Goal: Task Accomplishment & Management: Complete application form

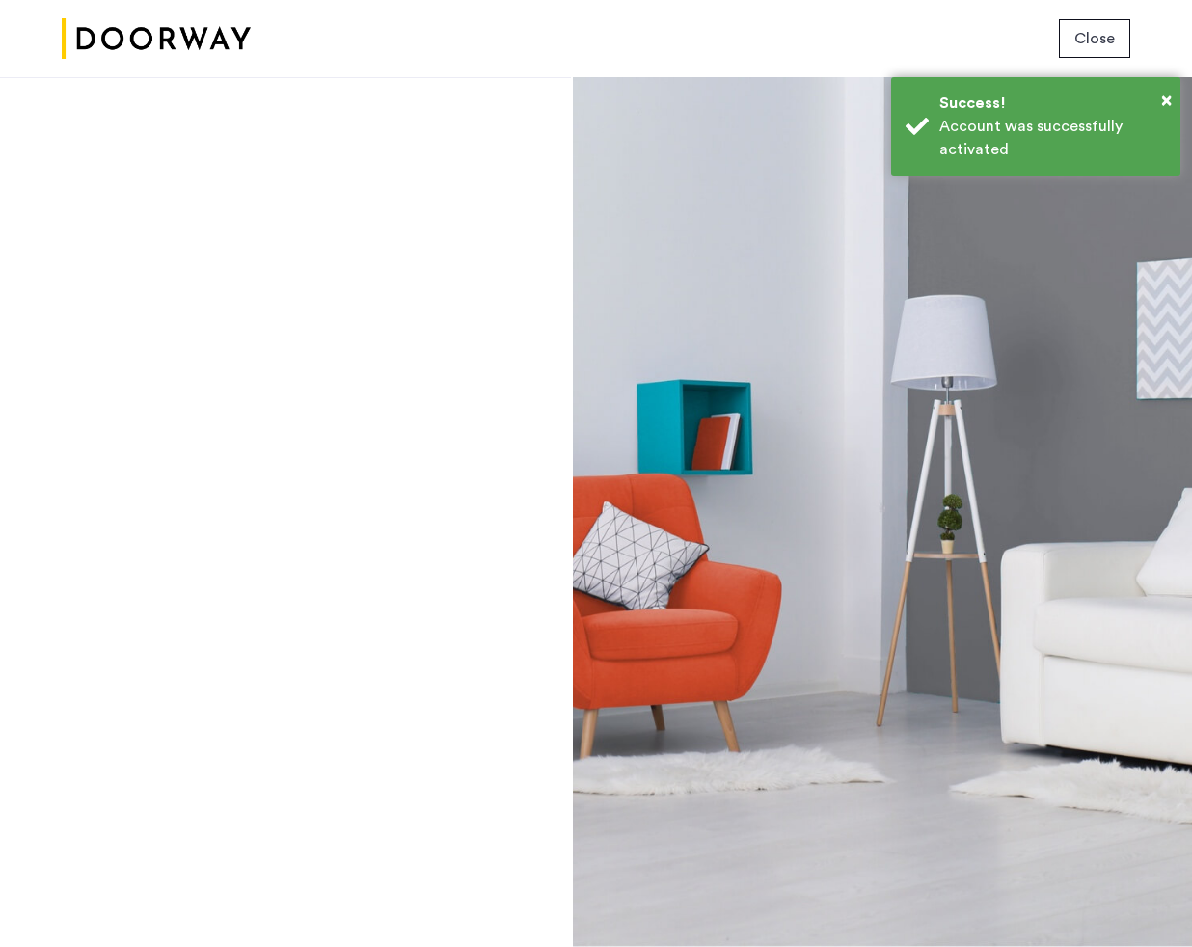
click at [1100, 33] on span "Close" at bounding box center [1094, 38] width 41 height 23
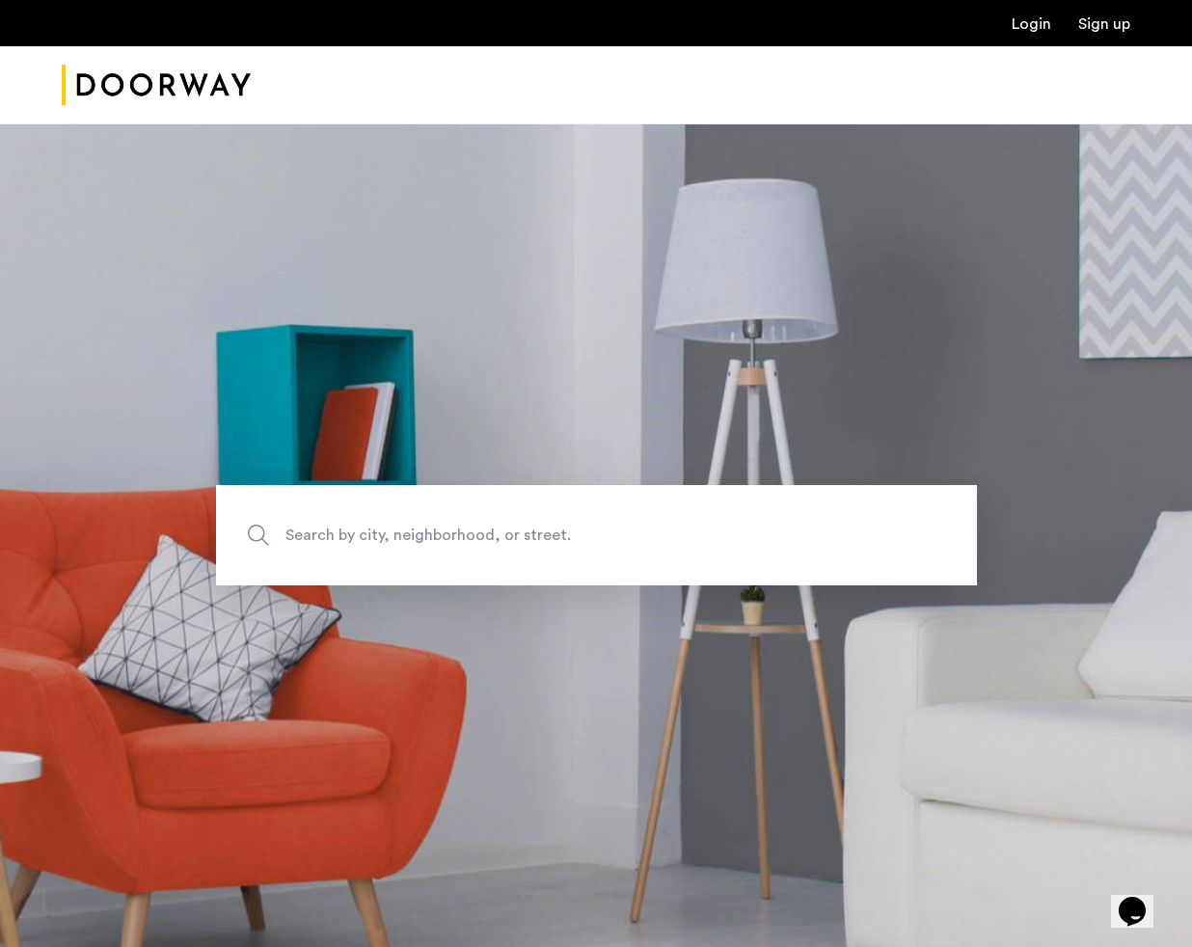
click at [1037, 22] on link "Login" at bounding box center [1032, 23] width 40 height 15
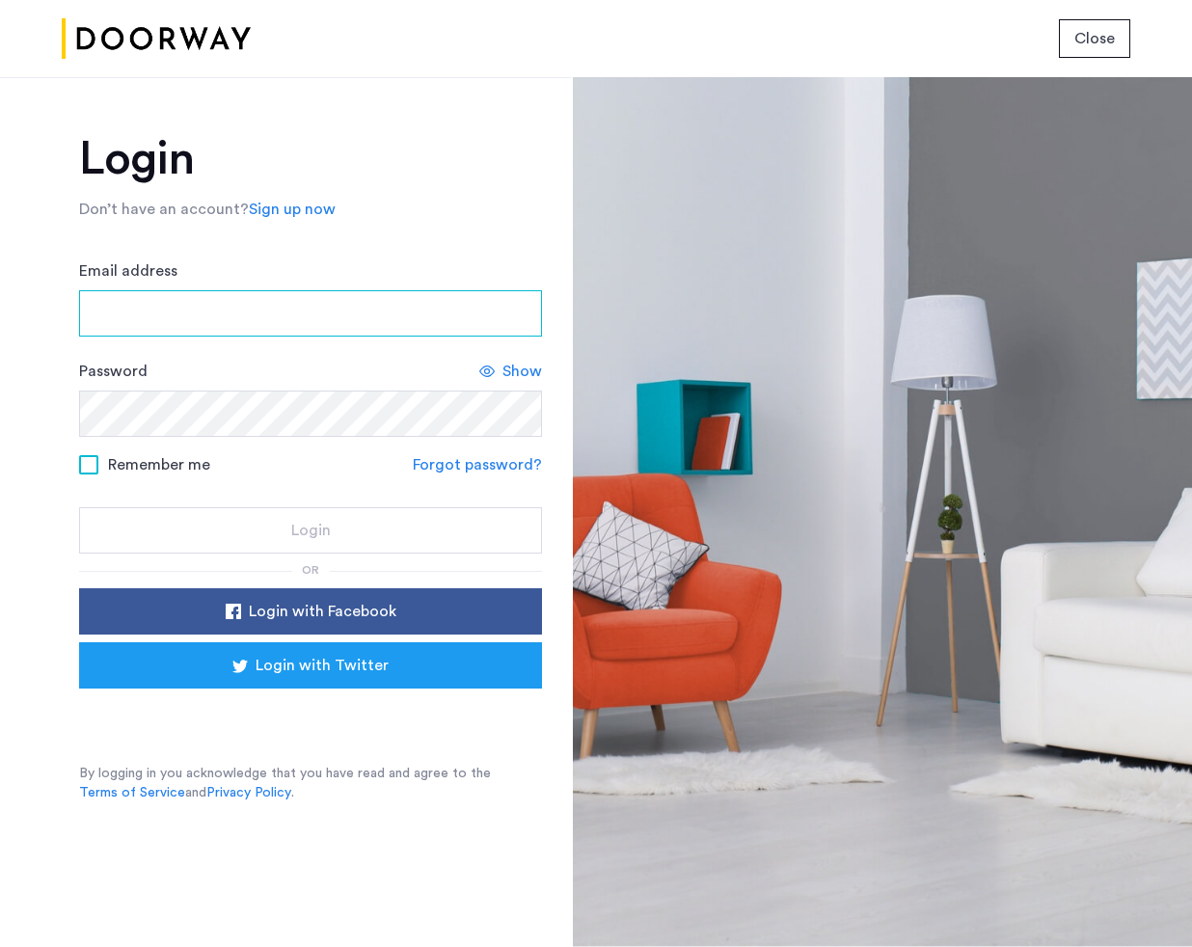
click at [331, 334] on input "Email address" at bounding box center [310, 313] width 463 height 46
type input "**********"
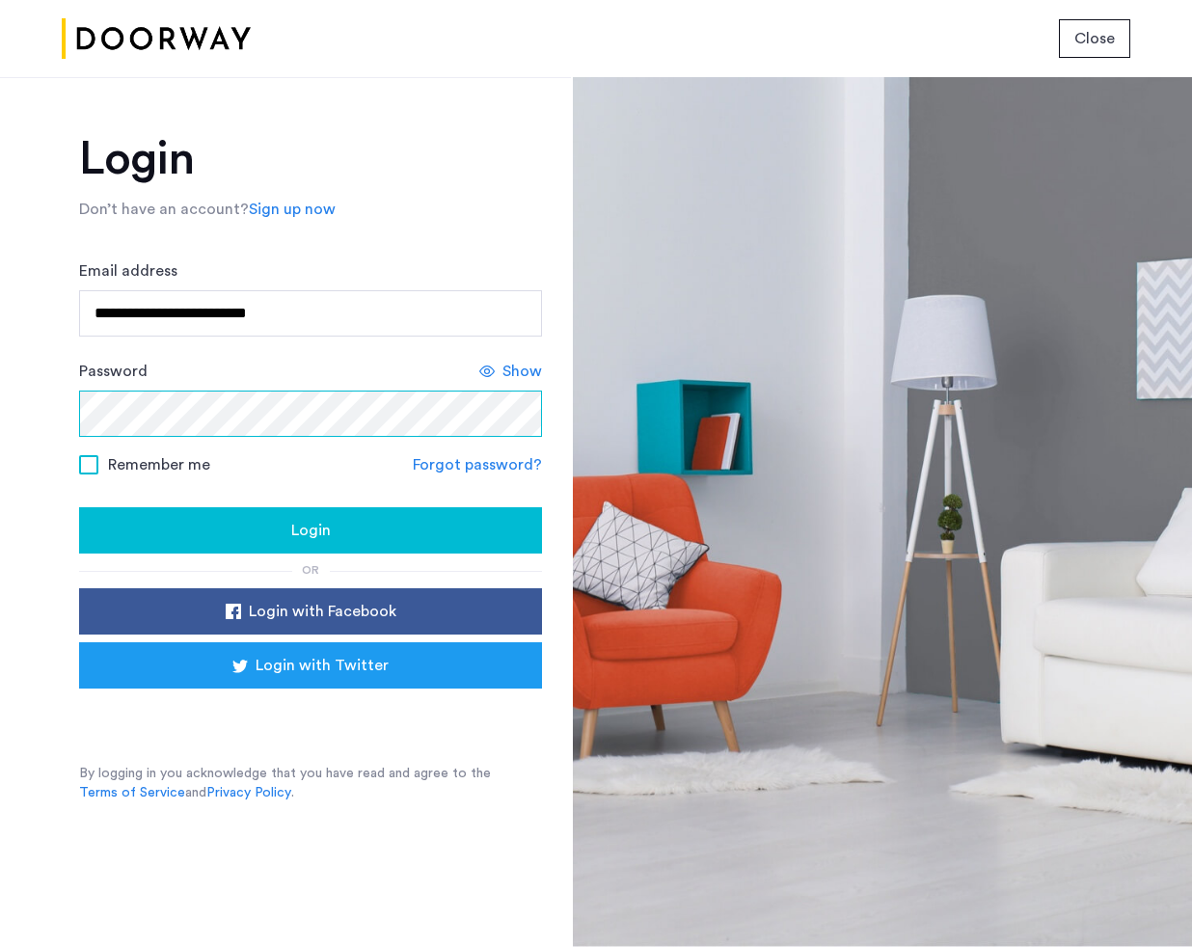
click at [79, 507] on button "Login" at bounding box center [310, 530] width 463 height 46
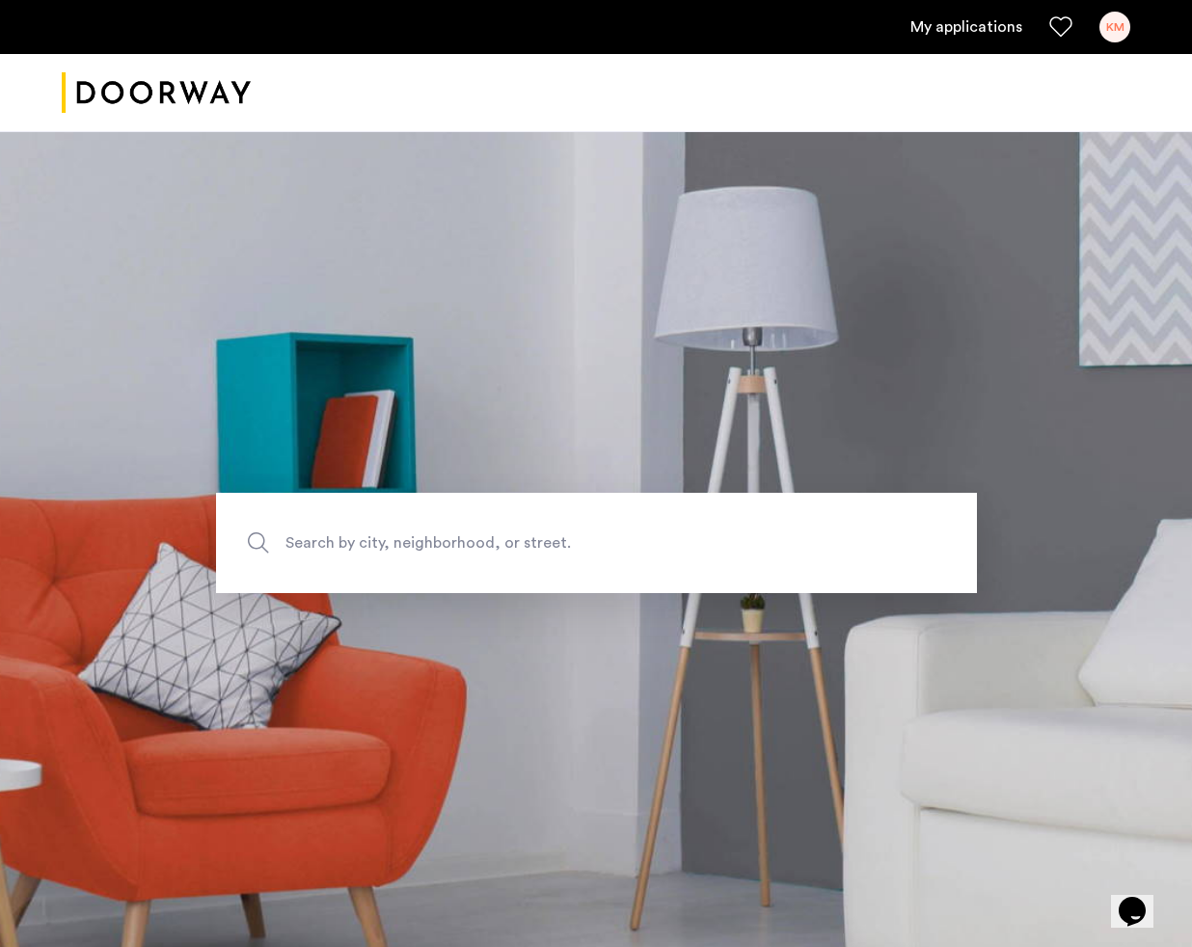
click at [952, 32] on link "My applications" at bounding box center [966, 26] width 112 height 23
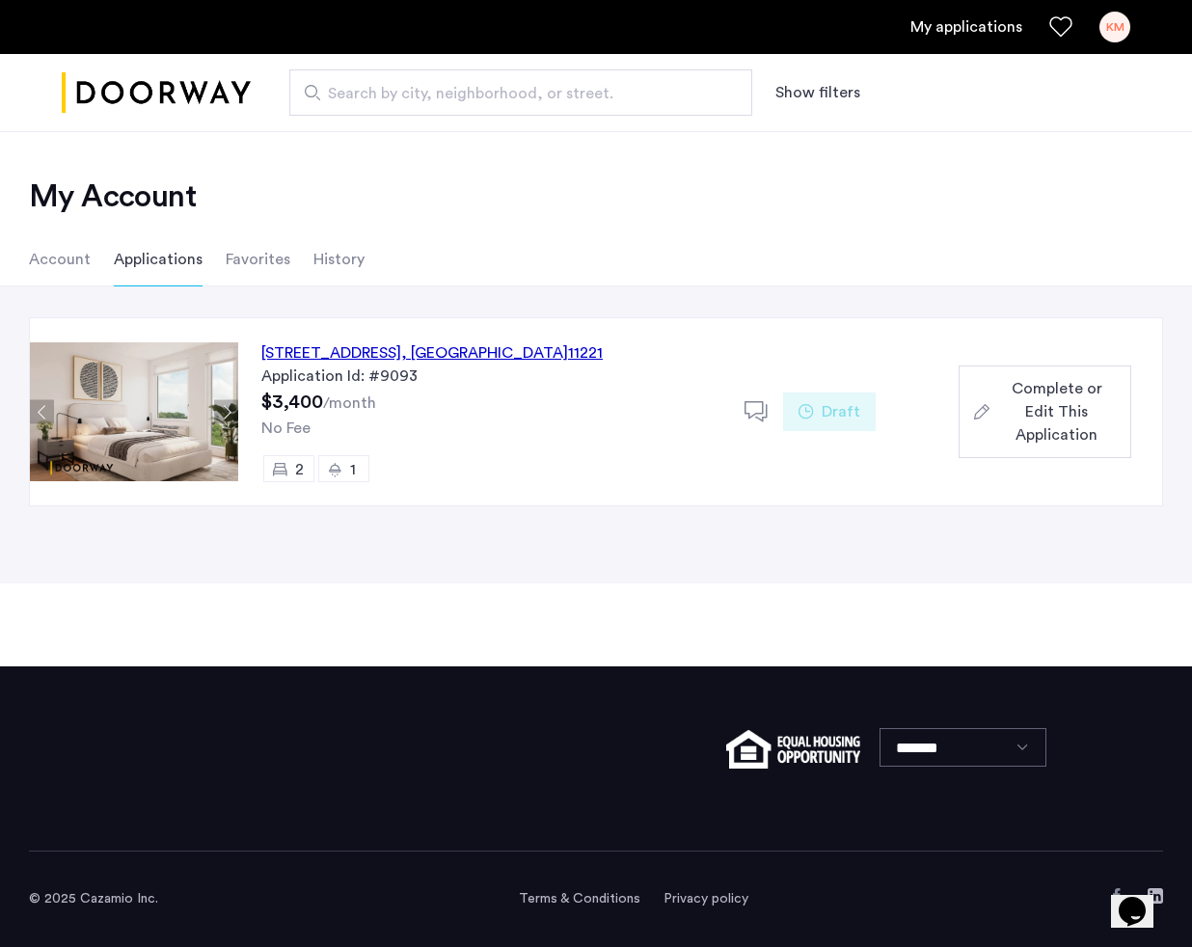
click at [1057, 419] on span "Complete or Edit This Application" at bounding box center [1056, 411] width 119 height 69
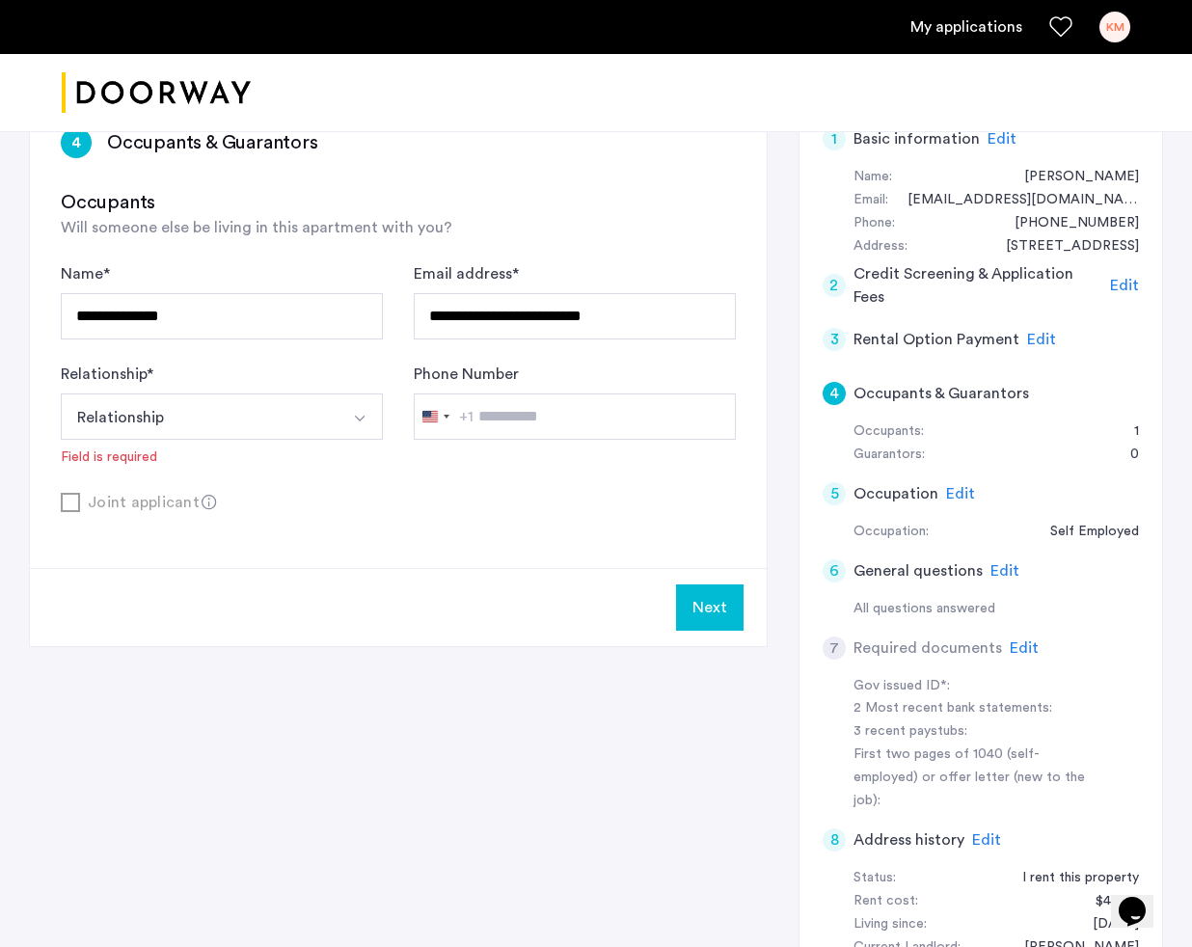
scroll to position [192, 0]
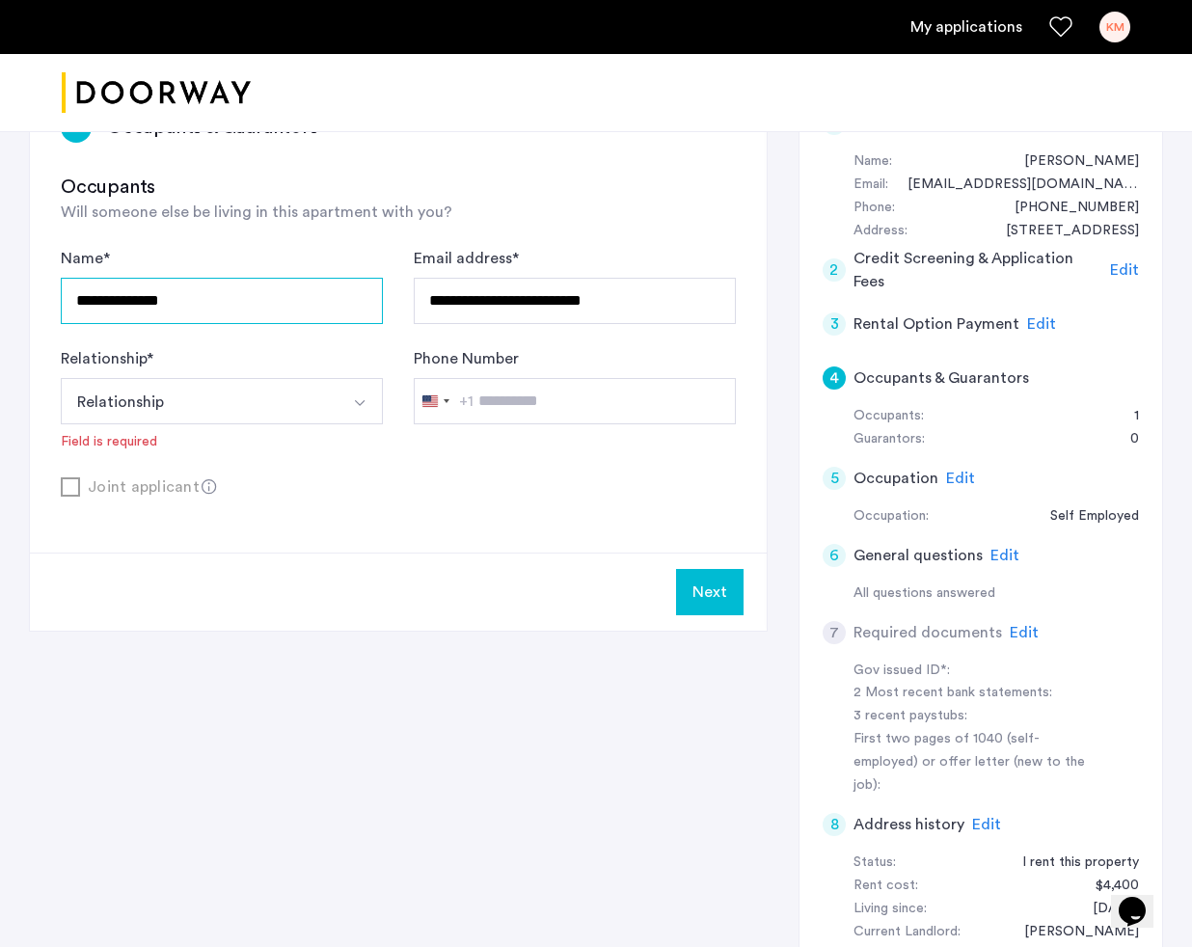
drag, startPoint x: 218, startPoint y: 301, endPoint x: 26, endPoint y: 297, distance: 191.9
click at [24, 298] on div "**********" at bounding box center [596, 515] width 1192 height 1152
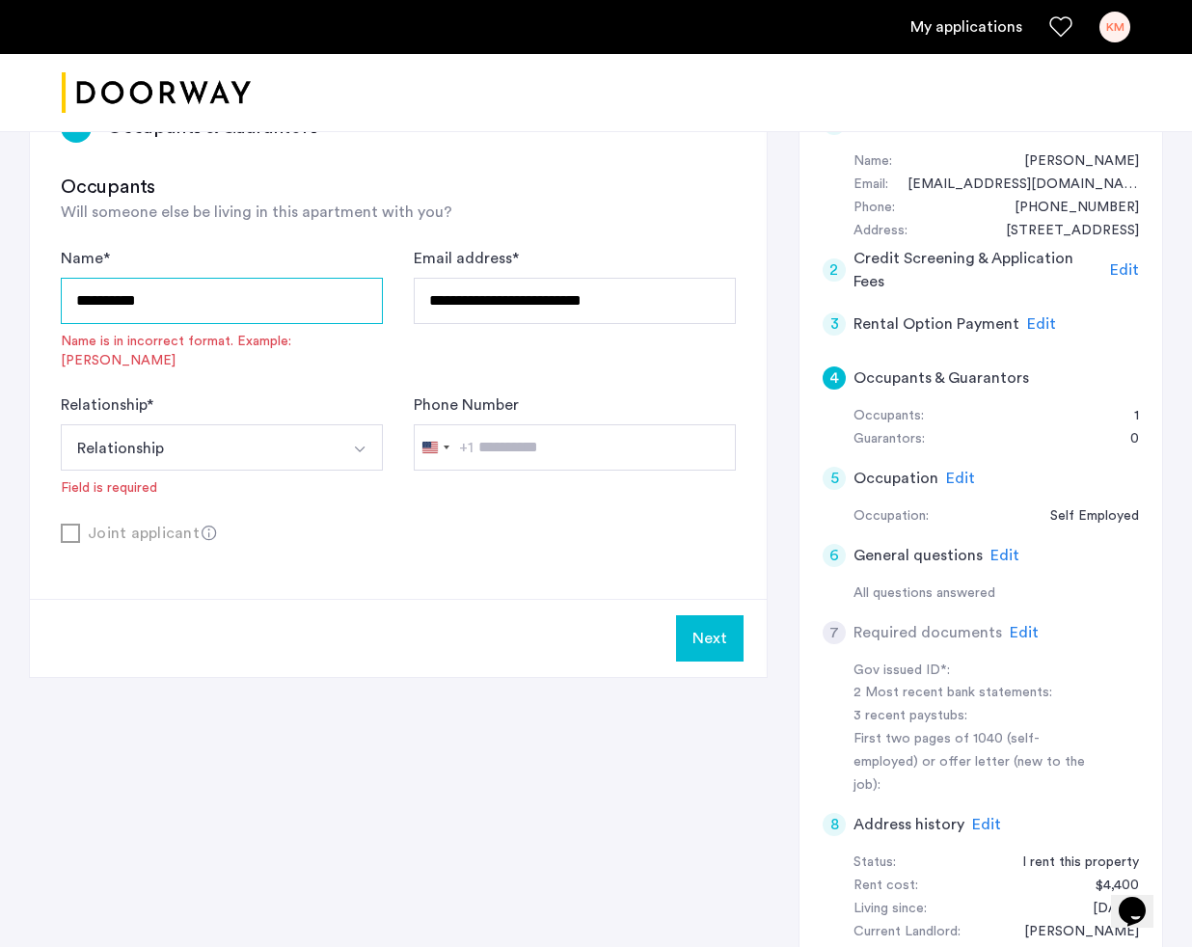
type input "*********"
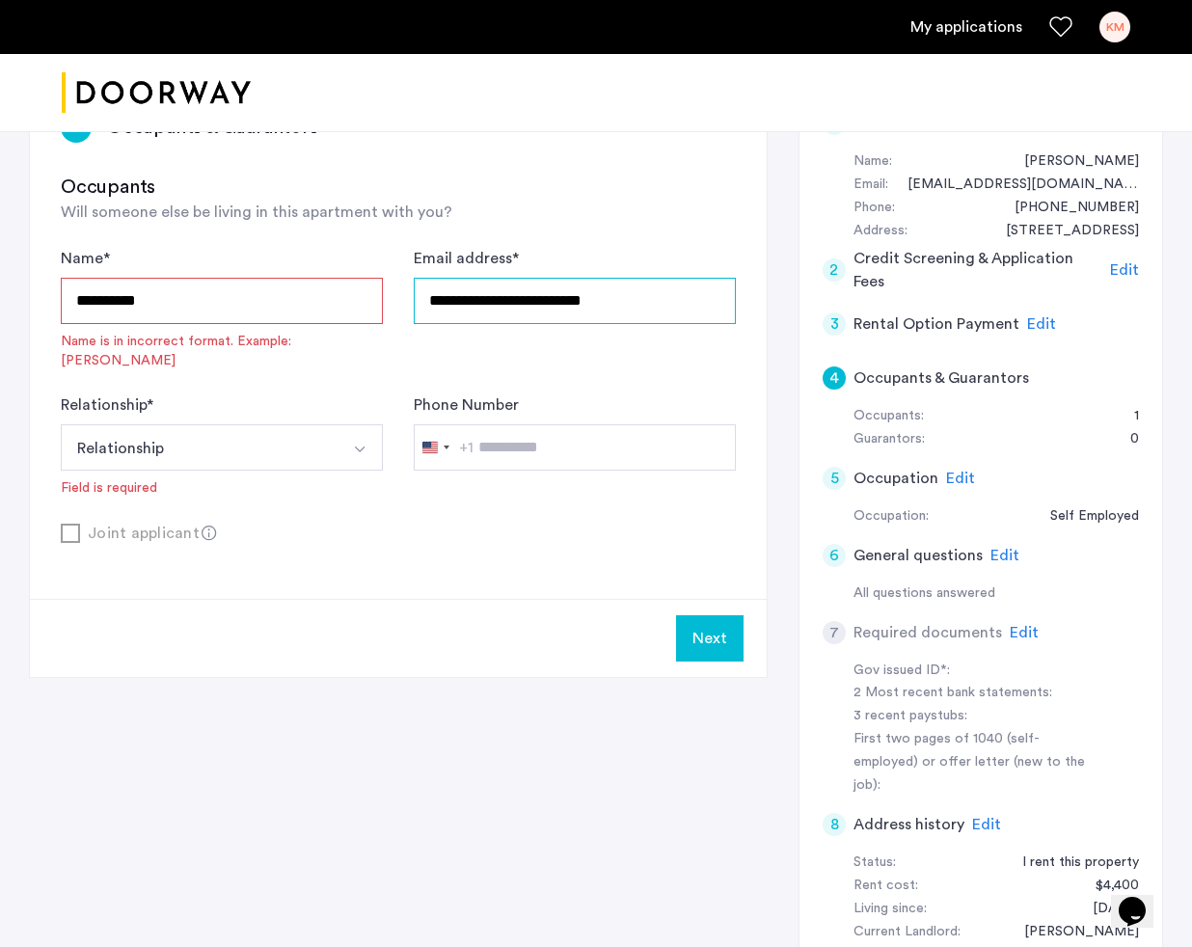
drag, startPoint x: 424, startPoint y: 298, endPoint x: 702, endPoint y: 300, distance: 277.7
click at [702, 300] on input "**********" at bounding box center [575, 301] width 322 height 46
paste input "**********"
type input "**********"
click at [194, 442] on button "Relationship" at bounding box center [199, 447] width 277 height 46
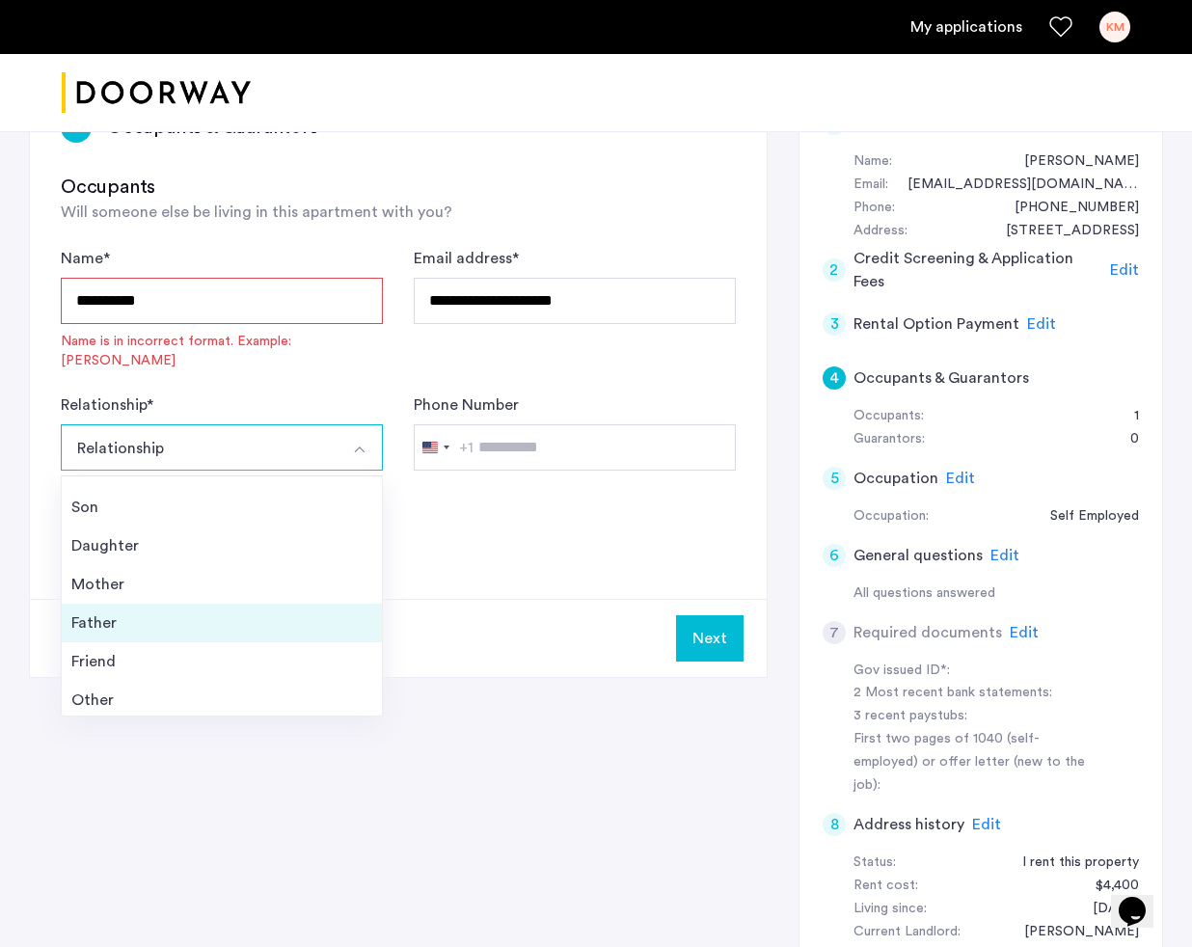
scroll to position [67, 0]
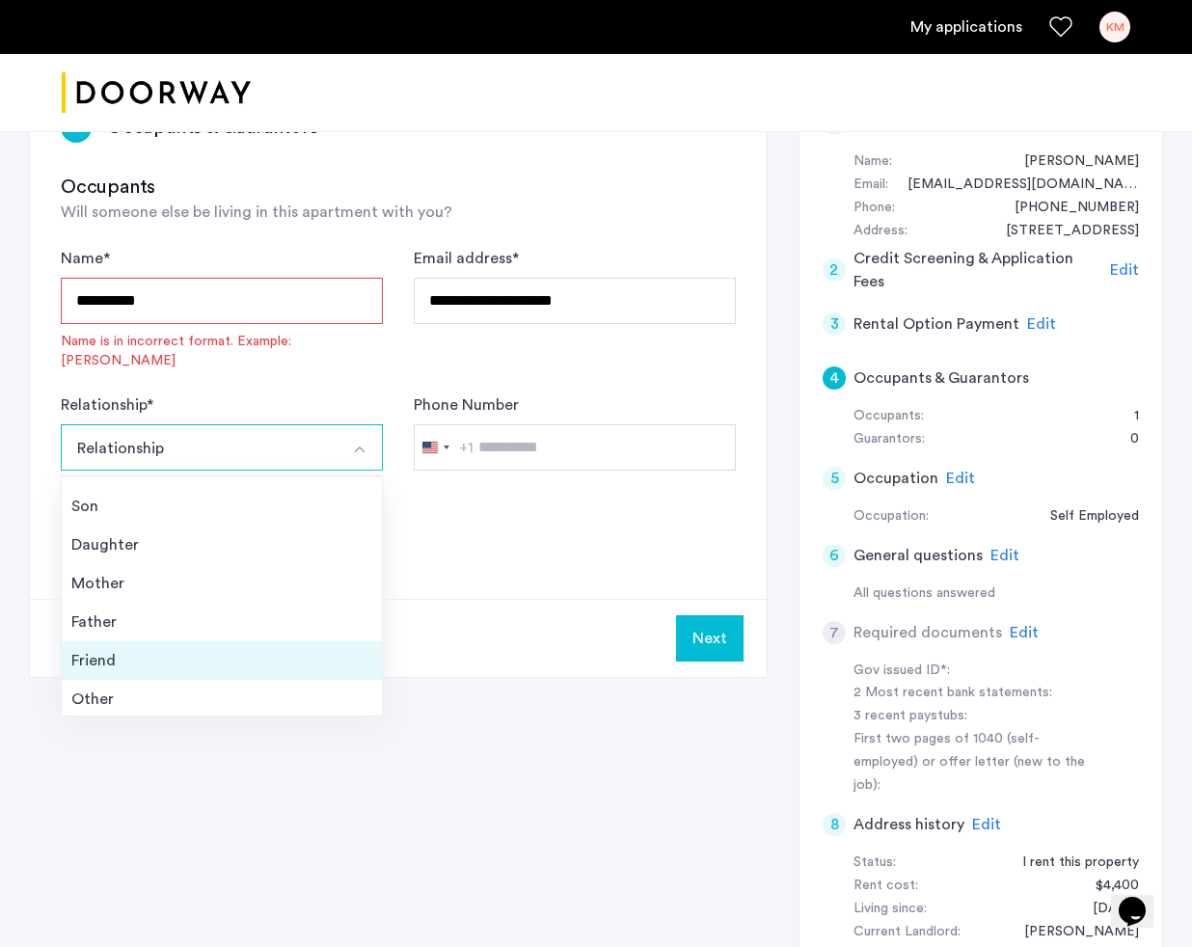
click at [150, 649] on div "Friend" at bounding box center [221, 660] width 301 height 23
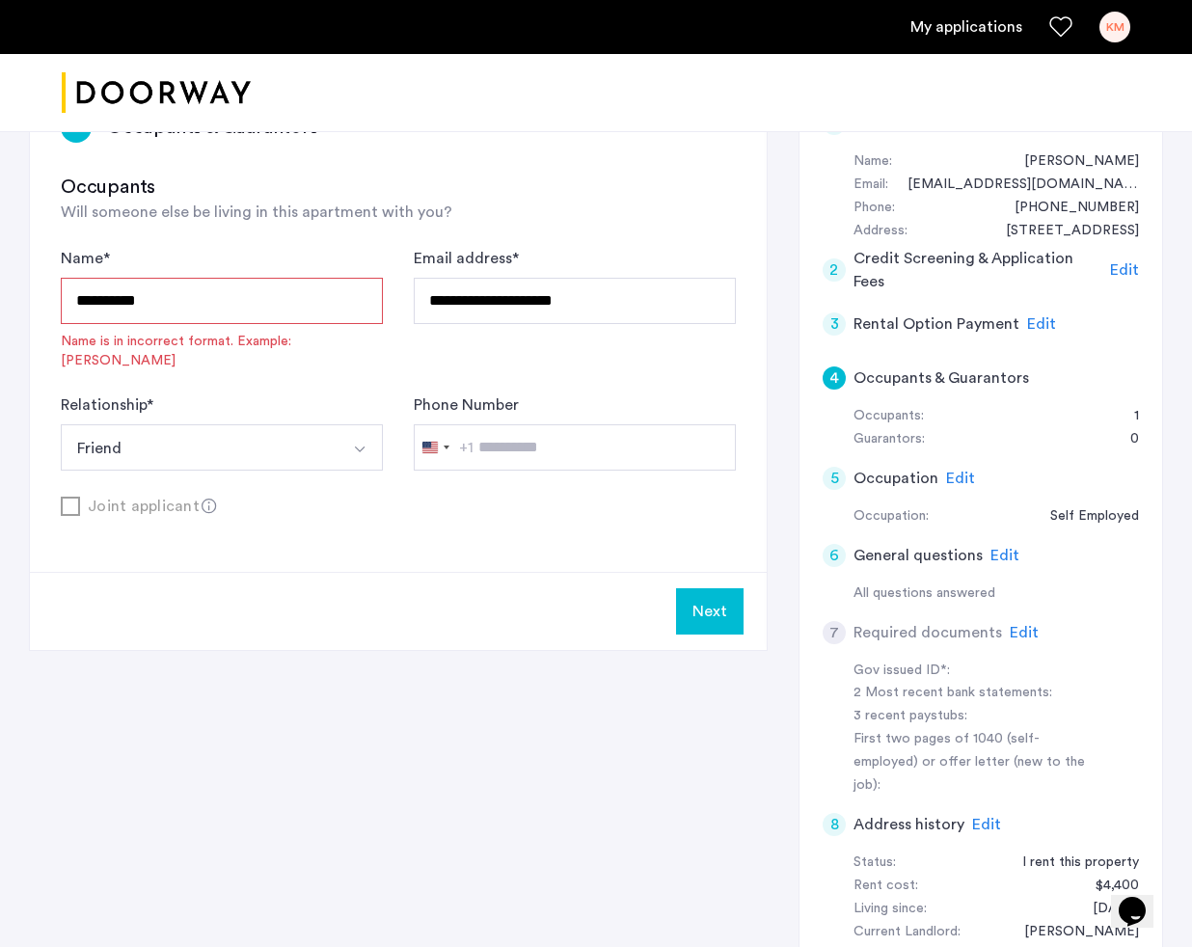
click at [706, 601] on button "Next" at bounding box center [710, 611] width 68 height 46
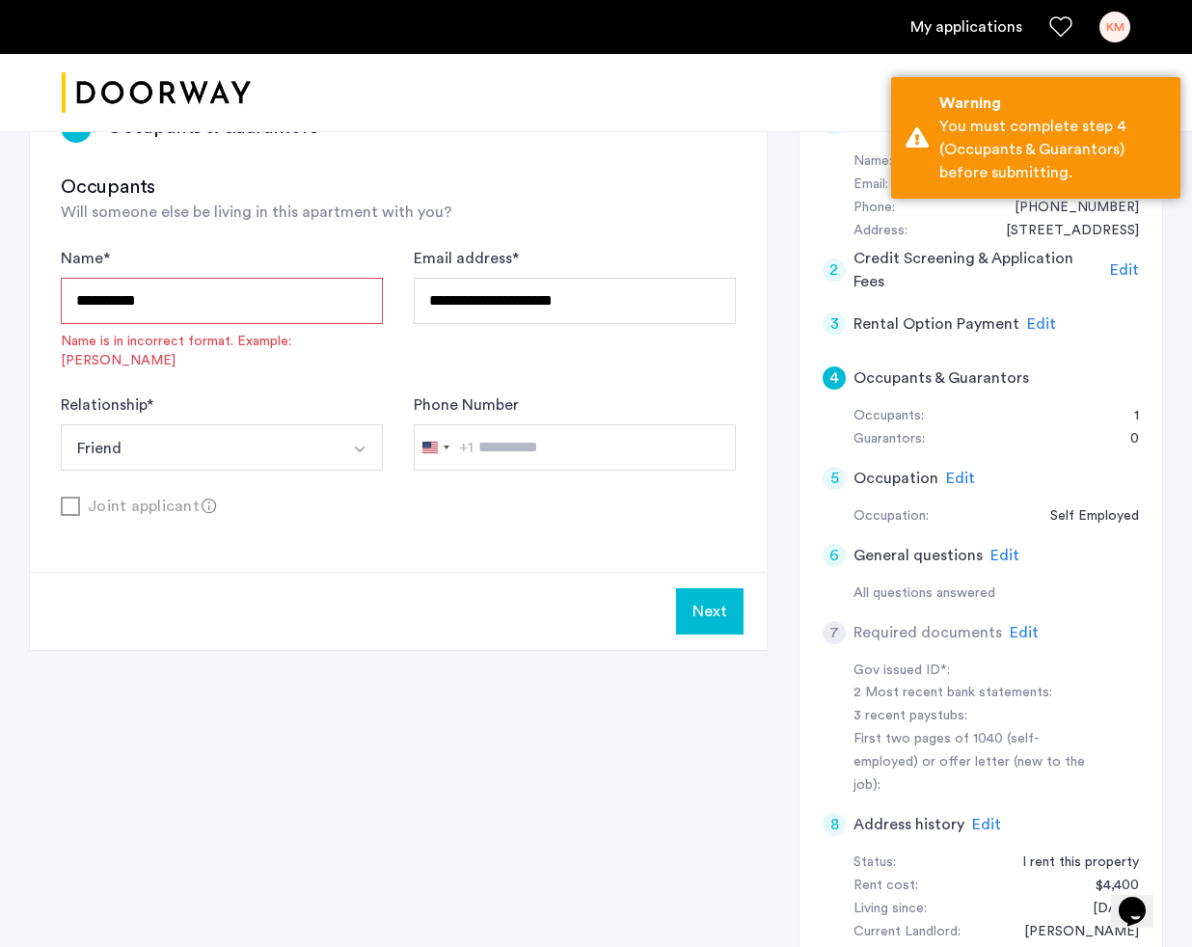
click at [253, 284] on input "*********" at bounding box center [222, 301] width 322 height 46
click at [251, 298] on input "*********" at bounding box center [222, 301] width 322 height 46
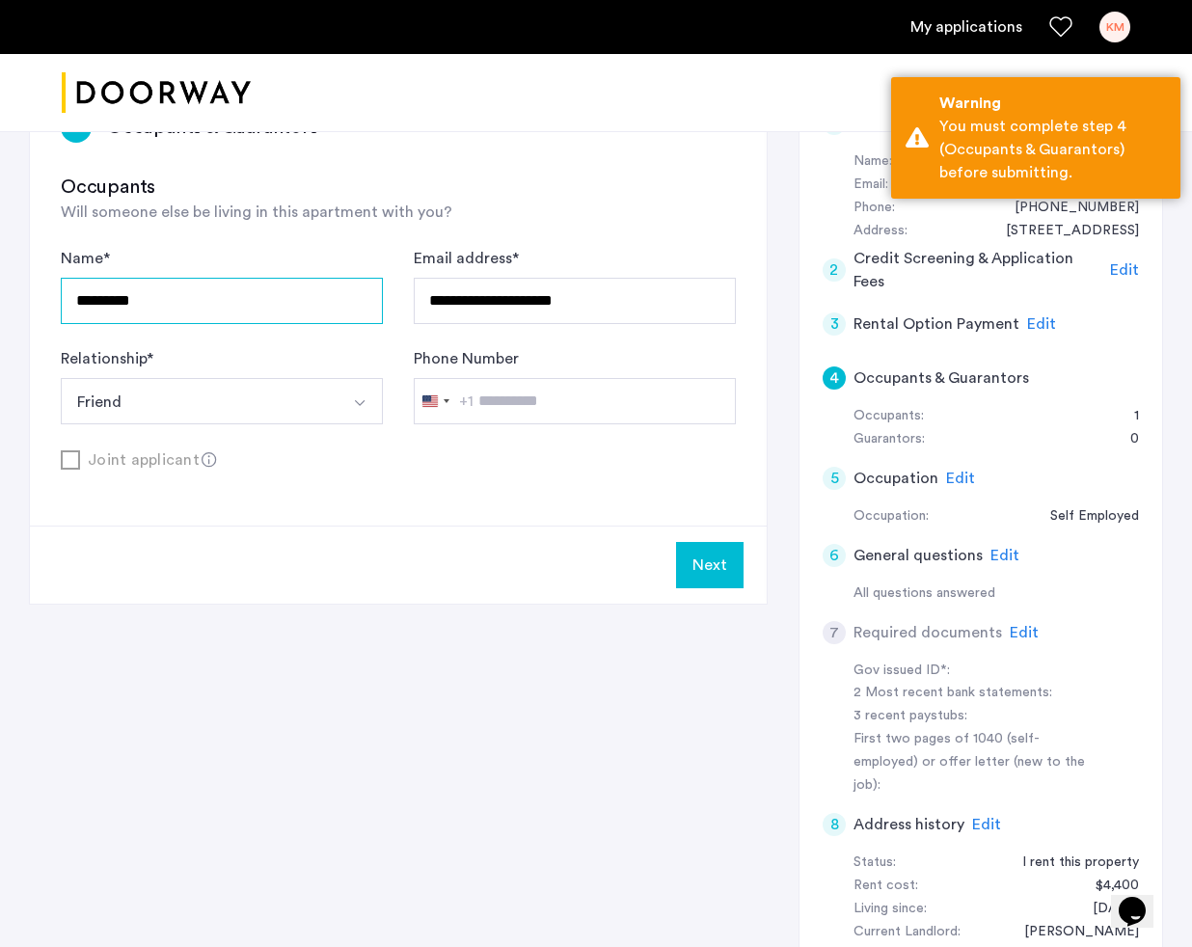
type input "*********"
click at [727, 551] on button "Next" at bounding box center [710, 565] width 68 height 46
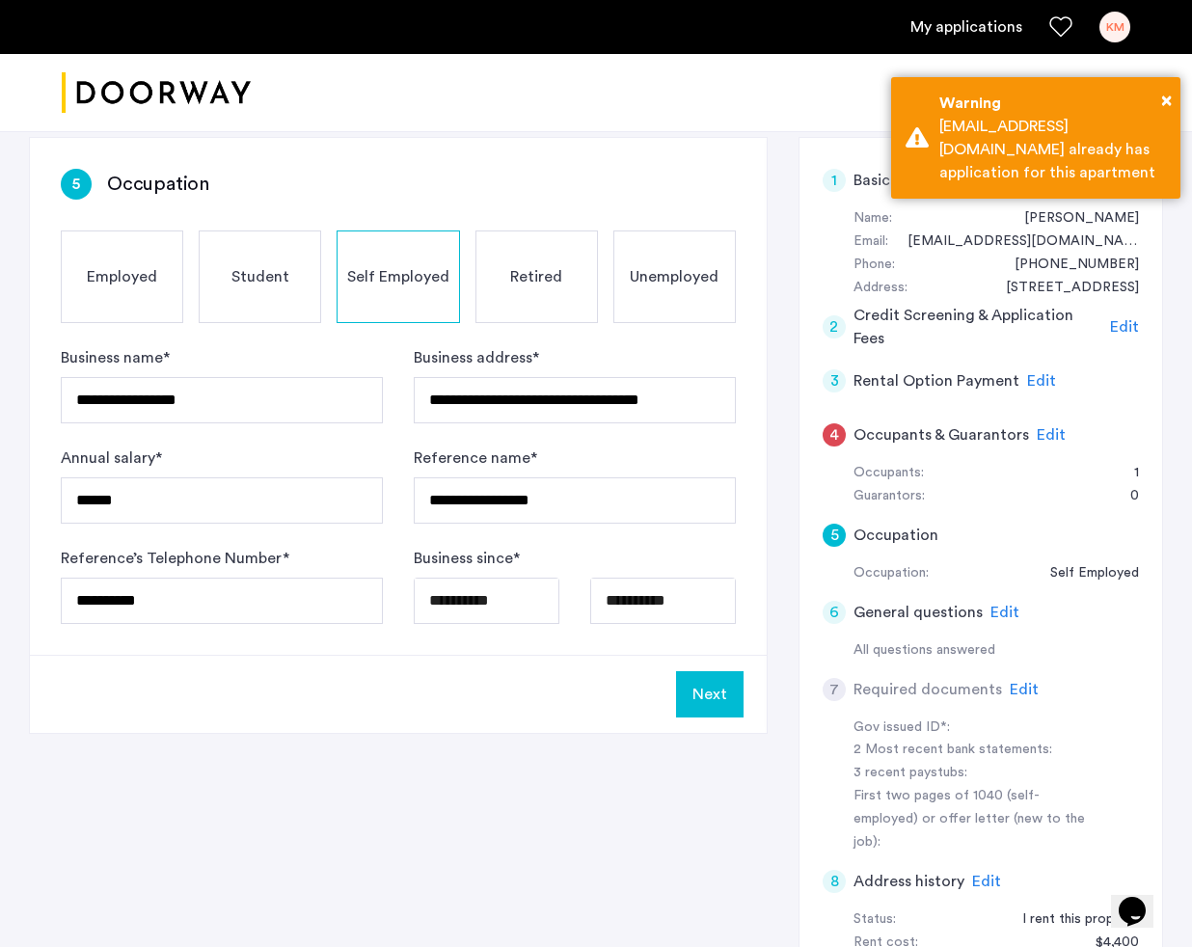
scroll to position [146, 0]
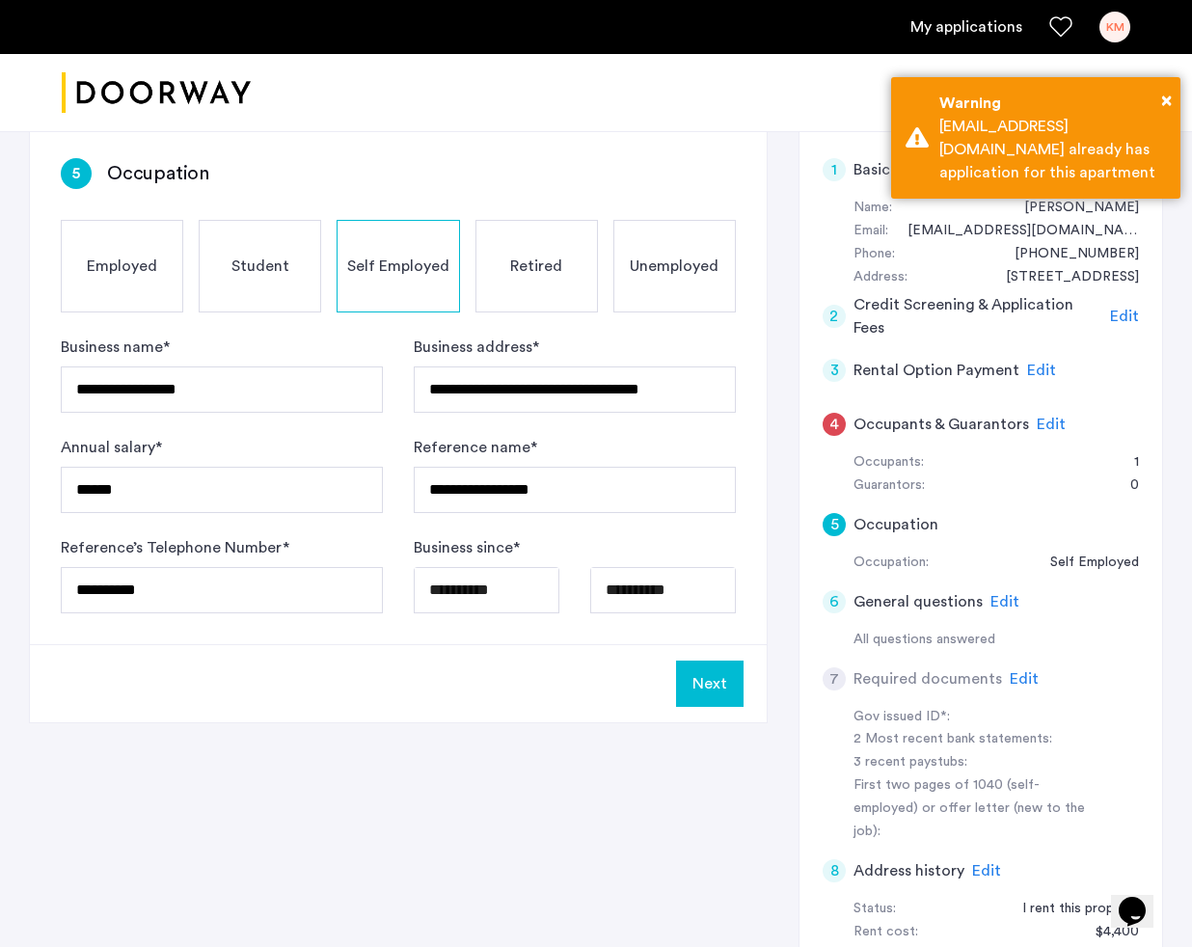
click at [710, 681] on button "Next" at bounding box center [710, 684] width 68 height 46
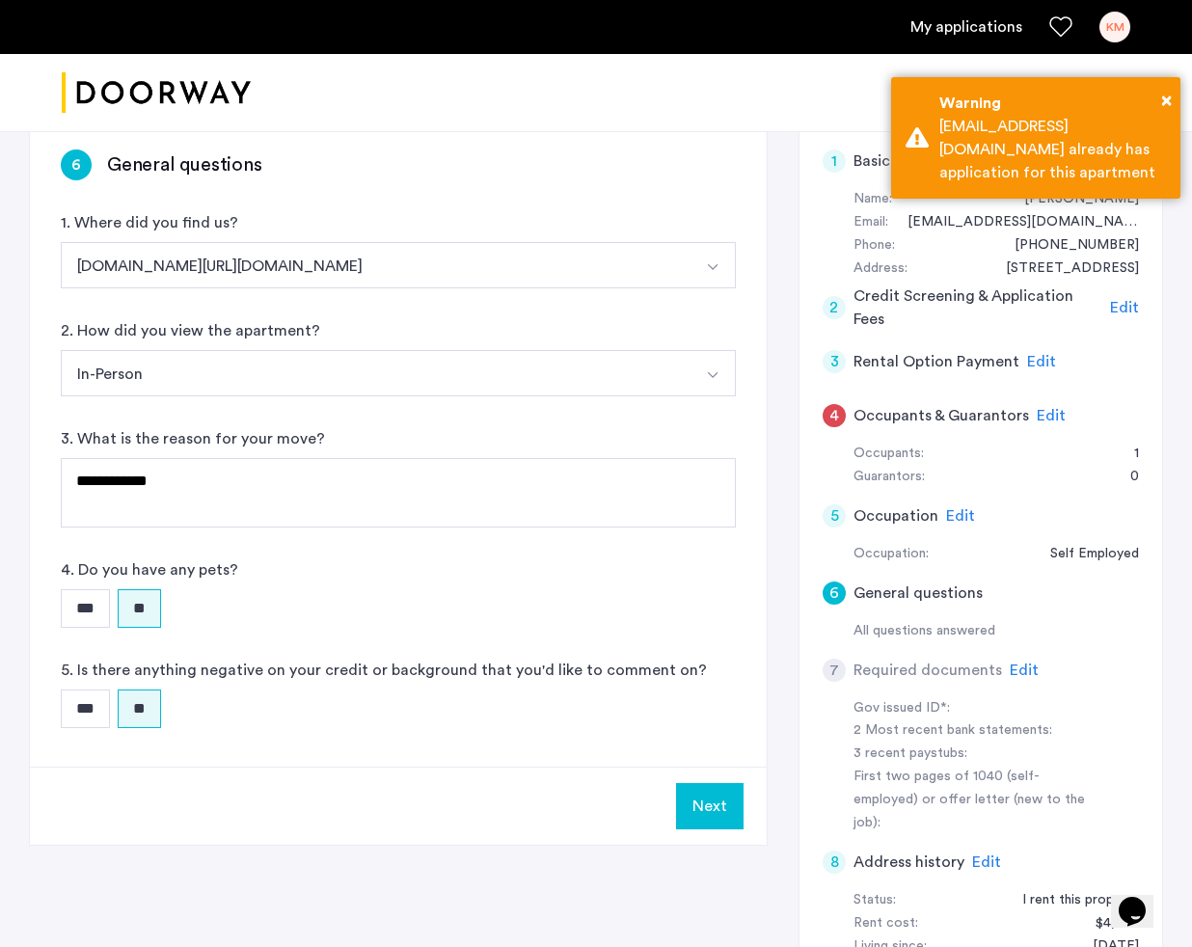
scroll to position [157, 0]
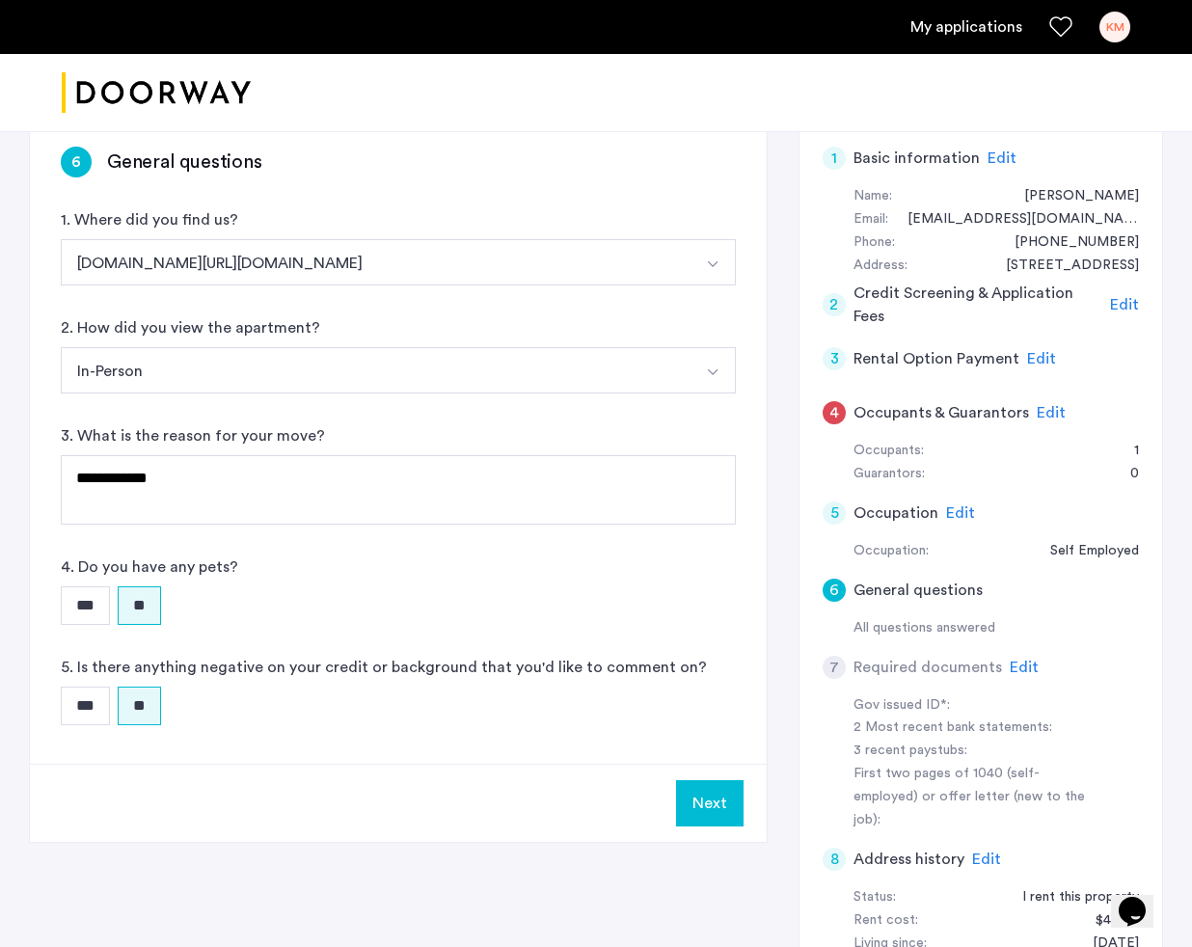
click at [726, 799] on button "Next" at bounding box center [710, 803] width 68 height 46
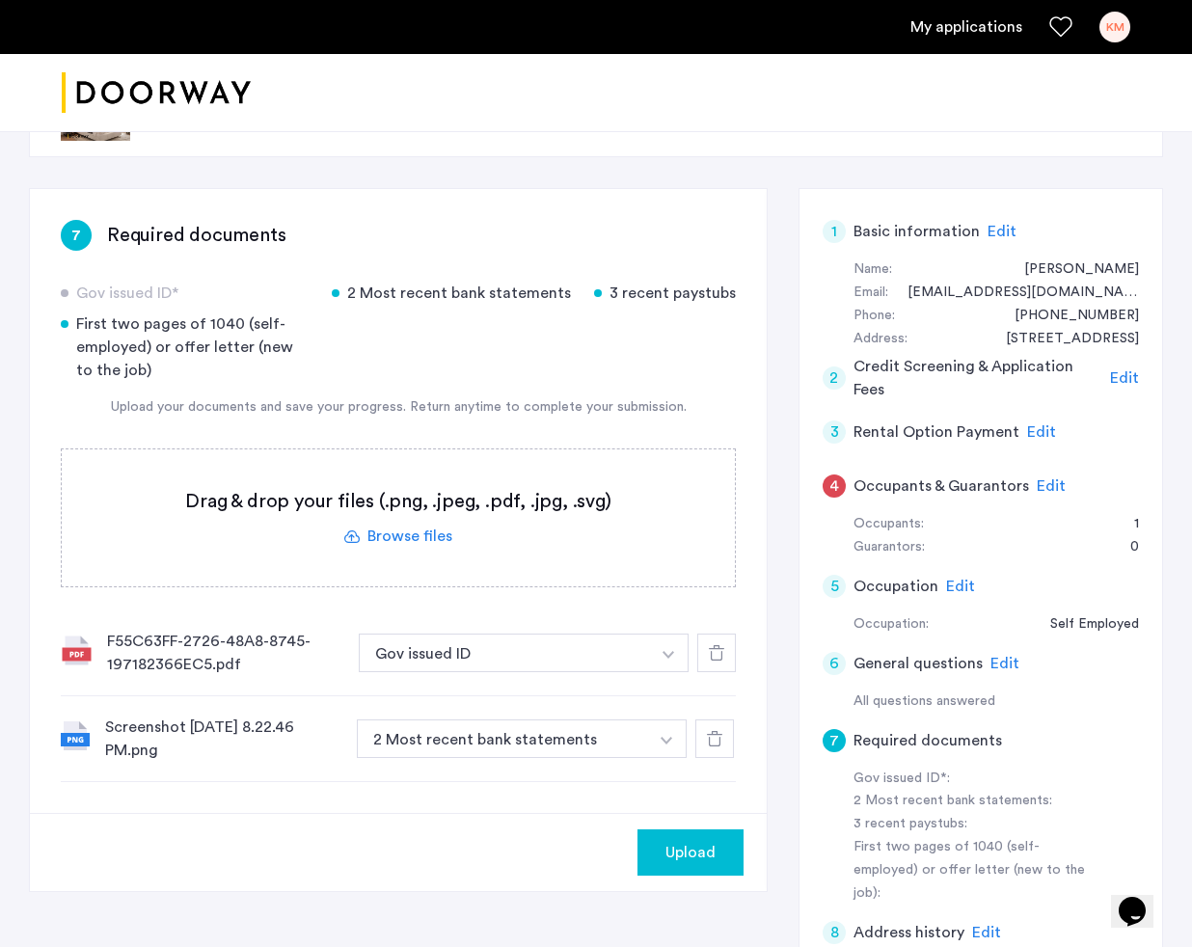
scroll to position [100, 0]
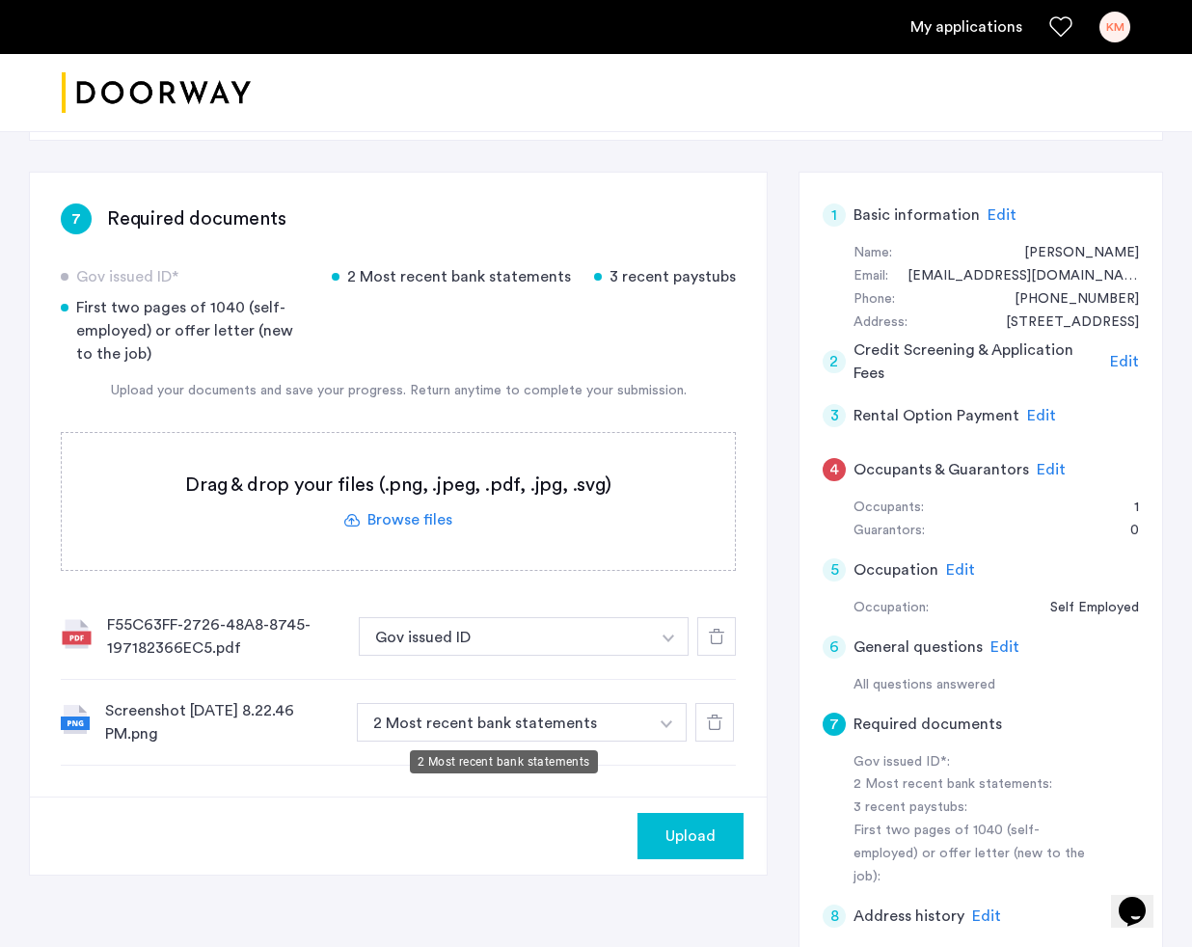
click at [565, 725] on button "2 Most recent bank statements" at bounding box center [502, 722] width 291 height 39
click at [630, 717] on button "2 Most recent bank statements" at bounding box center [502, 722] width 291 height 39
click at [593, 645] on button "Gov issued ID" at bounding box center [504, 636] width 291 height 39
click at [672, 721] on button "button" at bounding box center [667, 722] width 40 height 39
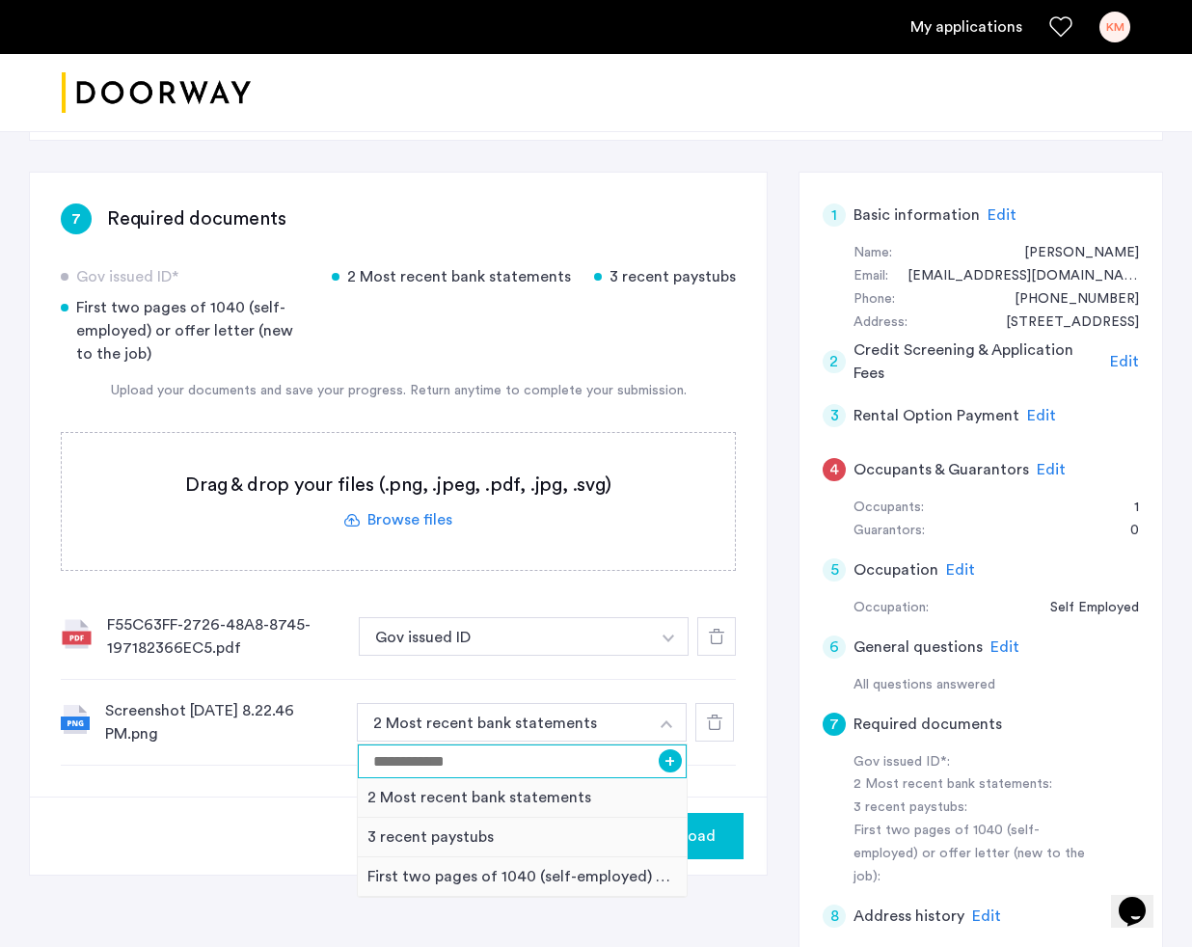
click at [535, 773] on input at bounding box center [522, 761] width 329 height 34
click at [178, 630] on div "F55C63FF-2726-48A8-8745-197182366EC5.pdf" at bounding box center [225, 636] width 236 height 46
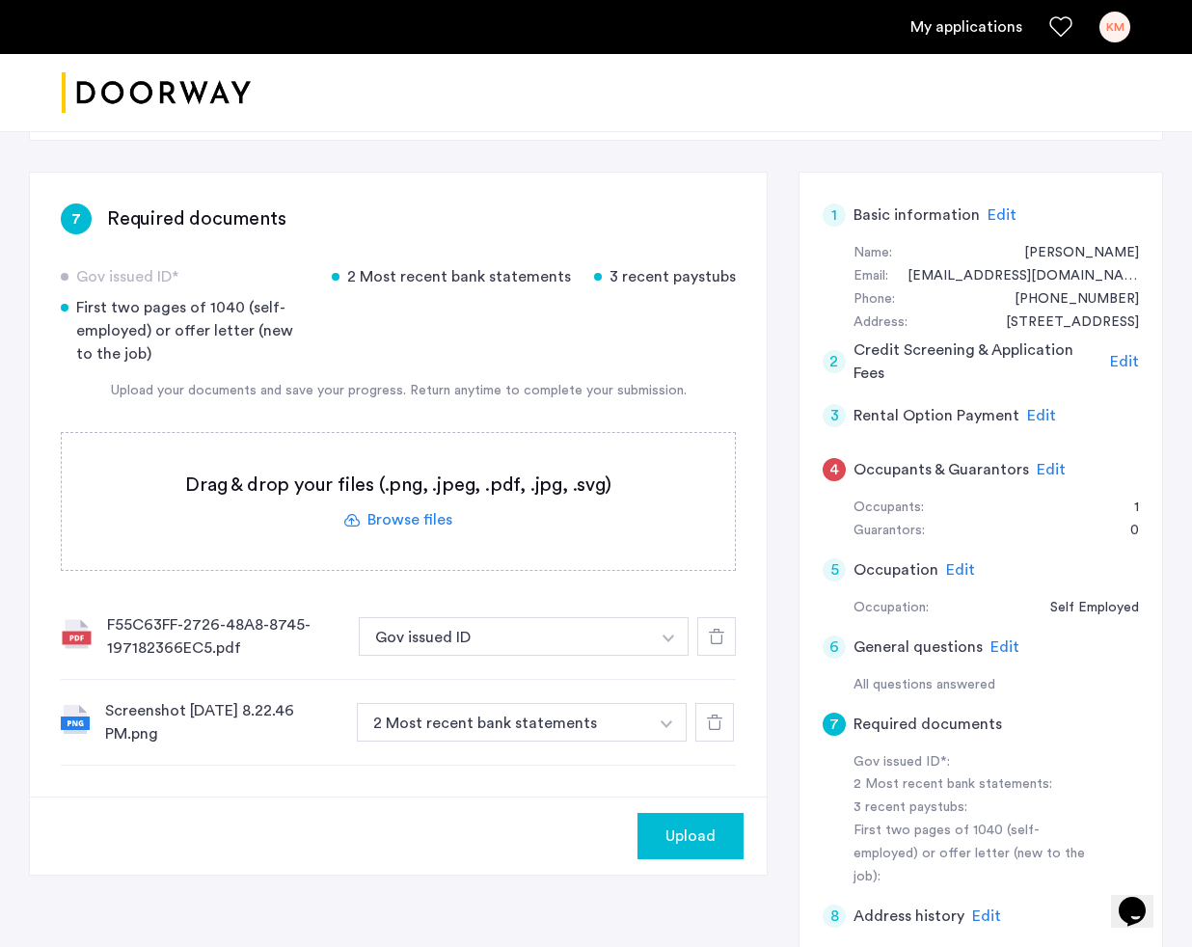
click at [719, 632] on use at bounding box center [716, 636] width 15 height 15
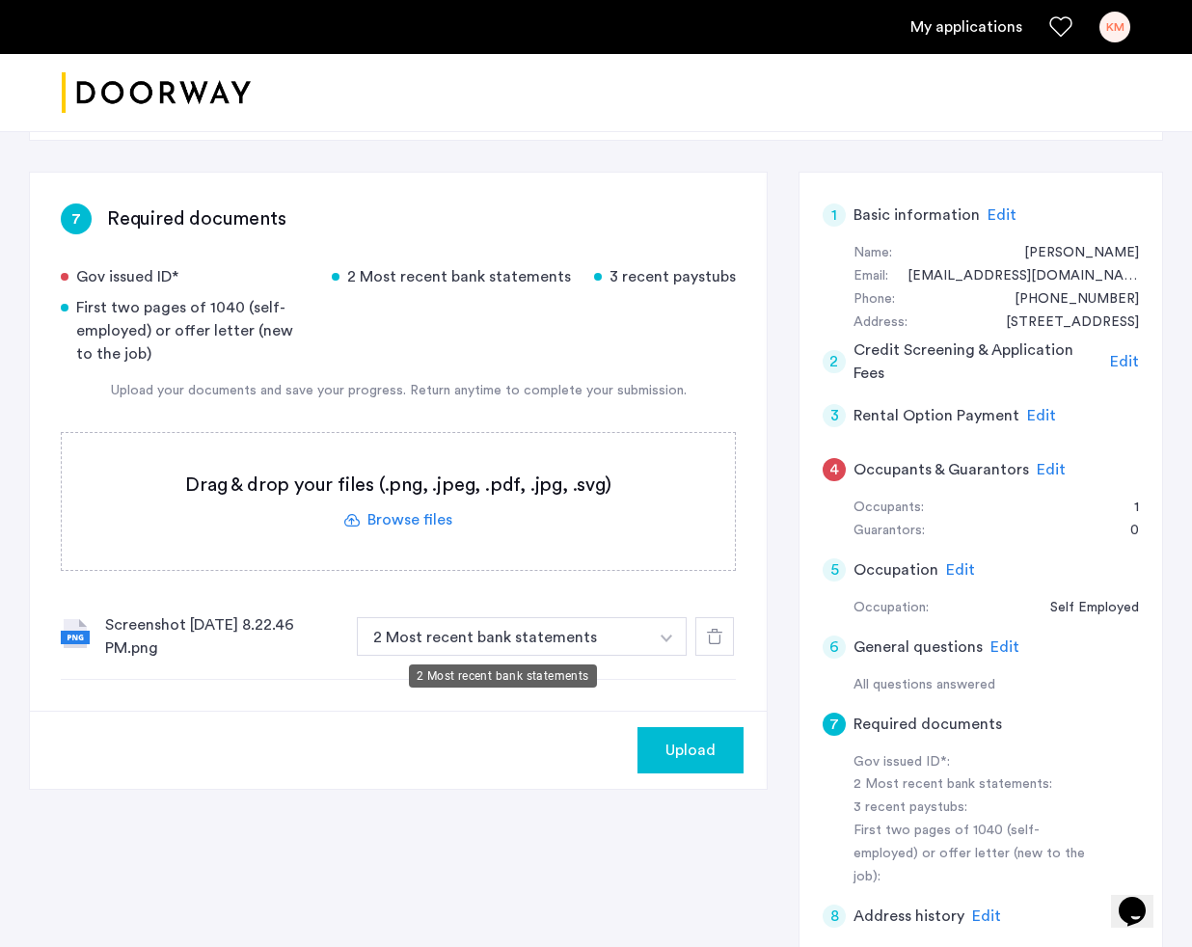
click at [562, 635] on button "2 Most recent bank statements" at bounding box center [502, 636] width 291 height 39
click at [531, 626] on button "2 Most recent bank statements" at bounding box center [502, 636] width 291 height 39
click at [648, 633] on button "button" at bounding box center [667, 636] width 40 height 39
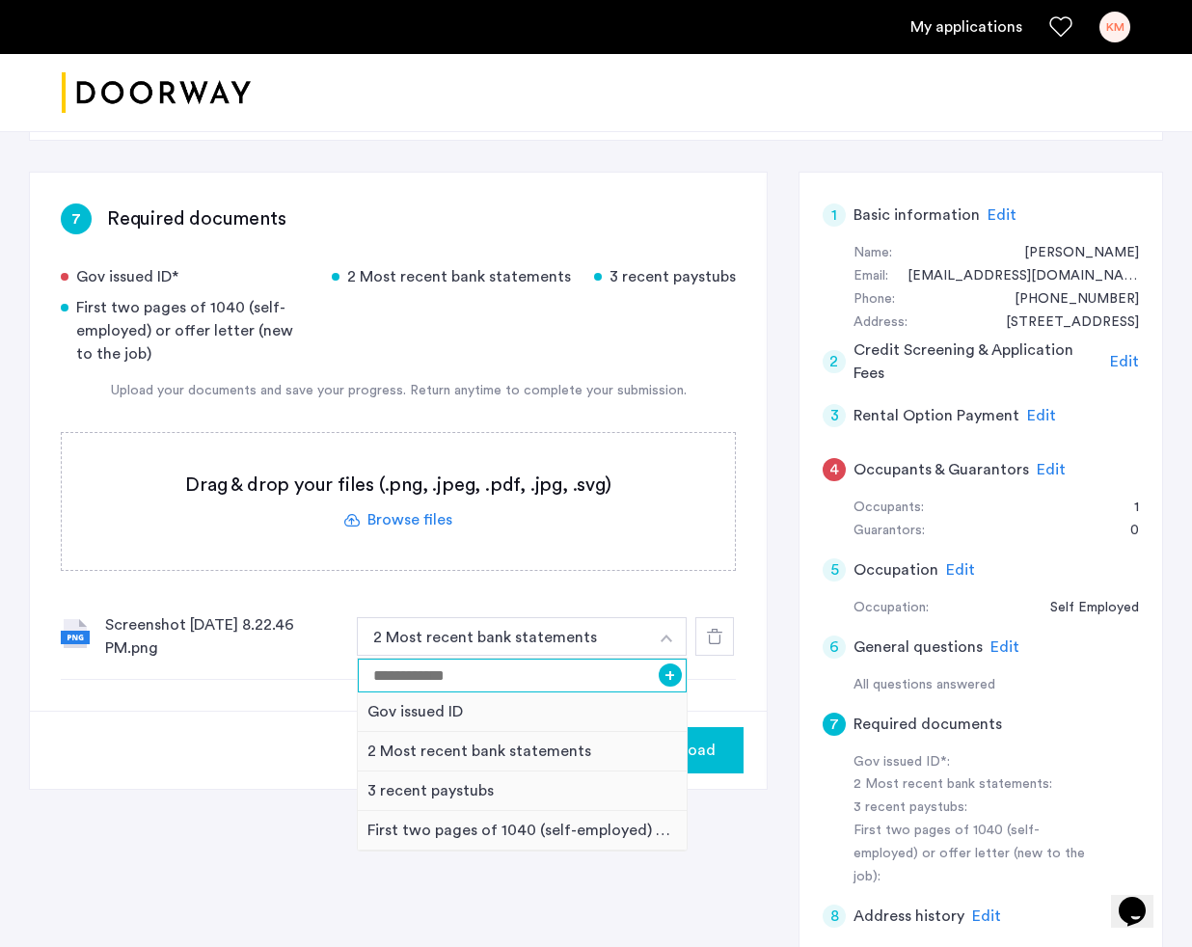
click at [549, 675] on input at bounding box center [522, 676] width 329 height 34
type input "**********"
click at [742, 693] on div "**********" at bounding box center [398, 442] width 737 height 538
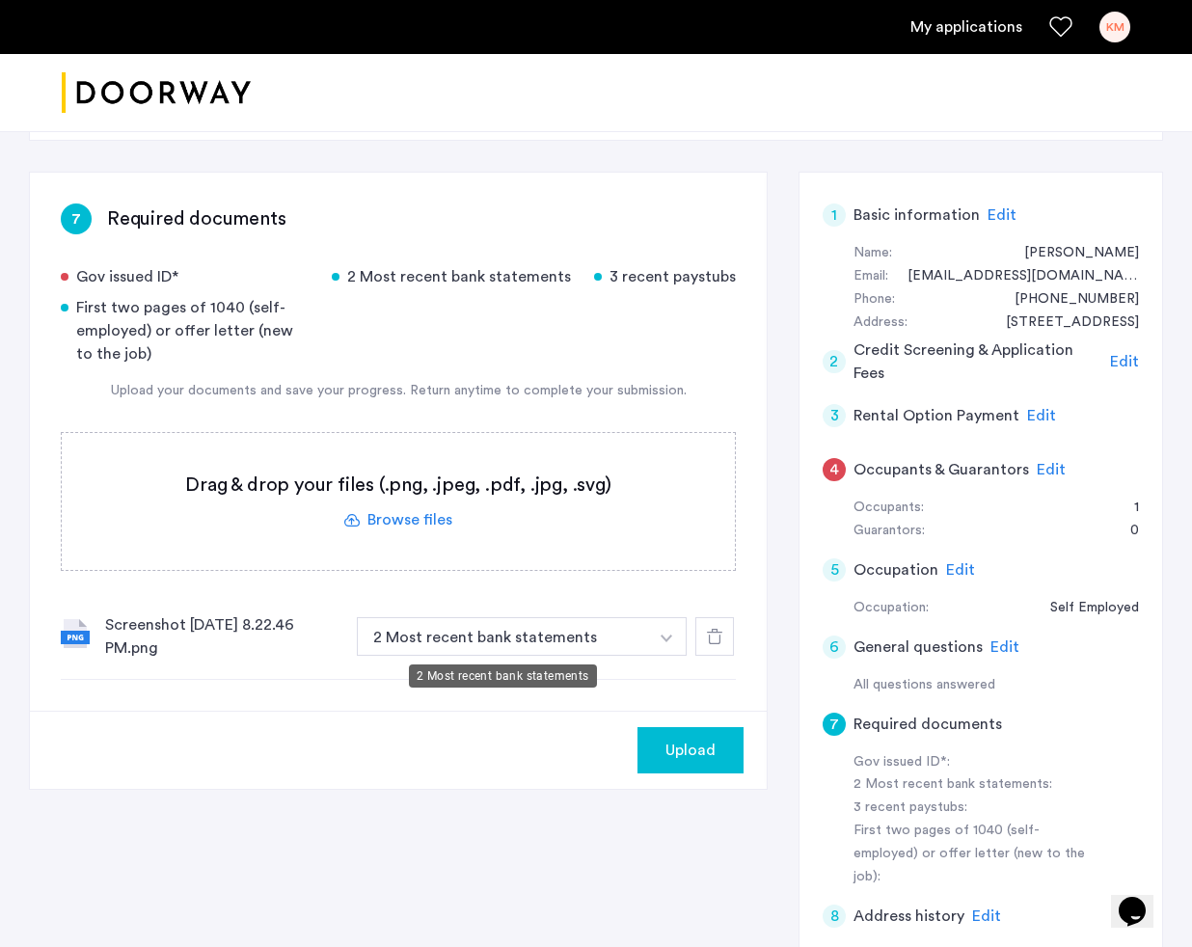
click at [612, 635] on button "2 Most recent bank statements" at bounding box center [502, 636] width 291 height 39
click at [633, 636] on button "2 Most recent bank statements" at bounding box center [502, 636] width 291 height 39
click at [675, 638] on button "button" at bounding box center [667, 636] width 40 height 39
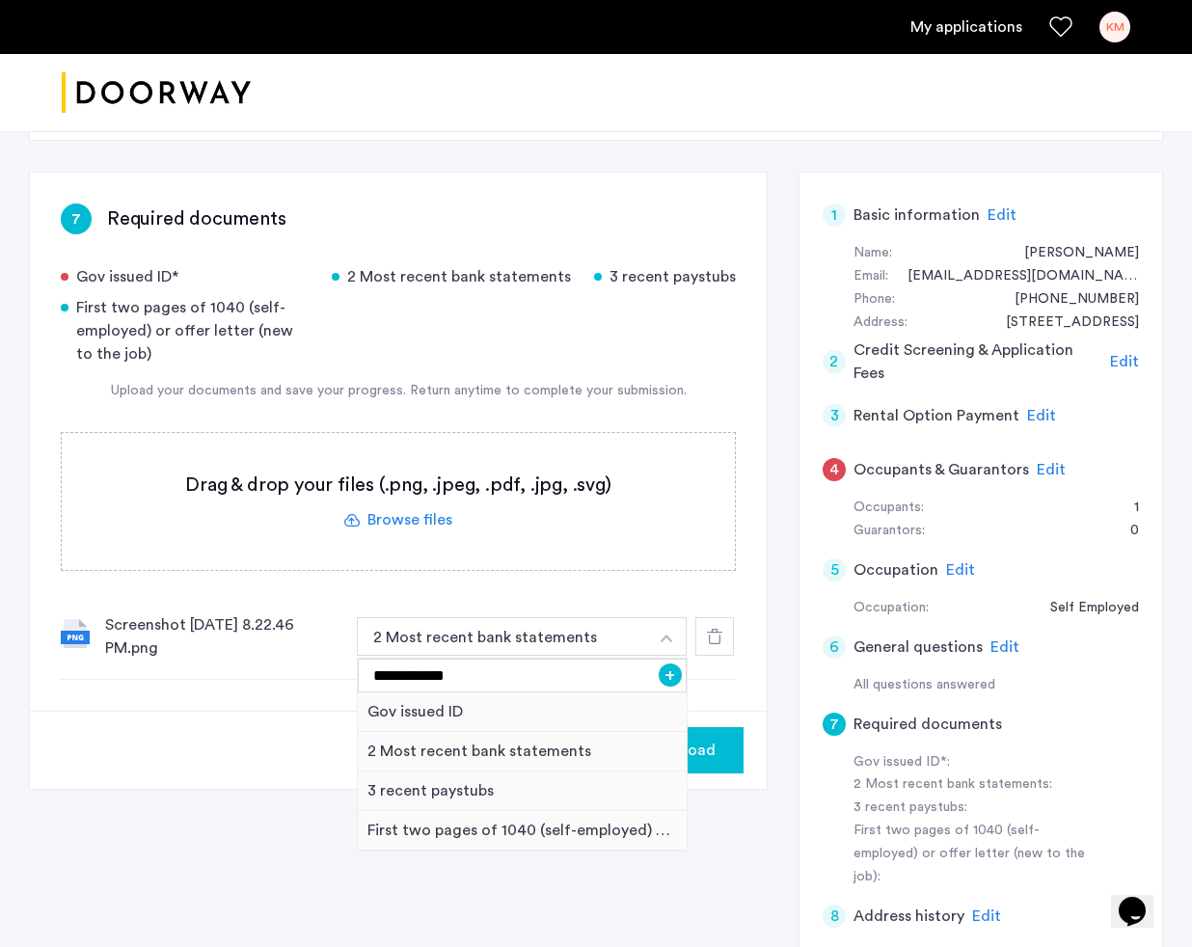
click at [673, 677] on button "+" at bounding box center [670, 674] width 23 height 23
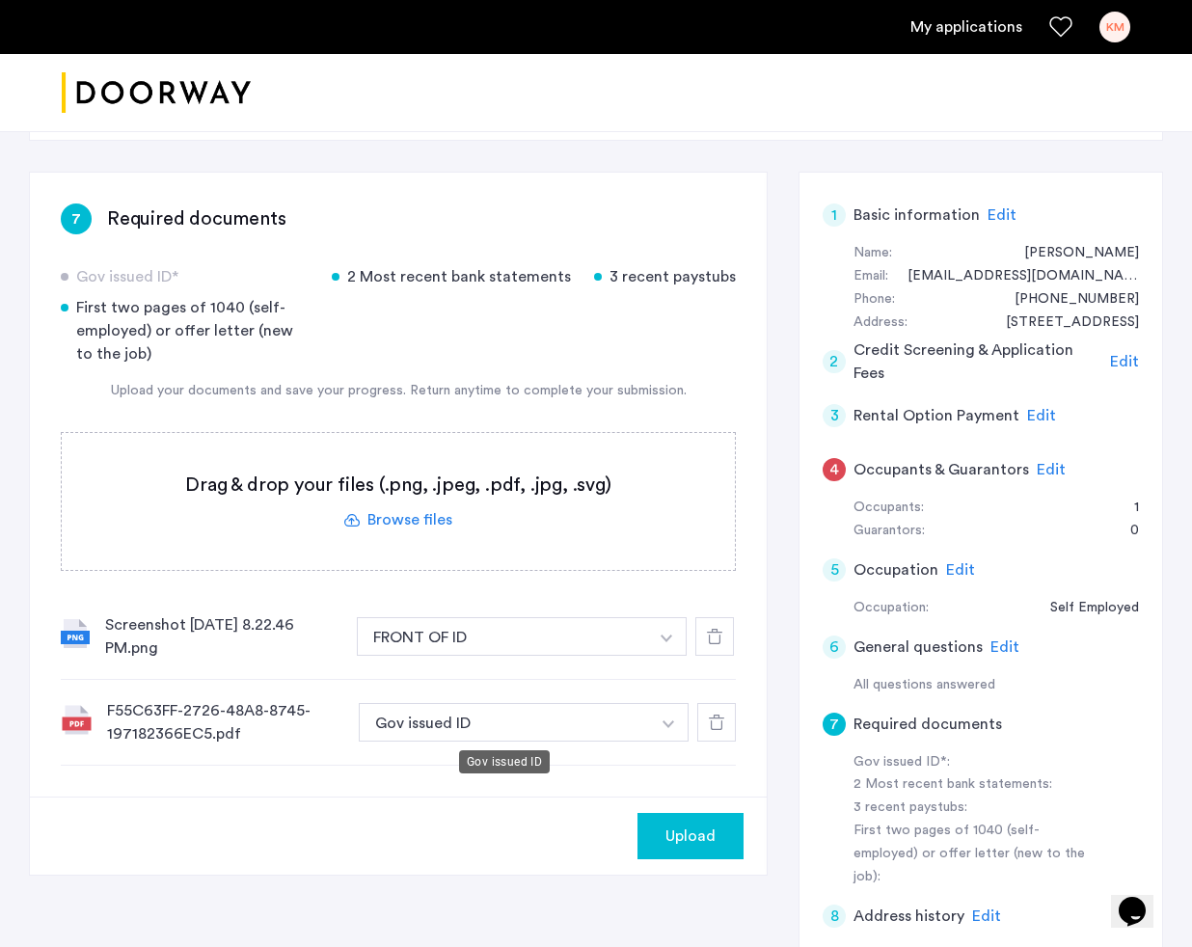
click at [475, 720] on button "Gov issued ID" at bounding box center [504, 722] width 291 height 39
click at [665, 739] on button "button" at bounding box center [669, 722] width 40 height 39
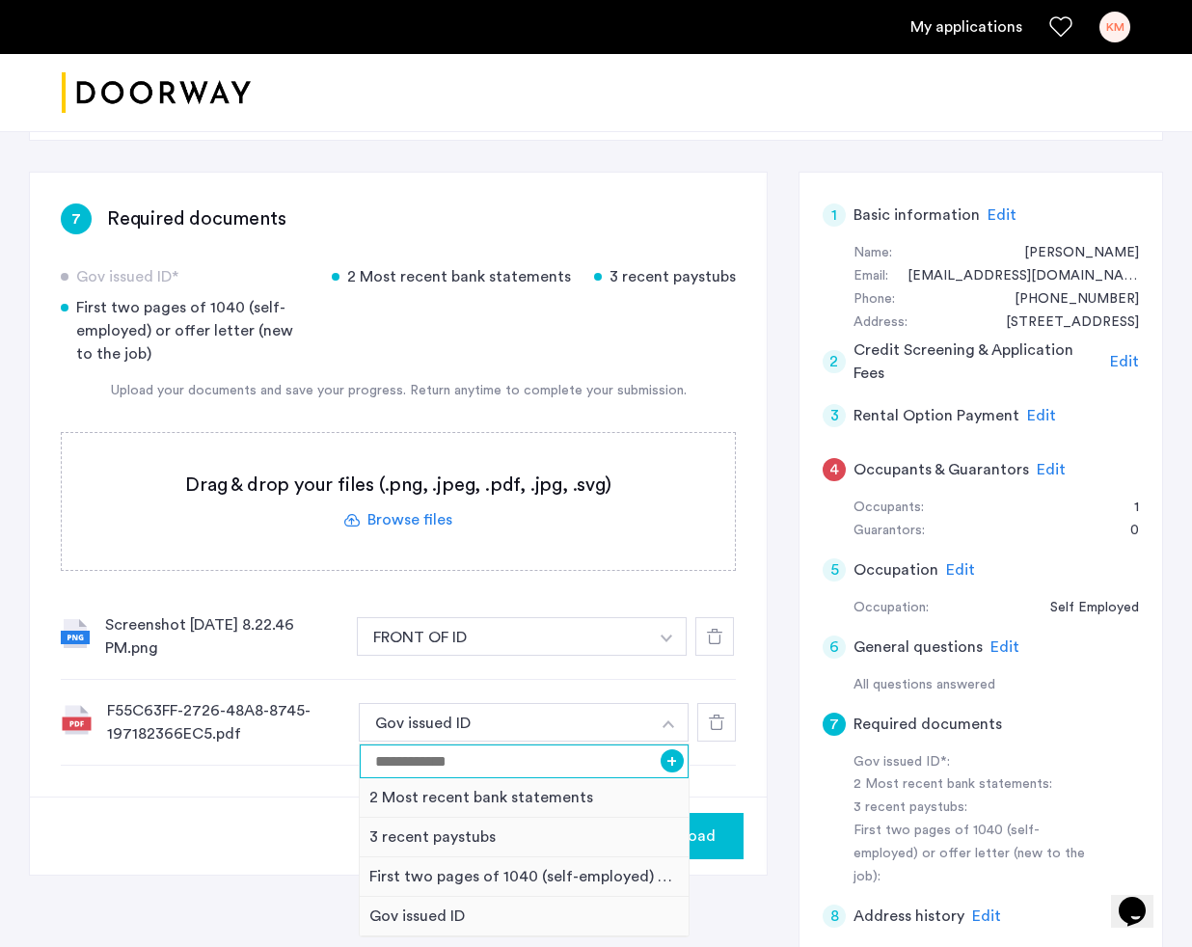
click at [502, 771] on input at bounding box center [524, 761] width 329 height 34
type input "**********"
click at [674, 760] on button "+" at bounding box center [672, 760] width 23 height 23
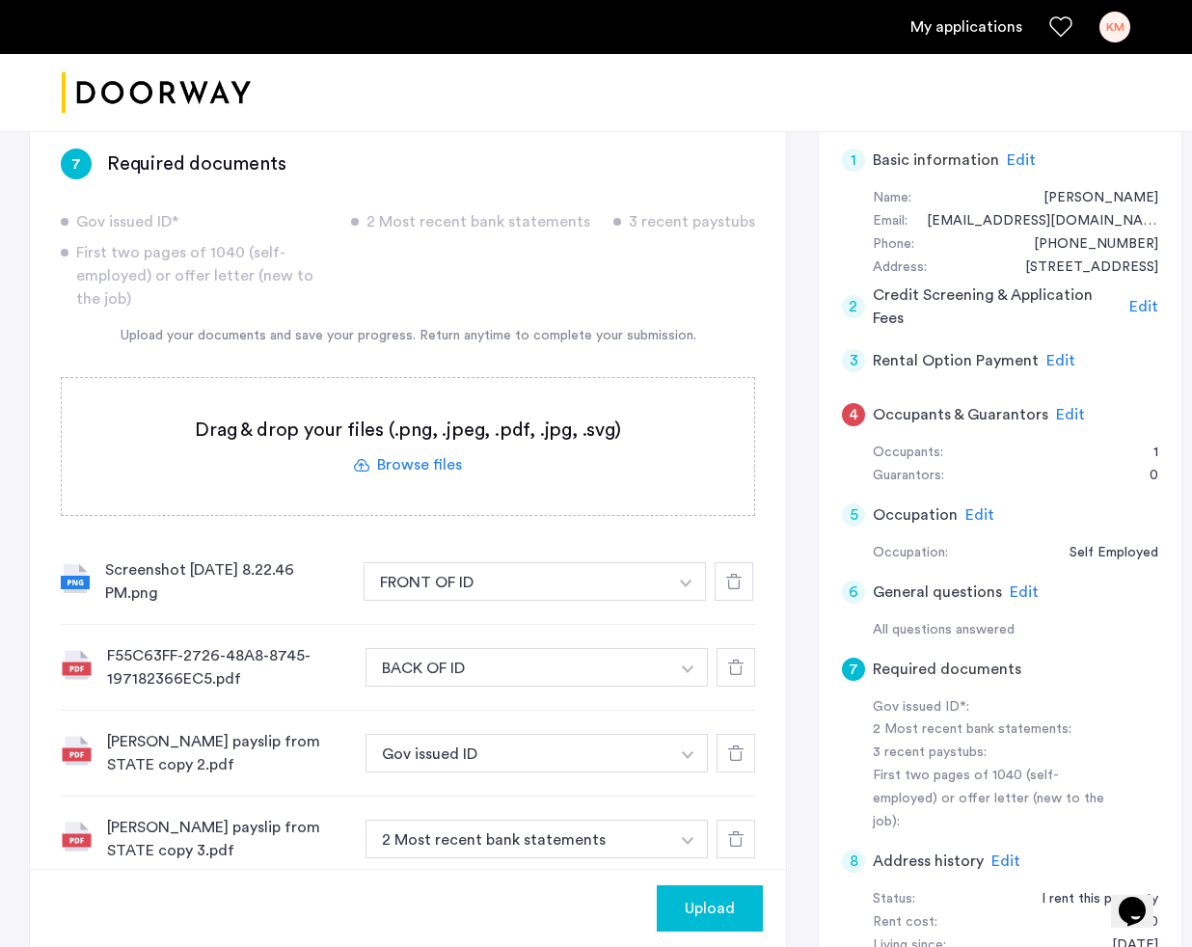
scroll to position [301, 0]
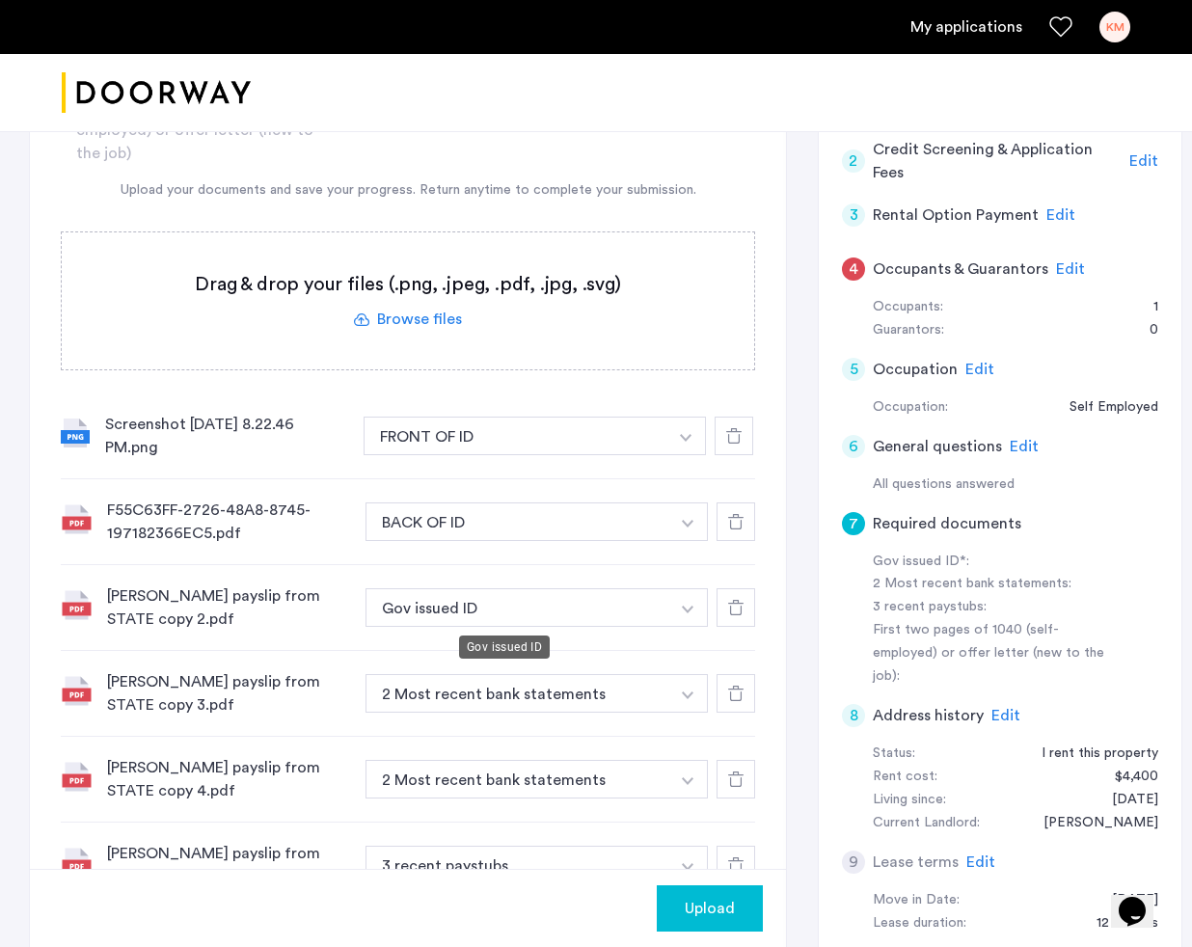
click at [541, 609] on button "Gov issued ID" at bounding box center [517, 607] width 304 height 39
click at [604, 609] on button "Gov issued ID" at bounding box center [517, 607] width 304 height 39
click at [717, 590] on div at bounding box center [736, 607] width 39 height 39
click at [670, 596] on button "button" at bounding box center [688, 607] width 40 height 39
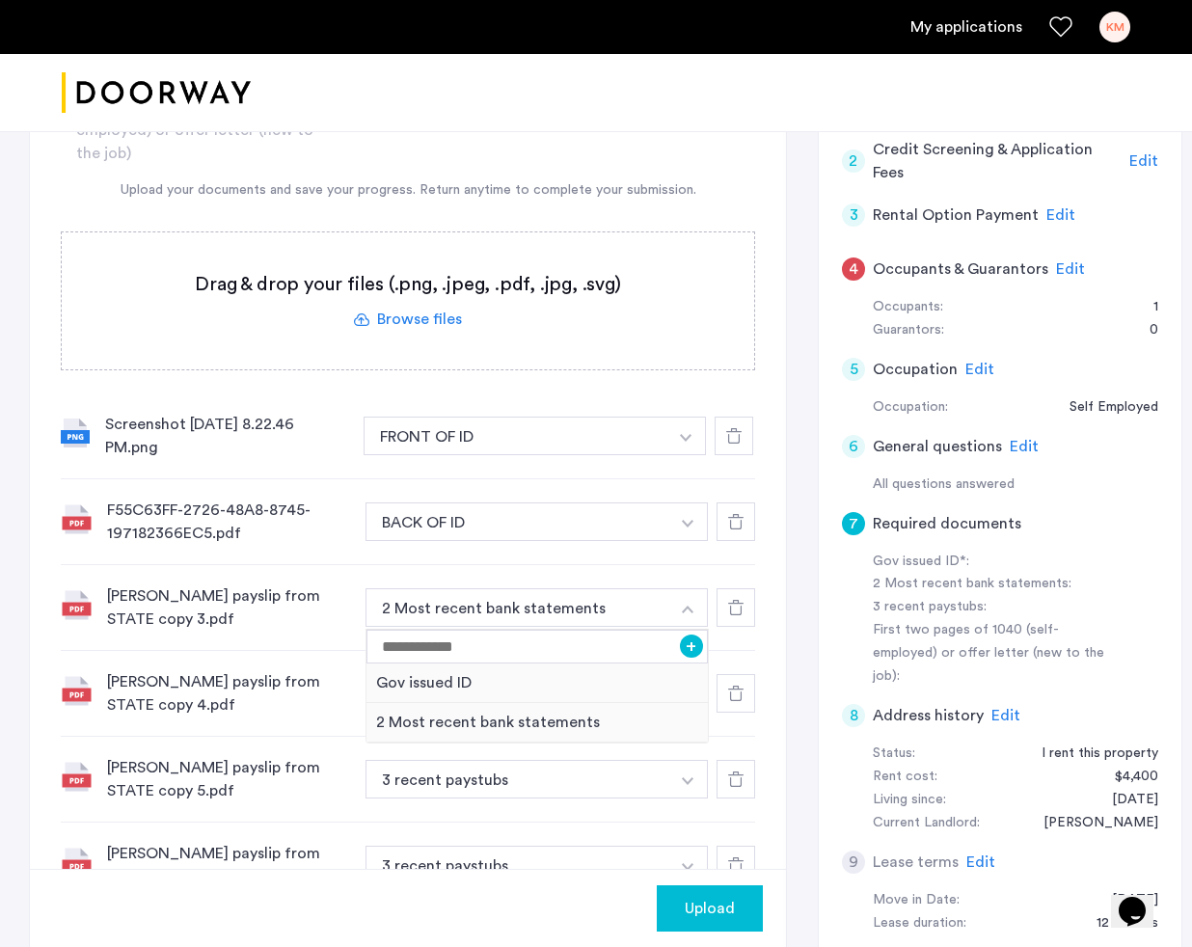
click at [728, 610] on icon at bounding box center [735, 607] width 15 height 15
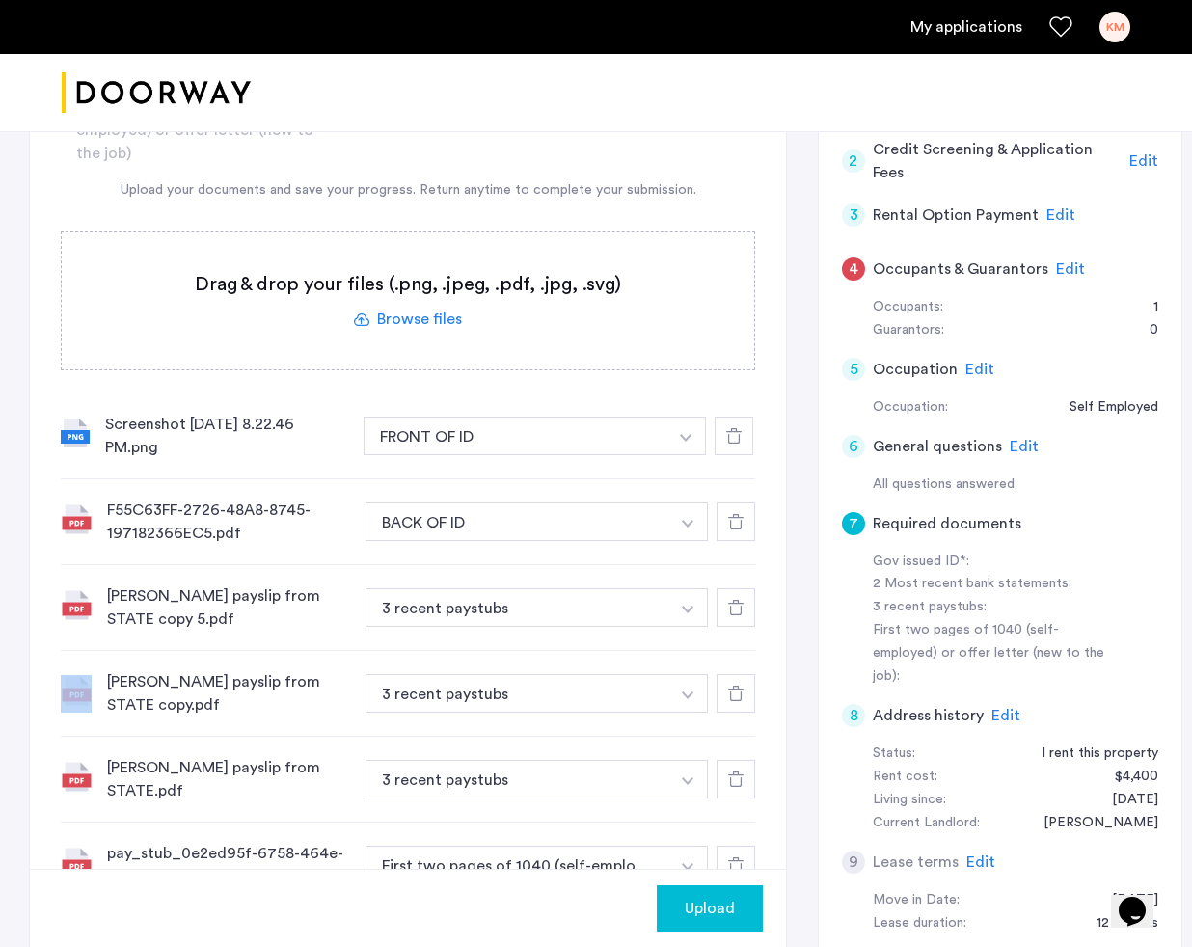
click at [728, 610] on icon at bounding box center [735, 607] width 15 height 15
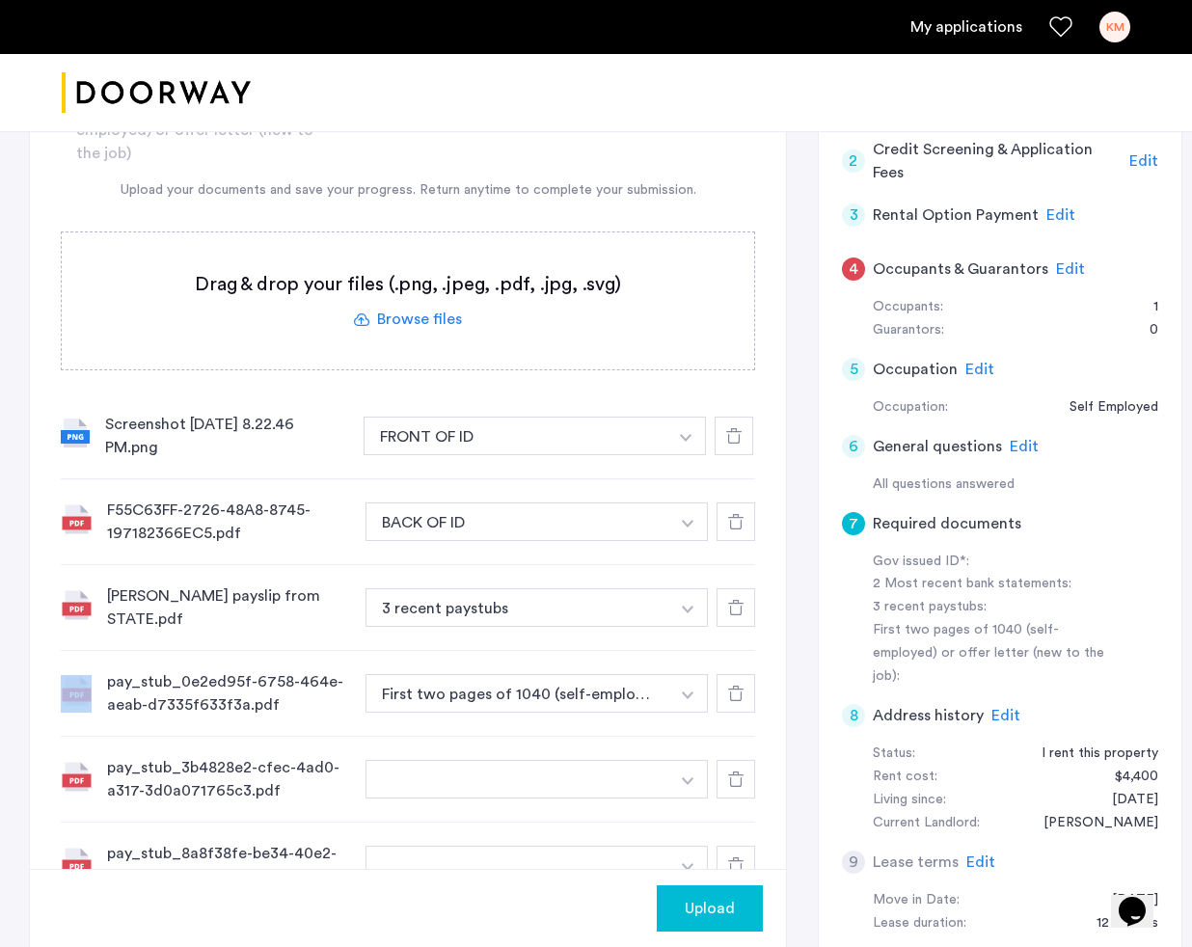
click at [728, 610] on icon at bounding box center [735, 607] width 15 height 15
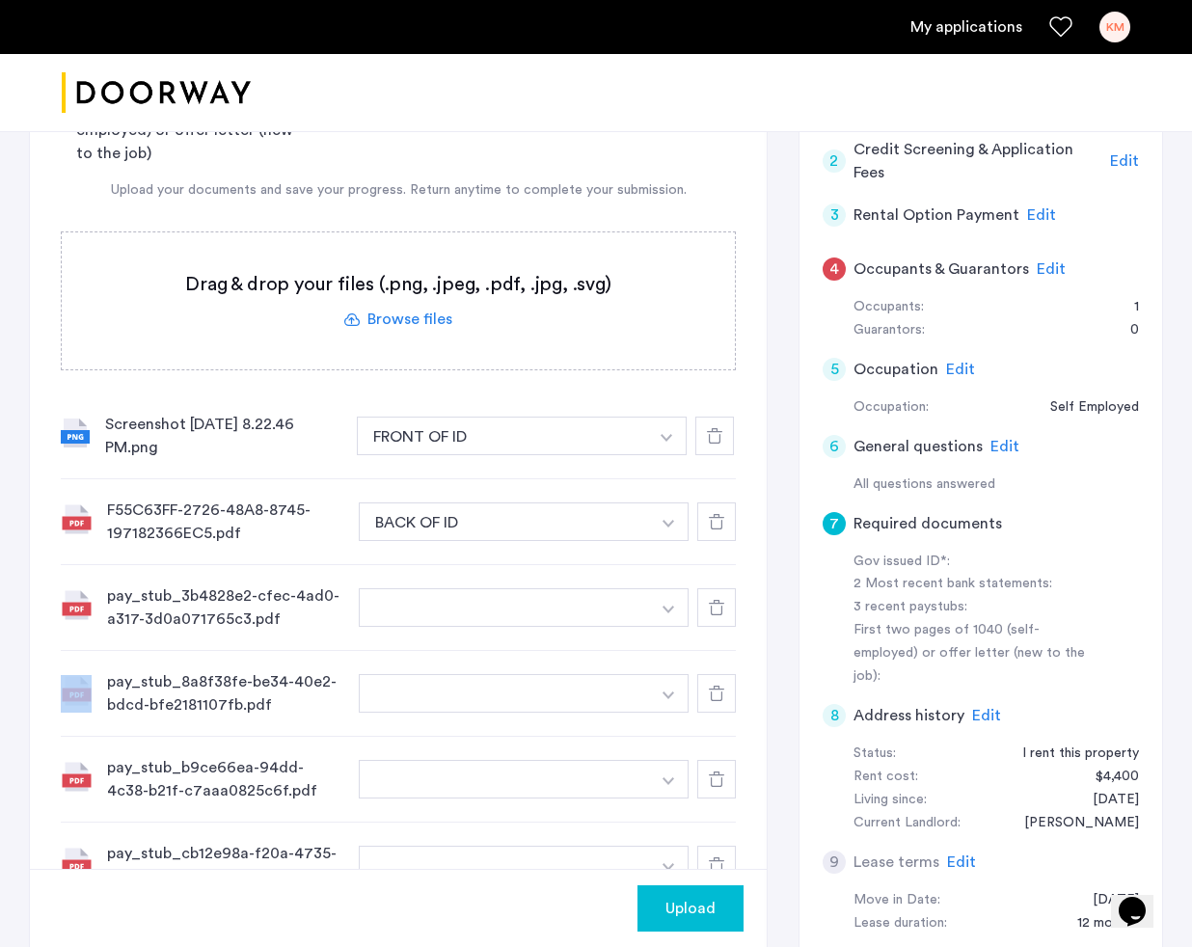
click at [713, 610] on icon at bounding box center [716, 607] width 15 height 15
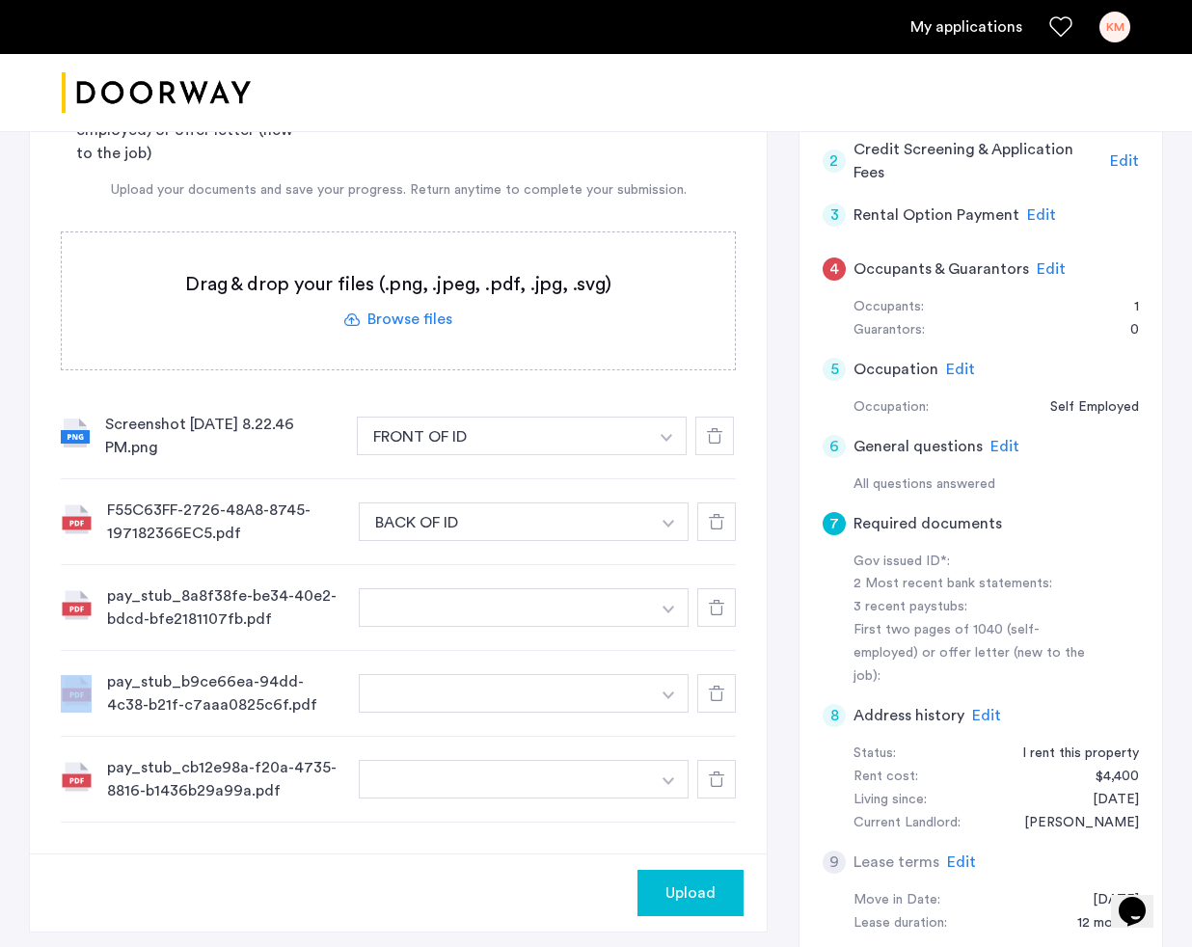
click at [713, 610] on icon at bounding box center [716, 607] width 15 height 15
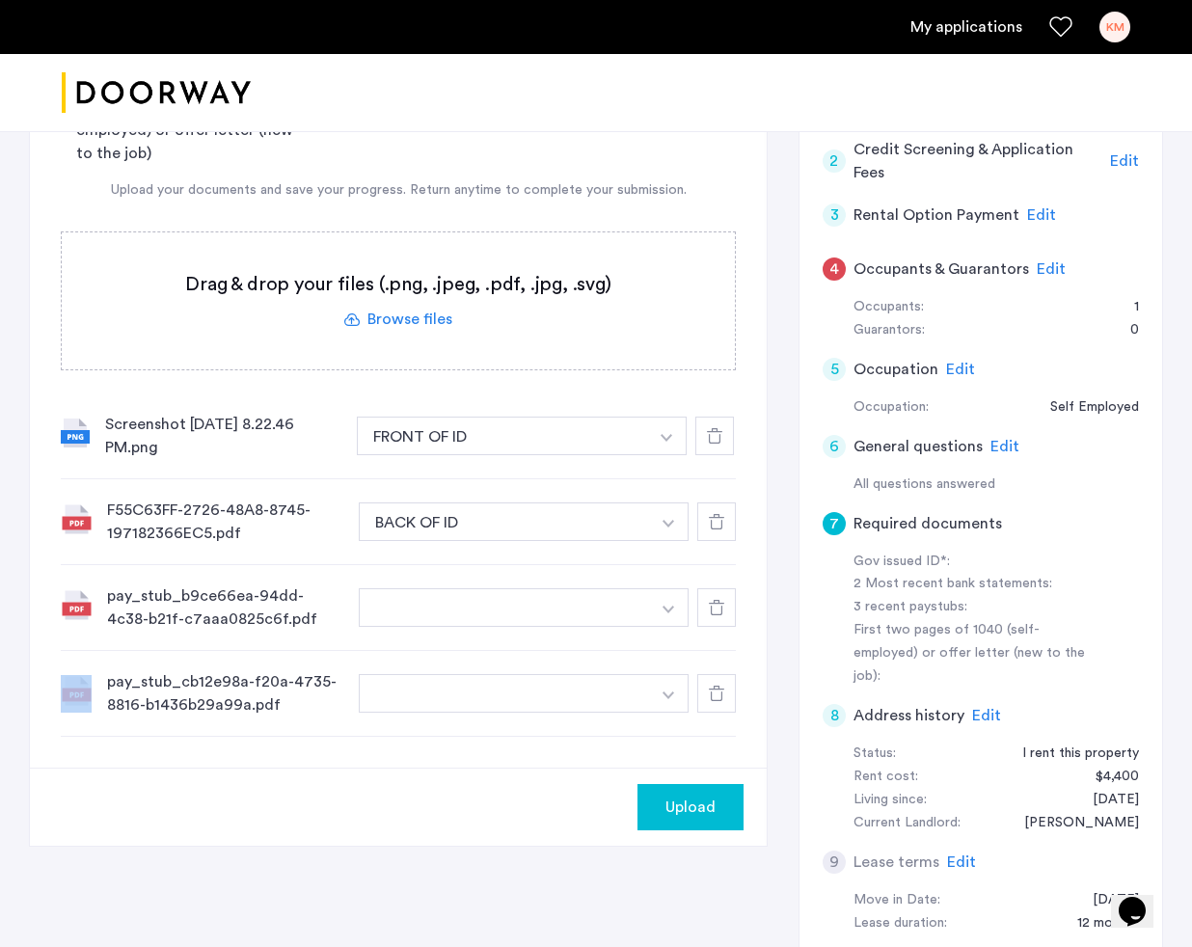
click at [713, 610] on icon at bounding box center [716, 607] width 15 height 15
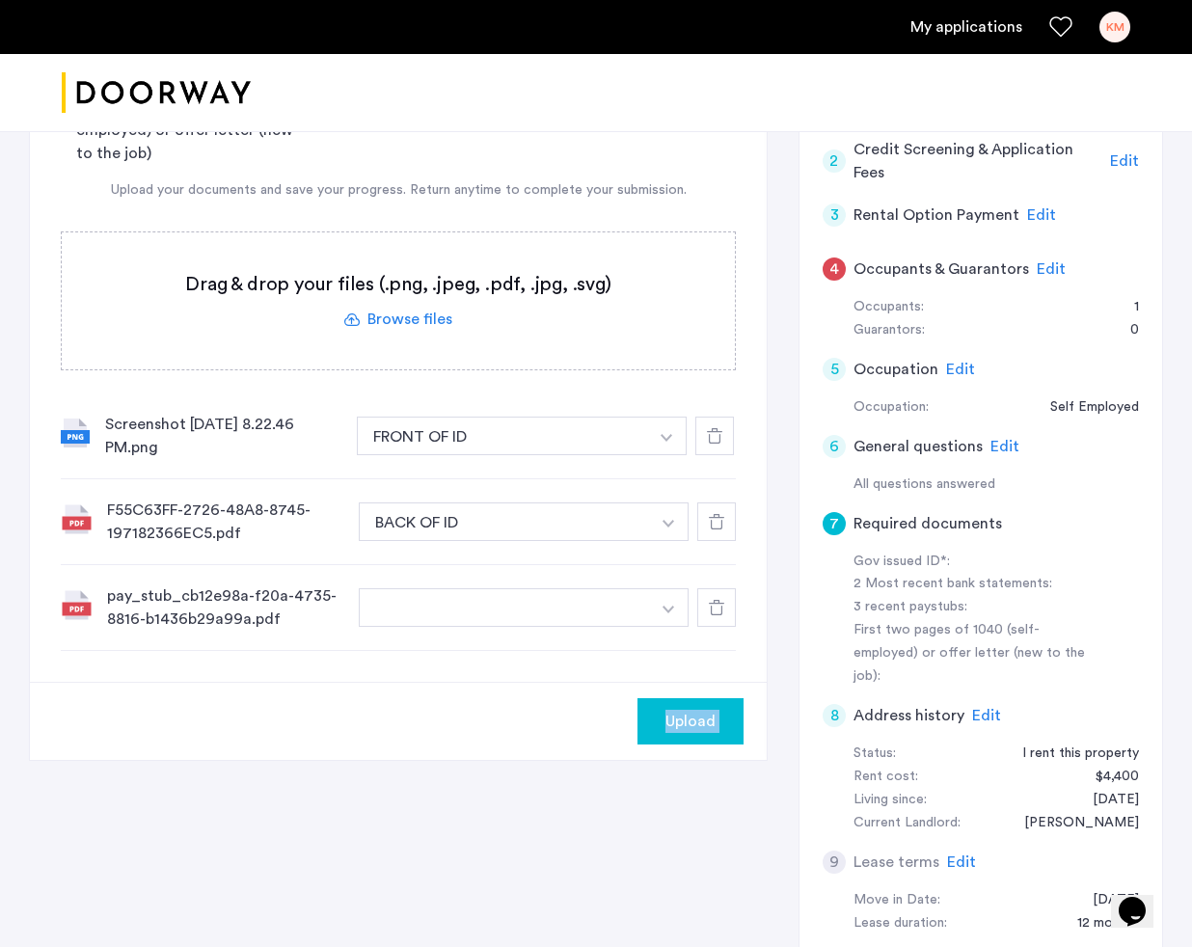
click at [713, 610] on icon at bounding box center [716, 607] width 15 height 15
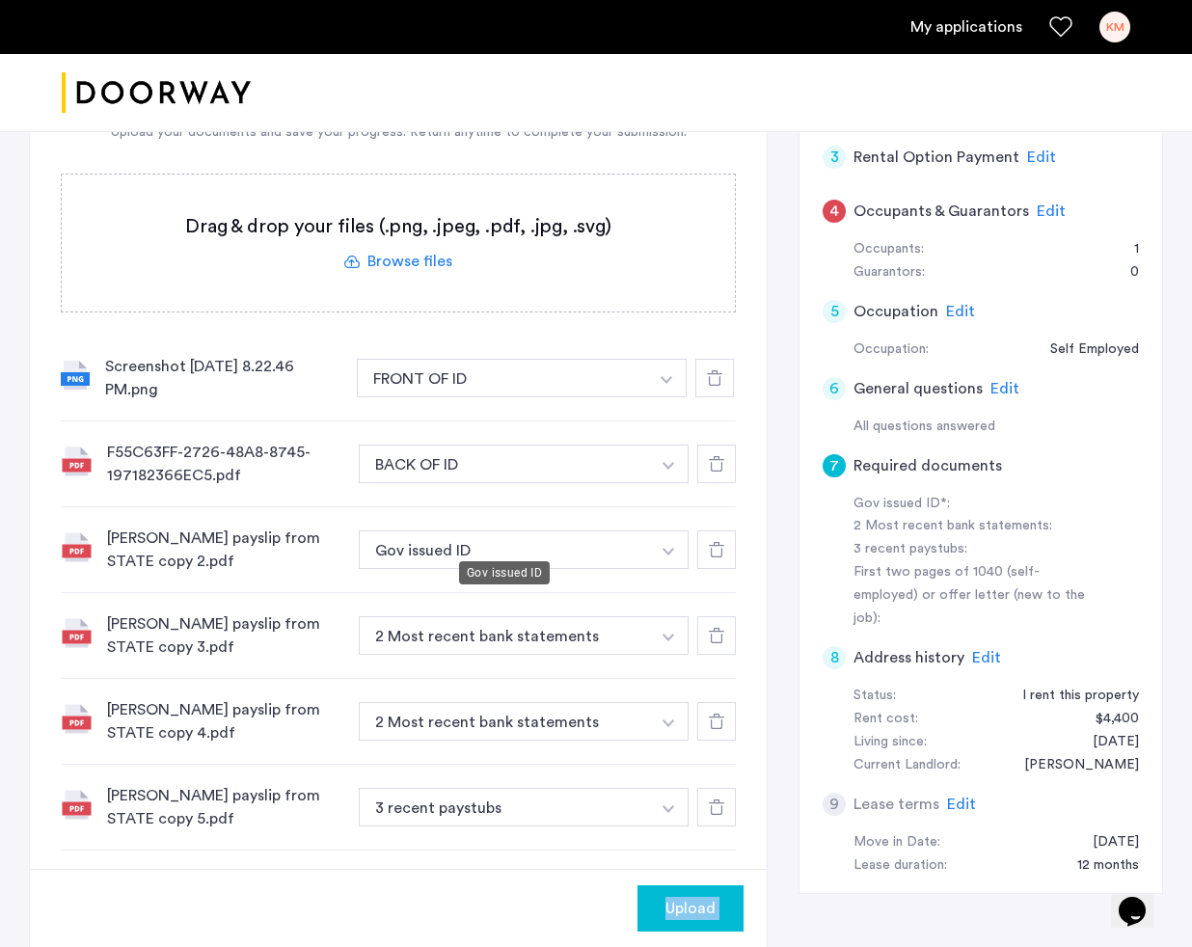
scroll to position [375, 0]
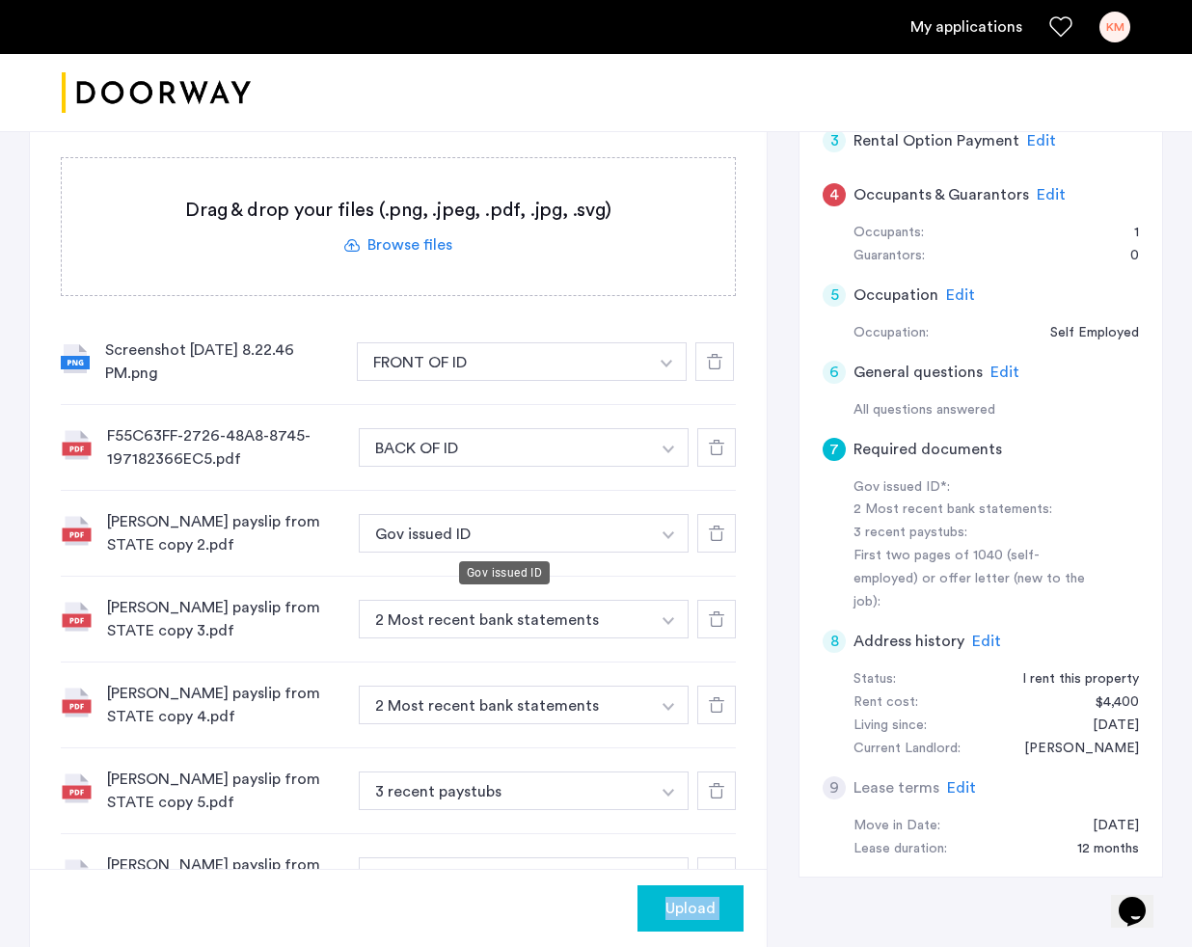
click at [531, 527] on button "Gov issued ID" at bounding box center [504, 533] width 291 height 39
click at [652, 537] on button "button" at bounding box center [669, 533] width 40 height 39
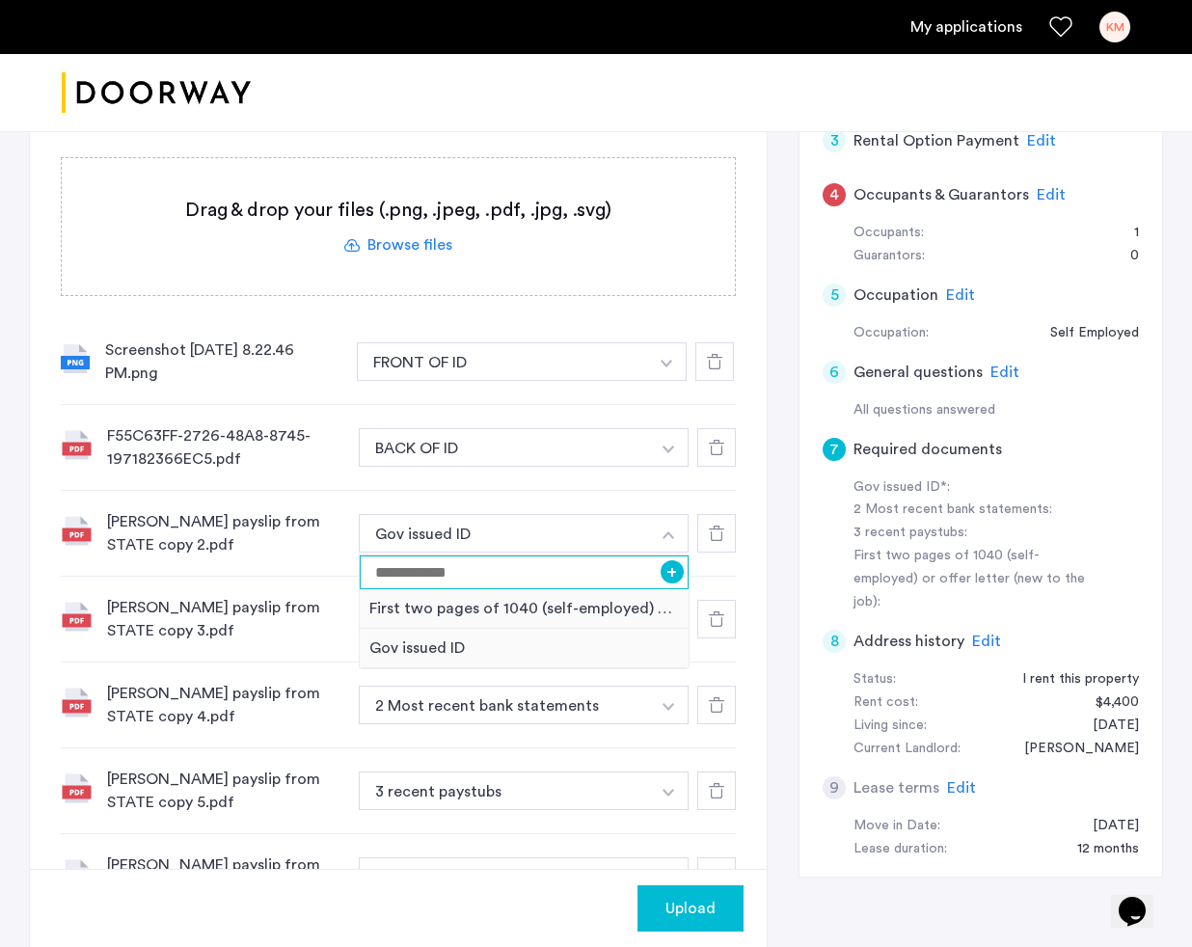
click at [571, 577] on input at bounding box center [524, 572] width 329 height 34
type input "********"
click at [670, 567] on button "+" at bounding box center [672, 571] width 23 height 23
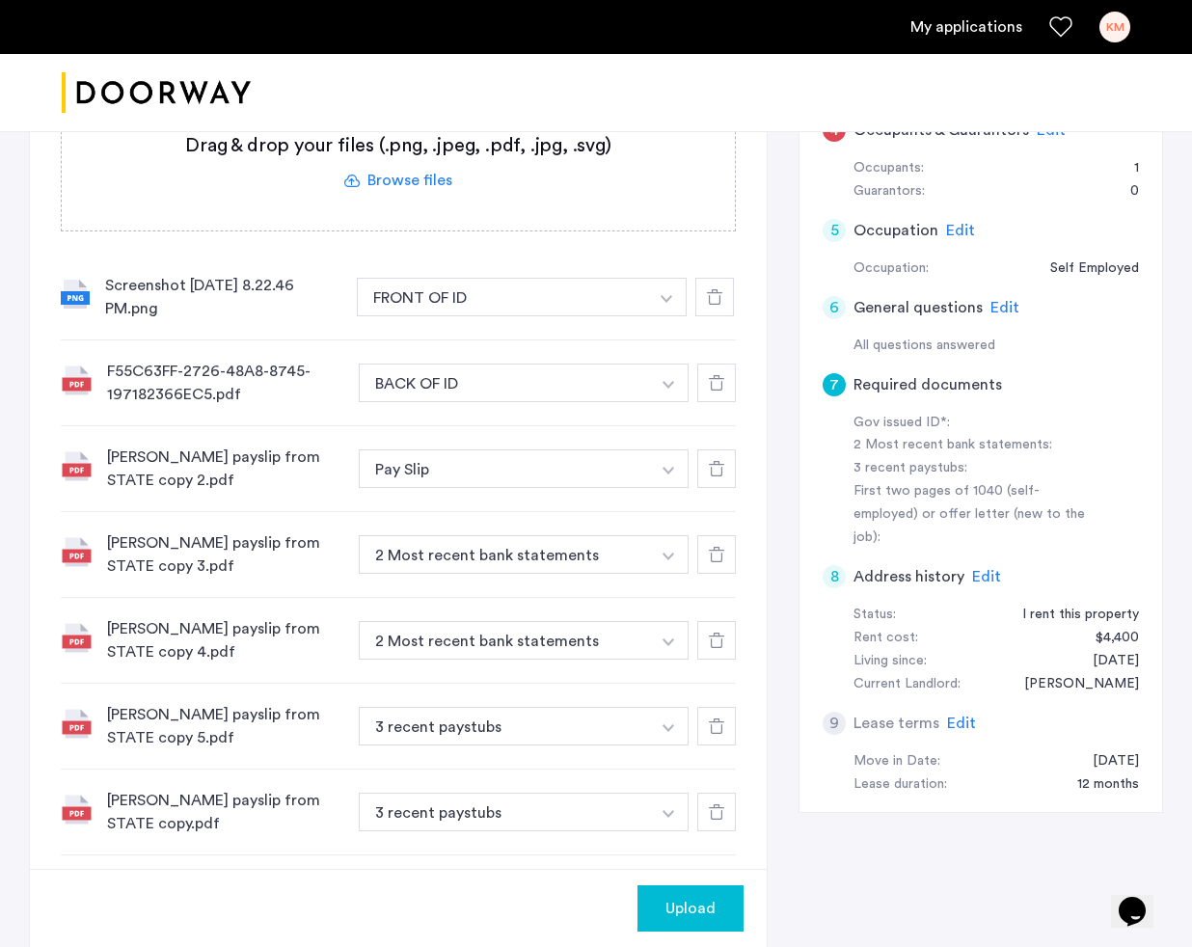
scroll to position [451, 0]
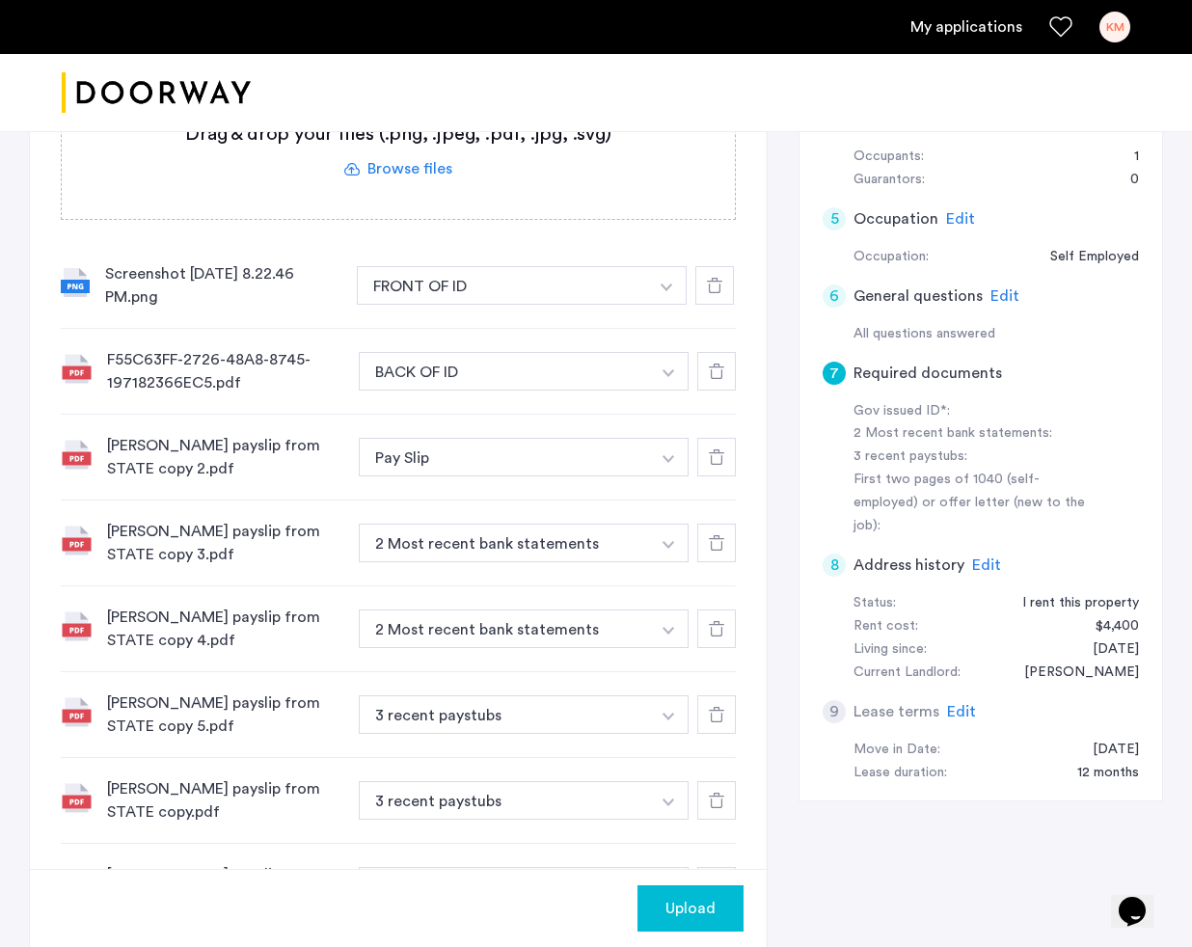
click at [608, 554] on button "2 Most recent bank statements" at bounding box center [504, 543] width 291 height 39
click at [610, 536] on button "2 Most recent bank statements" at bounding box center [504, 543] width 291 height 39
click at [658, 543] on button "button" at bounding box center [669, 543] width 40 height 39
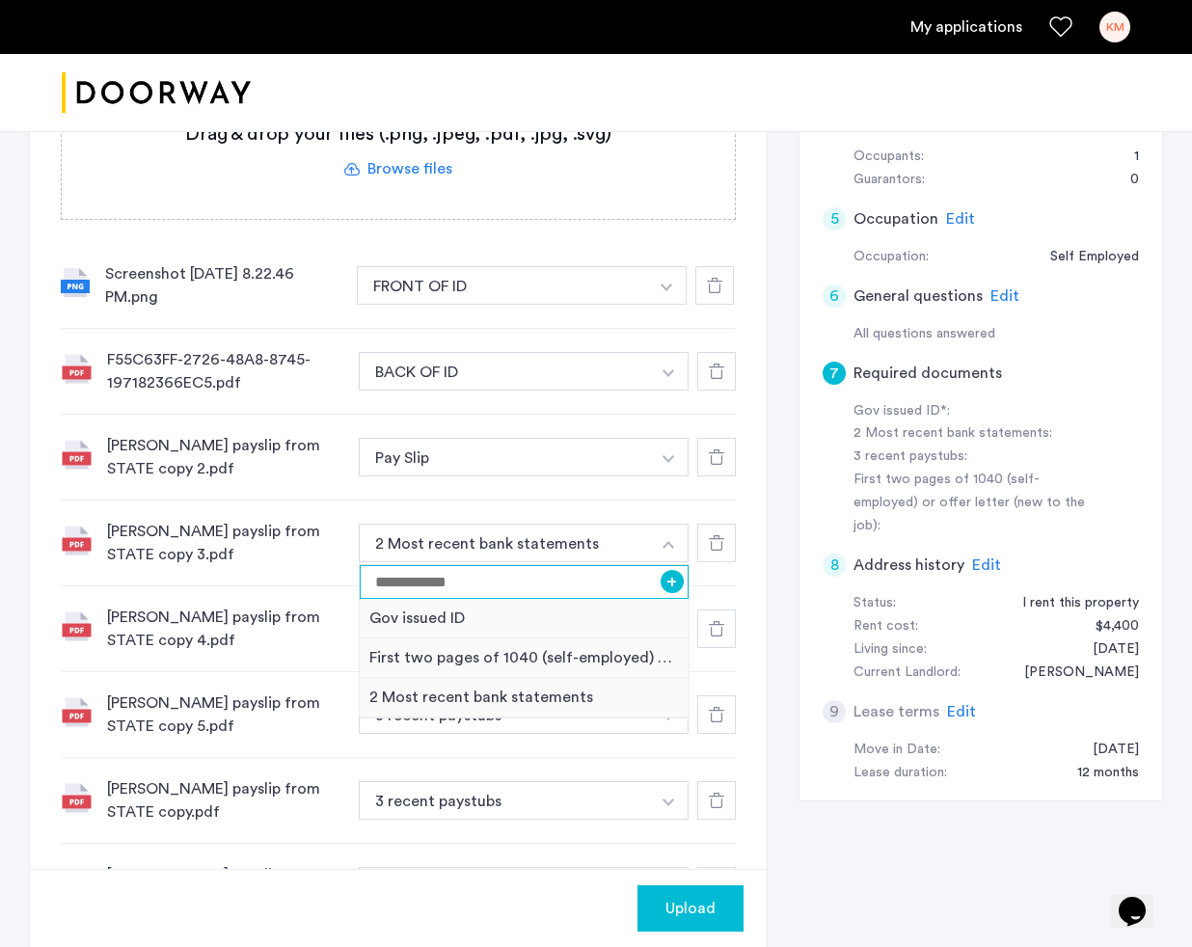
click at [608, 581] on input at bounding box center [524, 582] width 329 height 34
type input "********"
click at [672, 579] on button "+" at bounding box center [672, 581] width 23 height 23
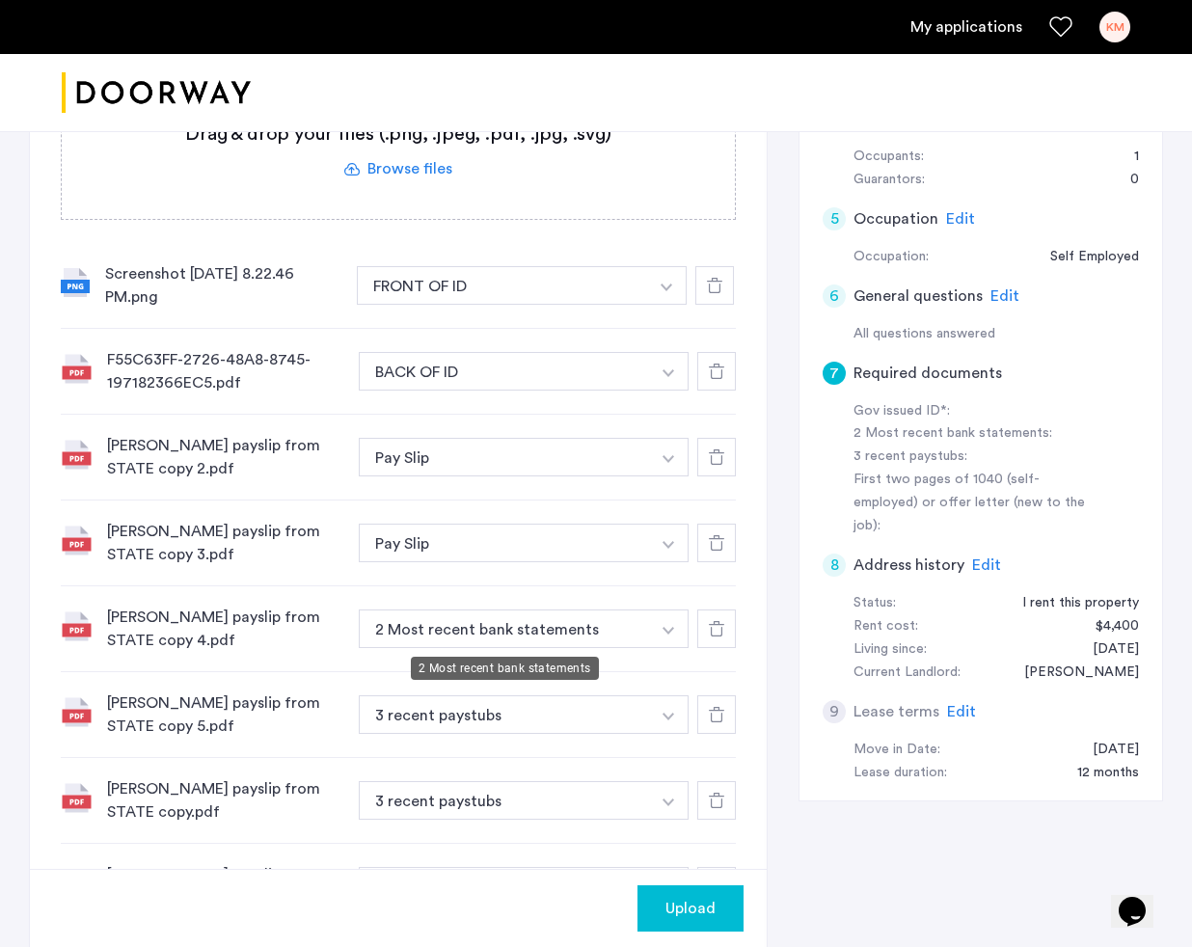
click at [586, 638] on button "2 Most recent bank statements" at bounding box center [504, 628] width 291 height 39
click at [663, 625] on button "button" at bounding box center [669, 628] width 40 height 39
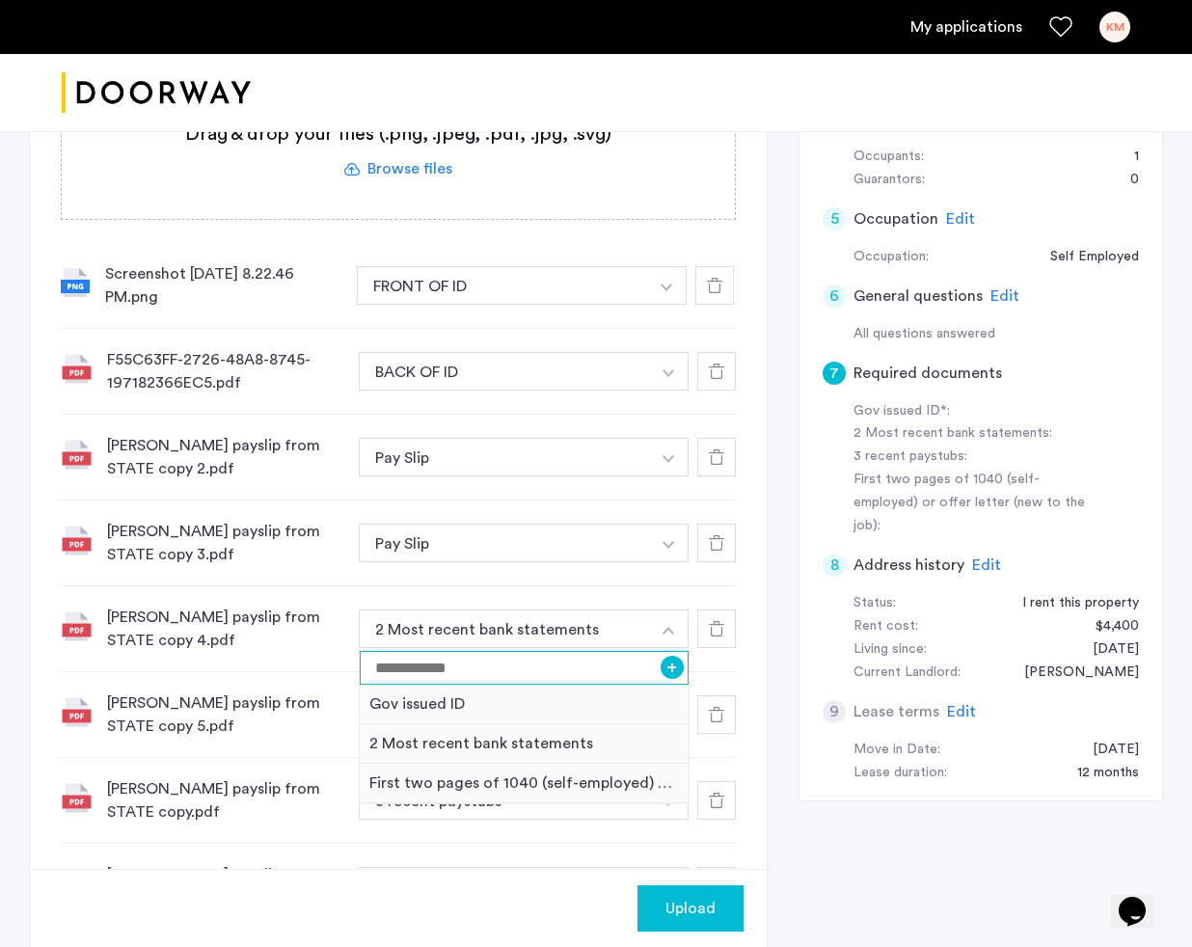
click at [598, 681] on input at bounding box center [524, 668] width 329 height 34
click at [673, 651] on input "********" at bounding box center [524, 668] width 329 height 34
type input "********"
click at [668, 678] on button "+" at bounding box center [672, 667] width 23 height 23
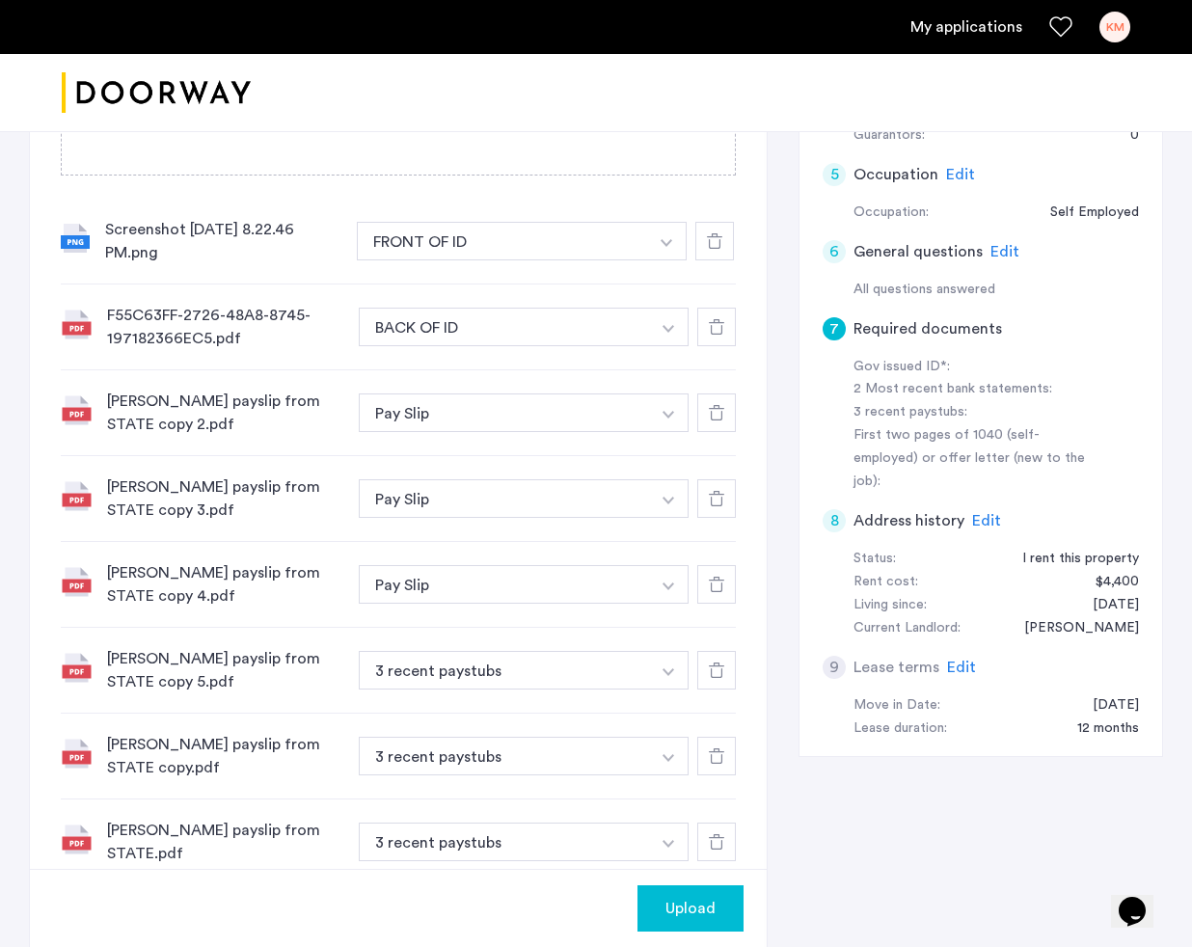
scroll to position [498, 0]
click at [619, 673] on button "3 recent paystubs" at bounding box center [504, 668] width 291 height 39
click at [663, 671] on img "button" at bounding box center [669, 670] width 12 height 8
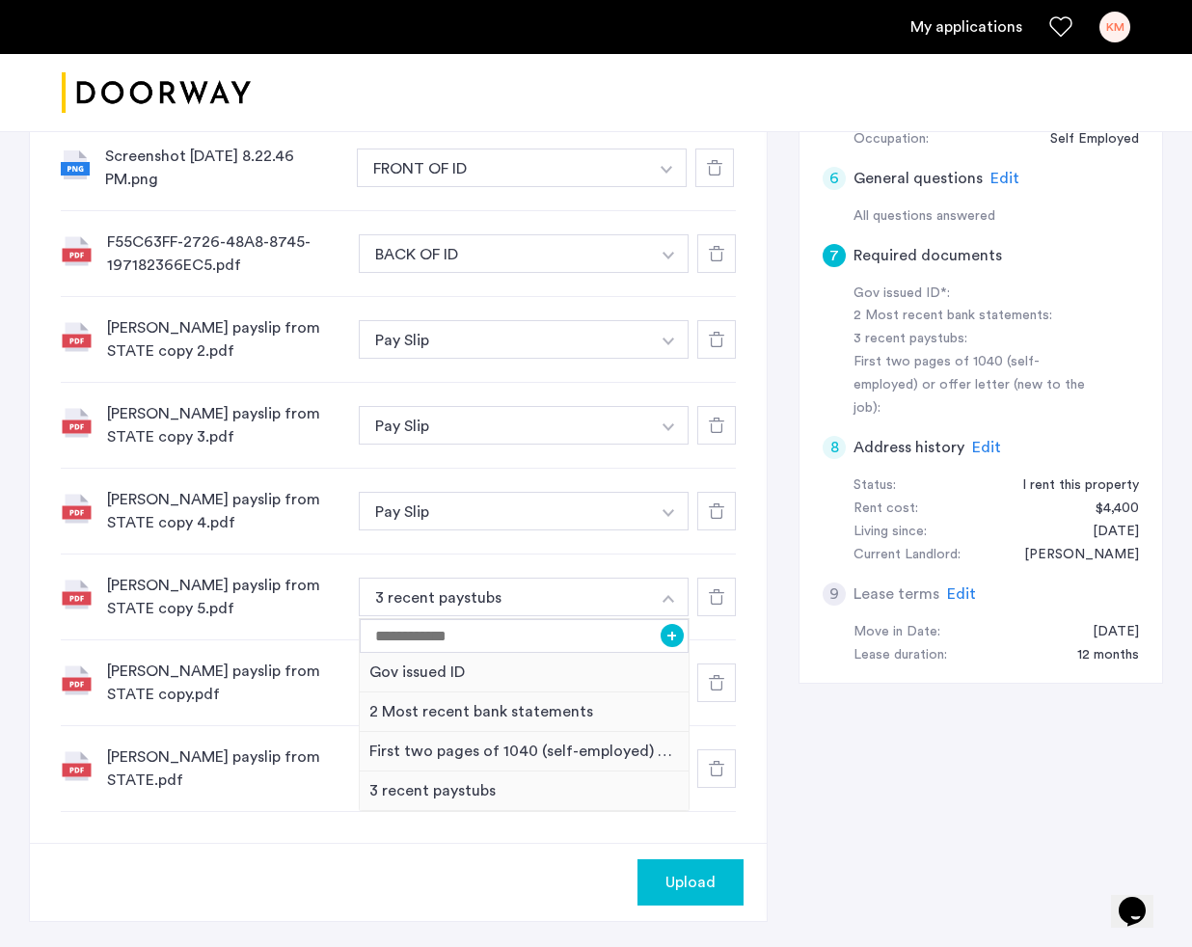
scroll to position [576, 0]
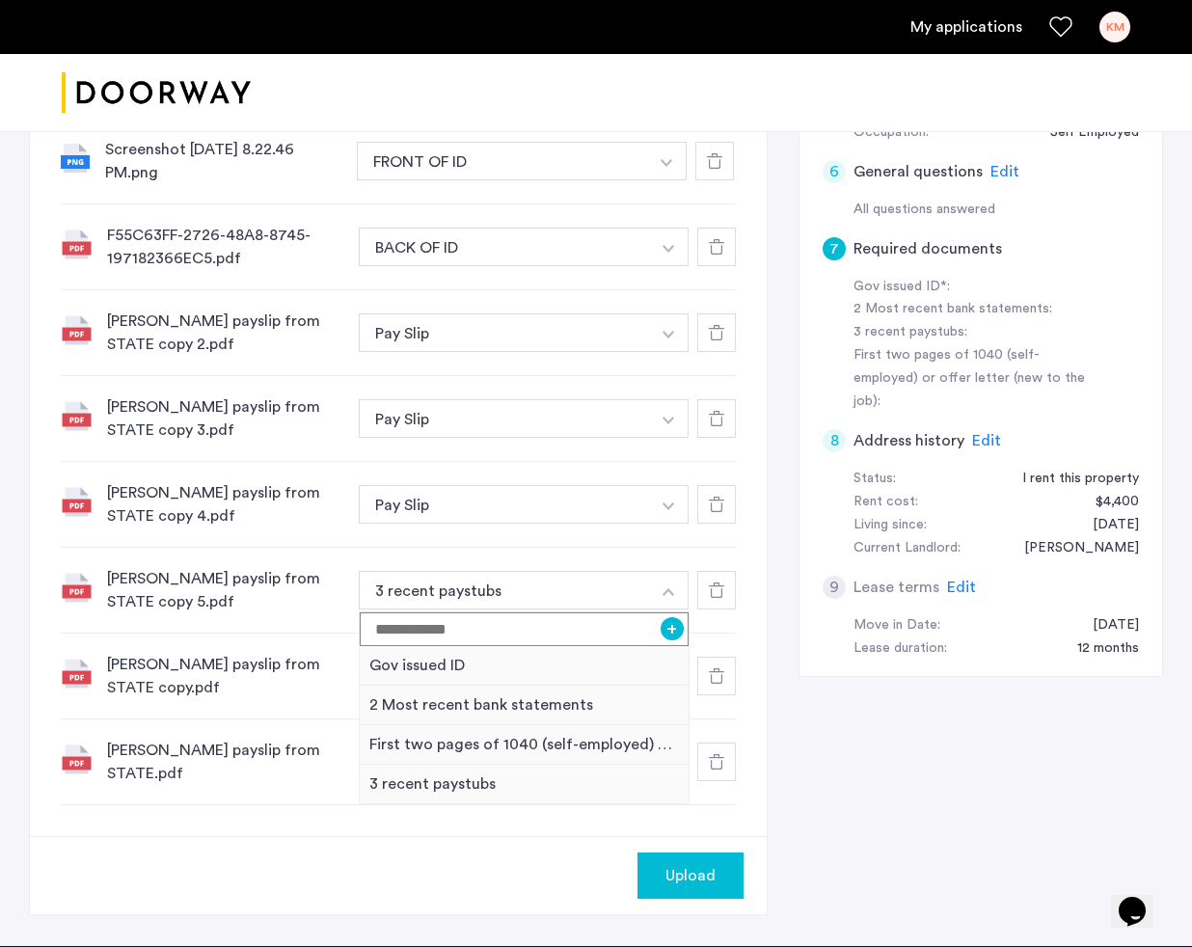
click at [582, 622] on input at bounding box center [524, 629] width 329 height 34
type input "********"
click at [676, 591] on button "button" at bounding box center [669, 590] width 40 height 39
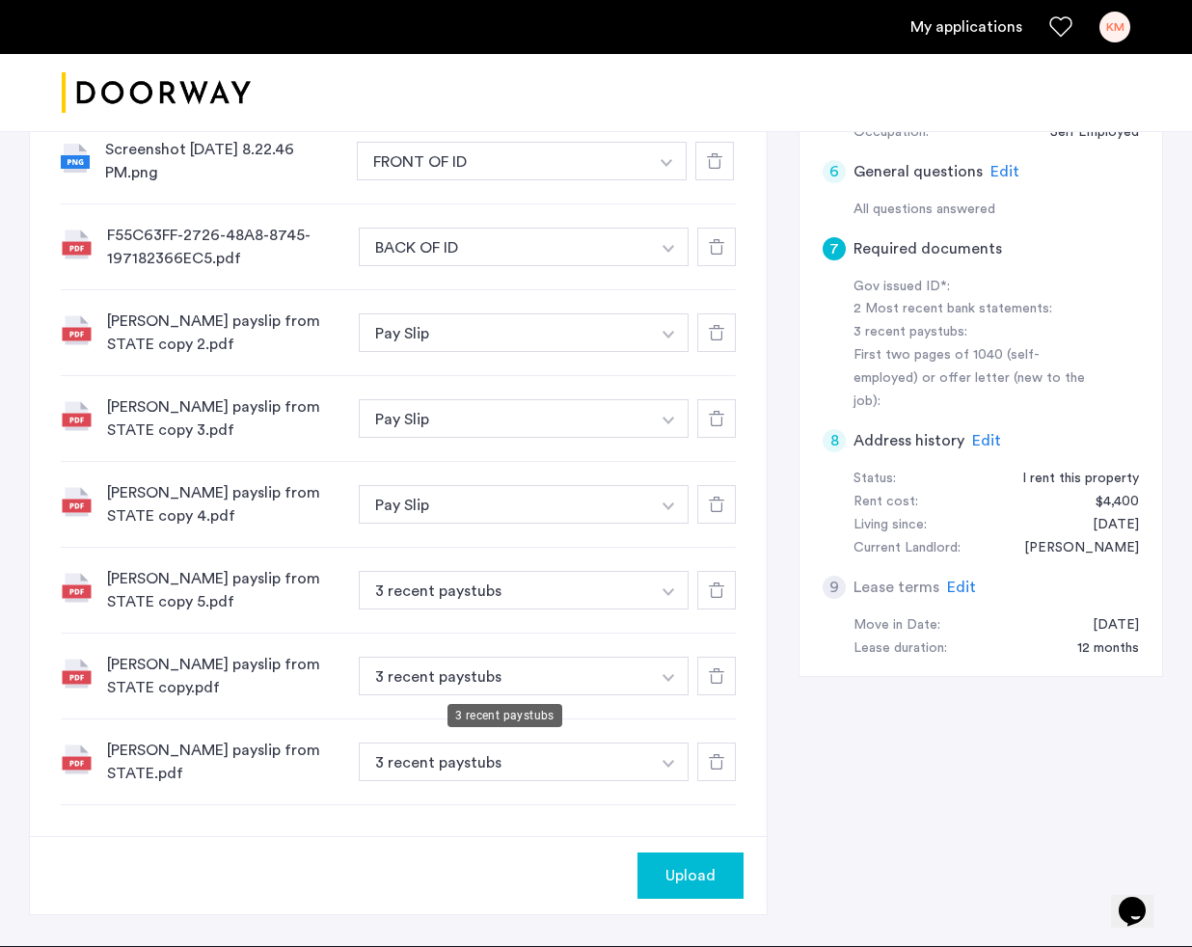
click at [643, 683] on button "3 recent paystubs" at bounding box center [504, 676] width 291 height 39
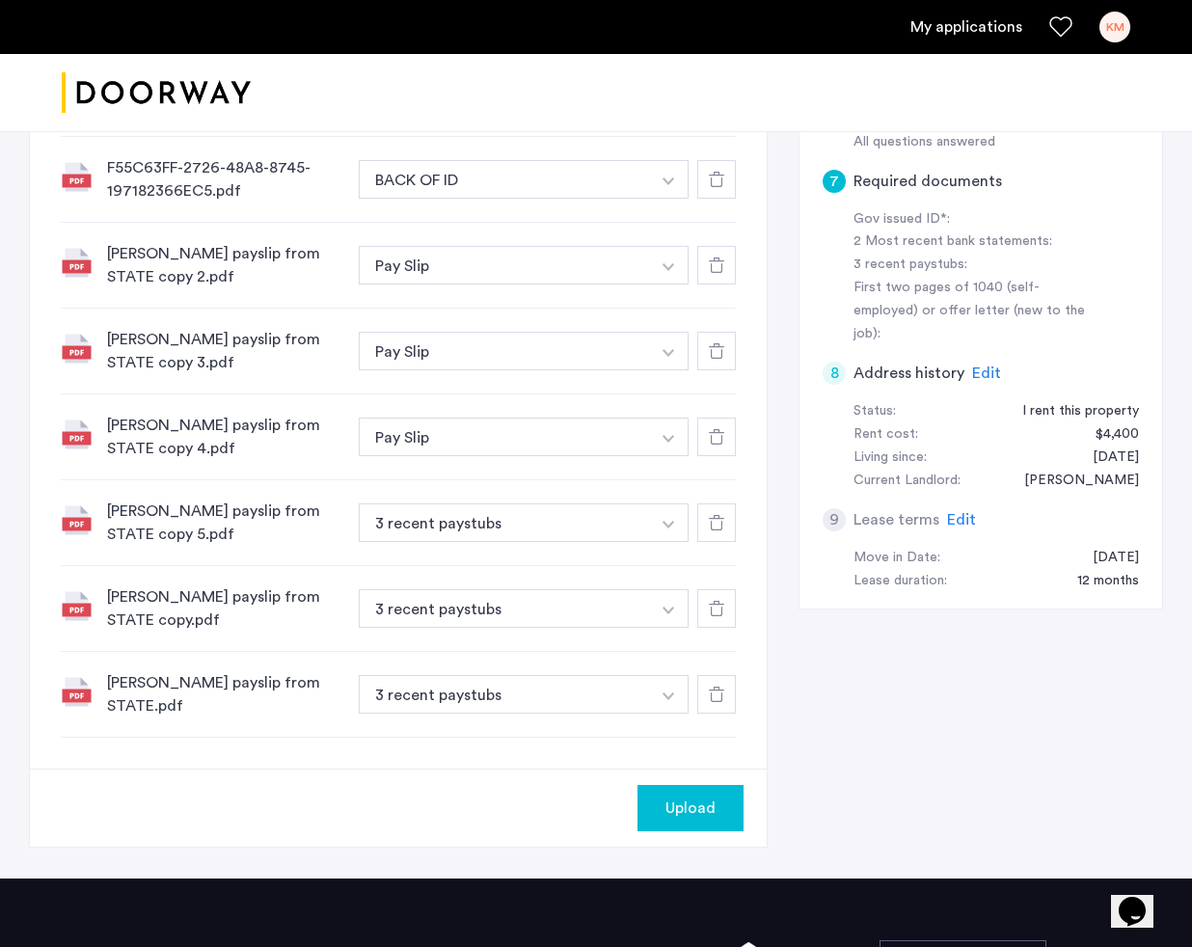
scroll to position [673, 0]
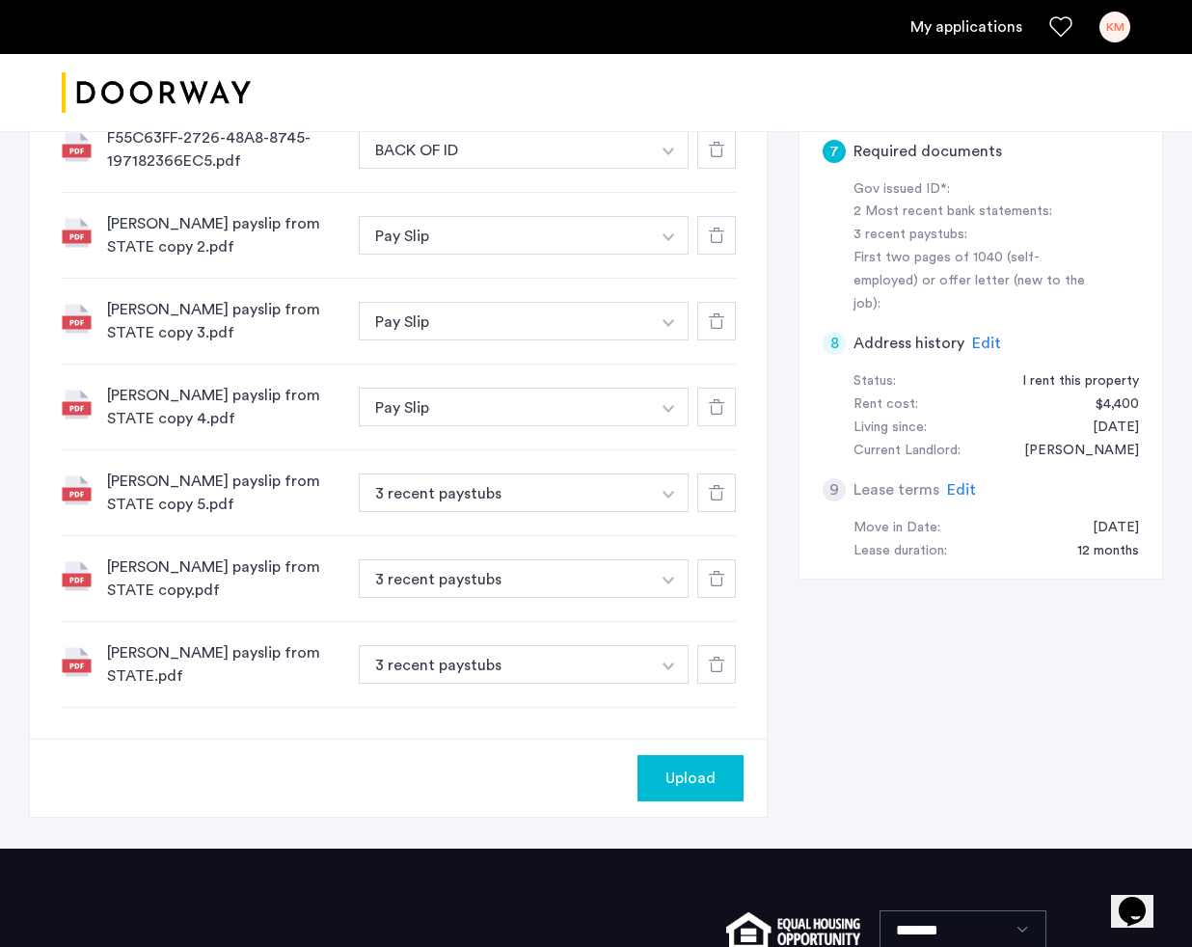
click at [675, 572] on button "button" at bounding box center [669, 578] width 40 height 39
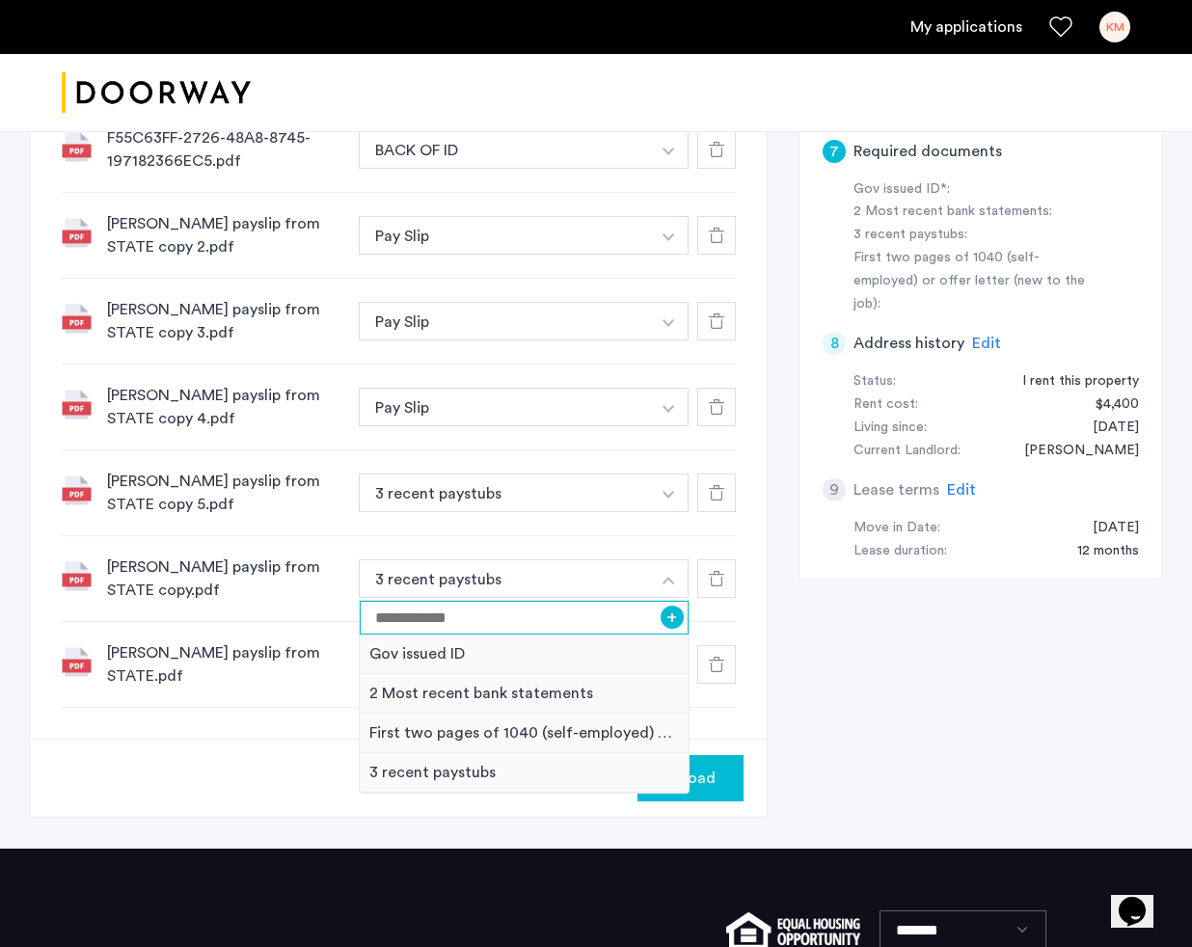
click at [547, 625] on input at bounding box center [524, 618] width 329 height 34
type input "********"
click at [674, 621] on button "+" at bounding box center [672, 617] width 23 height 23
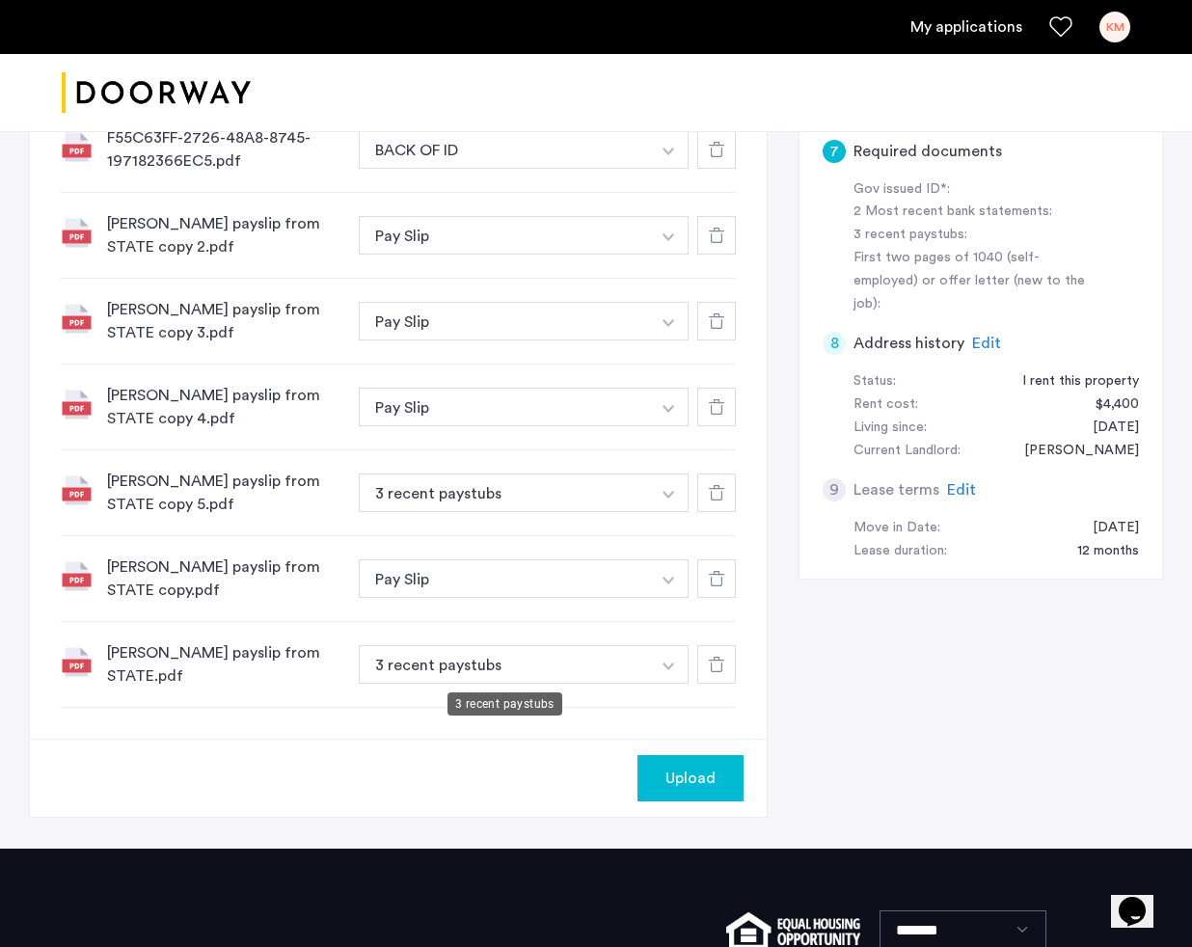
click at [594, 664] on button "3 recent paystubs" at bounding box center [504, 664] width 291 height 39
click at [661, 658] on button "button" at bounding box center [669, 664] width 40 height 39
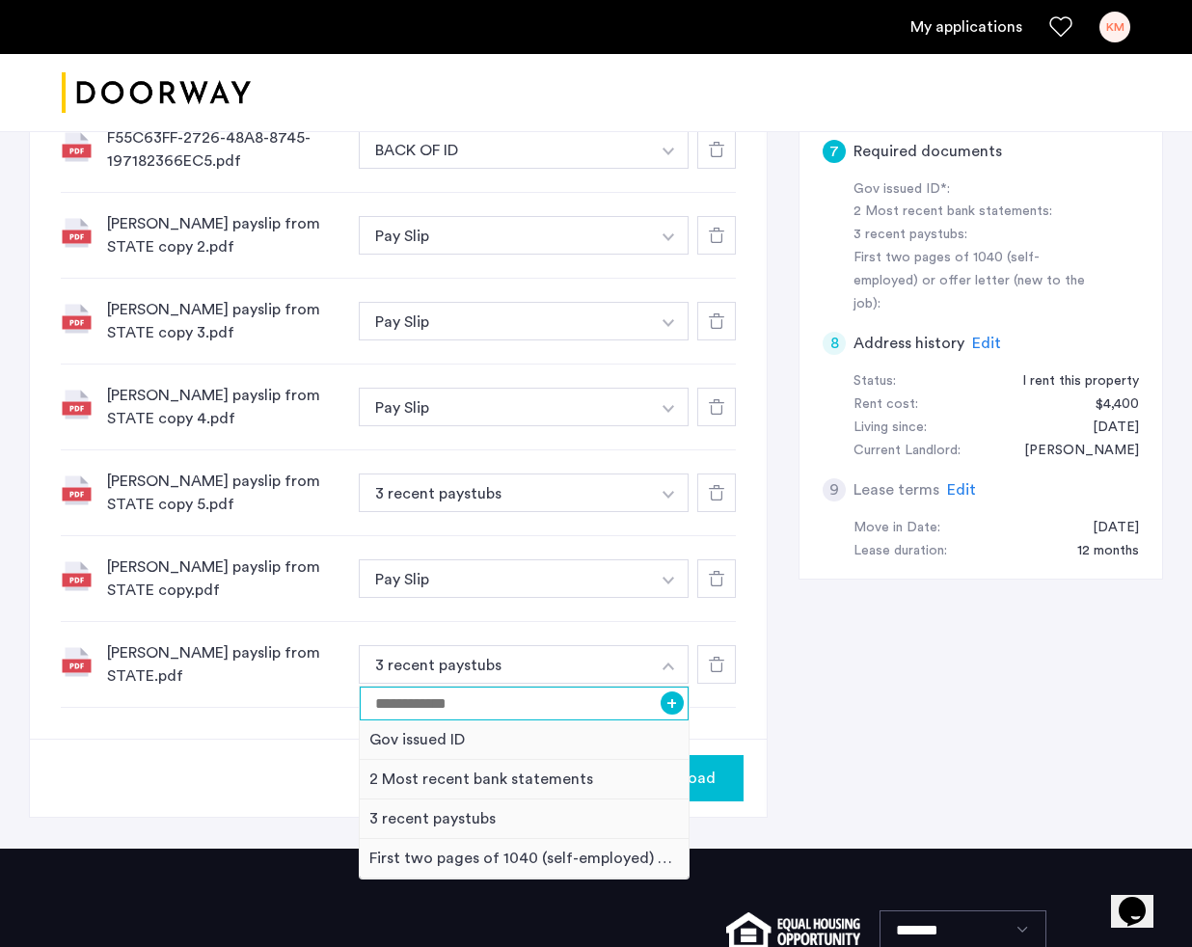
click at [582, 700] on input at bounding box center [524, 704] width 329 height 34
type input "*"
type input "********"
click at [672, 701] on button "+" at bounding box center [672, 702] width 23 height 23
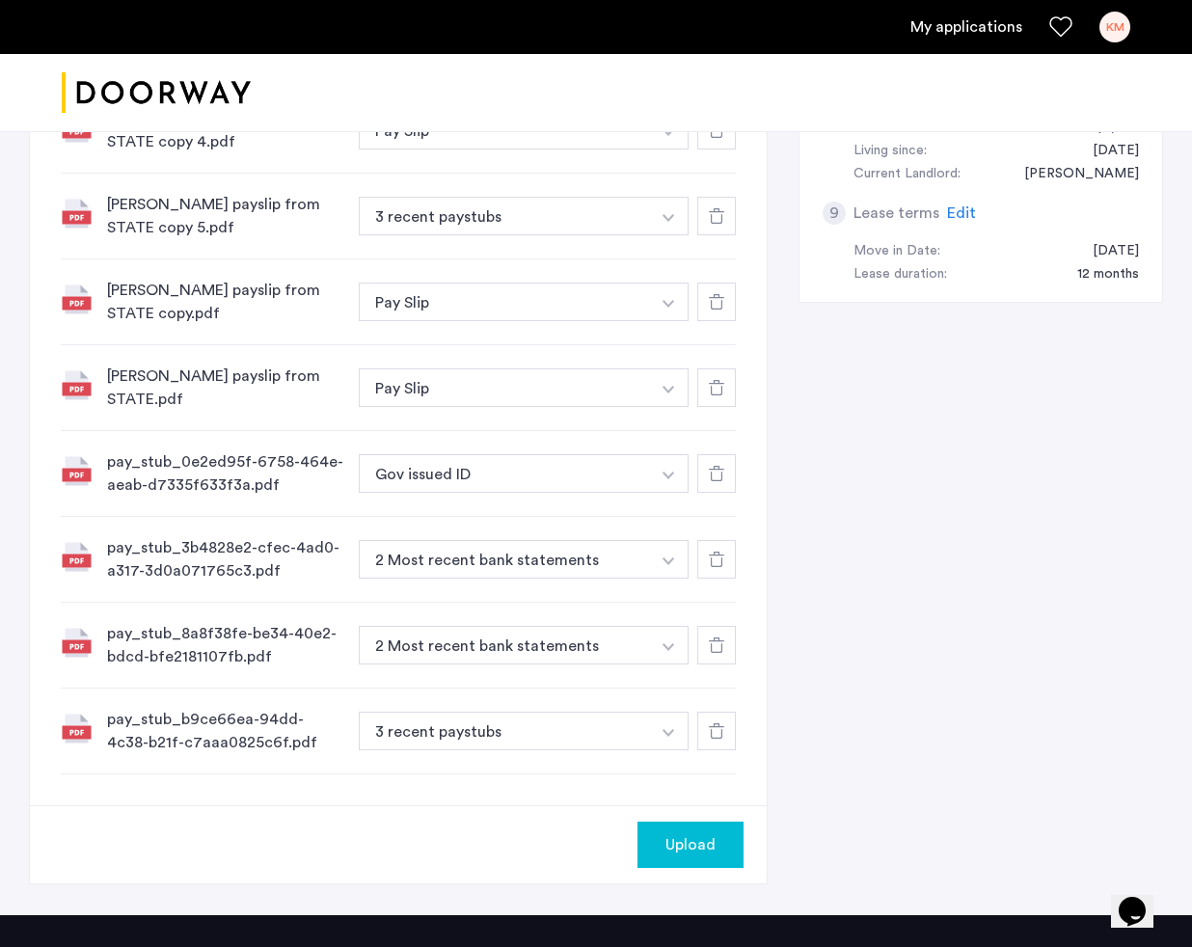
scroll to position [952, 0]
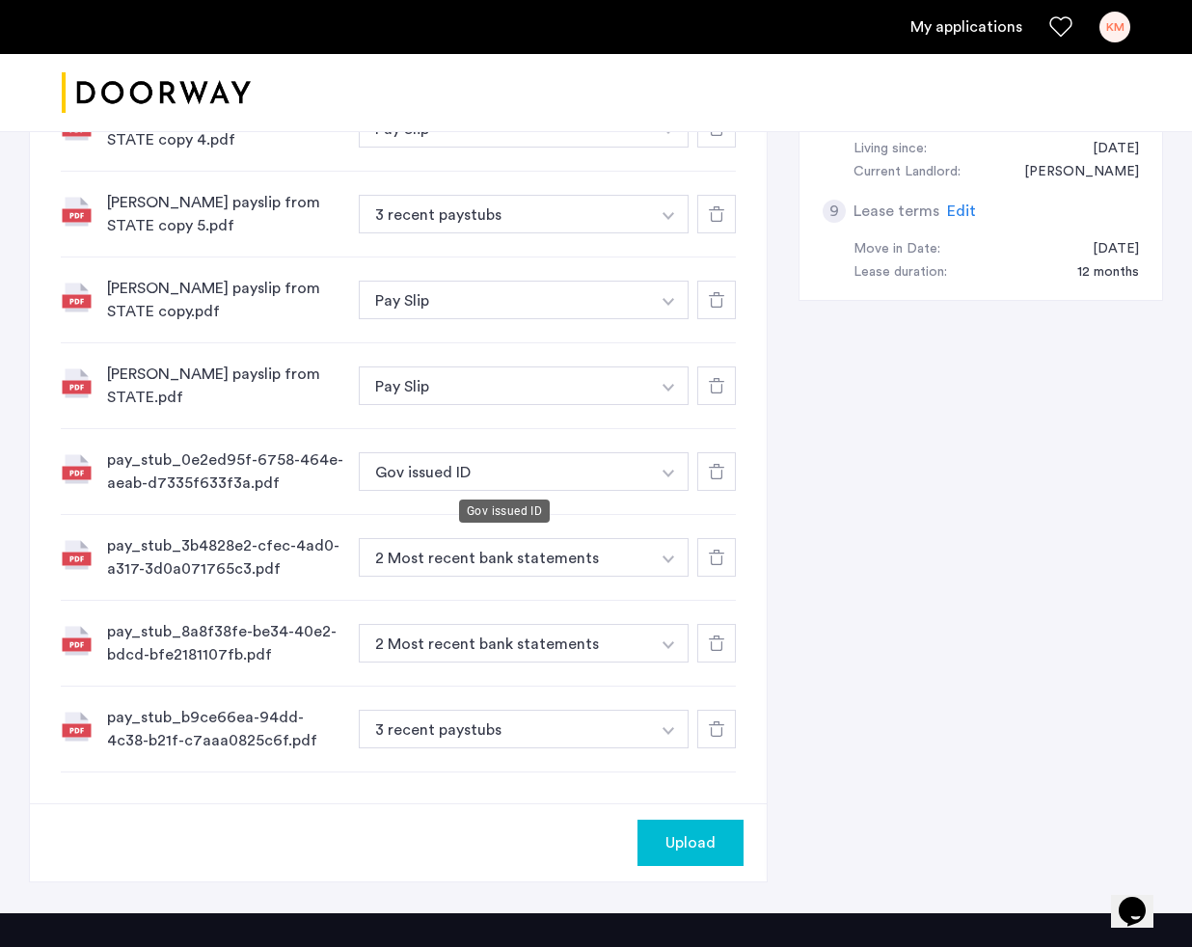
click at [510, 466] on button "Gov issued ID" at bounding box center [504, 471] width 291 height 39
click at [505, 471] on button "Gov issued ID" at bounding box center [504, 471] width 291 height 39
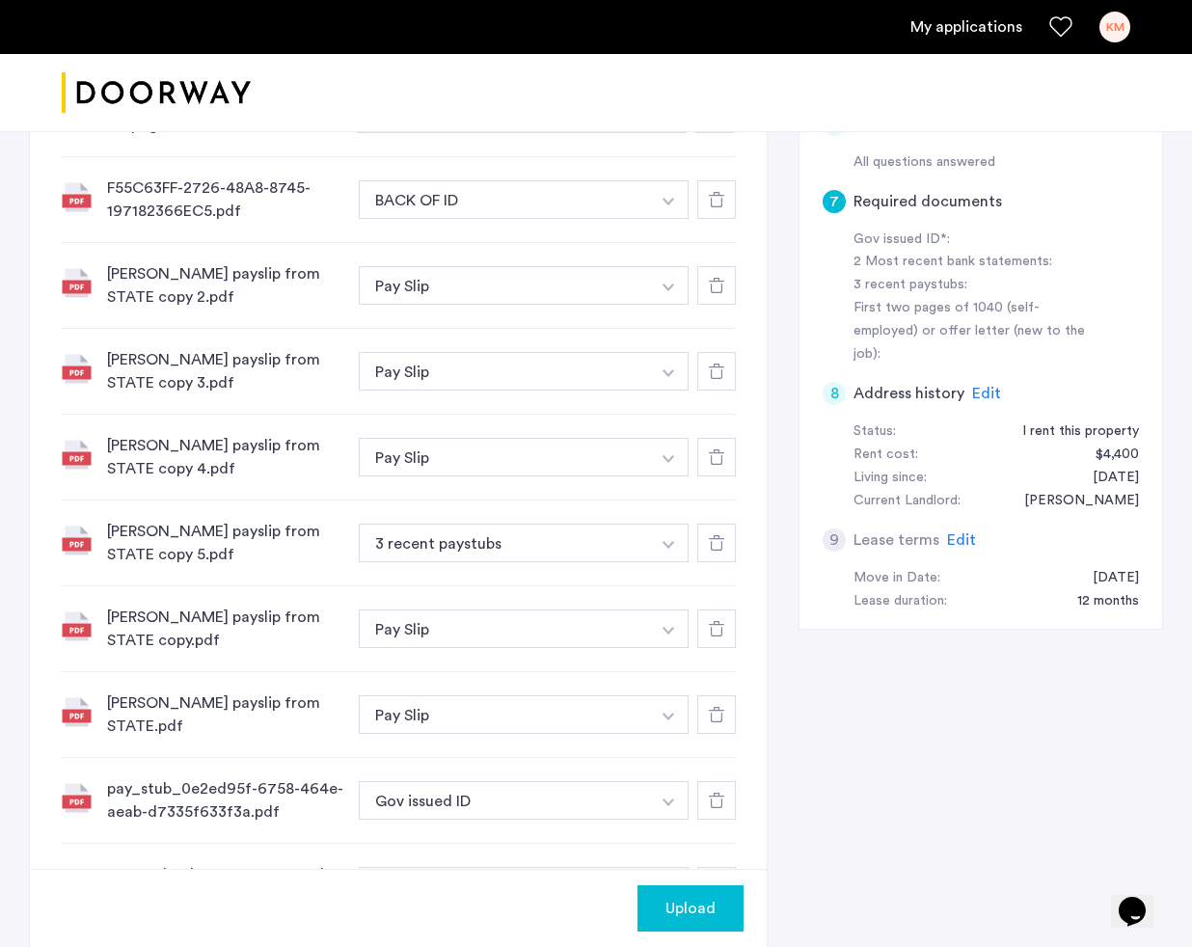
scroll to position [635, 0]
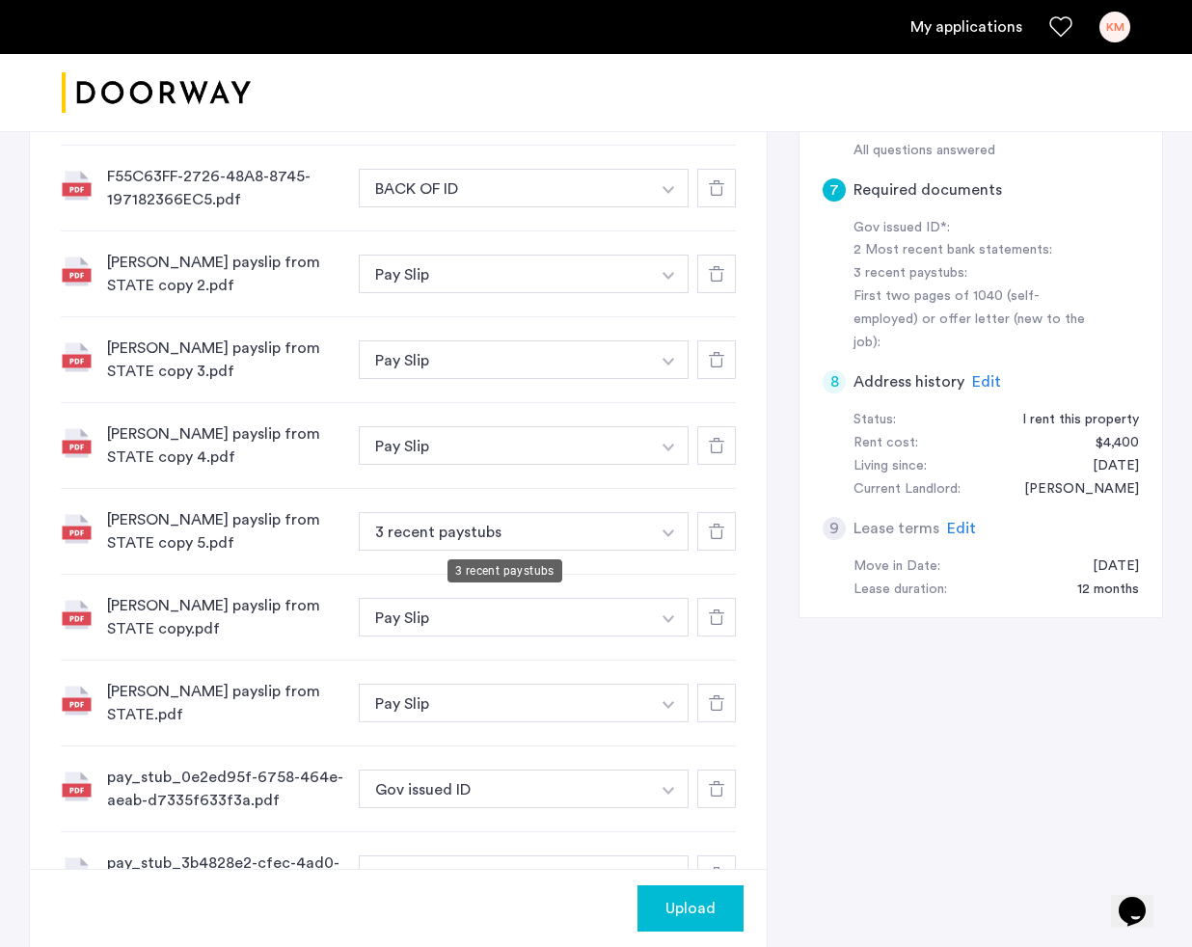
click at [609, 537] on button "3 recent paystubs" at bounding box center [504, 531] width 291 height 39
click at [663, 537] on img "button" at bounding box center [669, 533] width 12 height 8
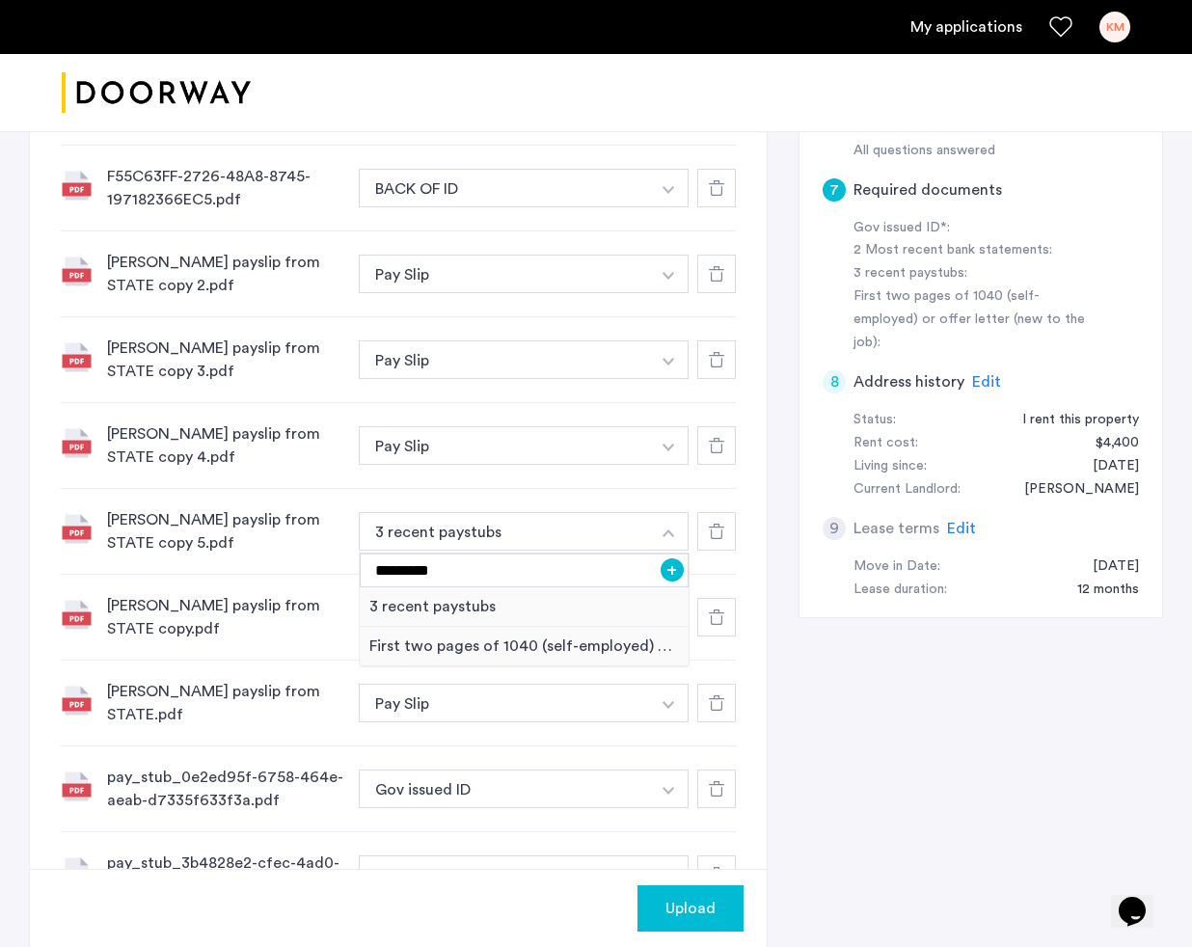
click at [667, 574] on button "+" at bounding box center [672, 569] width 23 height 23
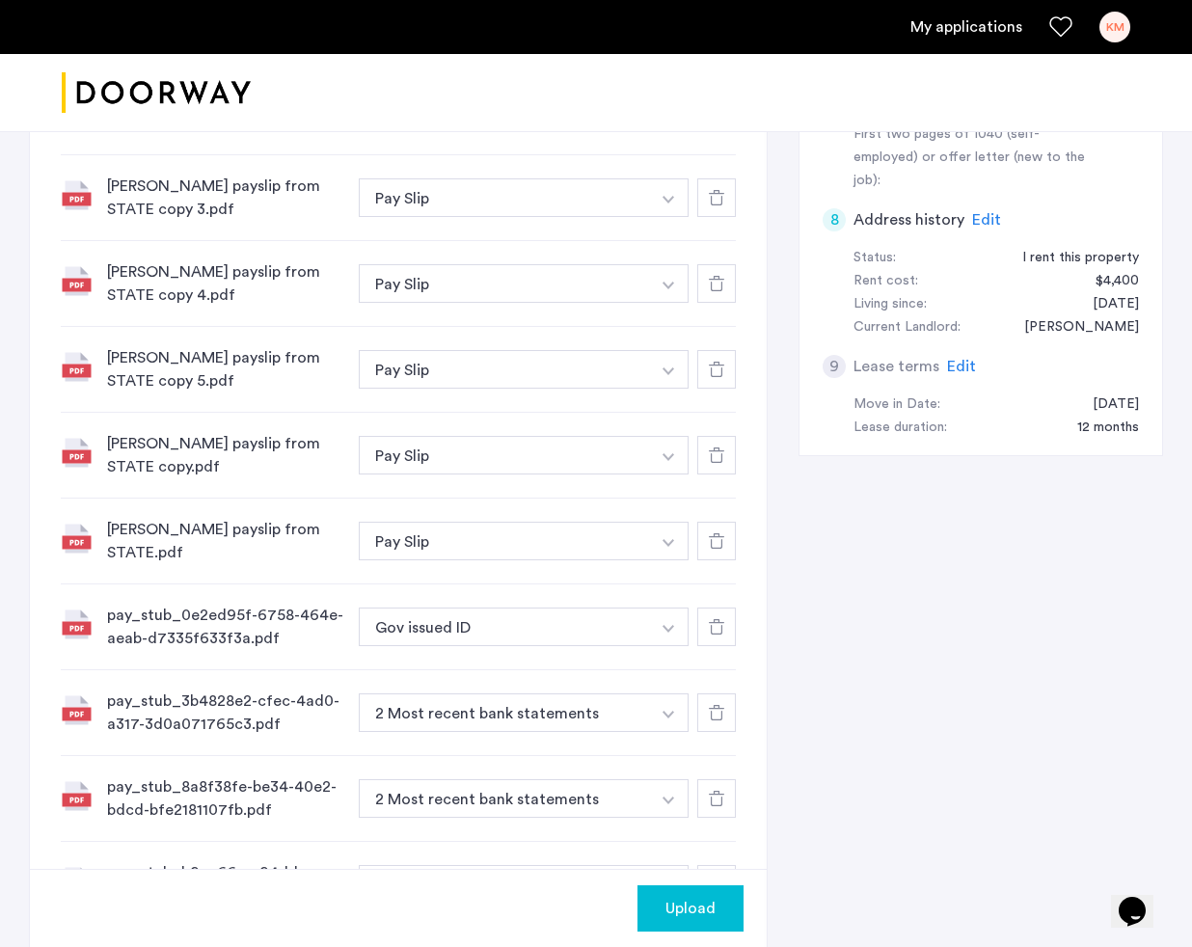
scroll to position [787, 0]
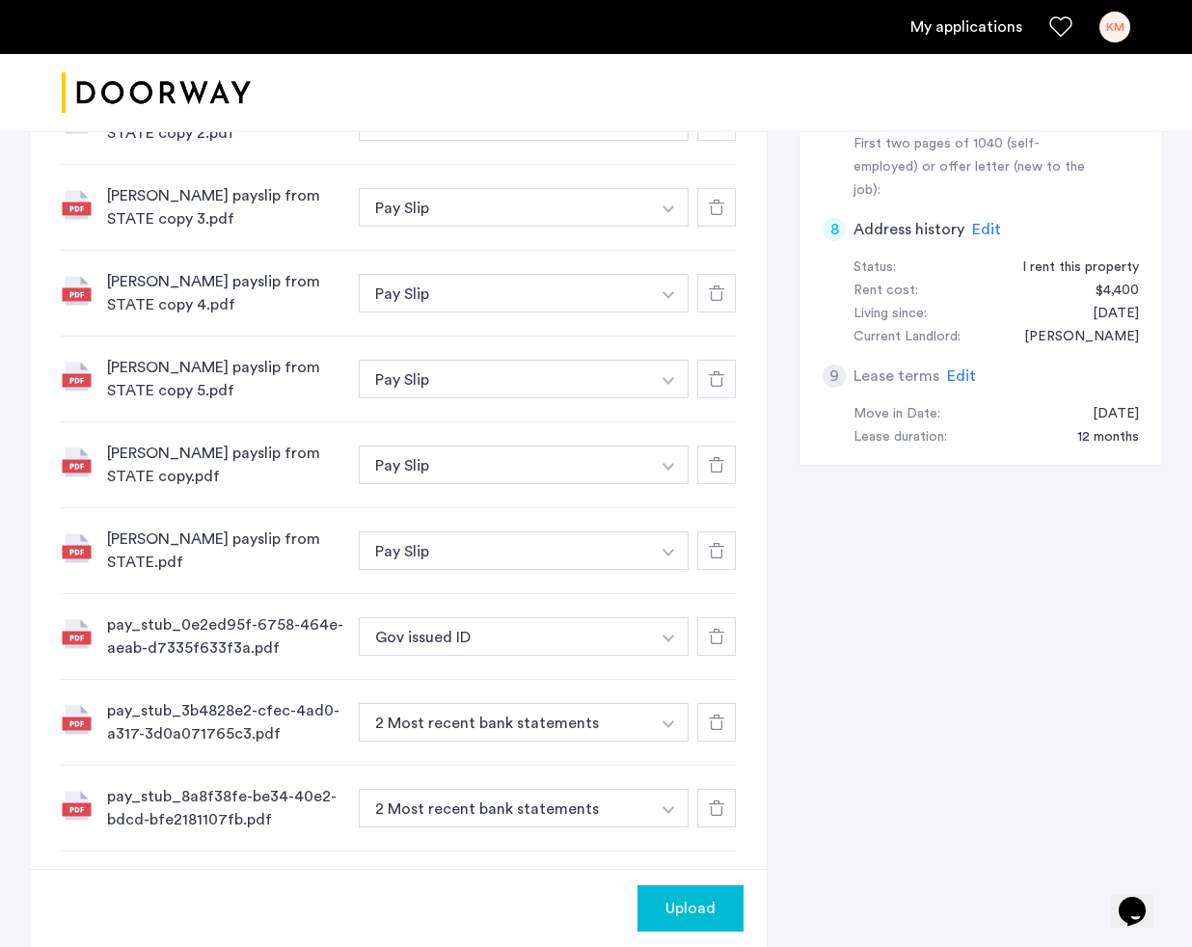
click at [656, 637] on button "button" at bounding box center [669, 636] width 40 height 39
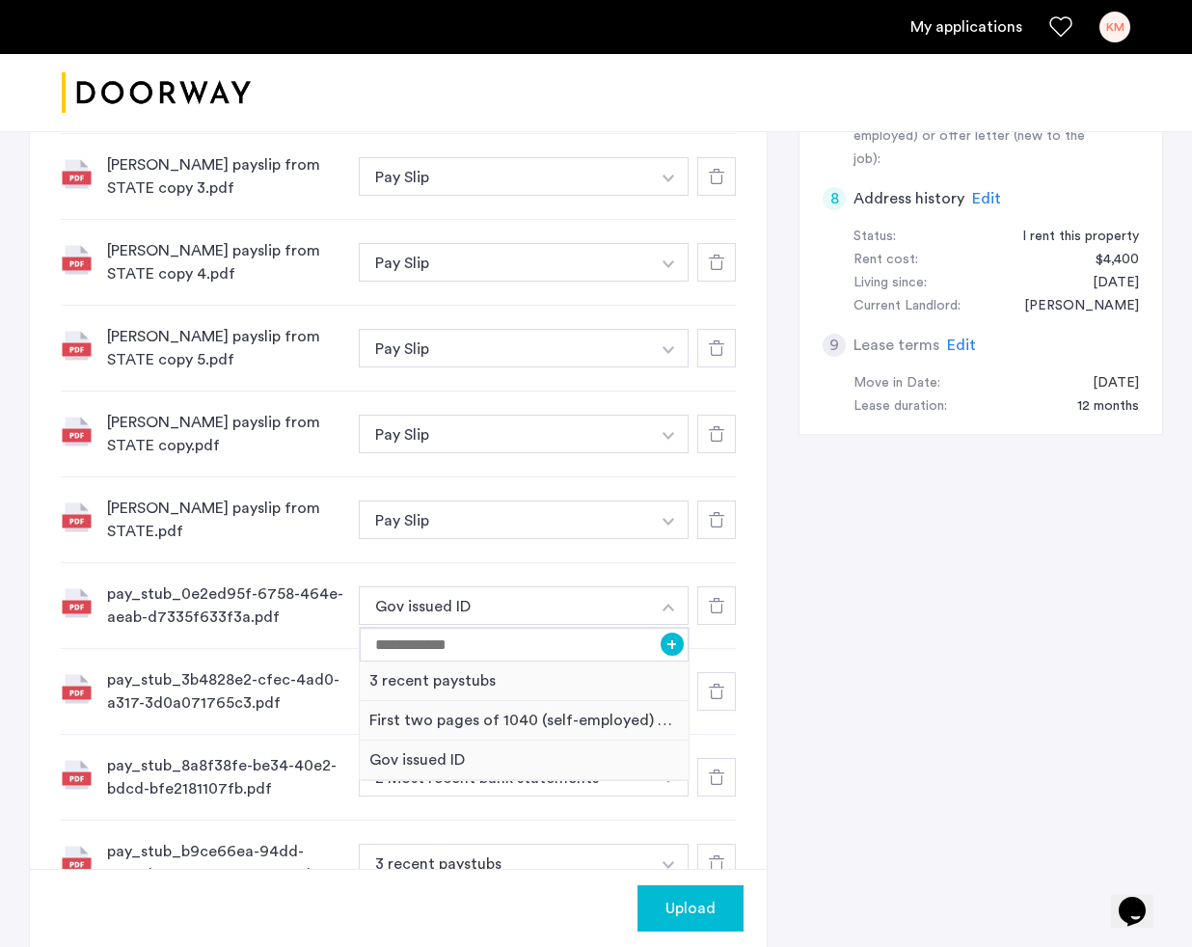
scroll to position [824, 0]
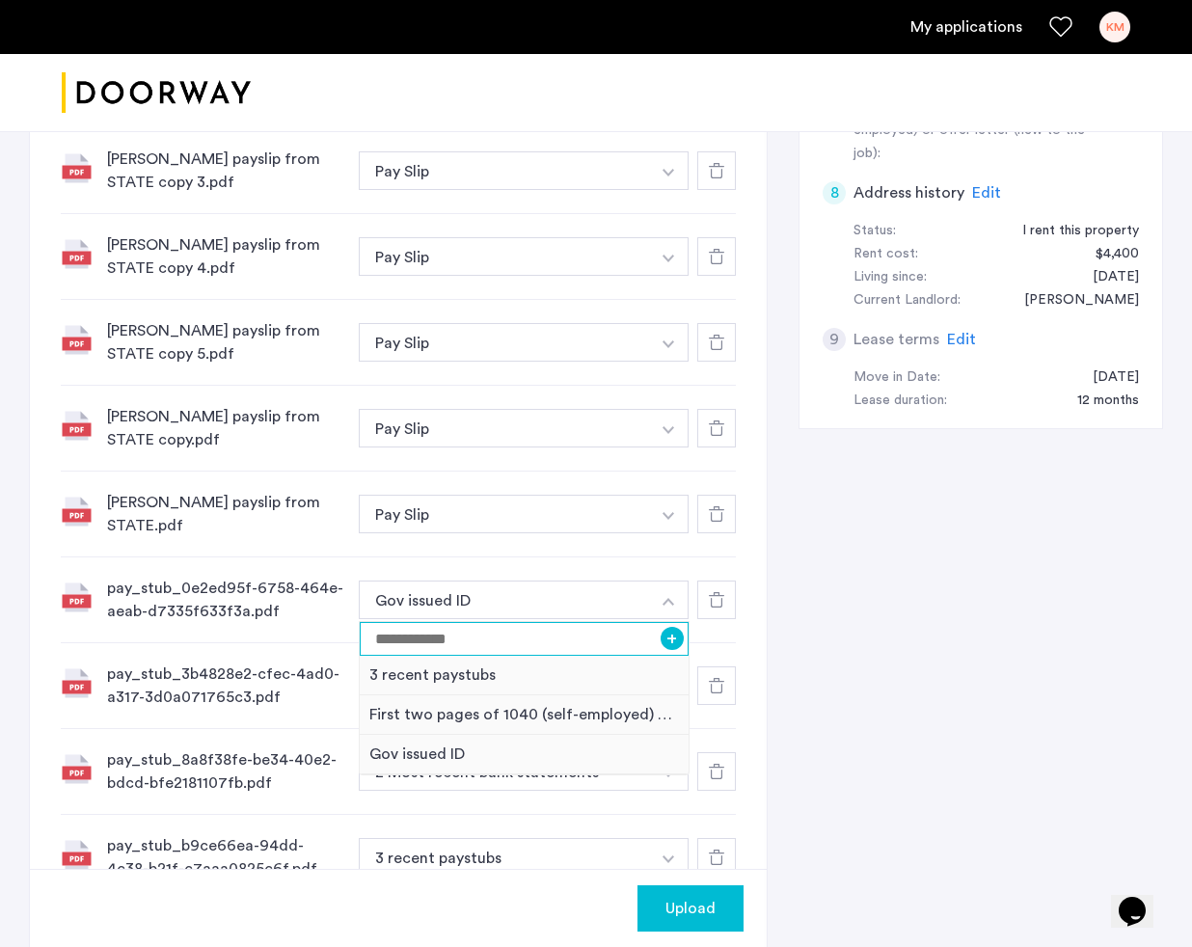
click at [536, 643] on input at bounding box center [524, 639] width 329 height 34
click at [522, 673] on div "3 recent paystubs" at bounding box center [524, 676] width 329 height 40
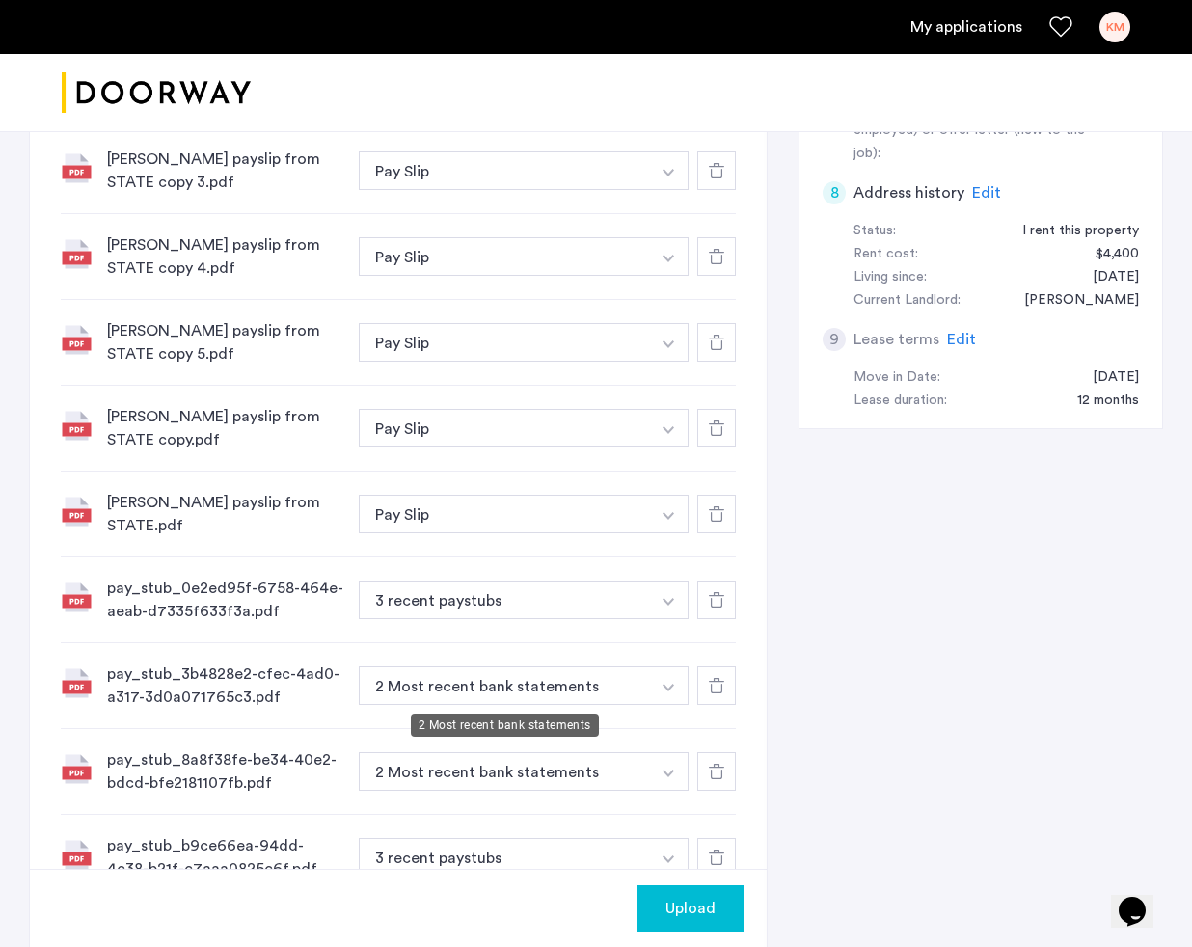
click at [639, 687] on button "2 Most recent bank statements" at bounding box center [504, 685] width 291 height 39
click at [663, 689] on img "button" at bounding box center [669, 688] width 12 height 8
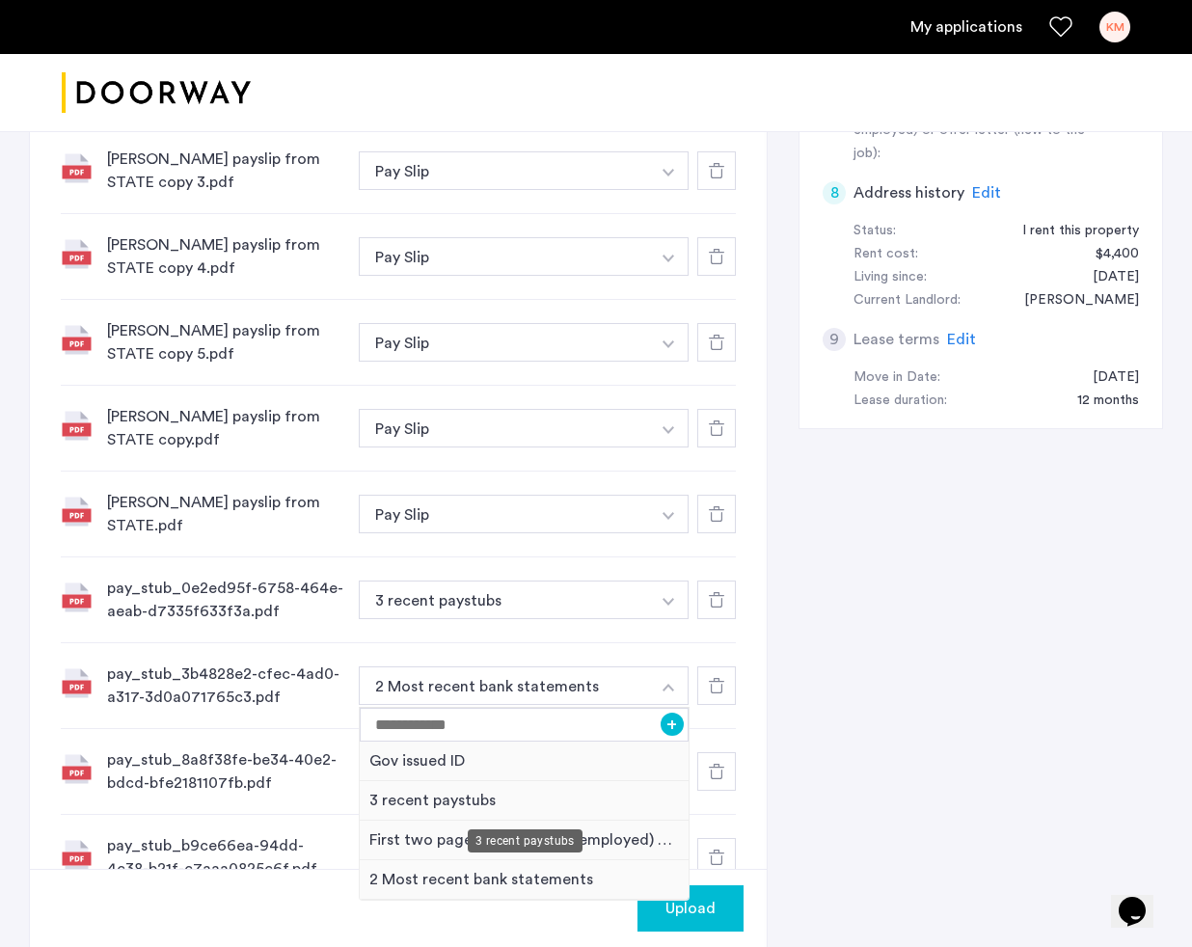
click at [515, 803] on div "3 recent paystubs" at bounding box center [524, 801] width 329 height 40
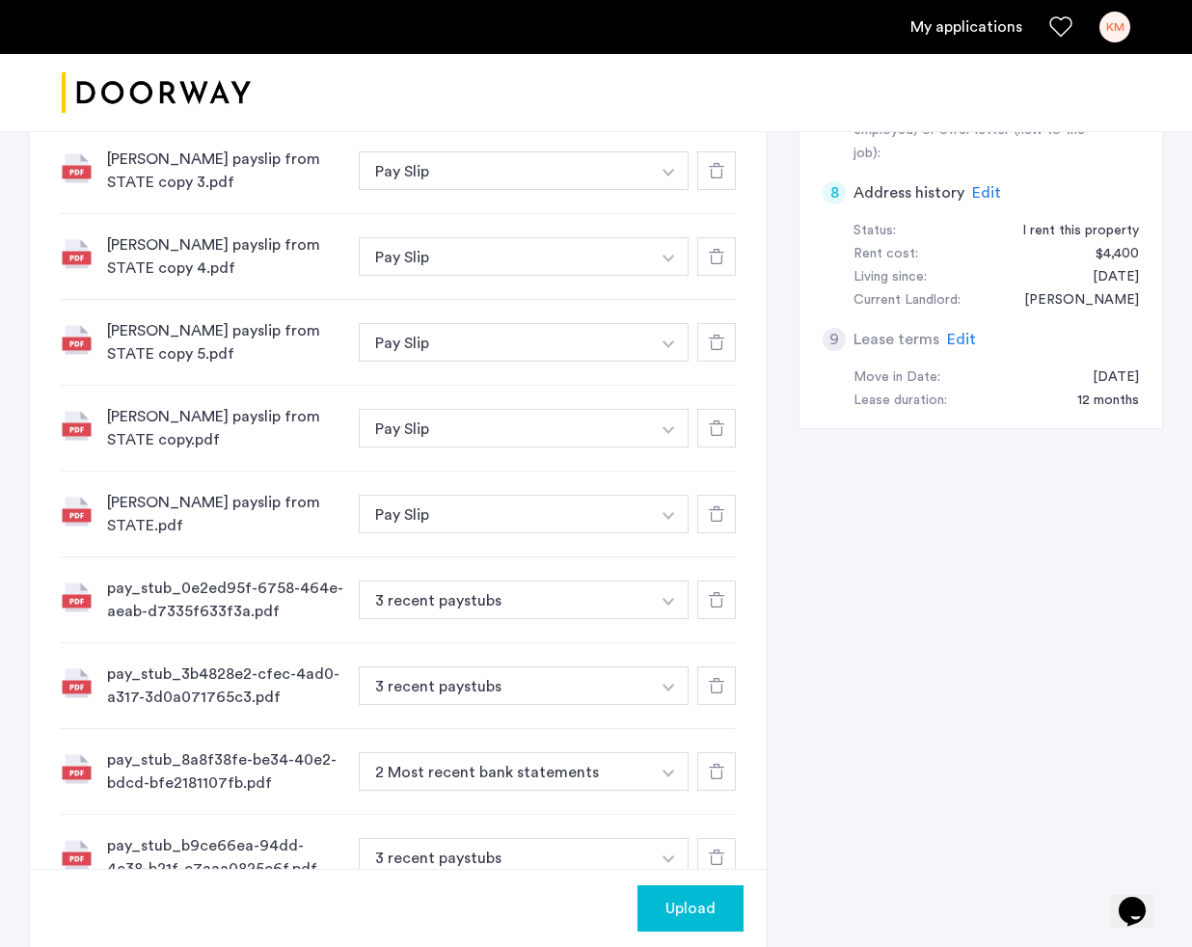
scroll to position [877, 0]
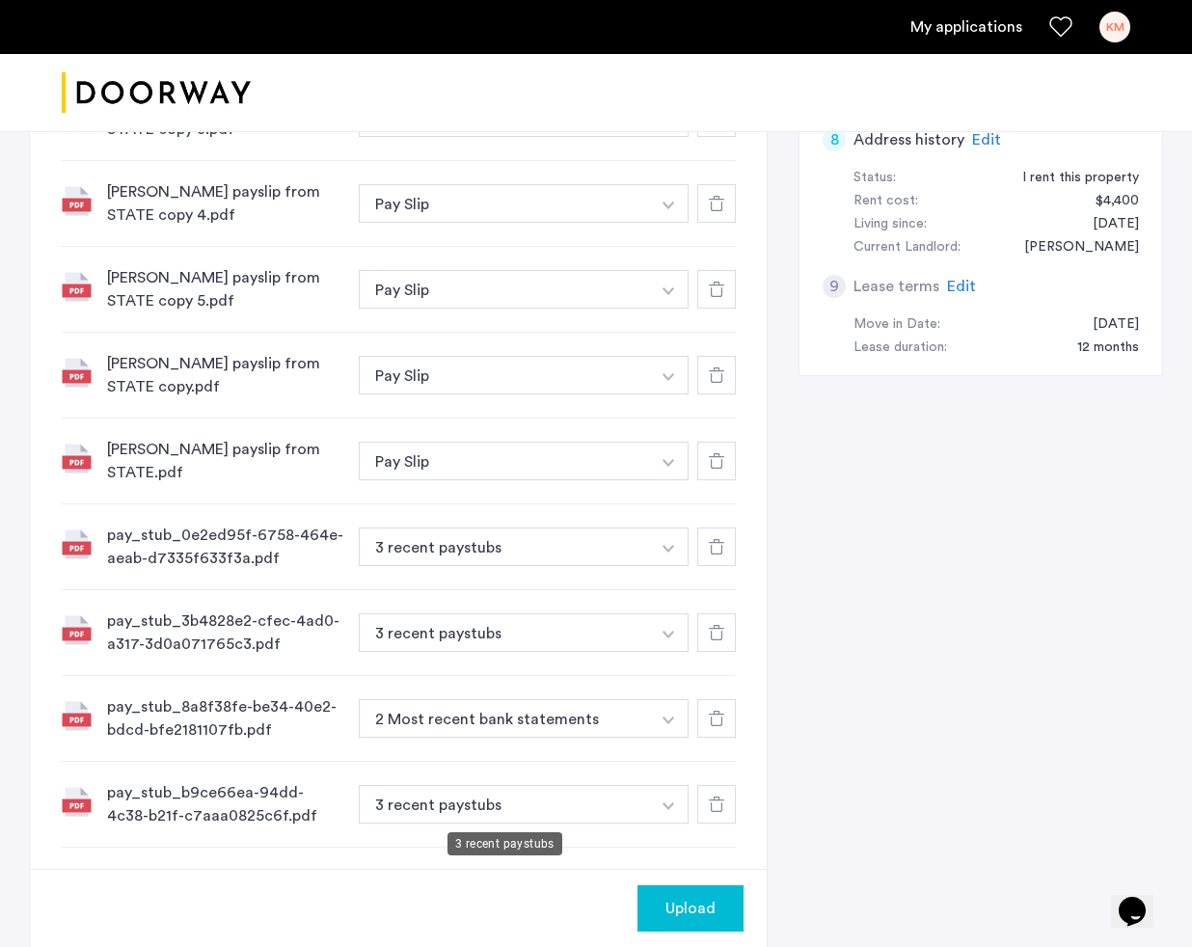
click at [644, 814] on button "3 recent paystubs" at bounding box center [504, 804] width 291 height 39
click at [645, 800] on button "3 recent paystubs" at bounding box center [504, 804] width 291 height 39
click at [658, 728] on button "button" at bounding box center [669, 718] width 40 height 39
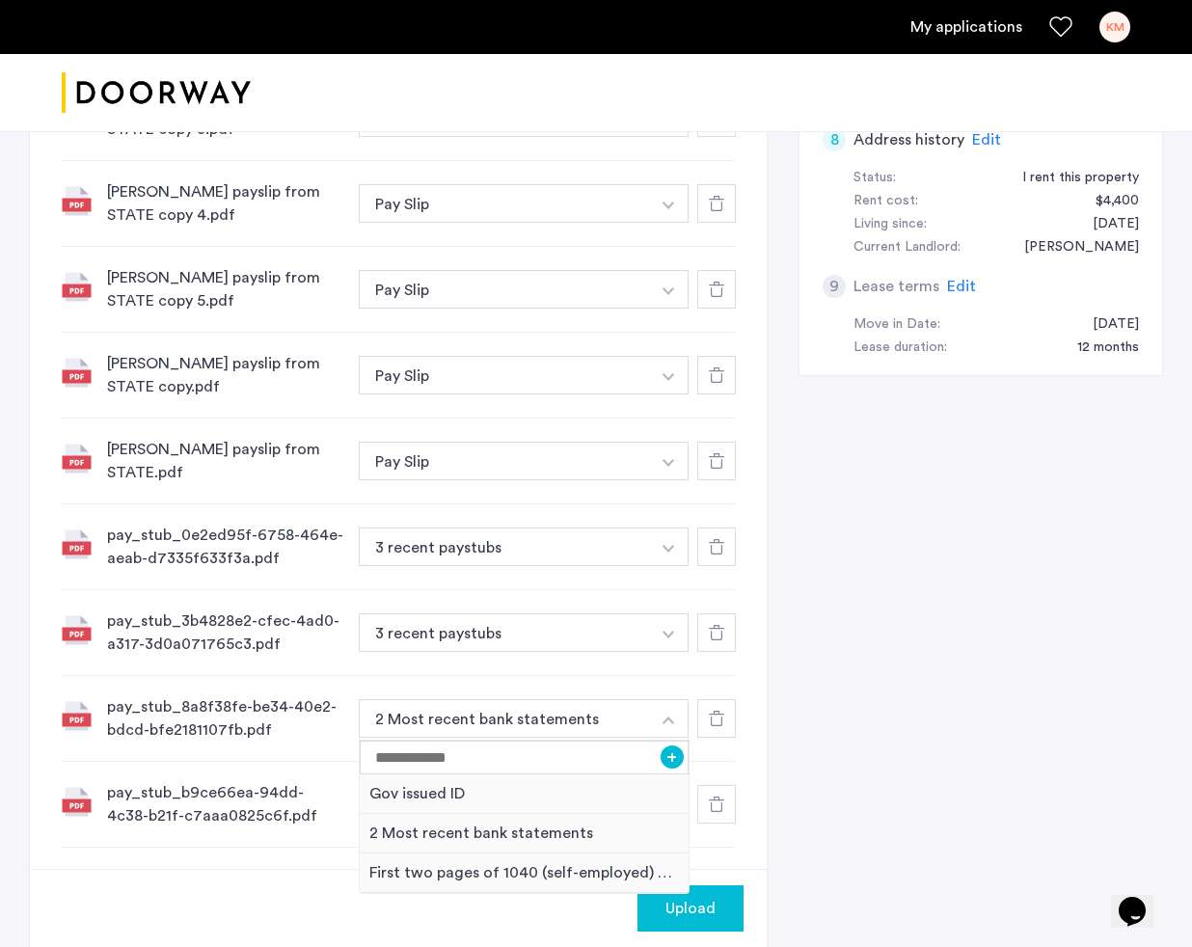
click at [669, 643] on button "button" at bounding box center [669, 632] width 40 height 39
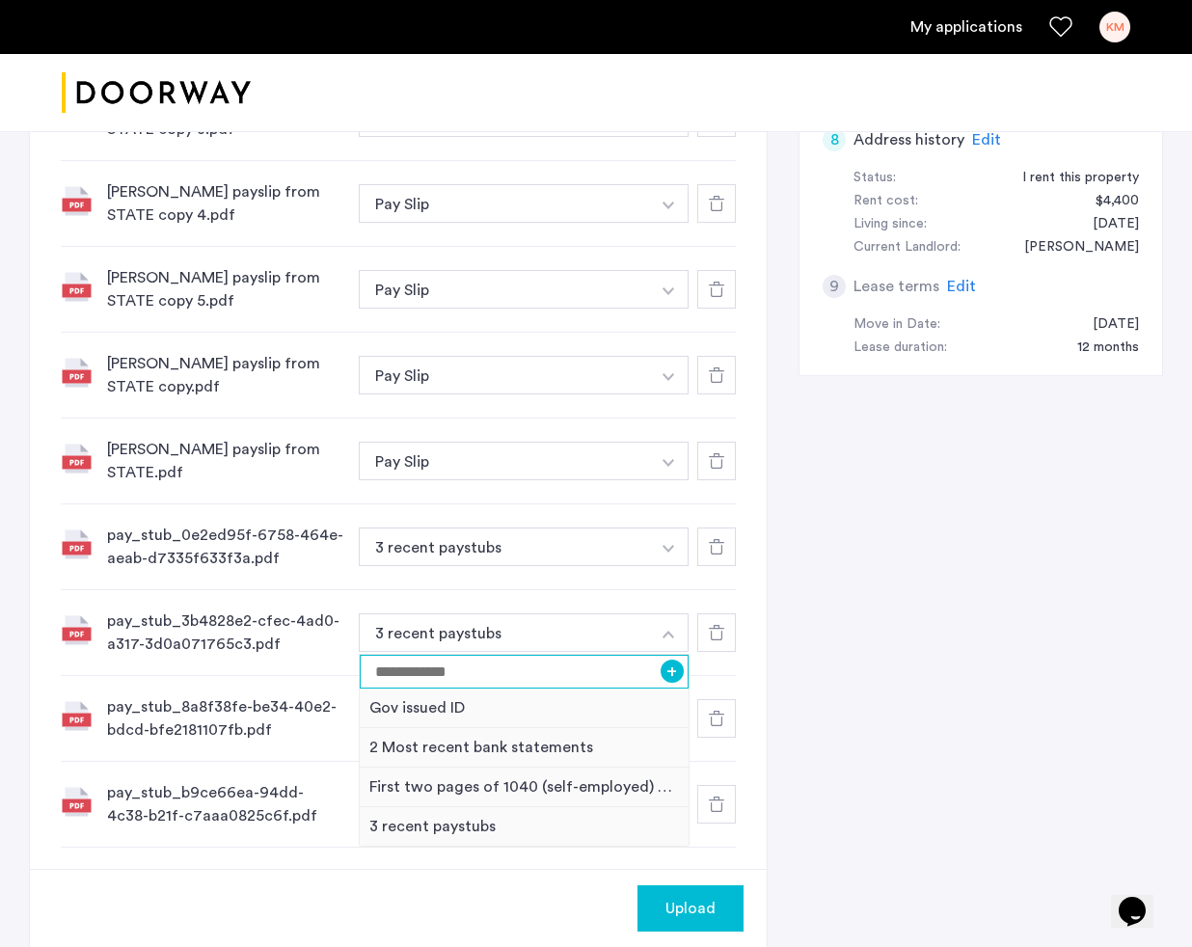
click at [520, 673] on input at bounding box center [524, 672] width 329 height 34
click at [684, 677] on input "*******" at bounding box center [524, 672] width 329 height 34
type input "*******"
click at [674, 676] on button "+" at bounding box center [672, 671] width 23 height 23
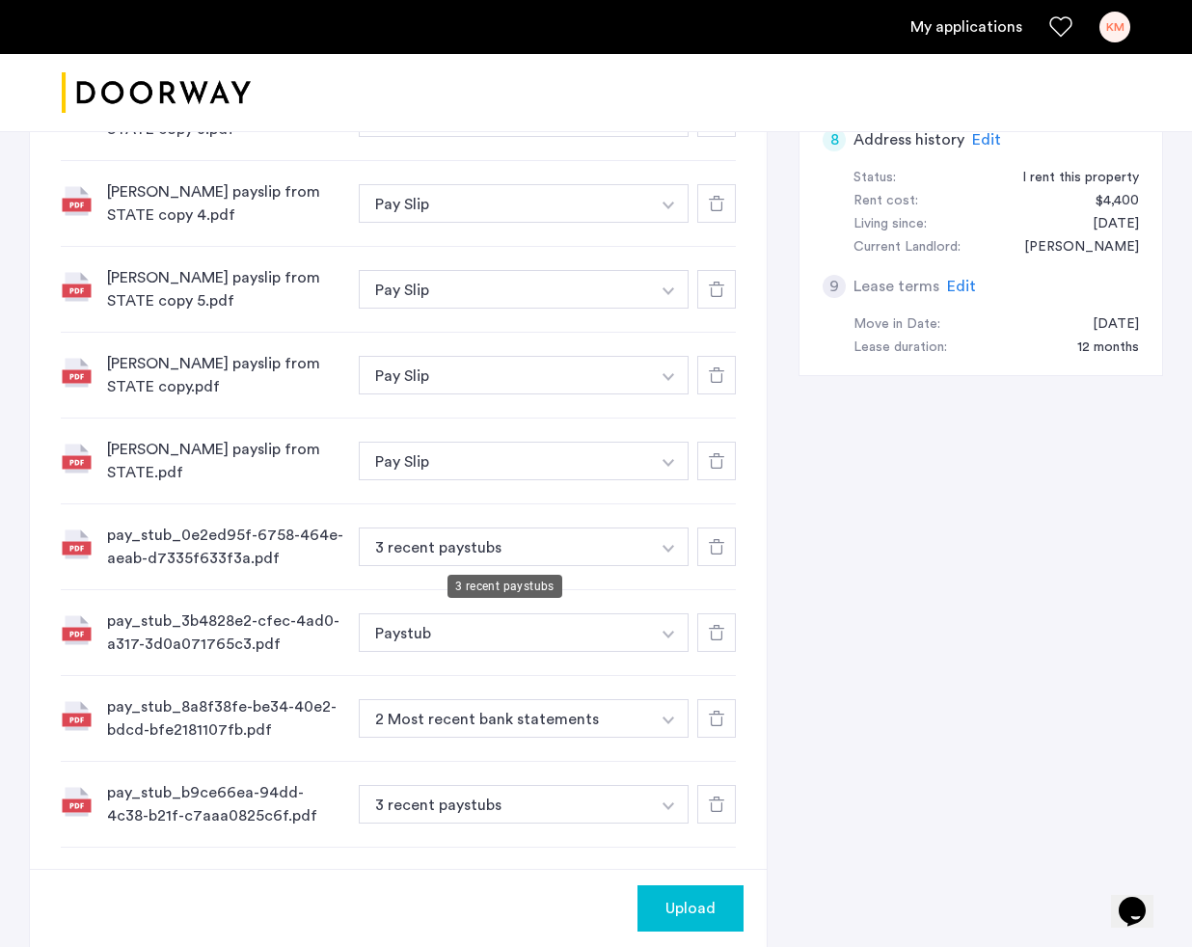
click at [632, 542] on button "3 recent paystubs" at bounding box center [504, 547] width 291 height 39
click at [679, 552] on button "button" at bounding box center [669, 547] width 40 height 39
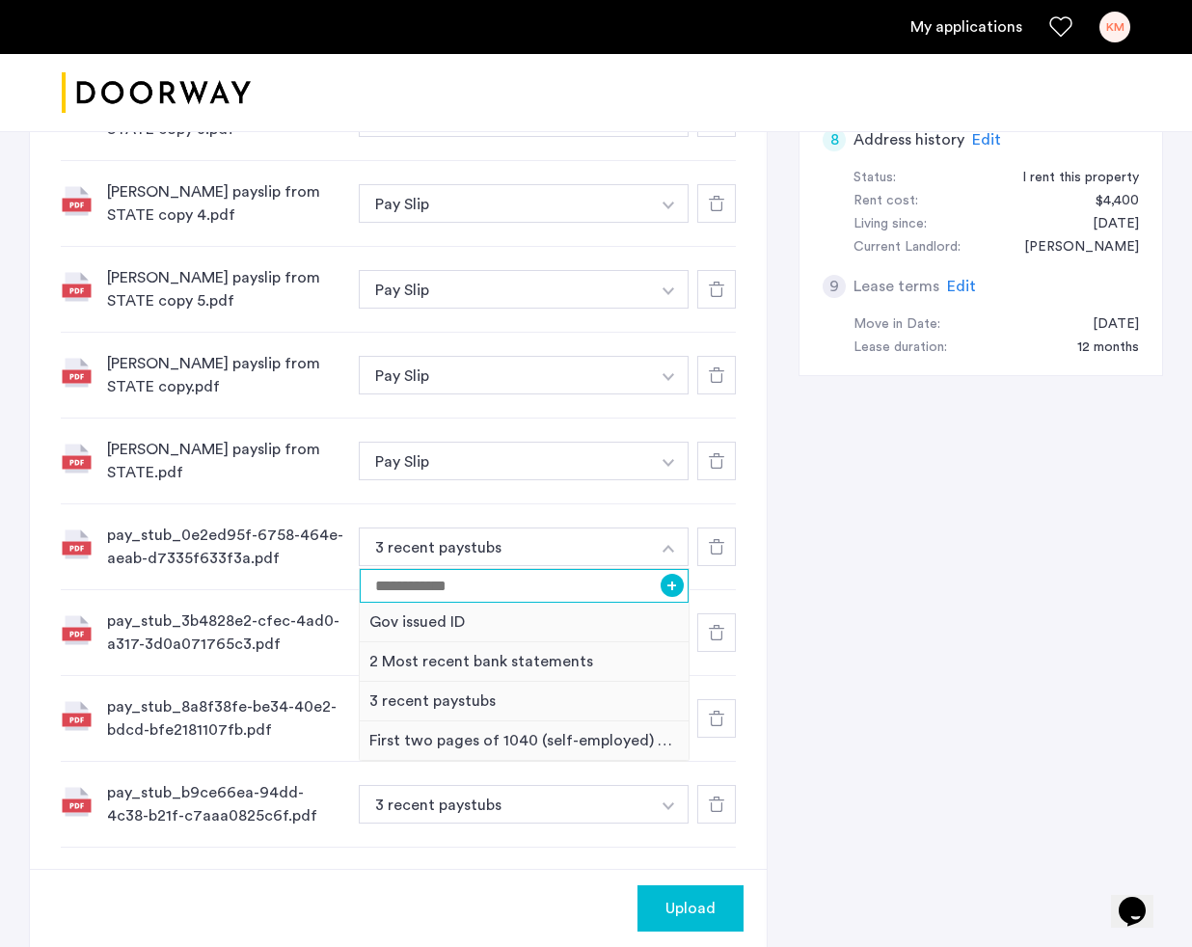
click at [530, 589] on input at bounding box center [524, 586] width 329 height 34
type input "*******"
click at [676, 583] on button "+" at bounding box center [672, 585] width 23 height 23
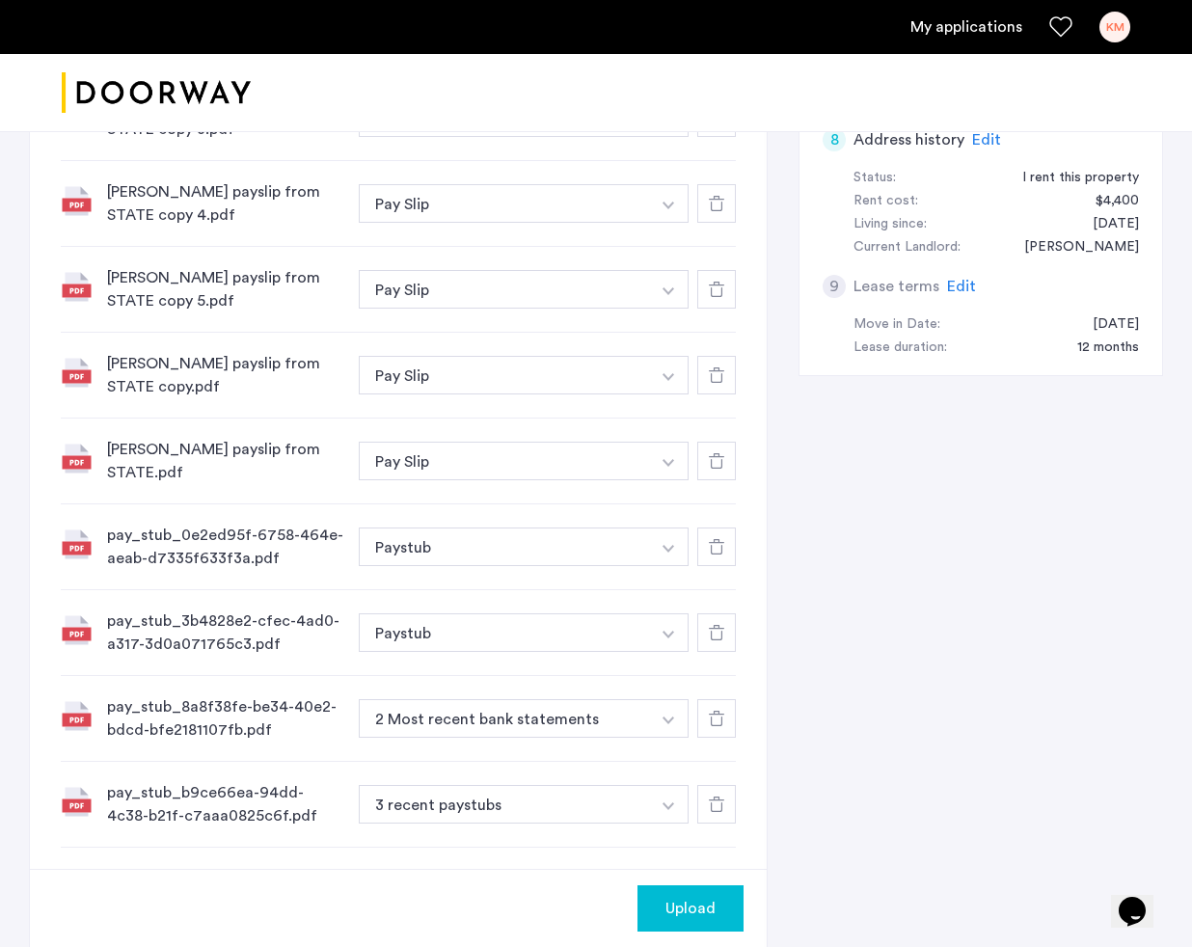
scroll to position [962, 0]
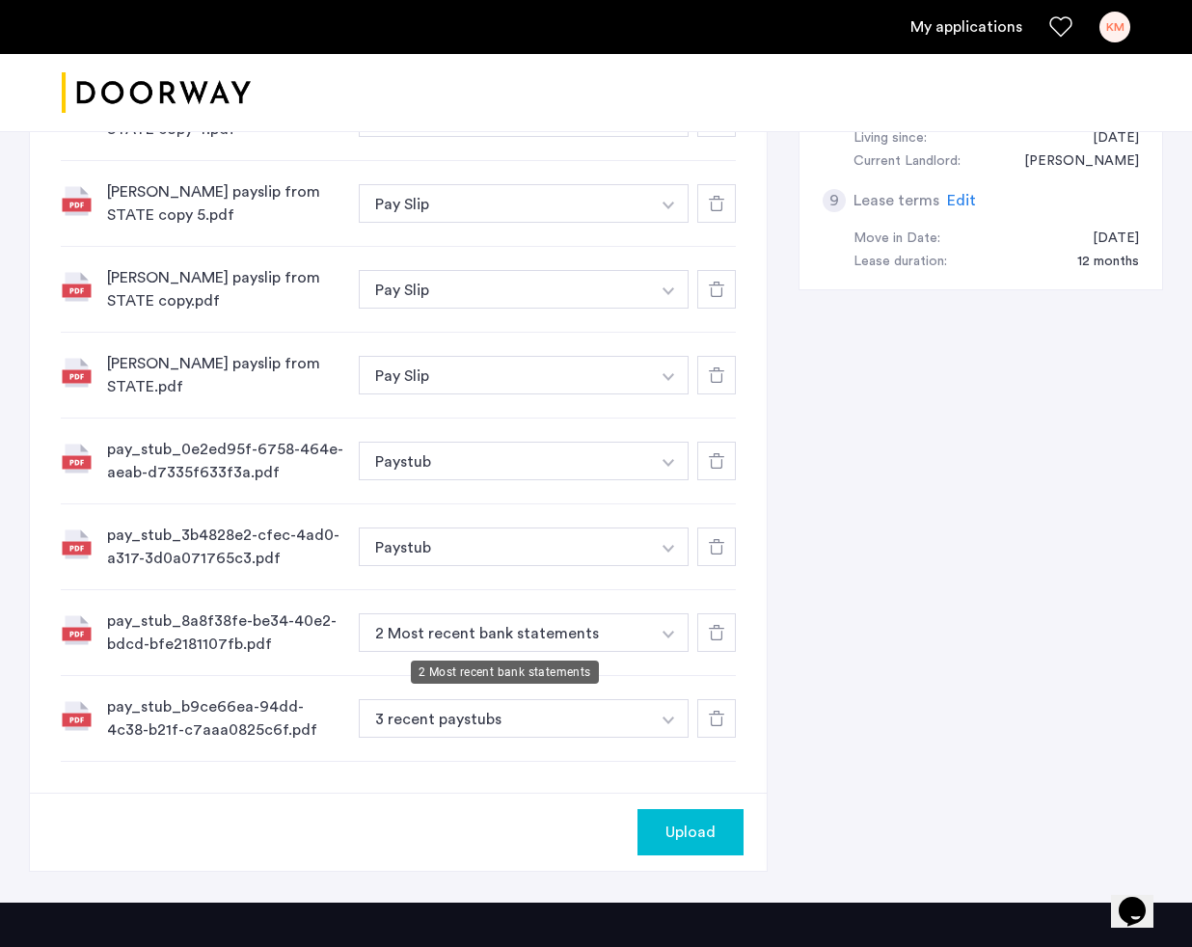
click at [635, 626] on button "2 Most recent bank statements" at bounding box center [504, 632] width 291 height 39
click at [666, 633] on img "button" at bounding box center [669, 635] width 12 height 8
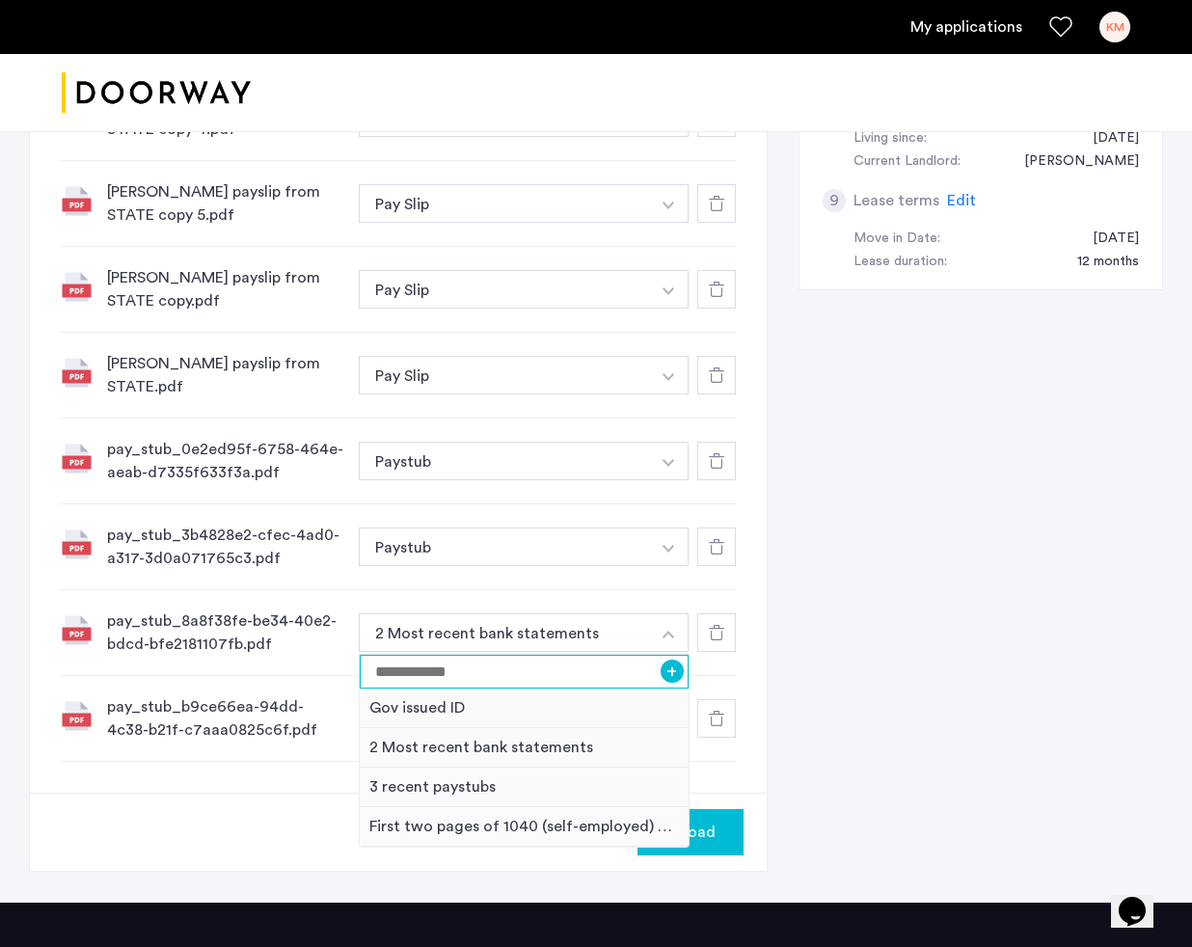
click at [566, 673] on input at bounding box center [524, 672] width 329 height 34
type input "*******"
click at [680, 671] on button "+" at bounding box center [672, 671] width 23 height 23
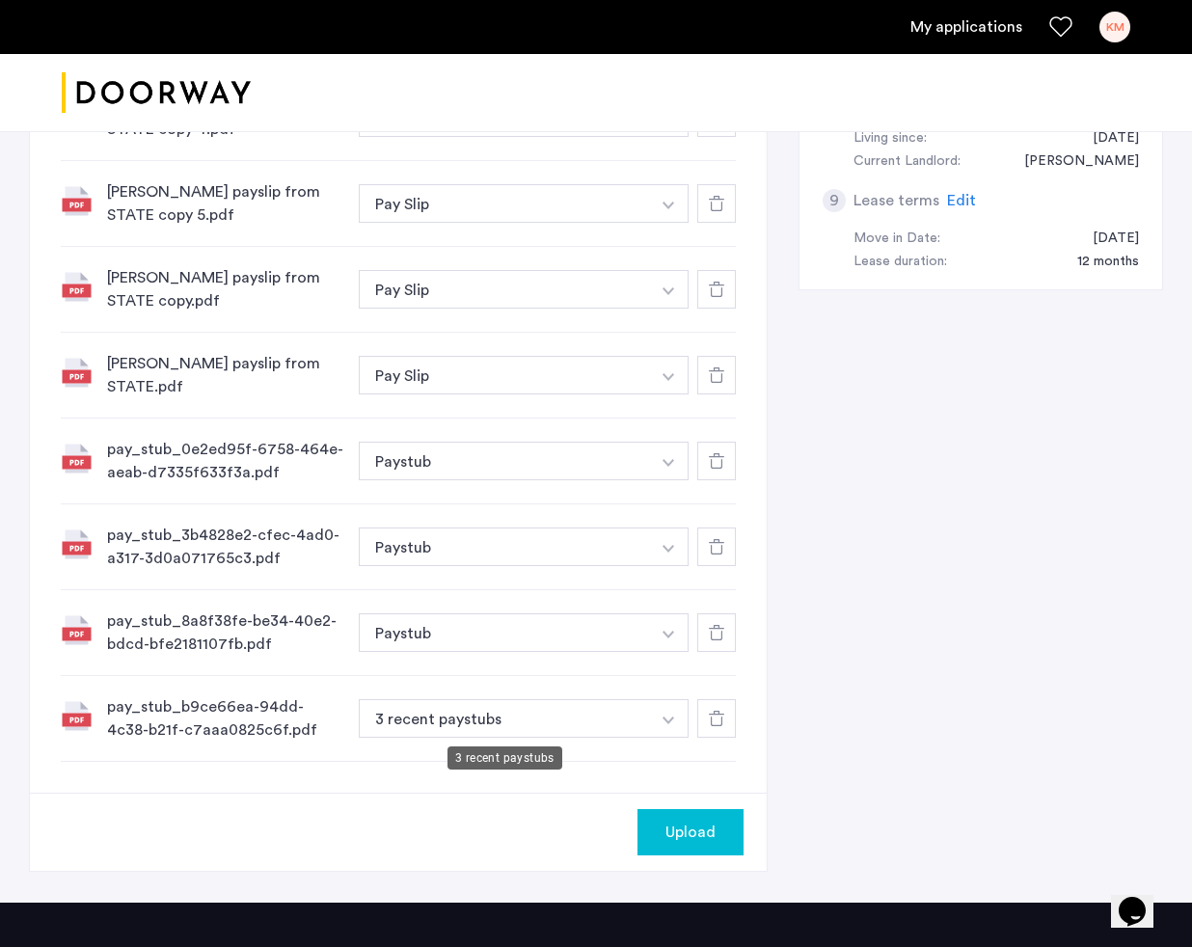
click at [534, 716] on button "3 recent paystubs" at bounding box center [504, 718] width 291 height 39
click at [662, 716] on button "button" at bounding box center [669, 718] width 40 height 39
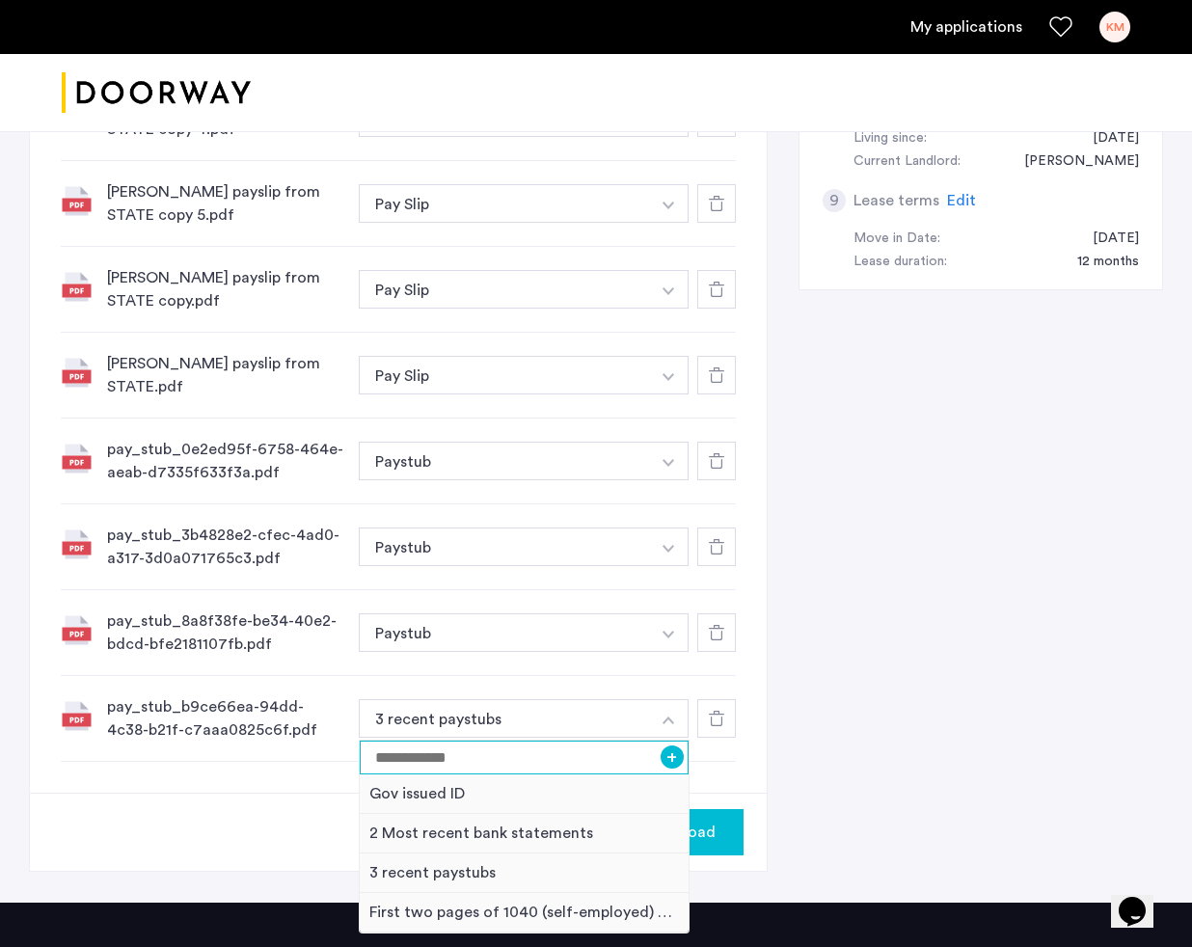
click at [576, 751] on input at bounding box center [524, 758] width 329 height 34
type input "*******"
click at [673, 752] on button "+" at bounding box center [672, 756] width 23 height 23
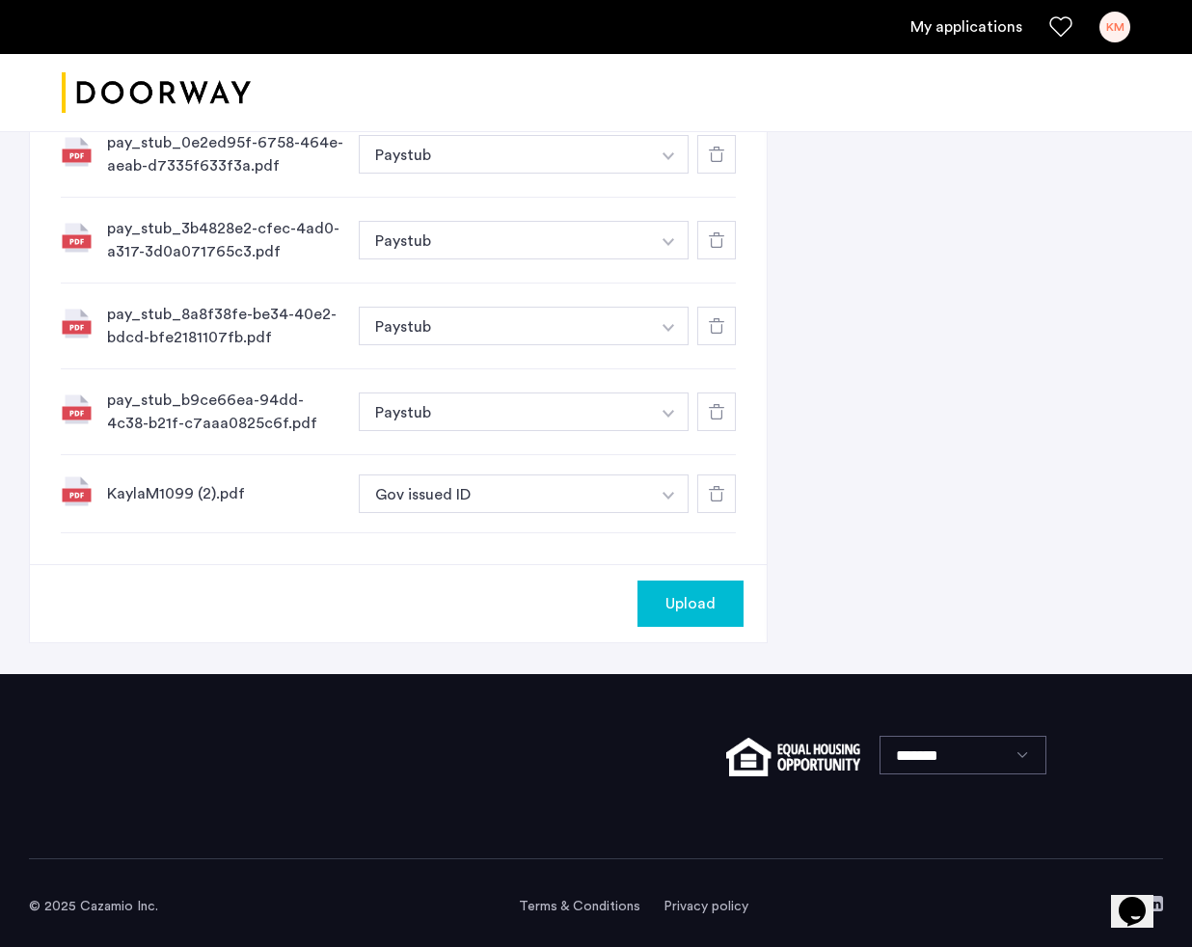
scroll to position [1263, 0]
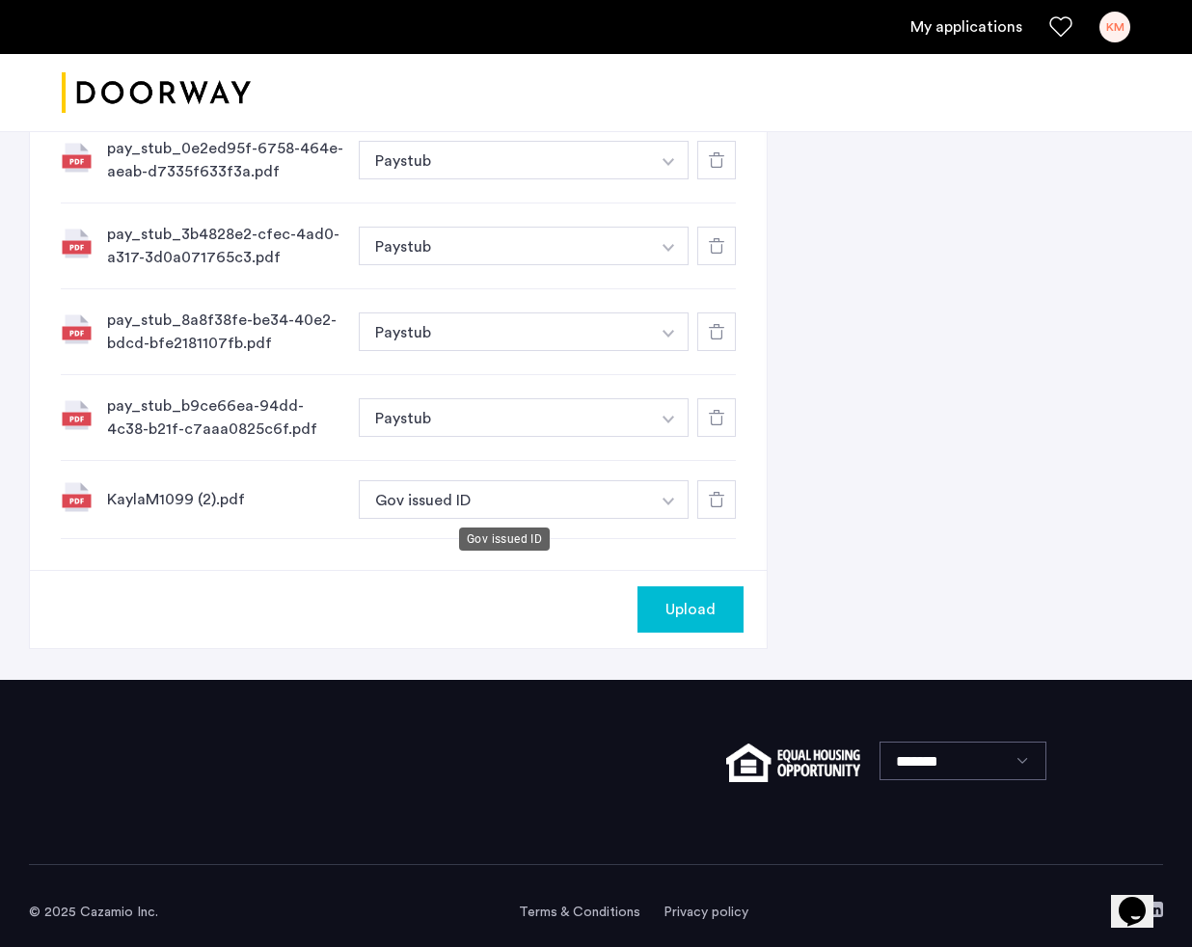
click at [557, 505] on button "Gov issued ID" at bounding box center [504, 499] width 291 height 39
click at [647, 500] on button "Gov issued ID" at bounding box center [504, 499] width 291 height 39
click at [681, 500] on button "button" at bounding box center [669, 499] width 40 height 39
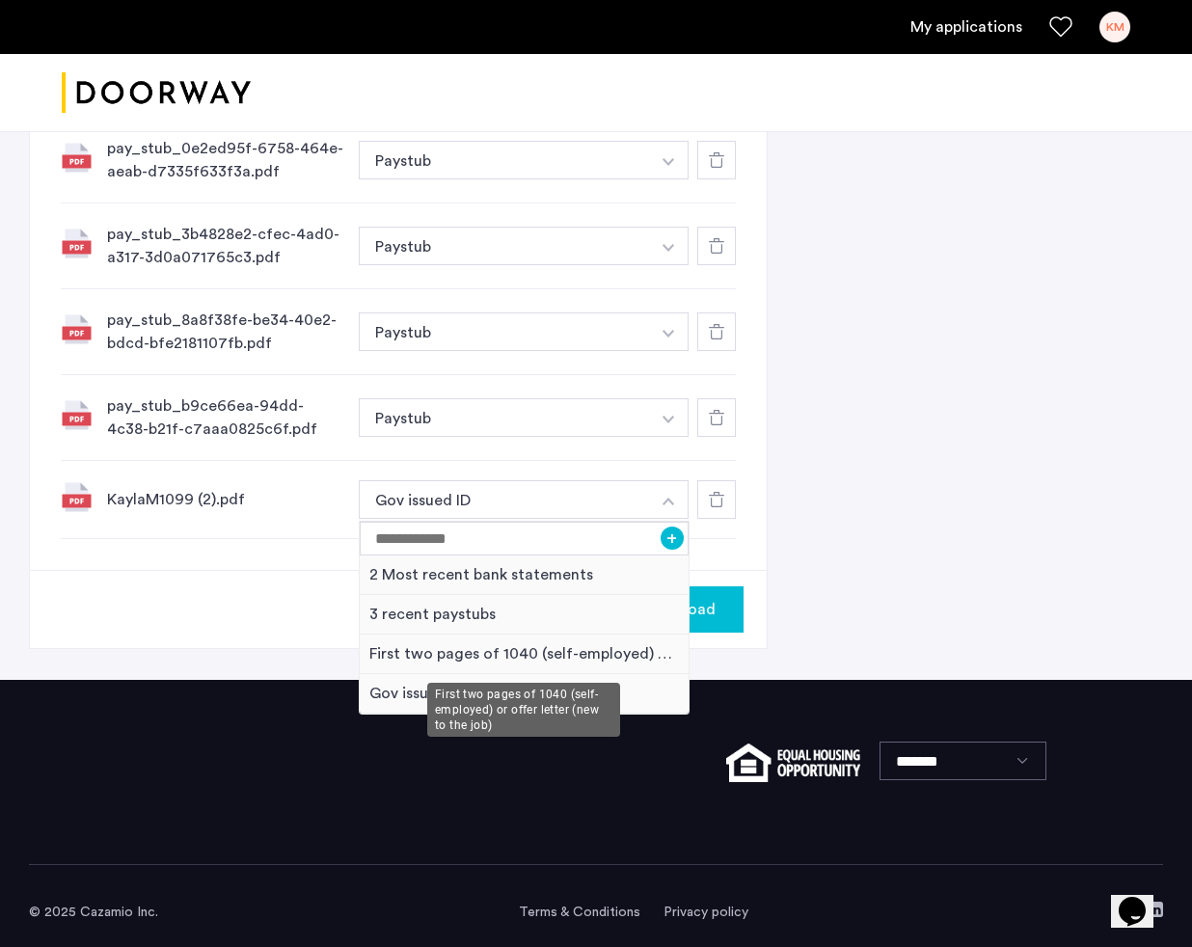
click at [586, 650] on div "First two pages of 1040 (self-employed) or offer letter (new to the job)" at bounding box center [524, 655] width 329 height 40
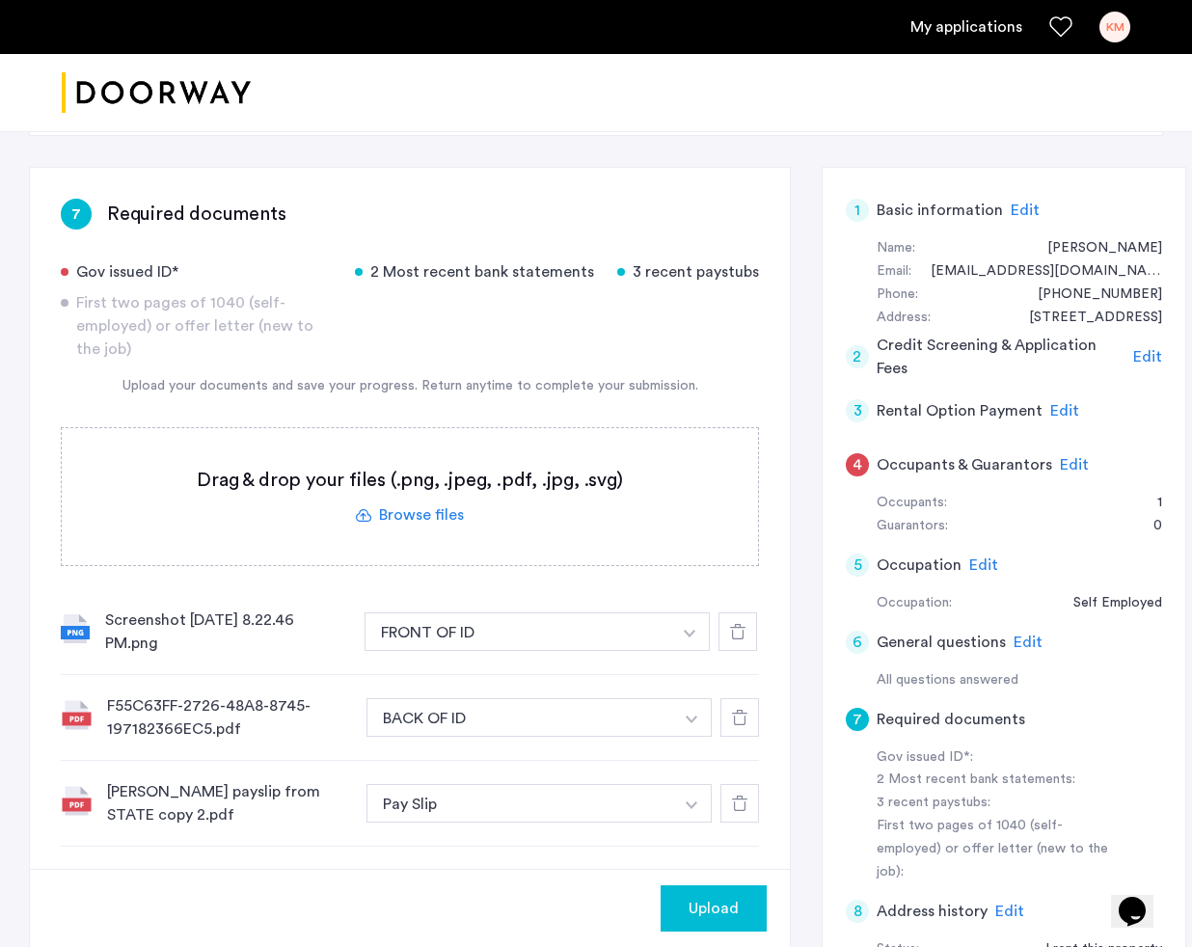
scroll to position [103, 0]
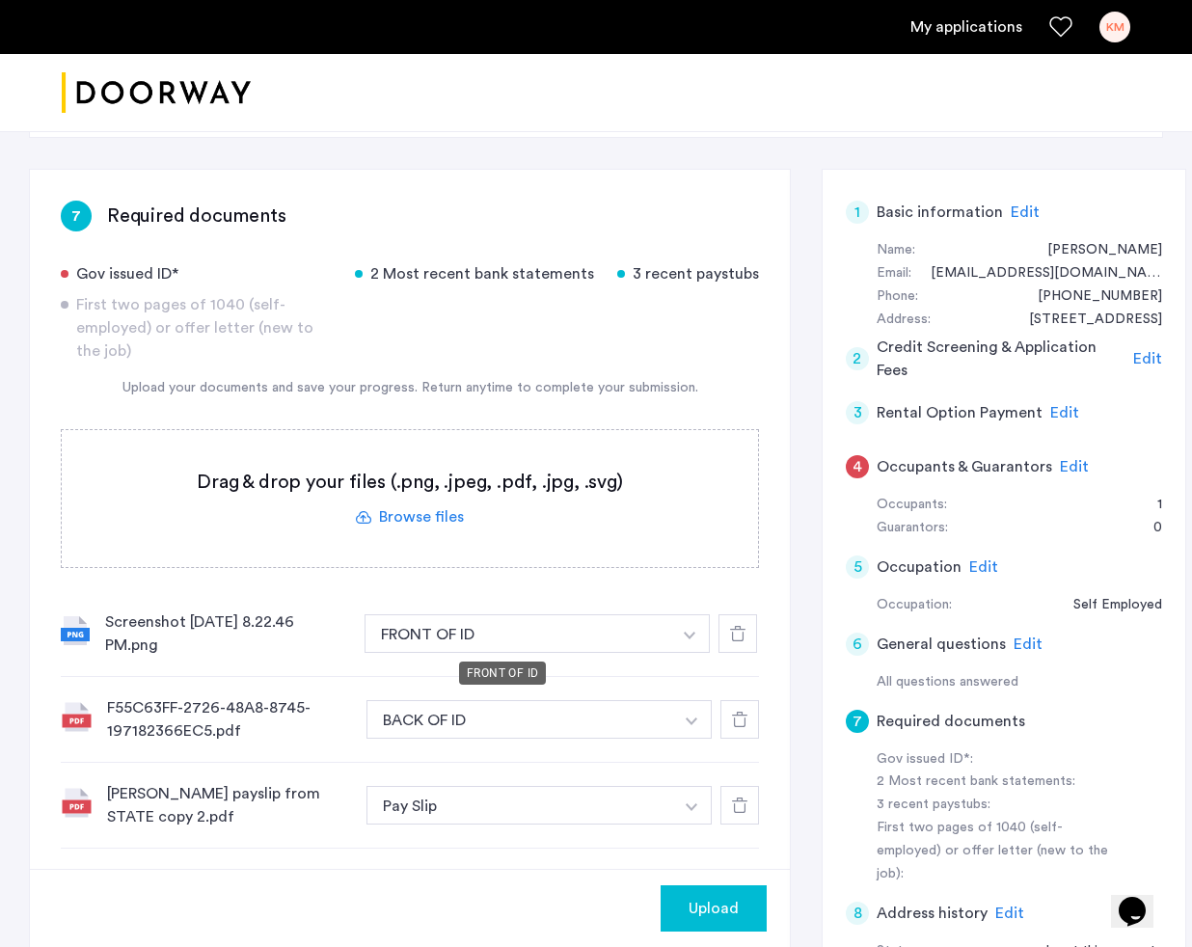
click at [638, 637] on button "FRONT OF ID" at bounding box center [518, 633] width 307 height 39
click at [678, 635] on button "button" at bounding box center [690, 633] width 40 height 39
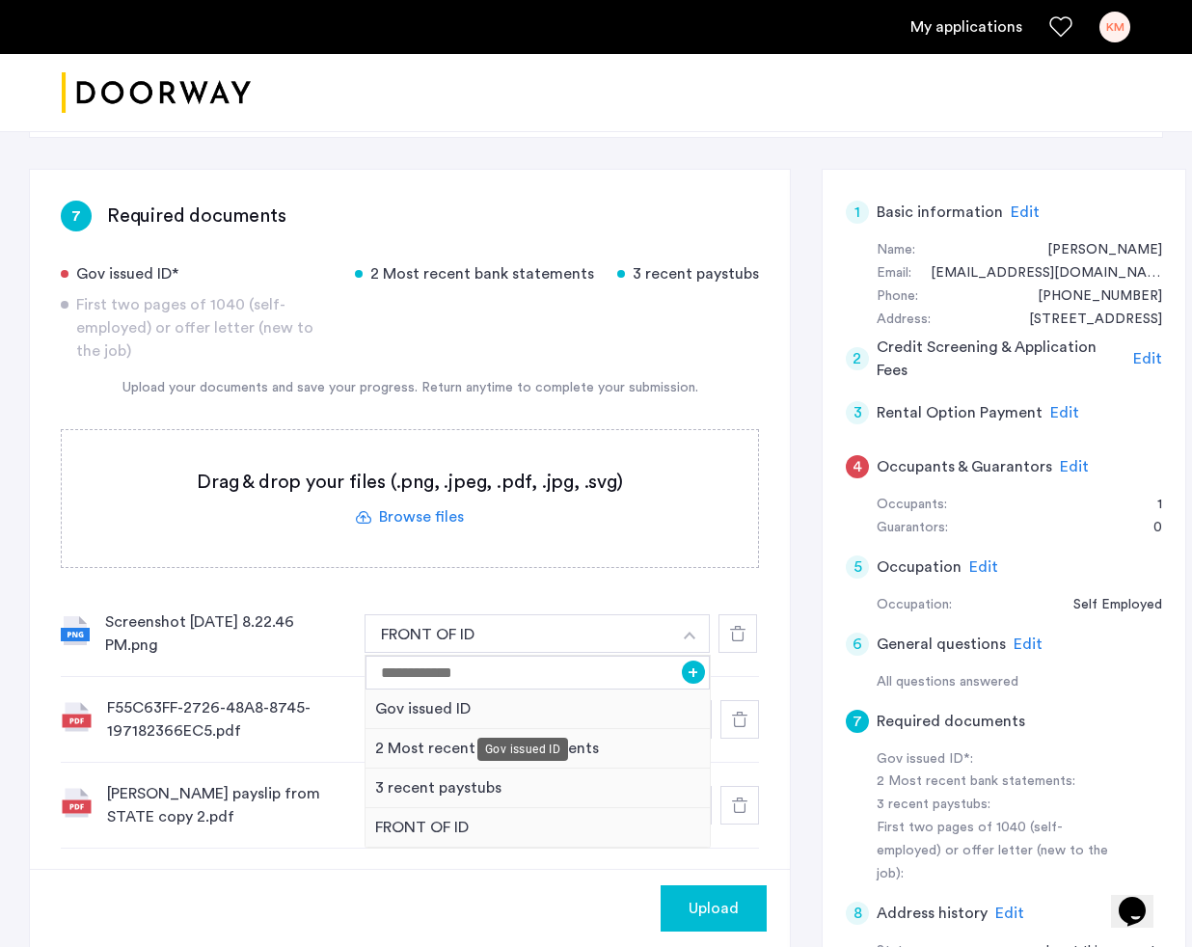
click at [571, 709] on div "Gov issued ID" at bounding box center [537, 710] width 344 height 40
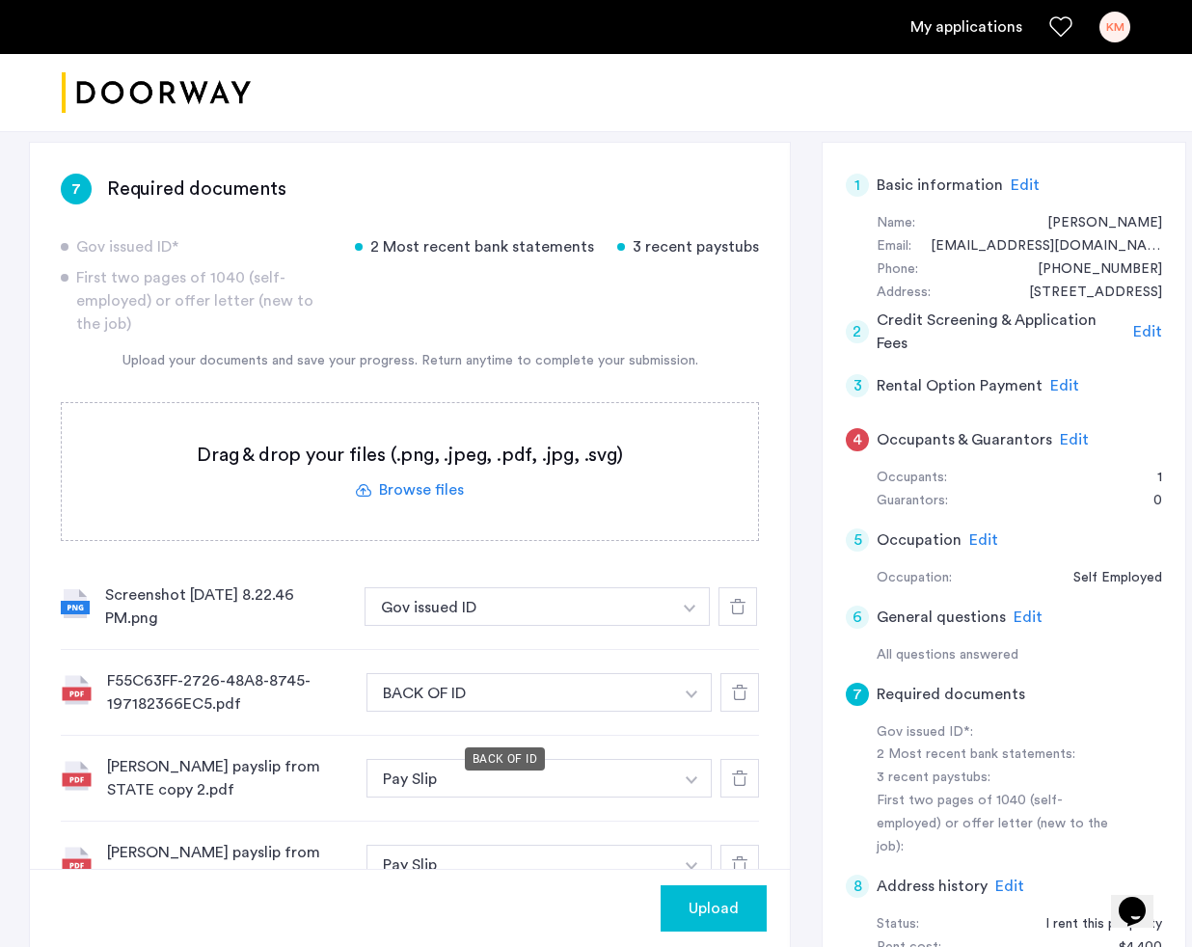
scroll to position [133, 0]
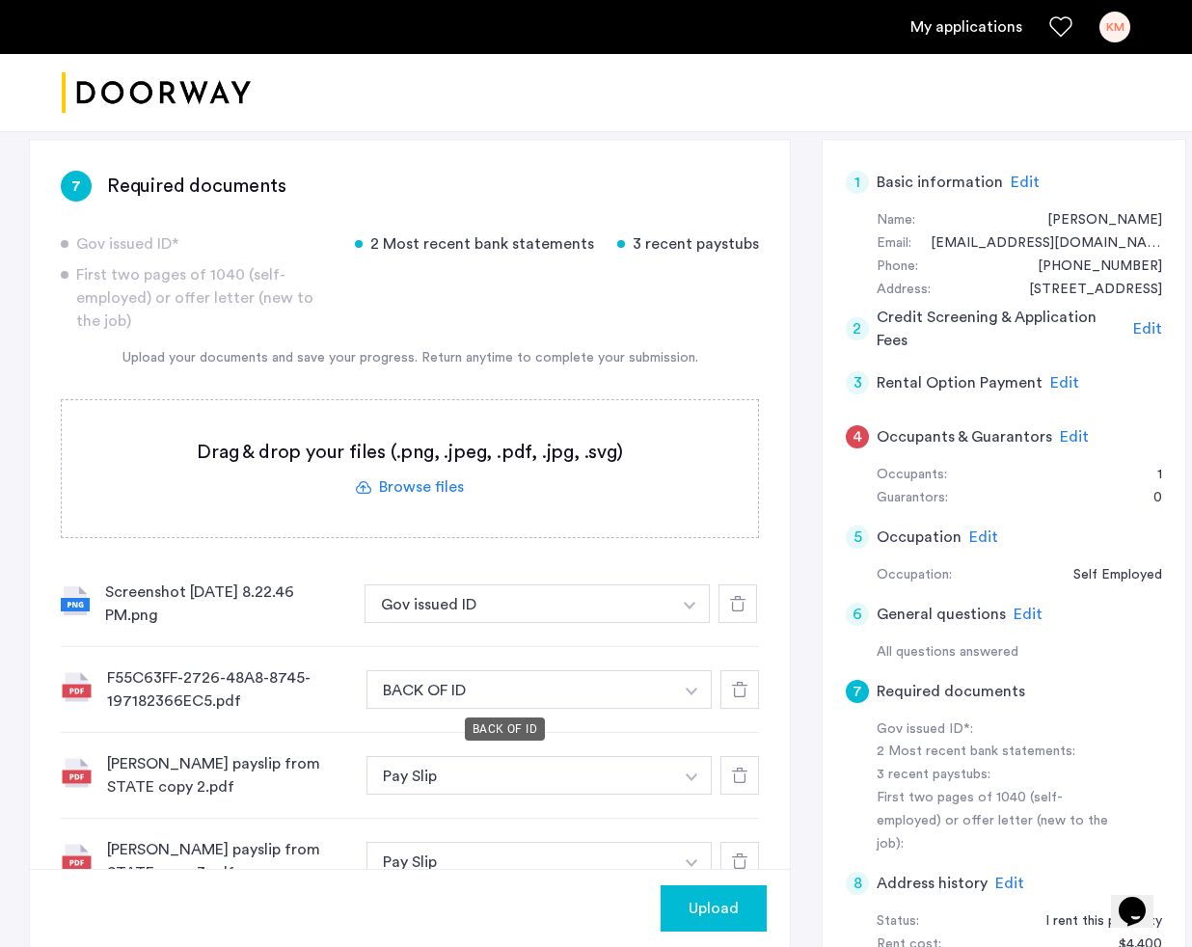
click at [614, 690] on button "BACK OF ID" at bounding box center [519, 689] width 307 height 39
click at [672, 690] on button "button" at bounding box center [692, 689] width 40 height 39
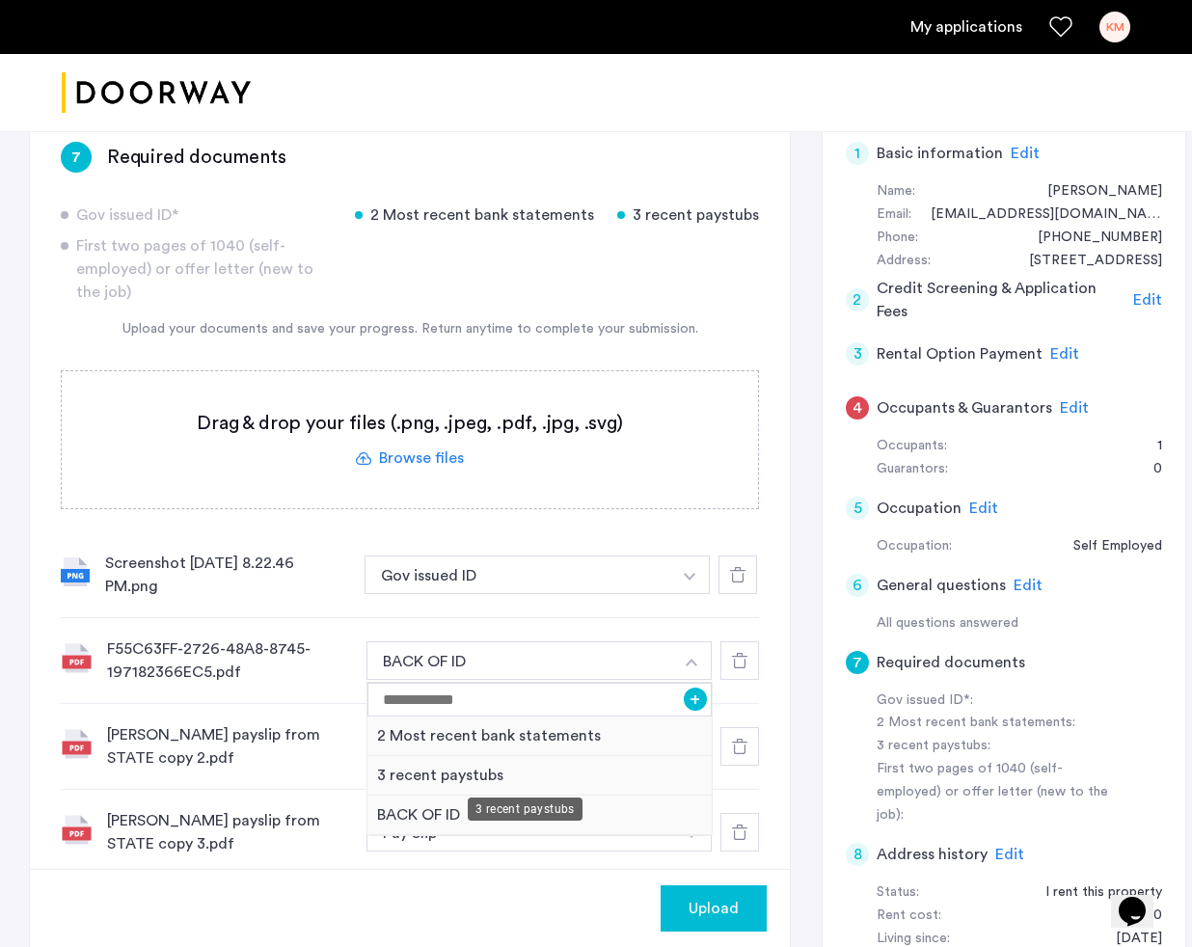
scroll to position [168, 0]
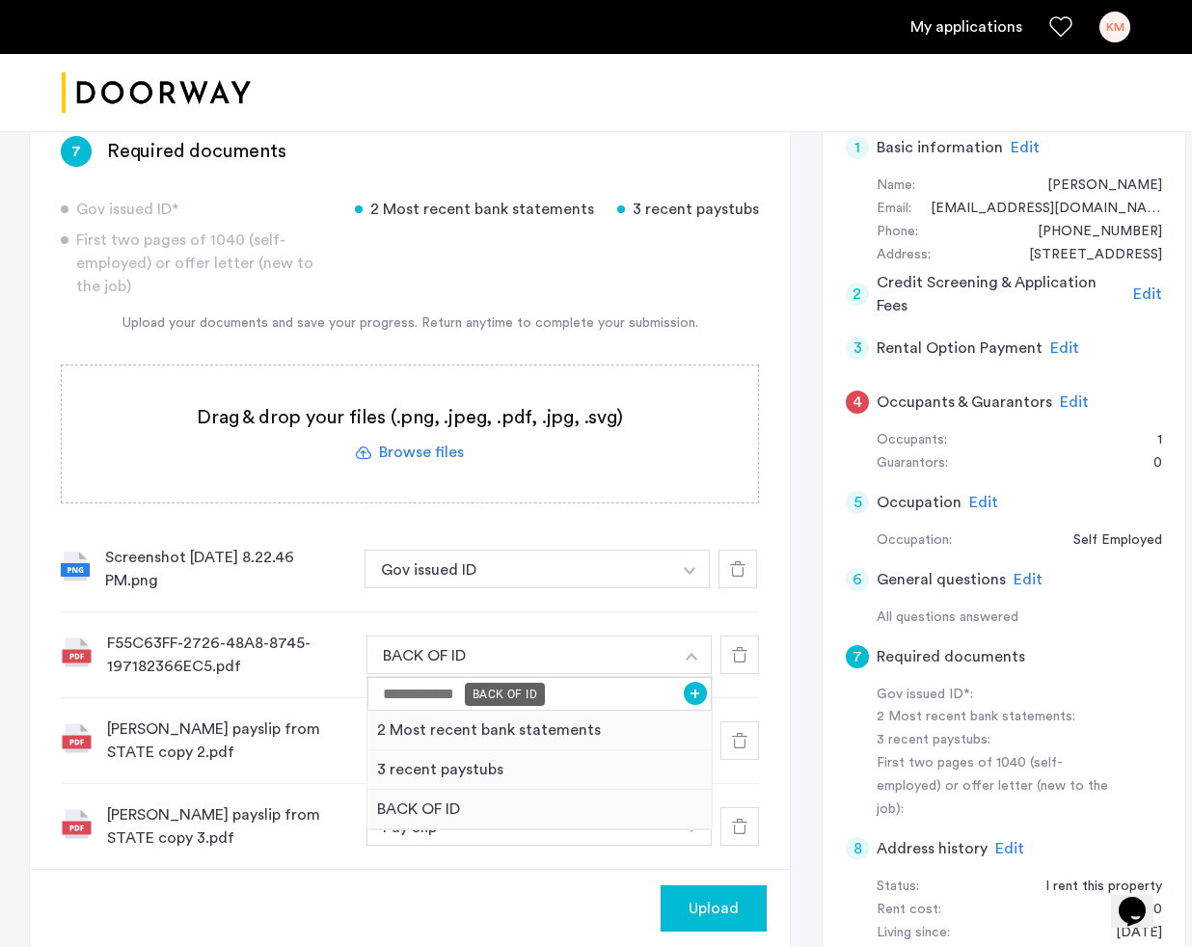
click at [579, 654] on button "BACK OF ID" at bounding box center [519, 655] width 307 height 39
click at [669, 411] on label at bounding box center [410, 433] width 696 height 137
click at [0, 0] on input "file" at bounding box center [0, 0] width 0 height 0
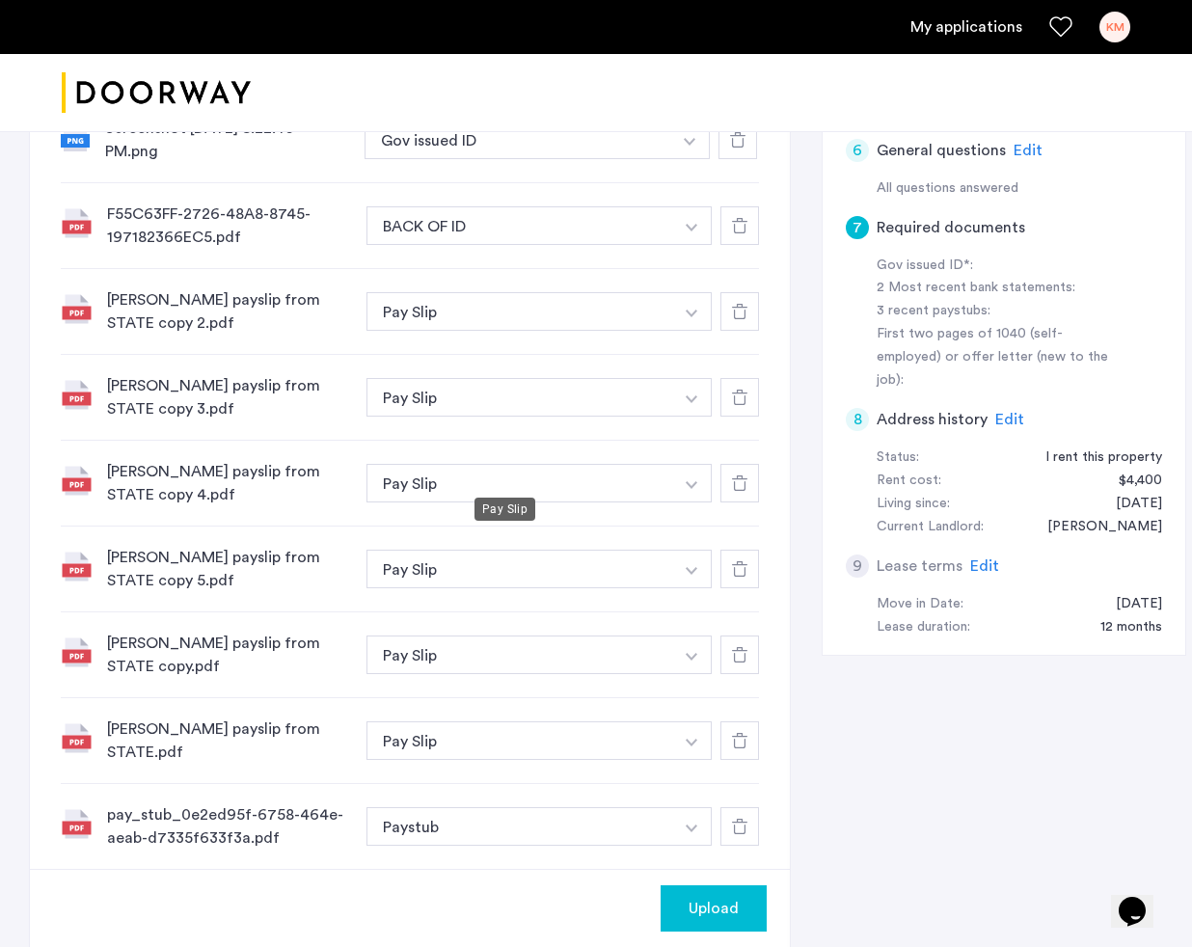
scroll to position [643, 0]
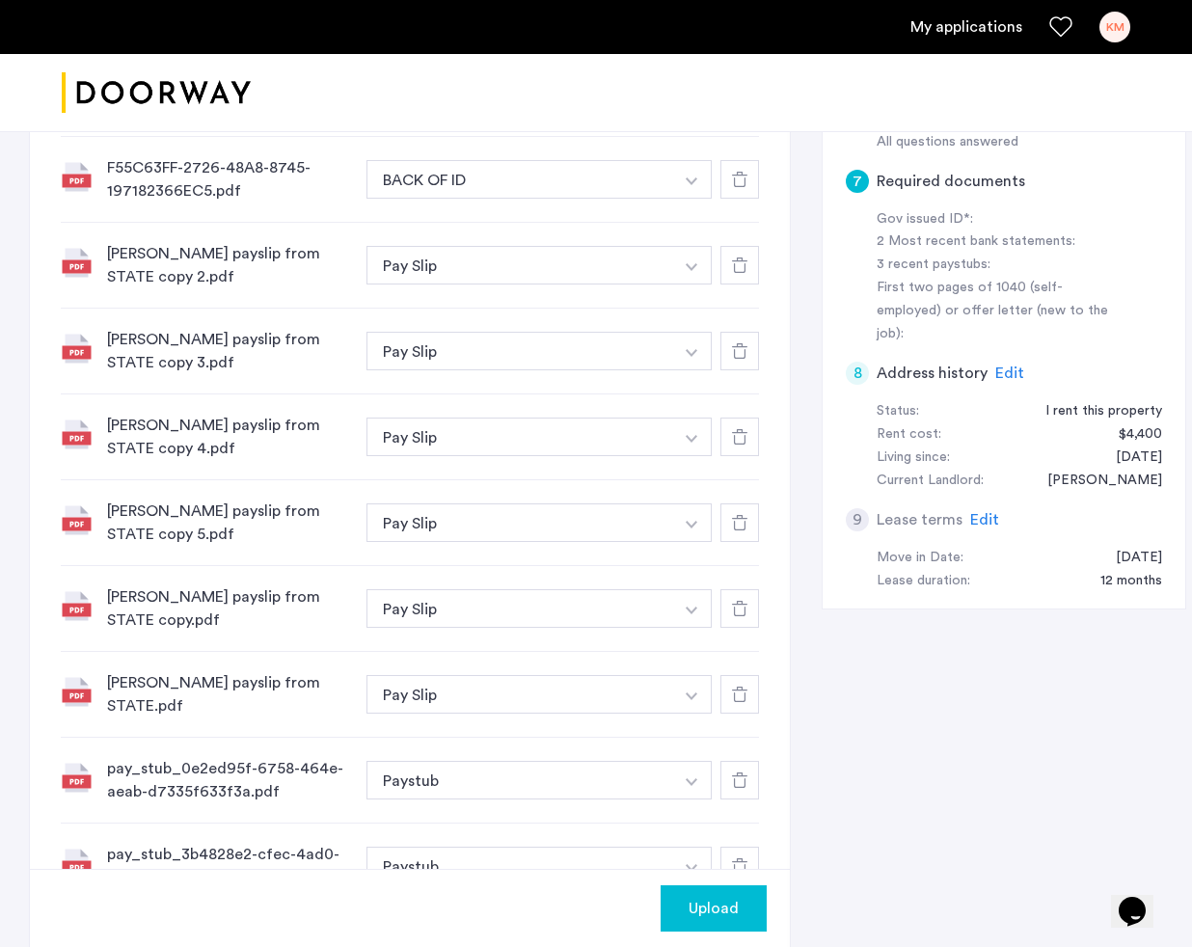
click at [697, 917] on span "Upload" at bounding box center [714, 908] width 50 height 23
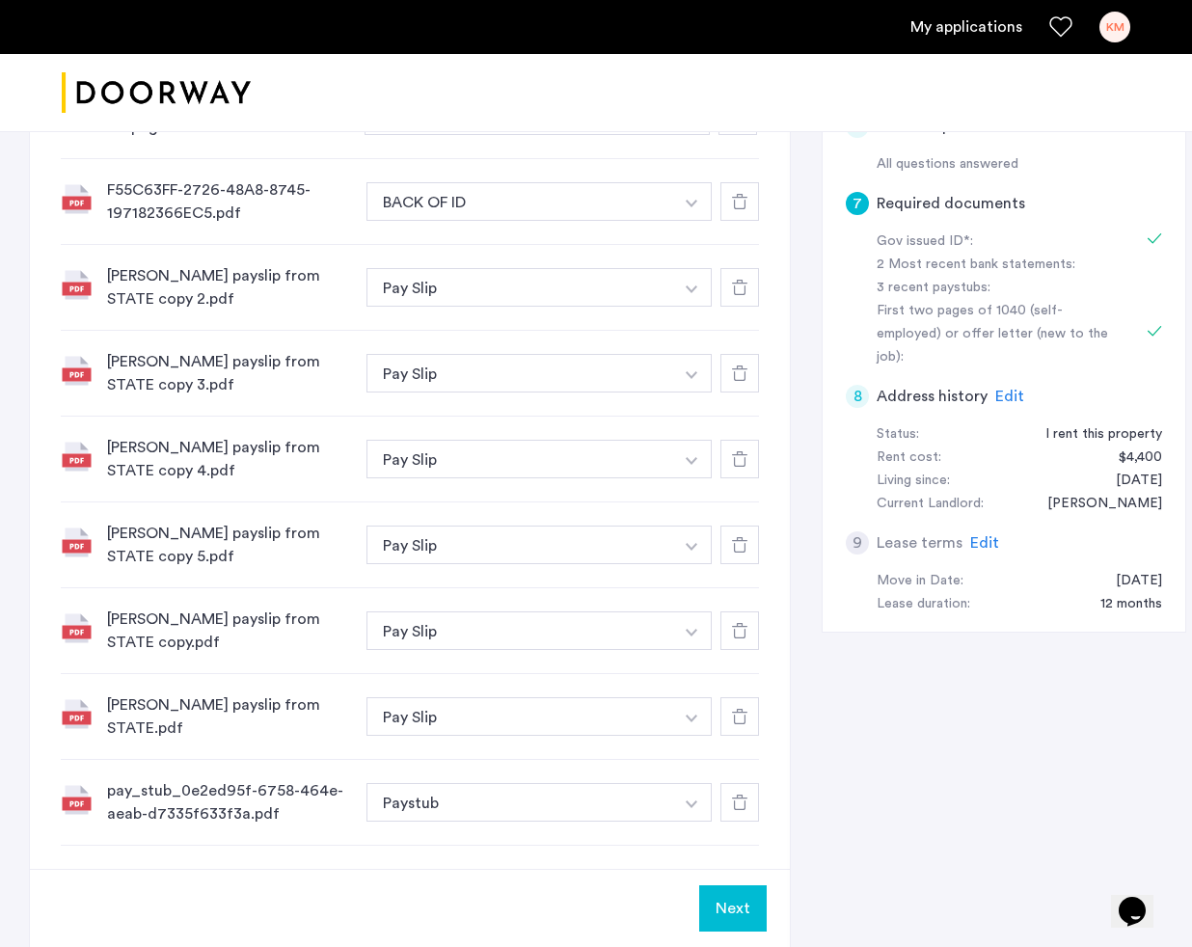
scroll to position [1277, 0]
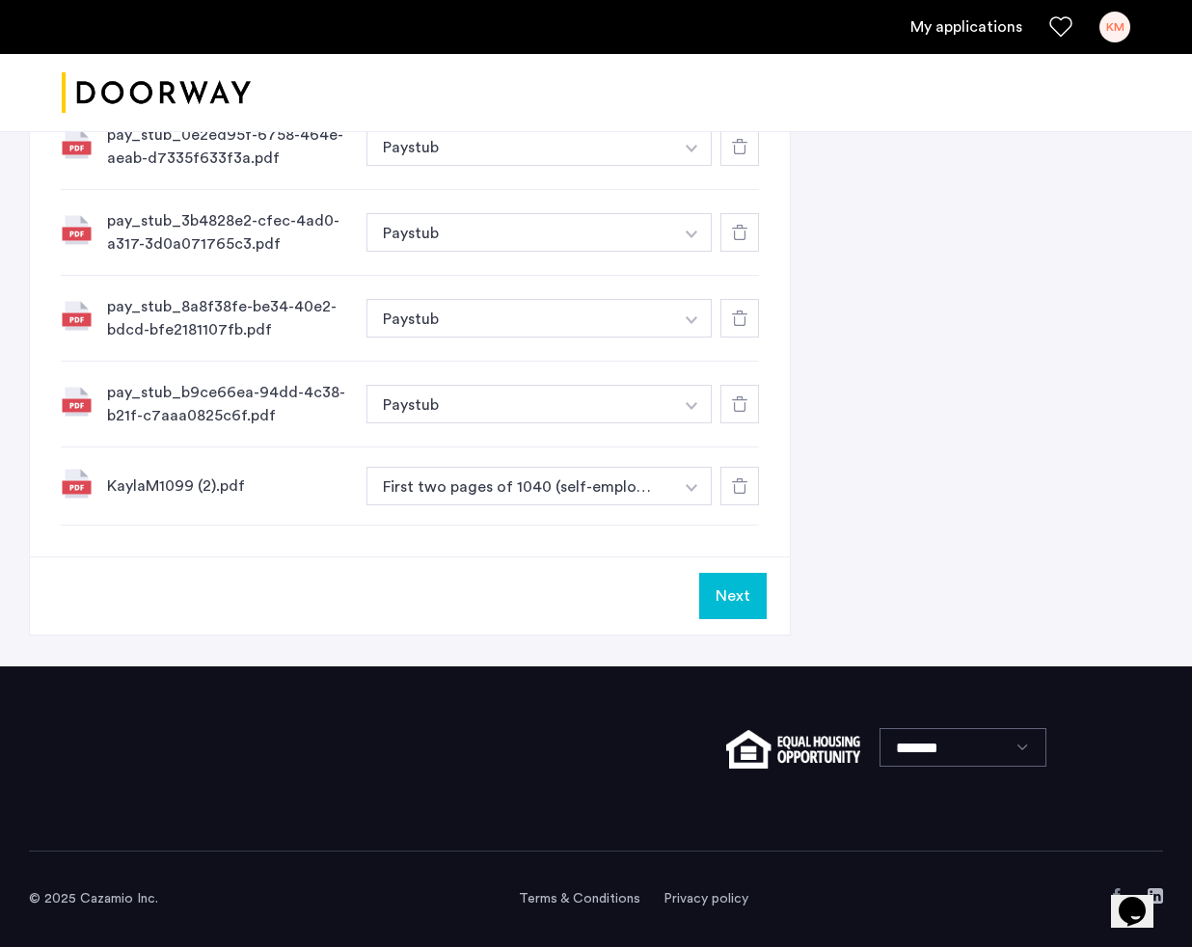
click at [716, 608] on button "Next" at bounding box center [733, 596] width 68 height 46
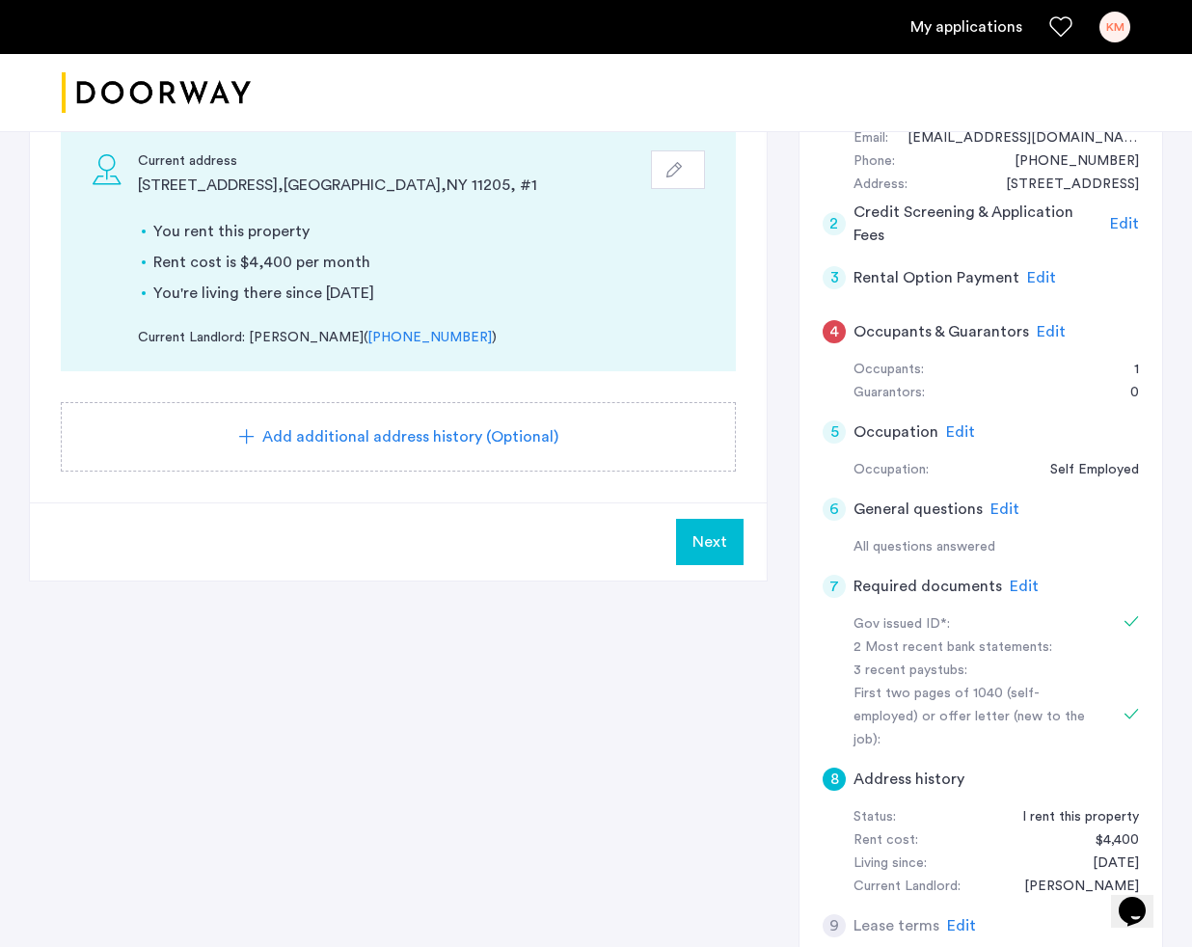
scroll to position [240, 0]
click at [710, 547] on span "Next" at bounding box center [709, 539] width 35 height 23
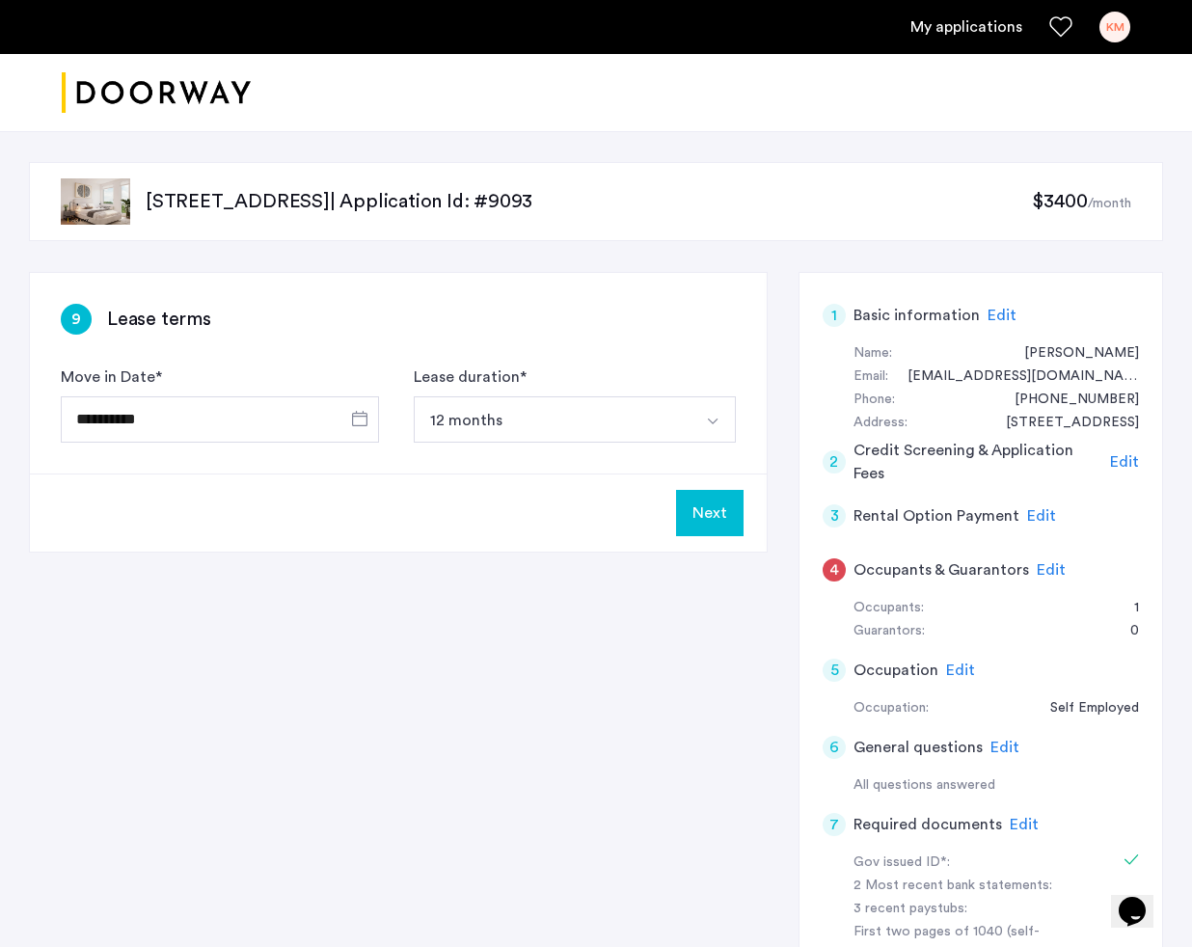
click at [696, 511] on button "Next" at bounding box center [710, 513] width 68 height 46
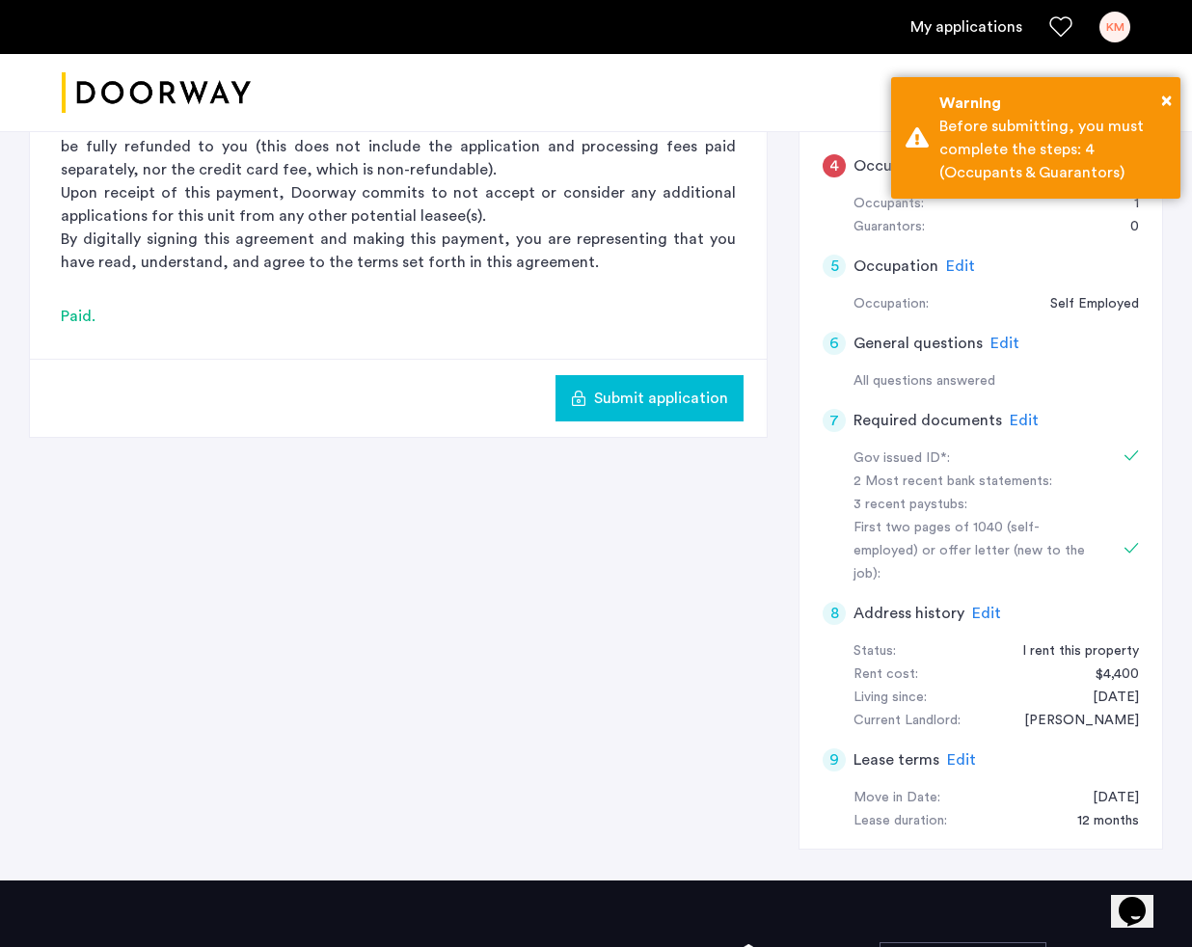
scroll to position [416, 0]
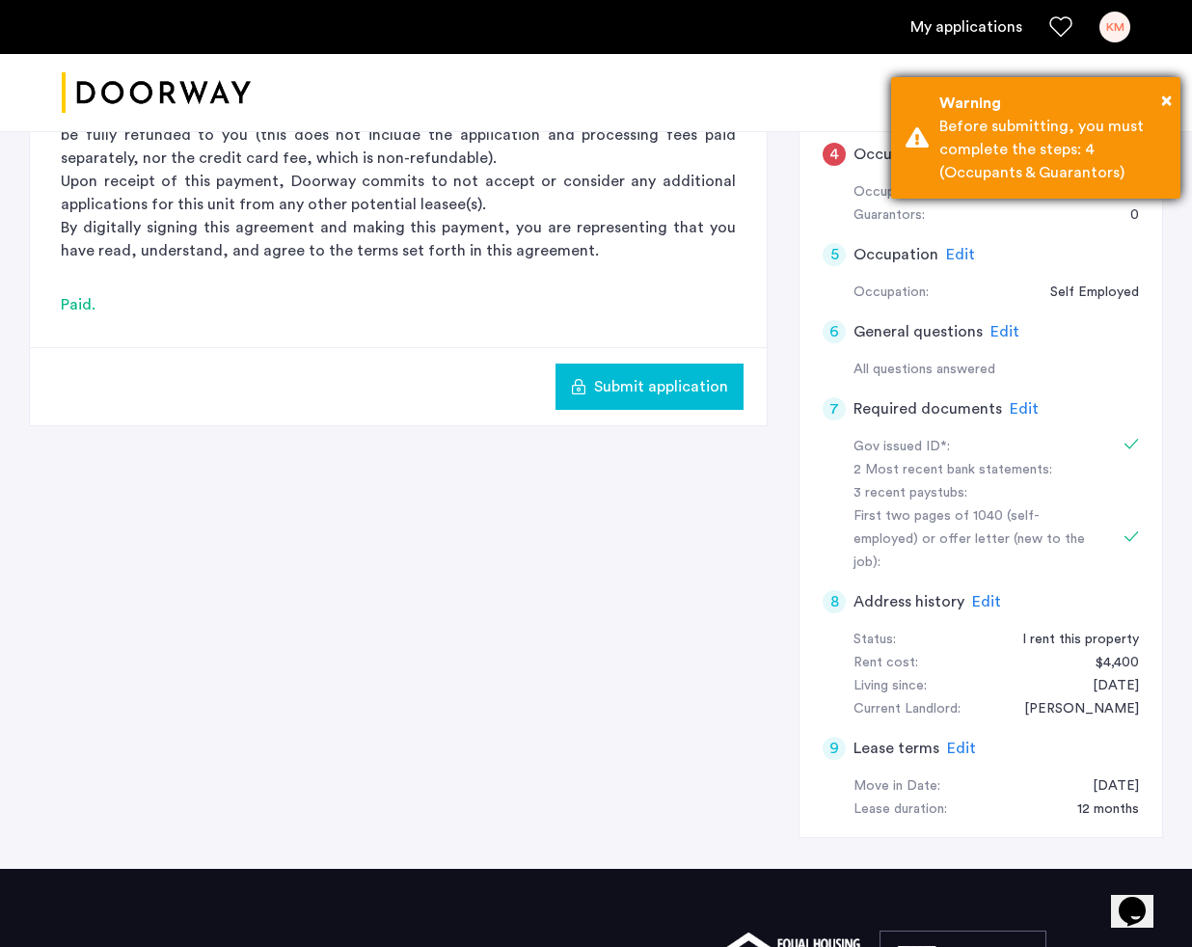
click at [1086, 160] on div "Before submitting, you must complete the steps: 4 (Occupants & Guarantors)" at bounding box center [1052, 149] width 227 height 69
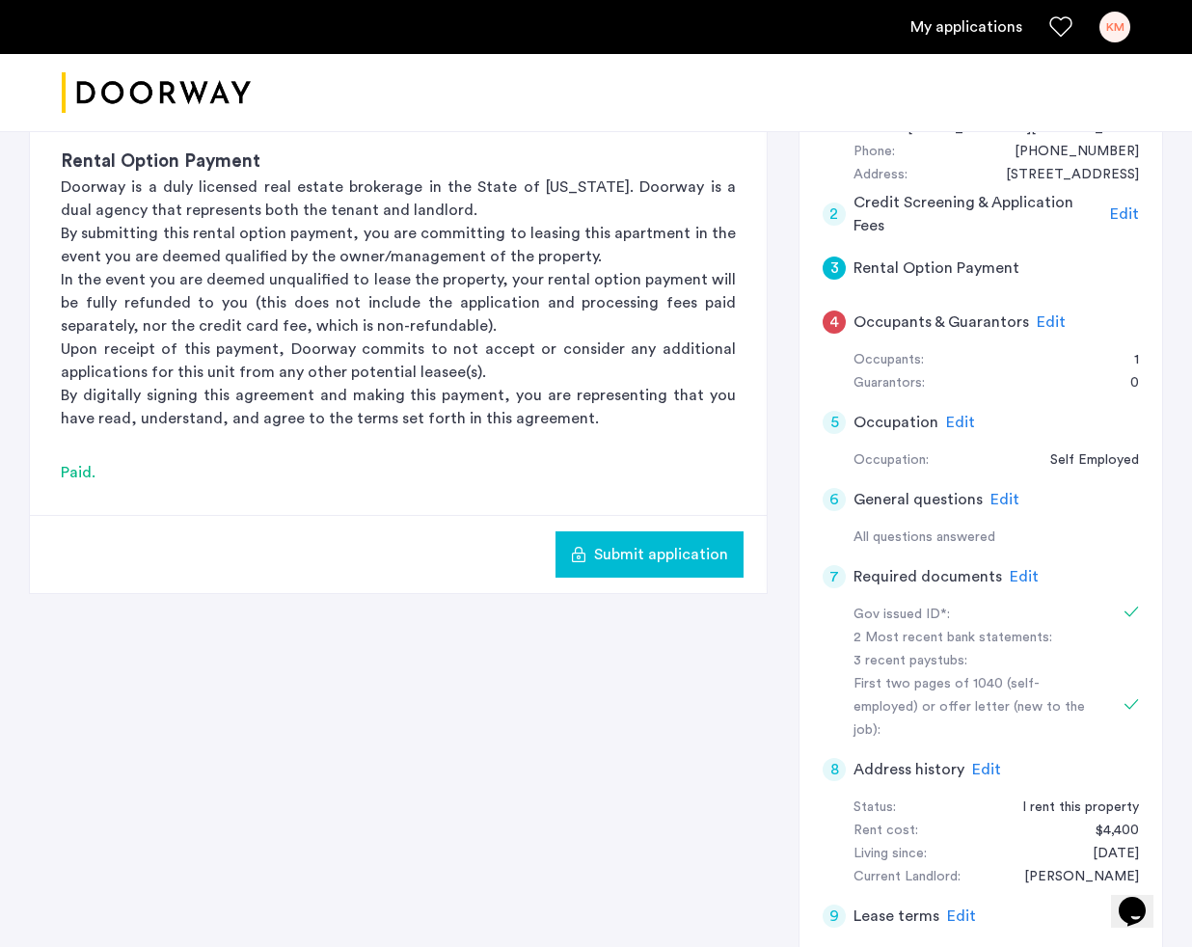
scroll to position [253, 0]
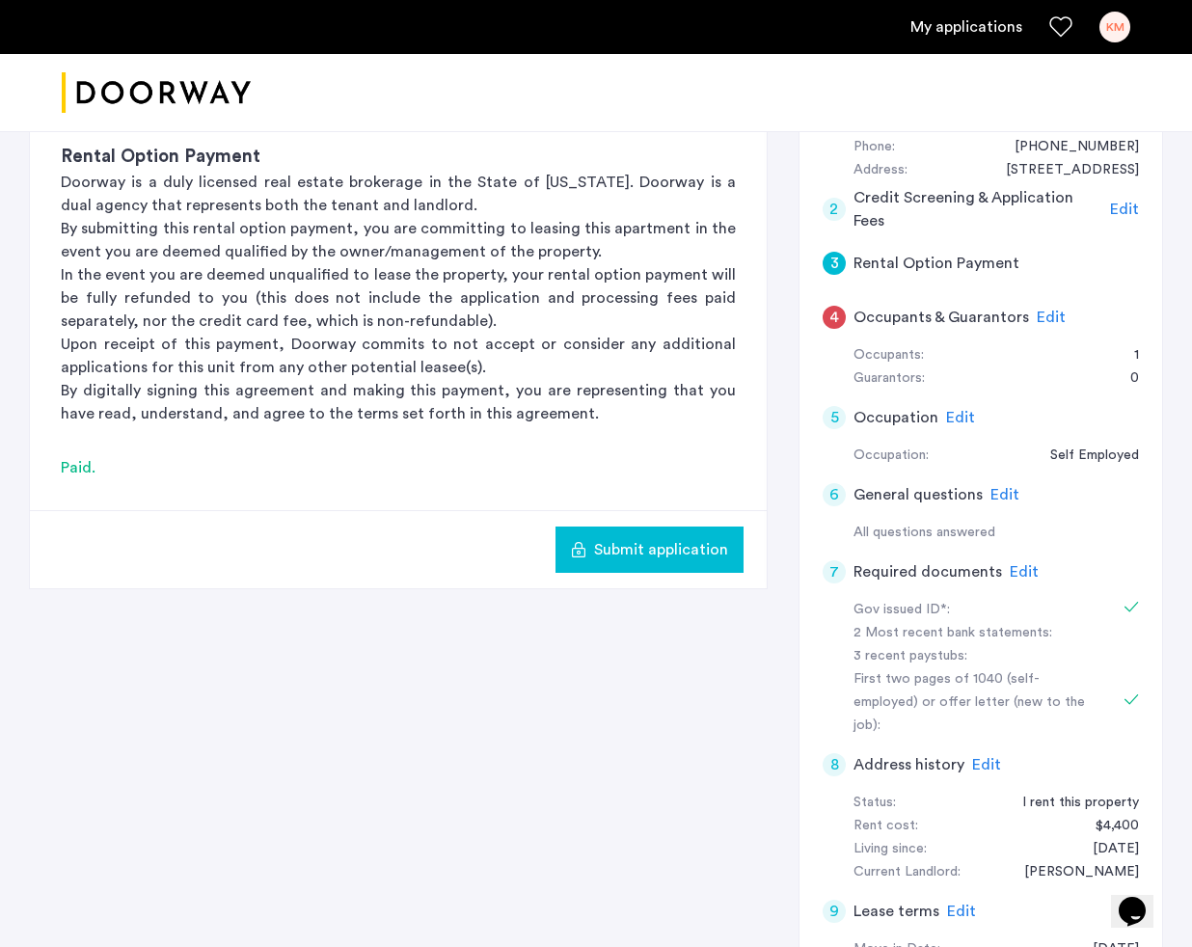
click at [844, 566] on div "7" at bounding box center [834, 571] width 23 height 23
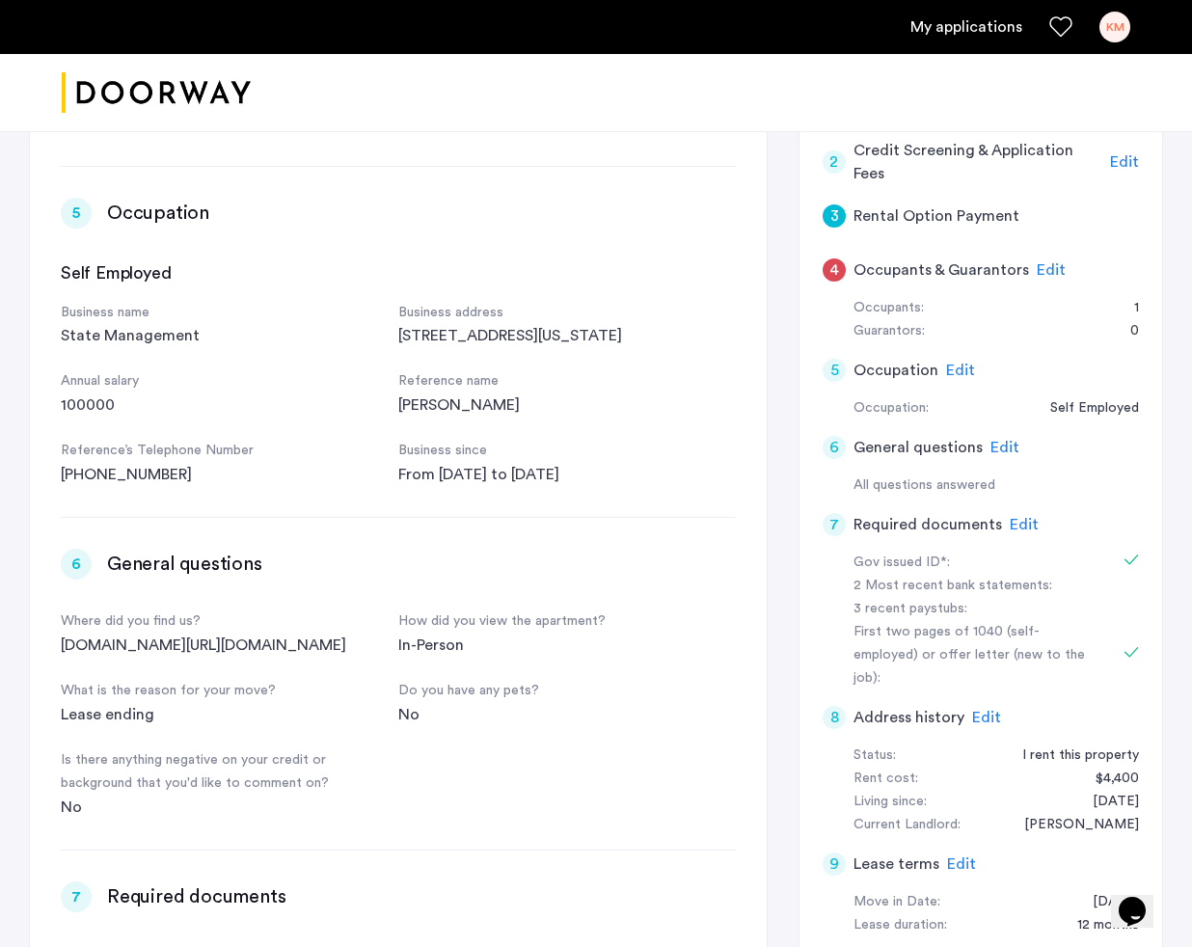
scroll to position [302, 0]
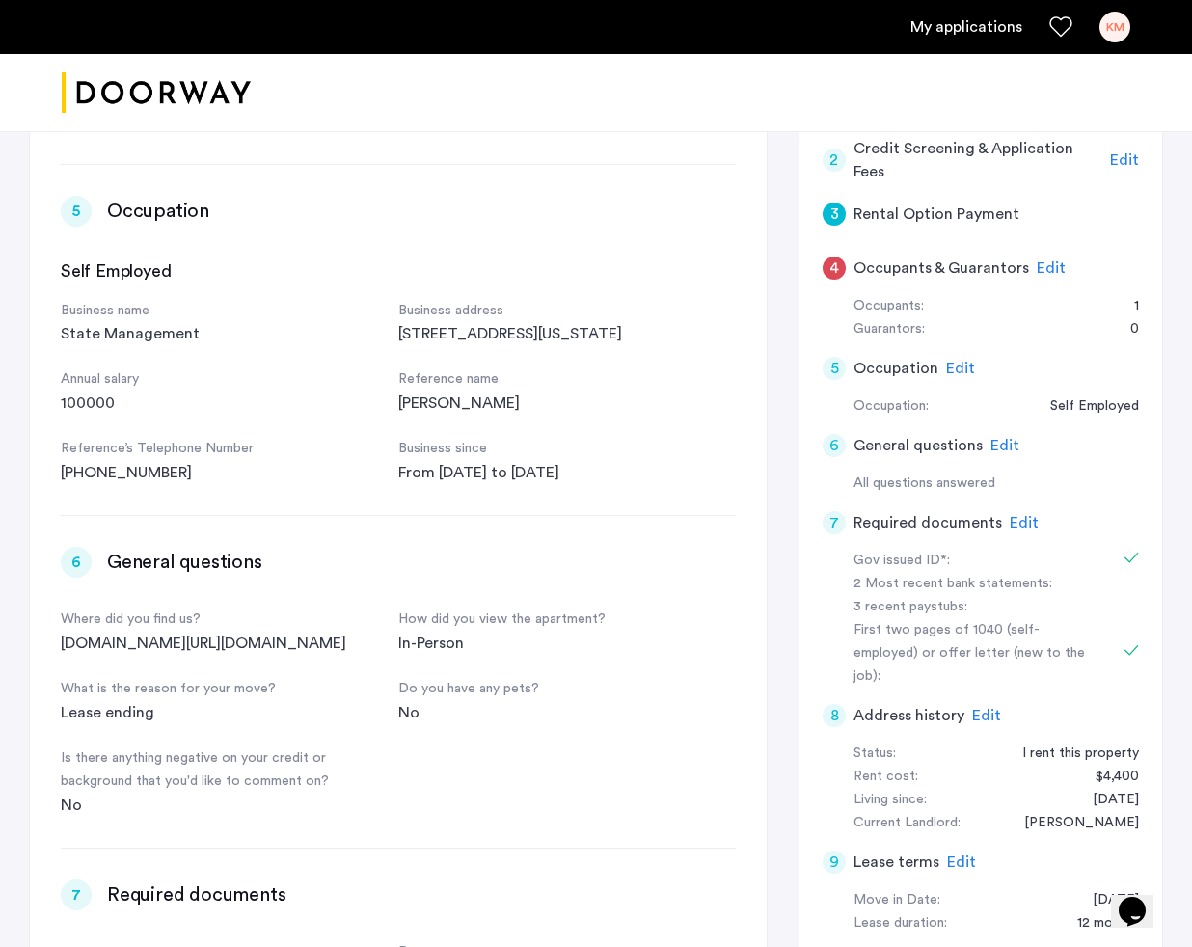
click at [1023, 523] on span "Edit" at bounding box center [1024, 522] width 29 height 15
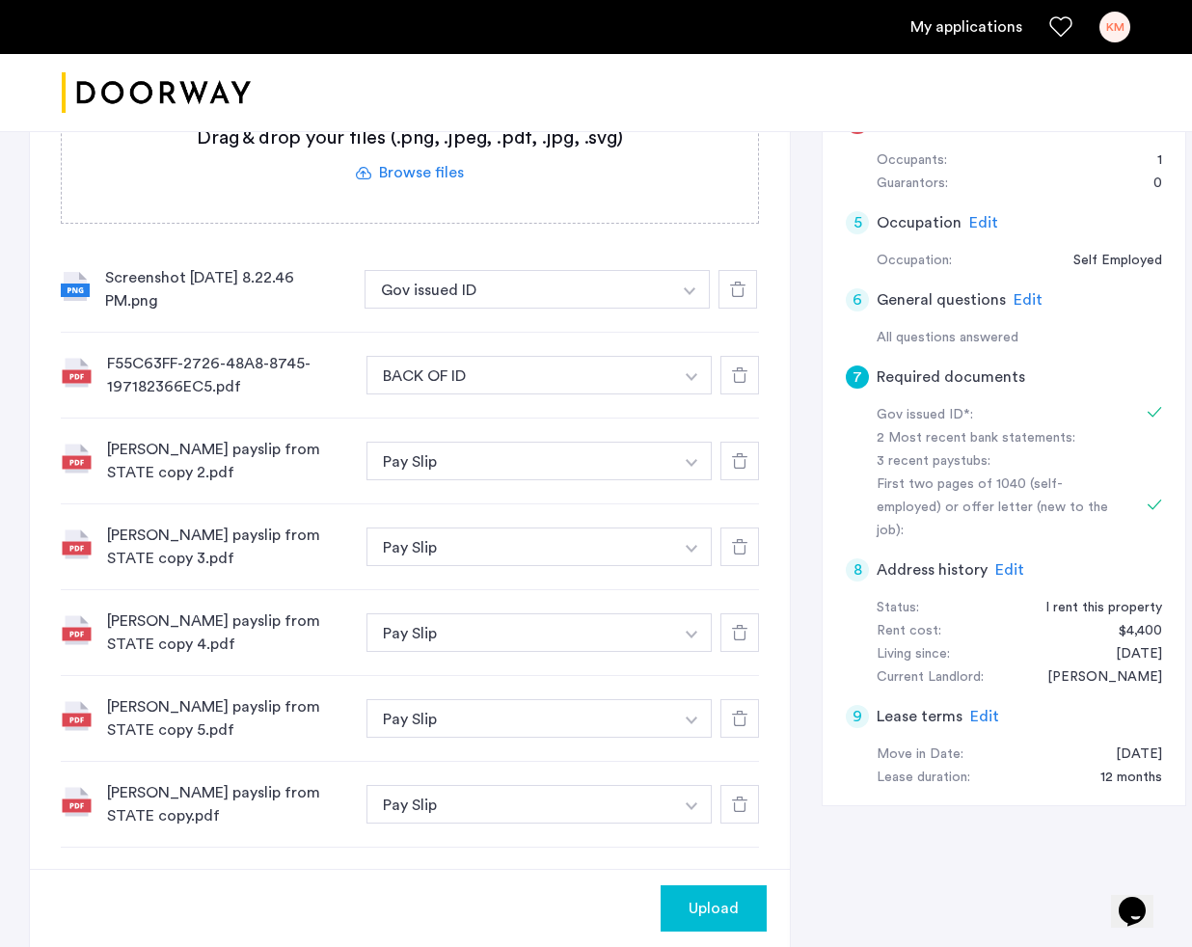
scroll to position [436, 0]
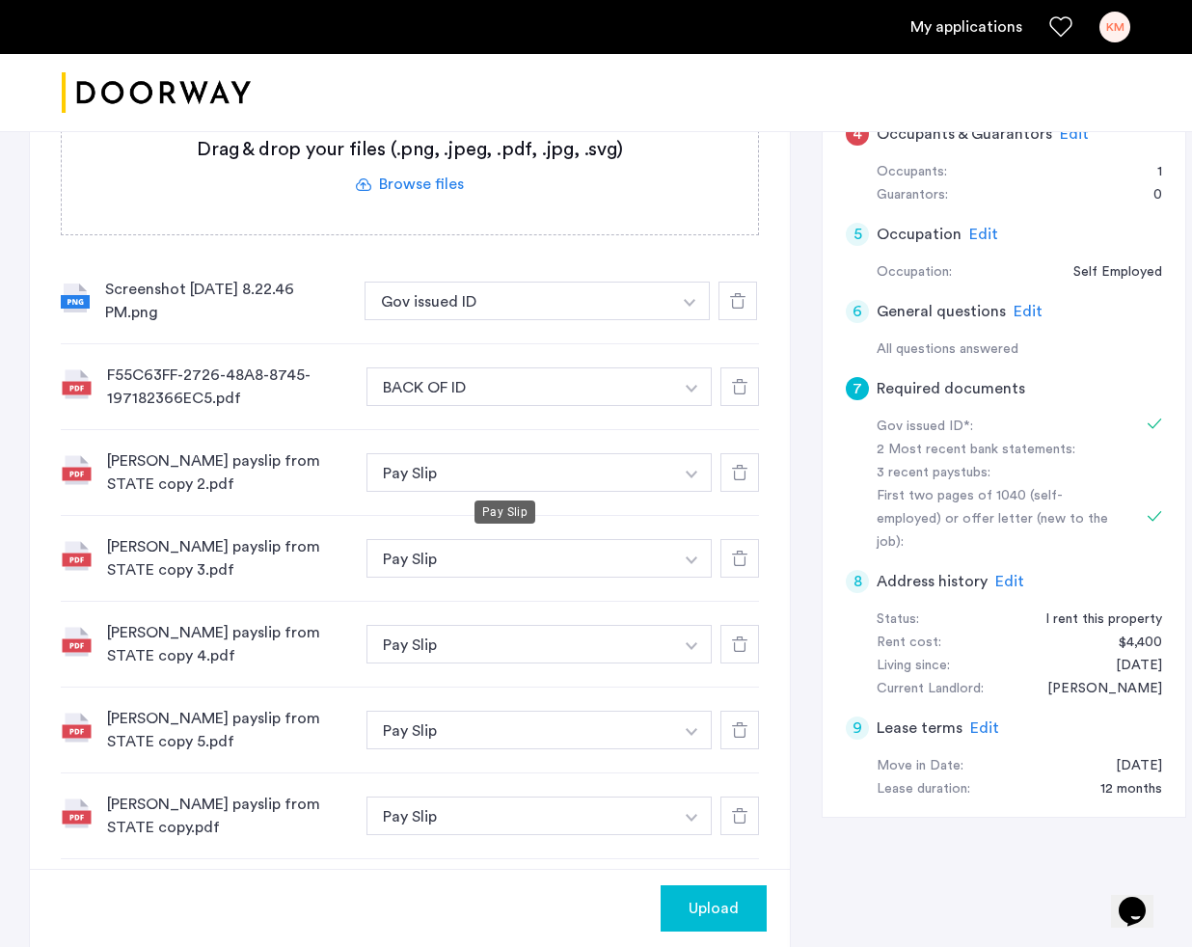
click at [619, 467] on button "Pay Slip" at bounding box center [519, 472] width 307 height 39
click at [672, 388] on button "button" at bounding box center [692, 386] width 40 height 39
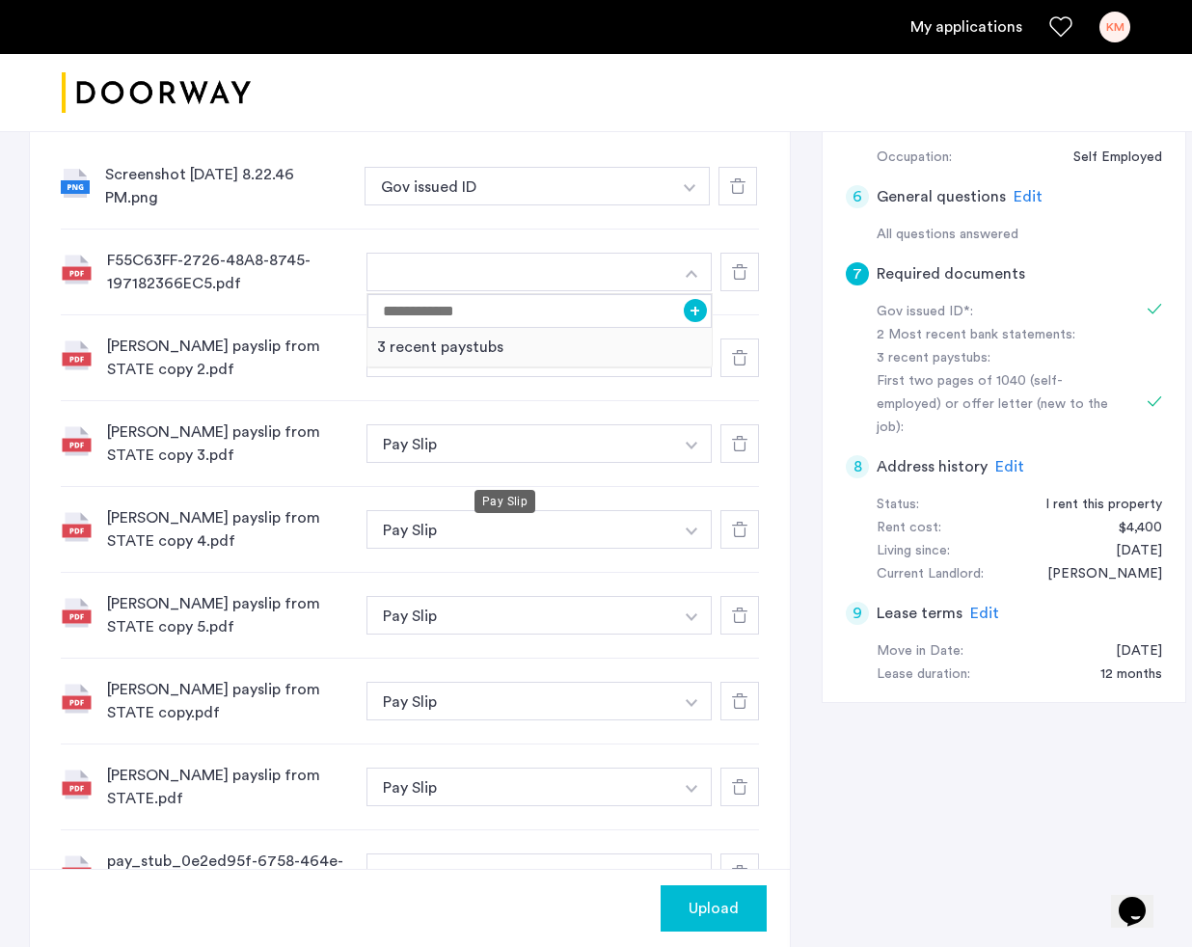
scroll to position [570, 0]
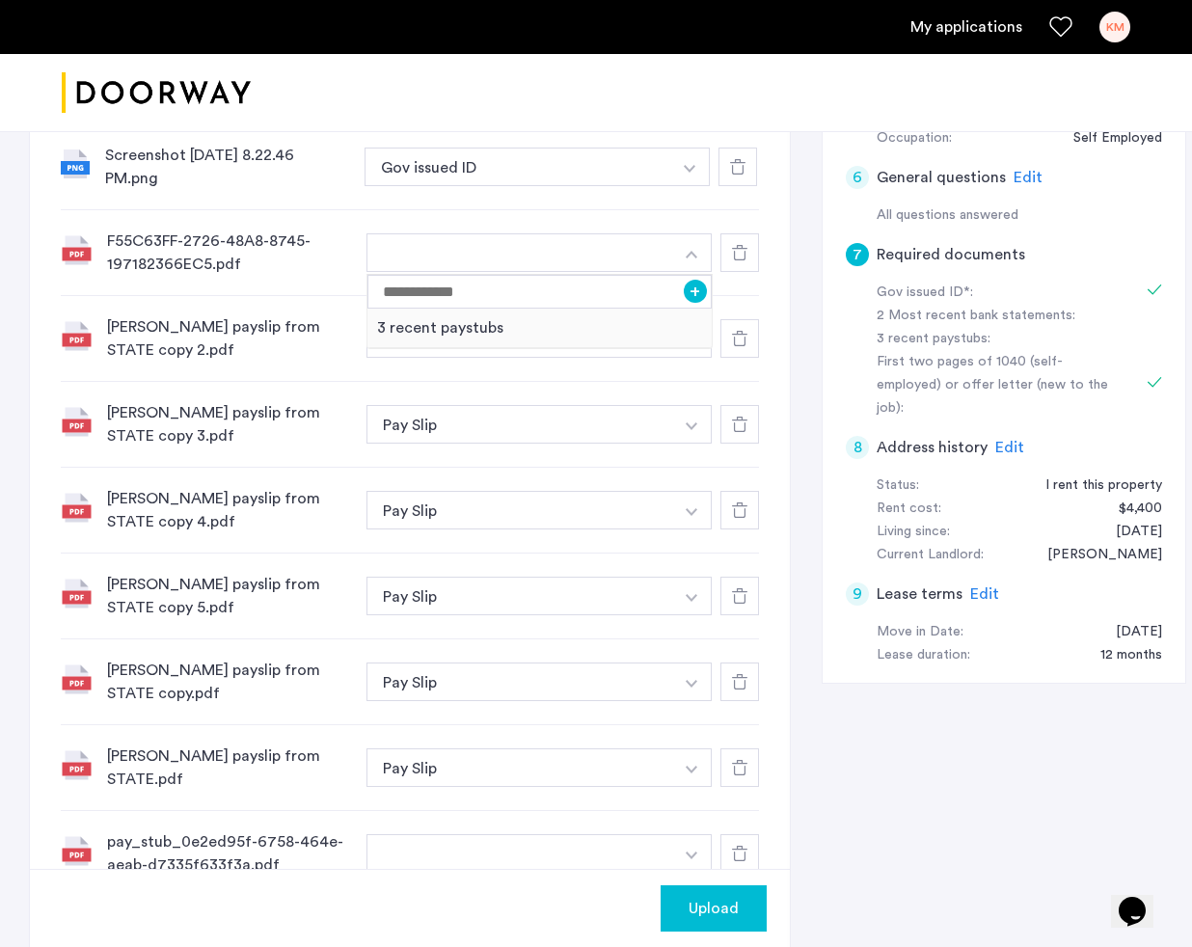
click at [518, 257] on button "button" at bounding box center [519, 252] width 307 height 39
click at [547, 251] on button "button" at bounding box center [519, 252] width 307 height 39
click at [567, 250] on button "button" at bounding box center [519, 252] width 307 height 39
click at [566, 298] on input at bounding box center [539, 292] width 344 height 34
type input "**********"
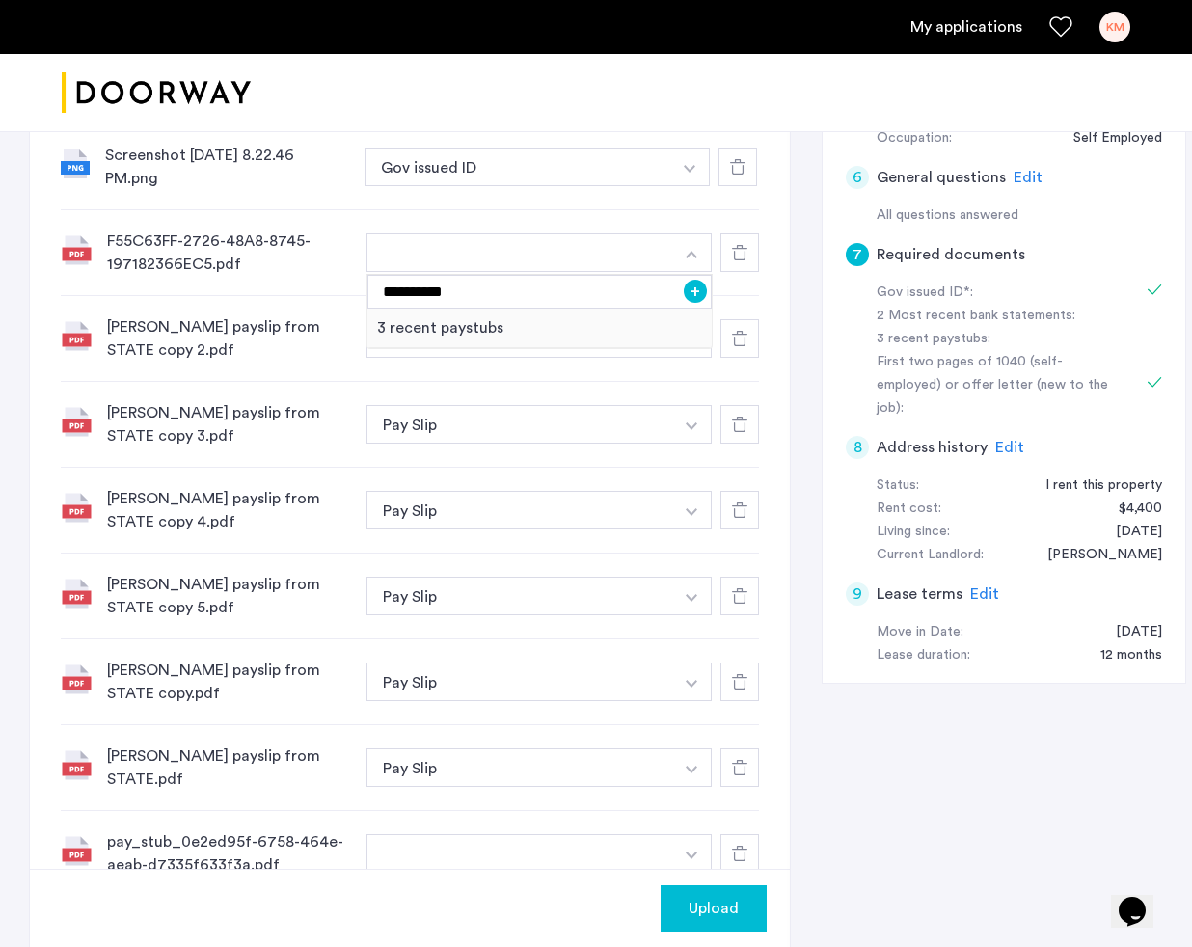
click at [684, 292] on button "+" at bounding box center [695, 291] width 23 height 23
click at [686, 338] on img "button" at bounding box center [692, 341] width 12 height 8
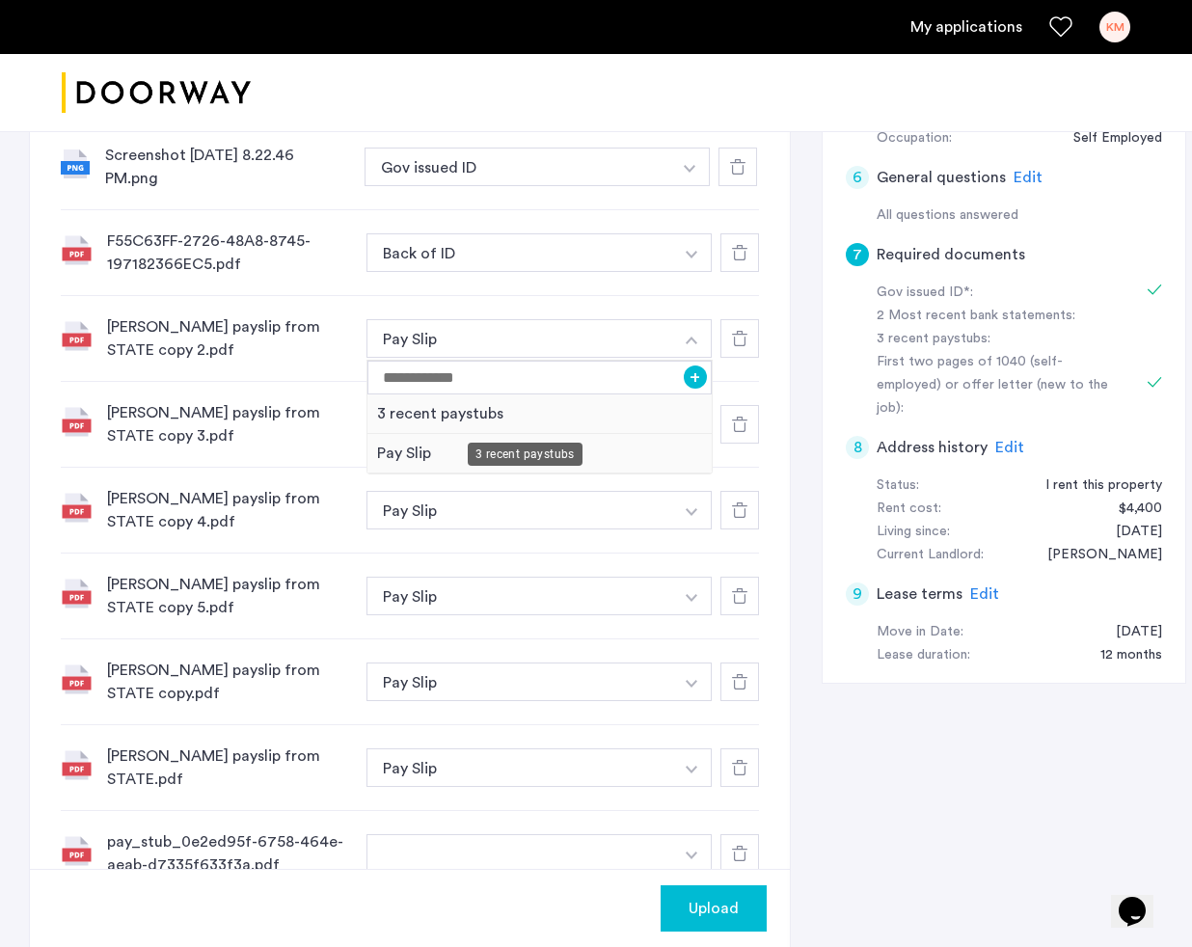
click at [597, 416] on div "3 recent paystubs" at bounding box center [539, 414] width 344 height 40
click at [672, 415] on button "button" at bounding box center [692, 424] width 40 height 39
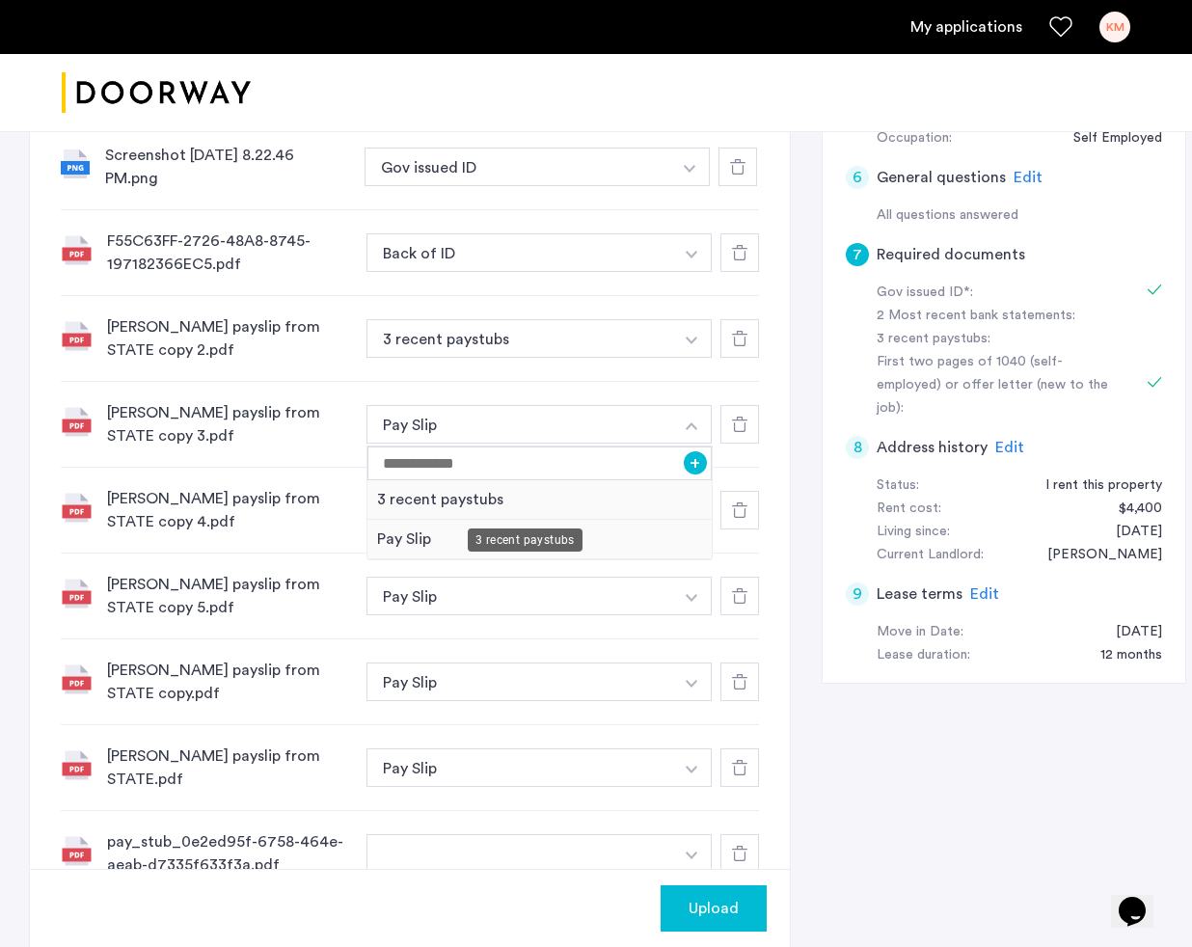
click at [589, 501] on div "3 recent paystubs" at bounding box center [539, 500] width 344 height 40
click at [672, 516] on button "button" at bounding box center [692, 510] width 40 height 39
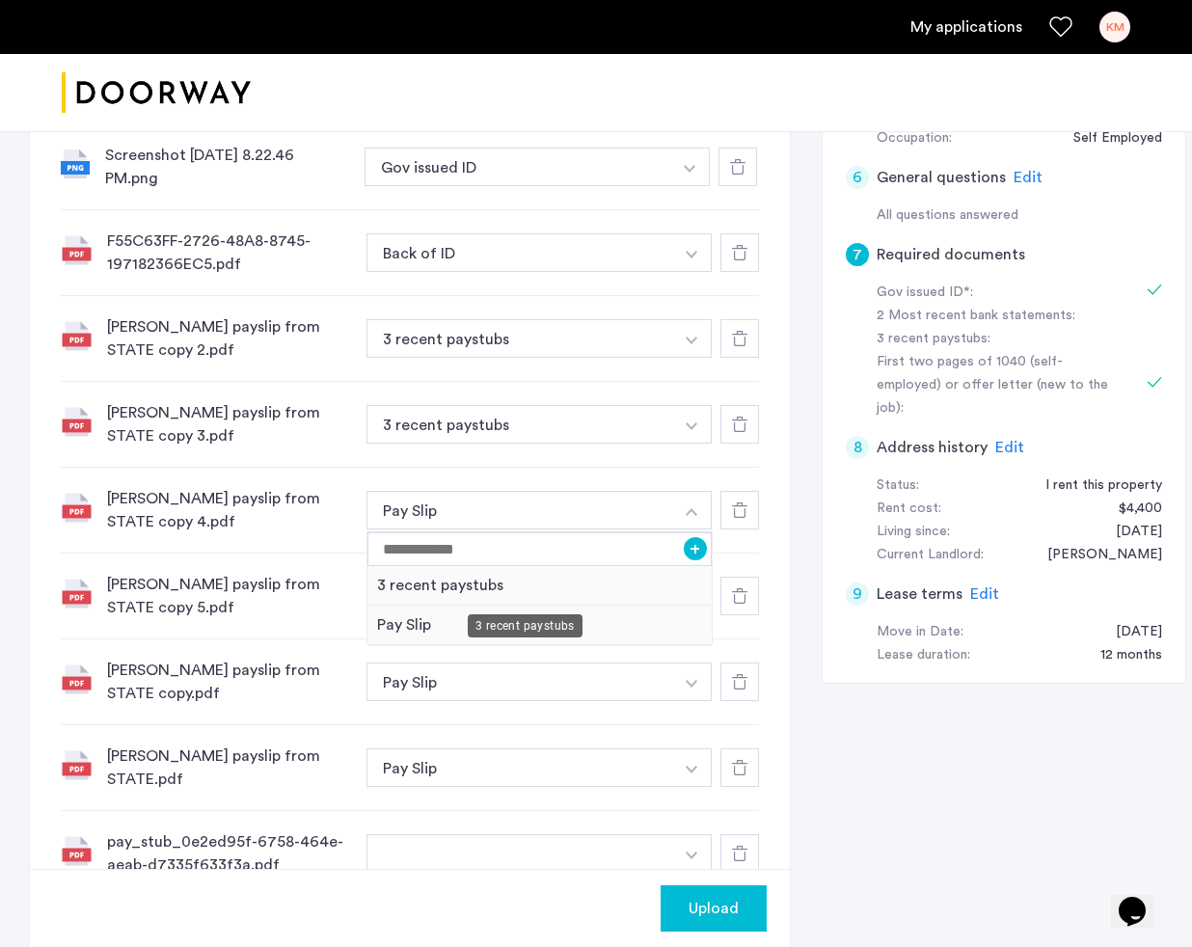
click at [570, 585] on div "3 recent paystubs" at bounding box center [539, 586] width 344 height 40
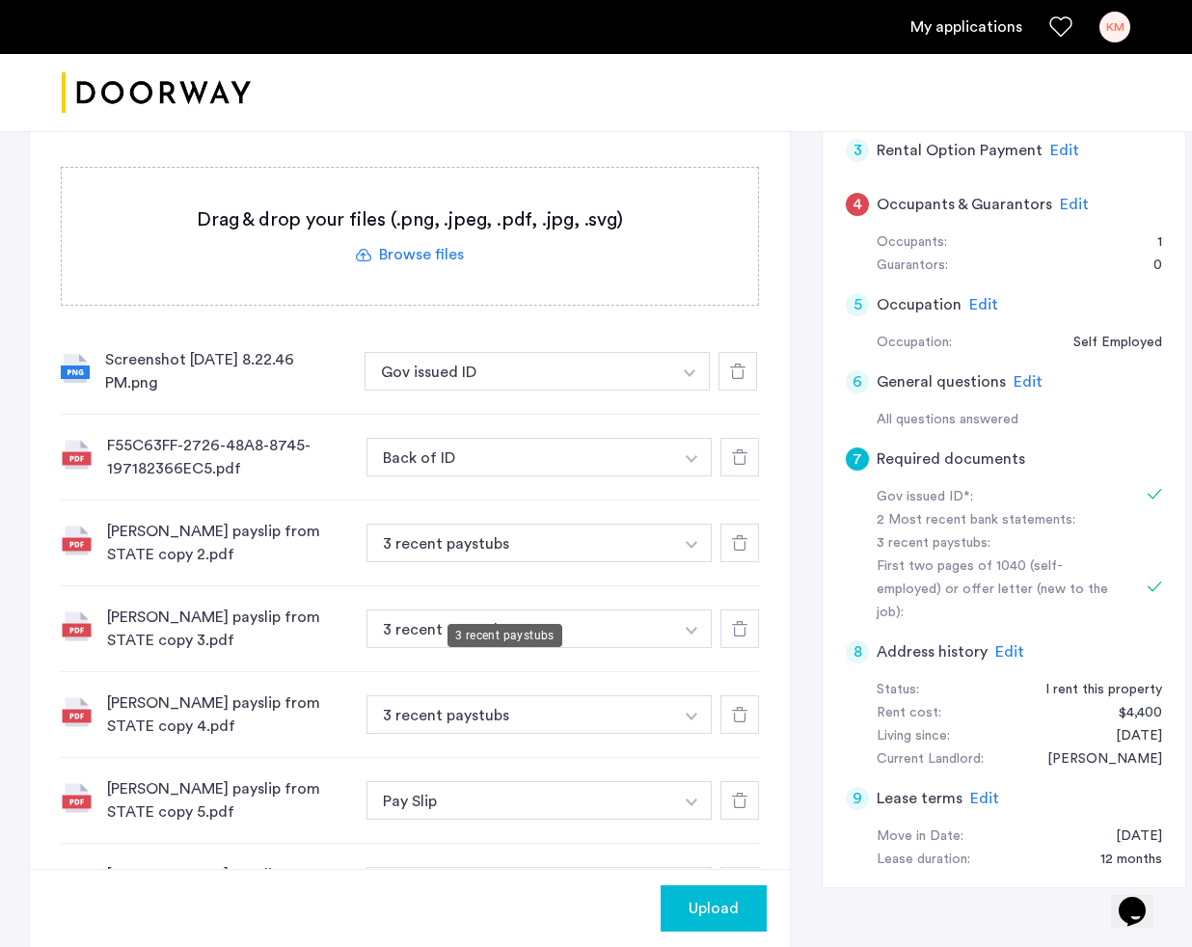
scroll to position [519, 0]
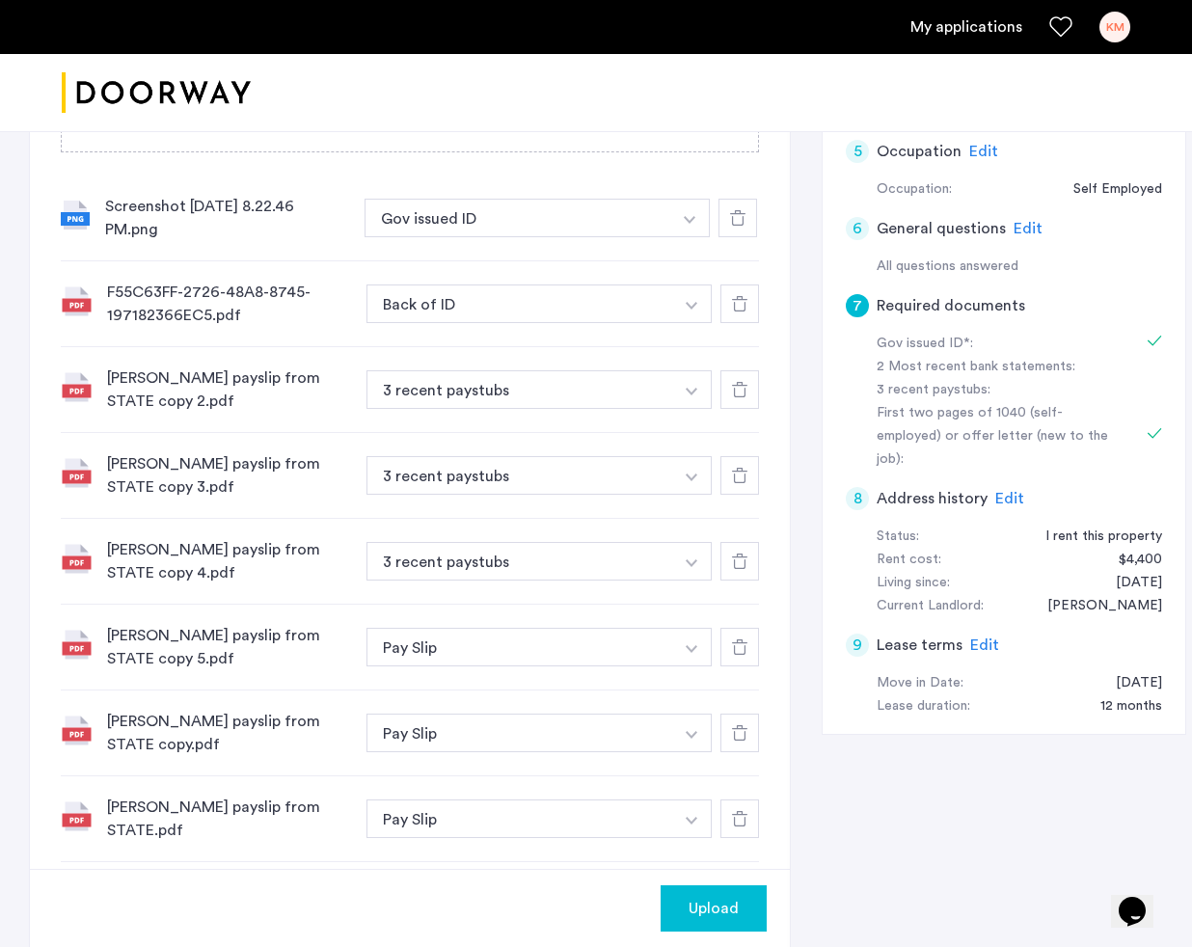
click at [701, 917] on span "Upload" at bounding box center [714, 908] width 50 height 23
click at [709, 901] on button "Next" at bounding box center [733, 908] width 68 height 46
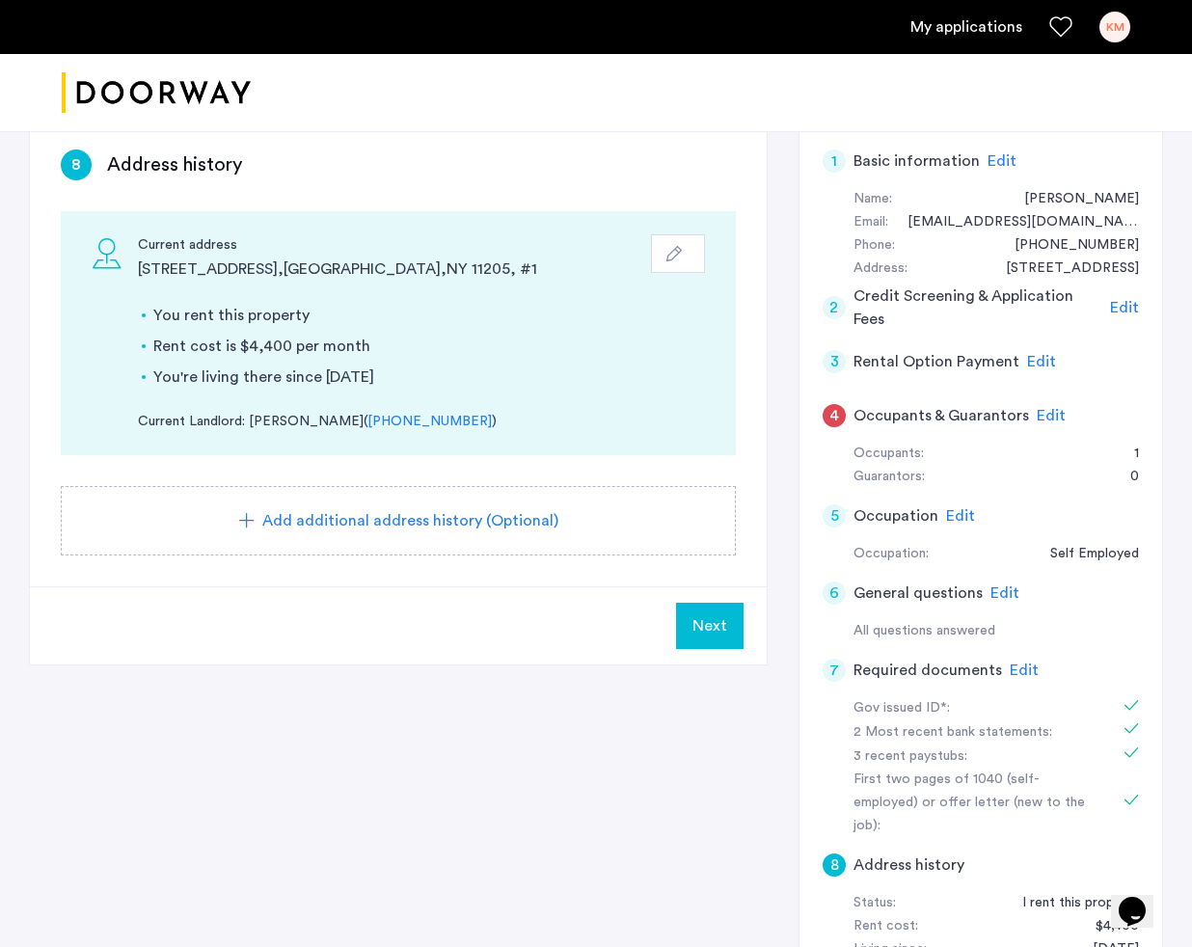
scroll to position [177, 0]
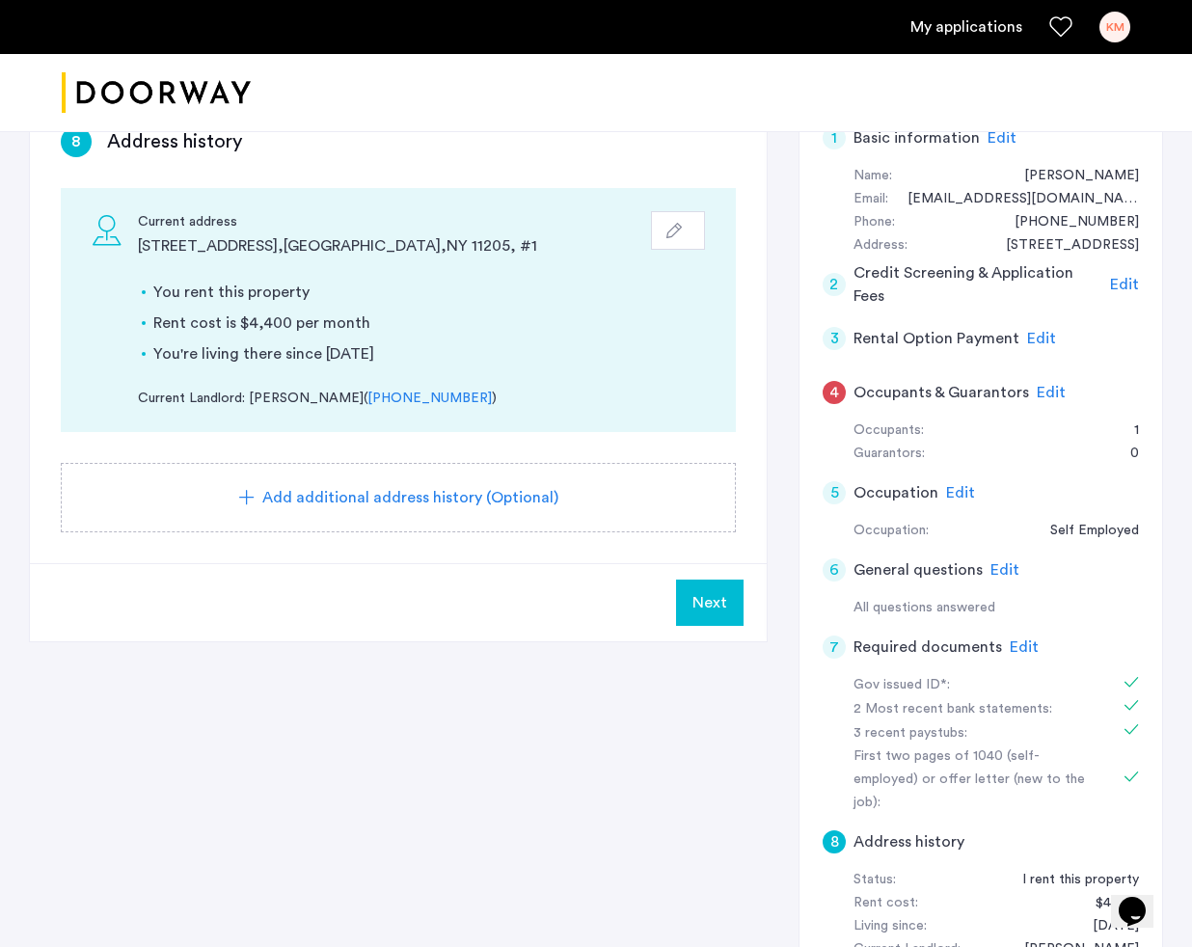
click at [701, 590] on button "Next" at bounding box center [710, 603] width 68 height 46
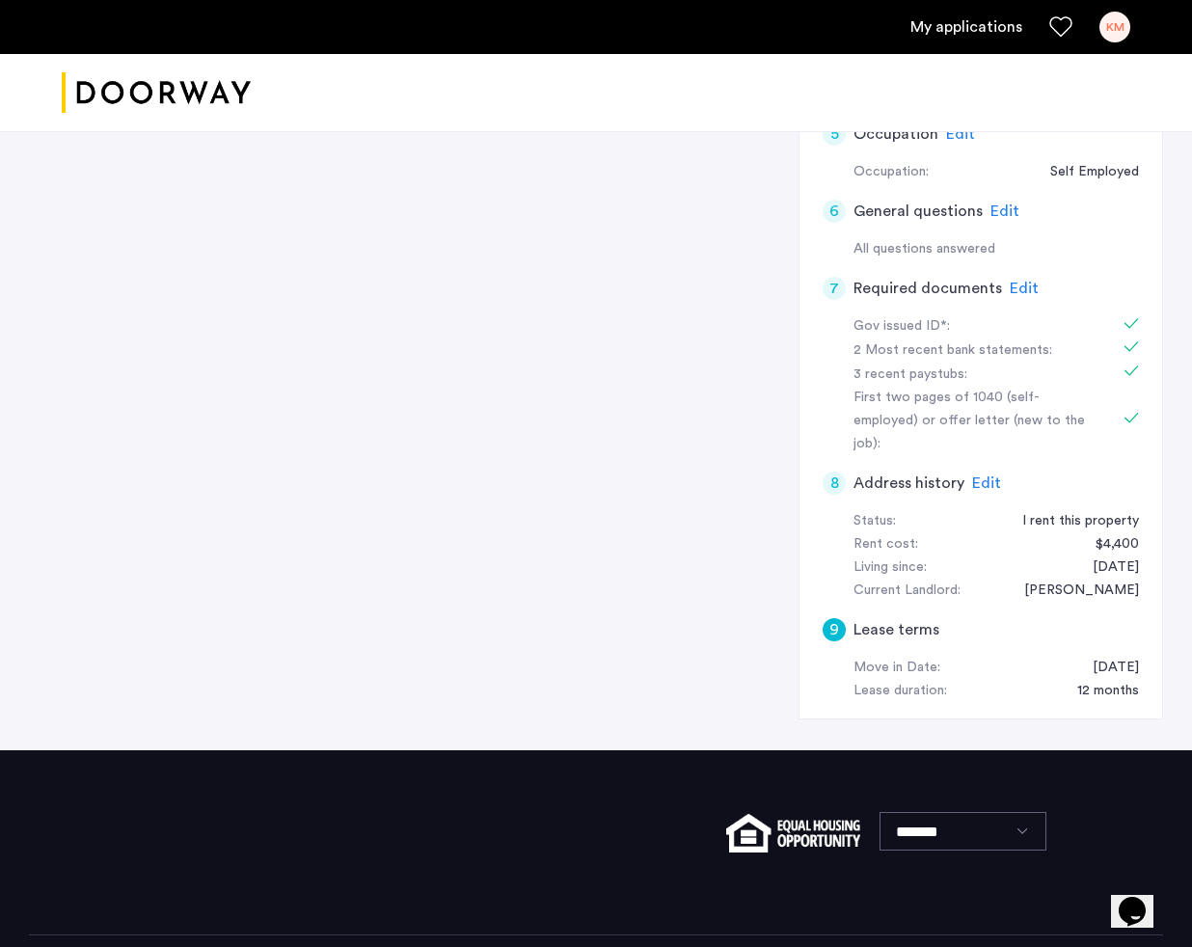
scroll to position [537, 0]
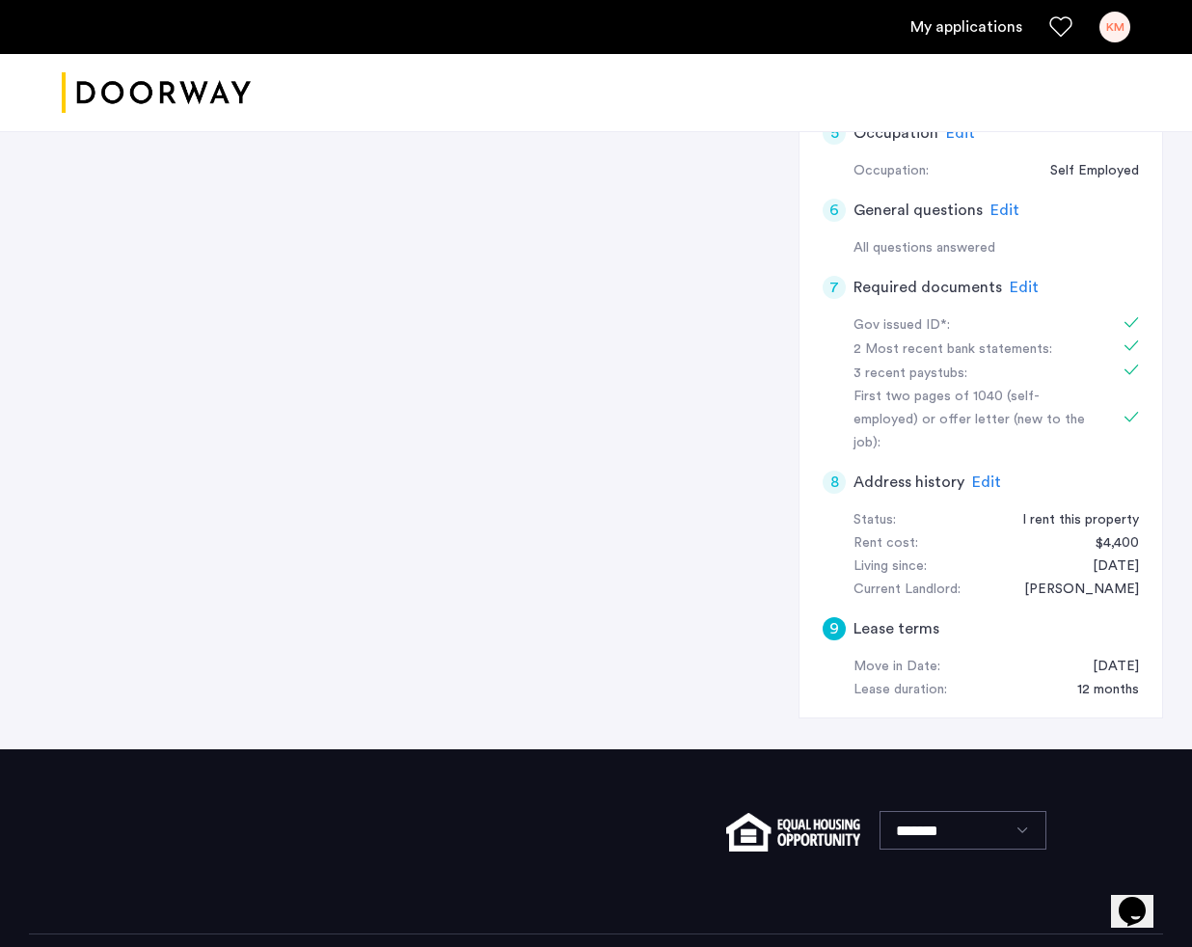
click at [986, 474] on span "Edit" at bounding box center [986, 481] width 29 height 15
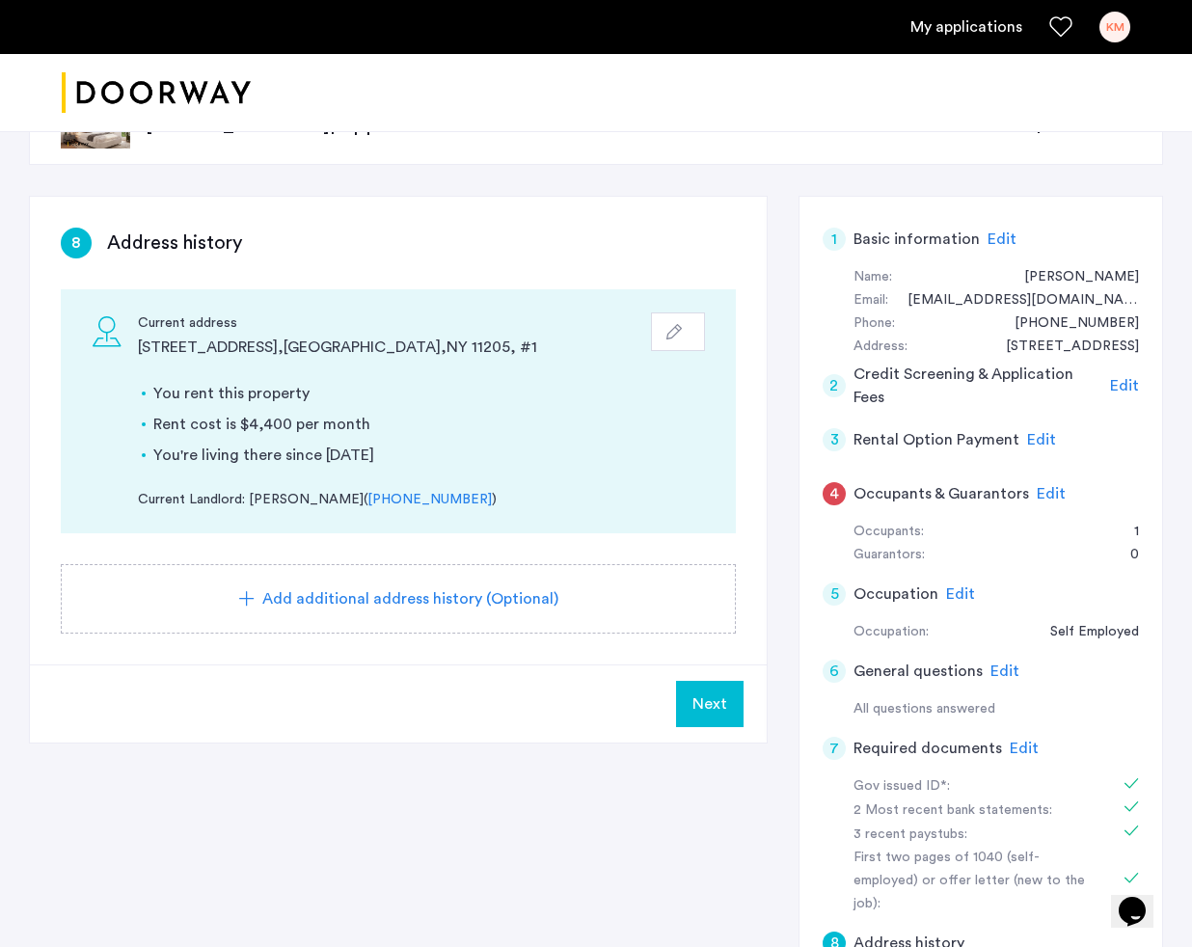
scroll to position [66, 0]
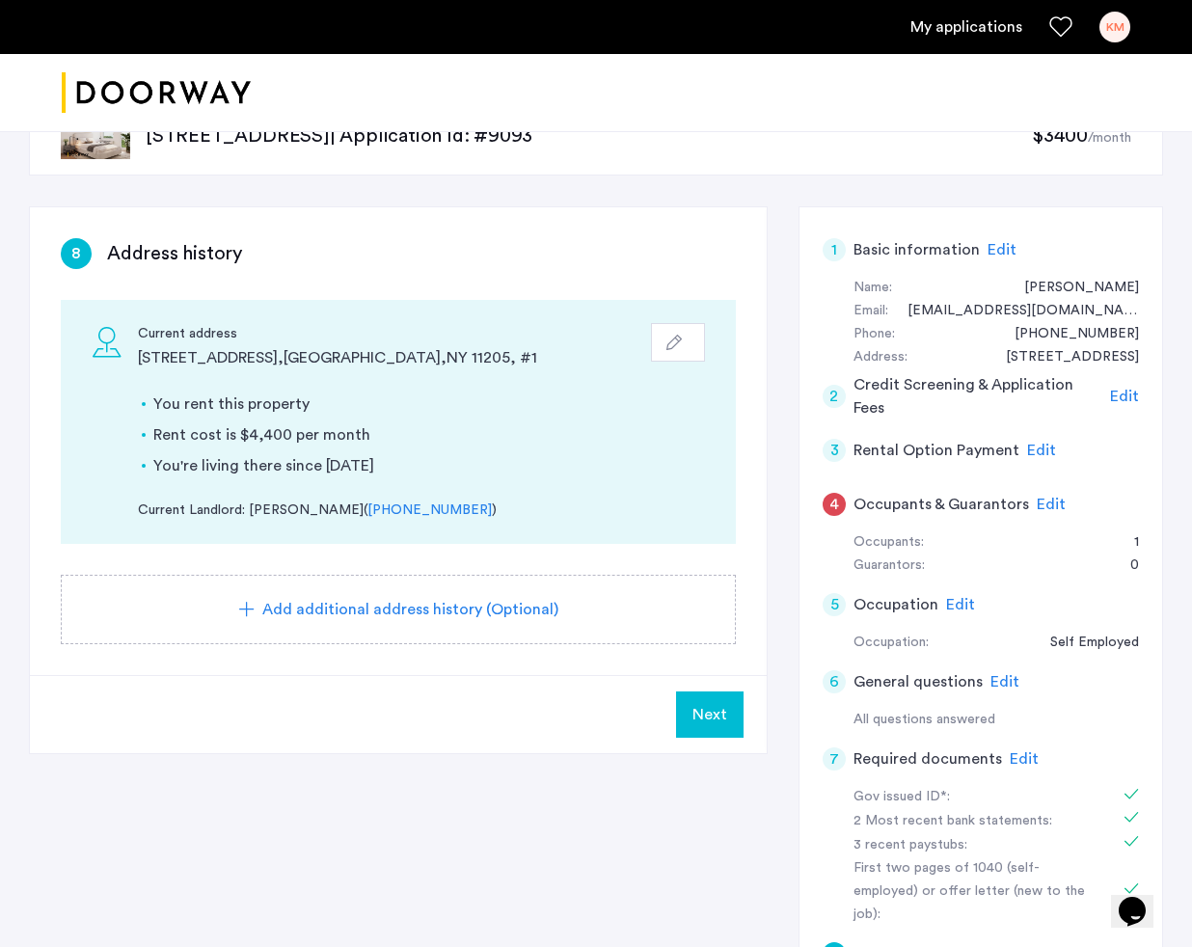
click at [662, 336] on button "button" at bounding box center [678, 342] width 54 height 39
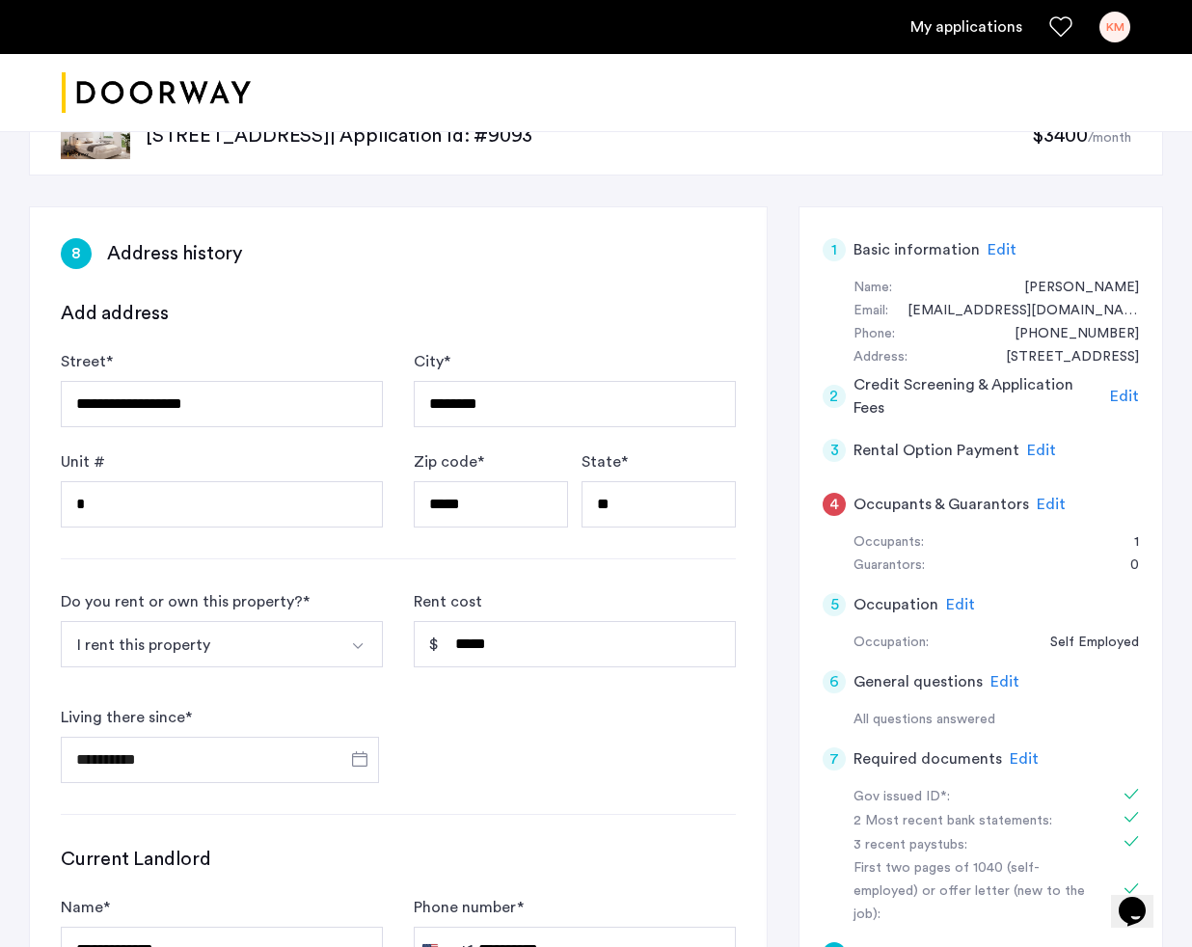
scroll to position [167, 0]
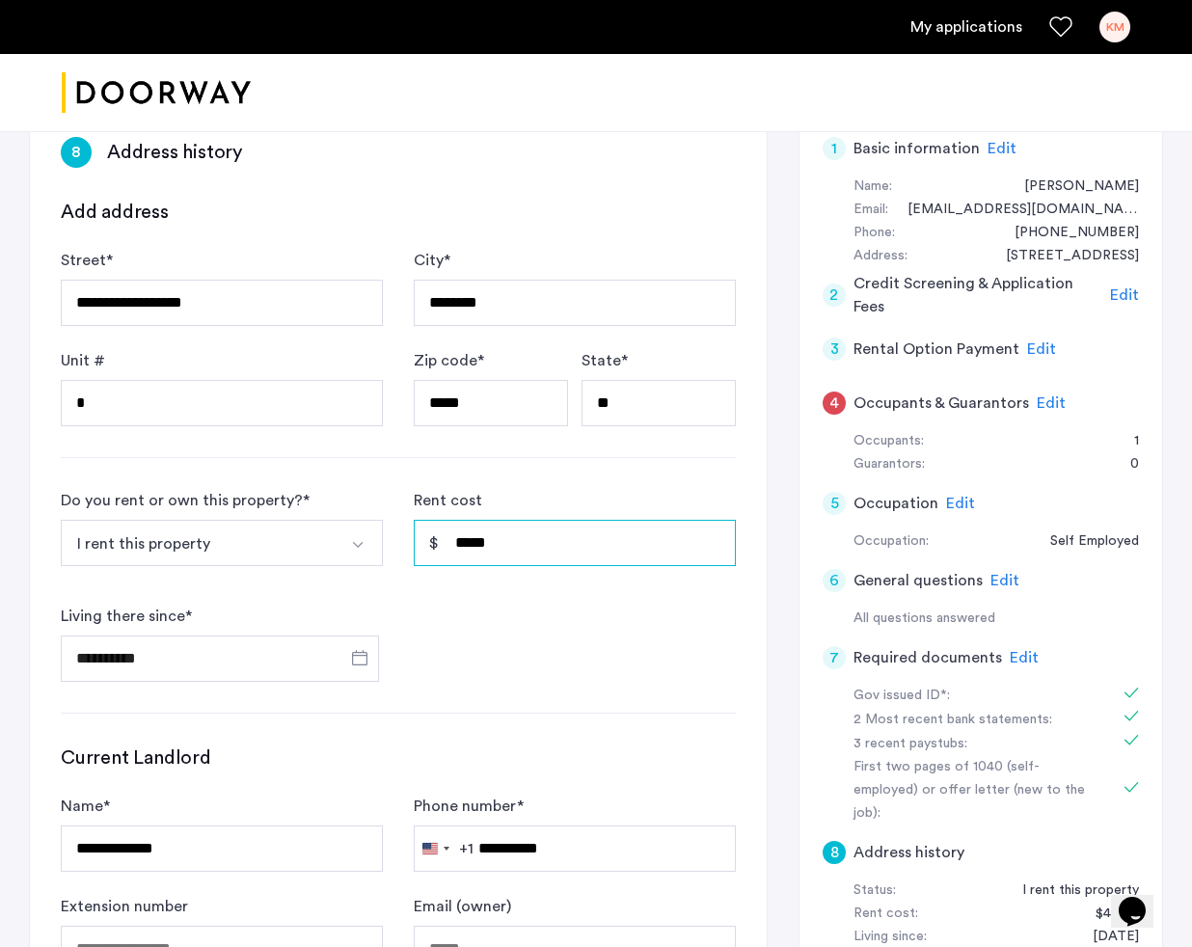
drag, startPoint x: 456, startPoint y: 546, endPoint x: 533, endPoint y: 543, distance: 77.2
click at [533, 543] on input "*****" at bounding box center [575, 543] width 322 height 46
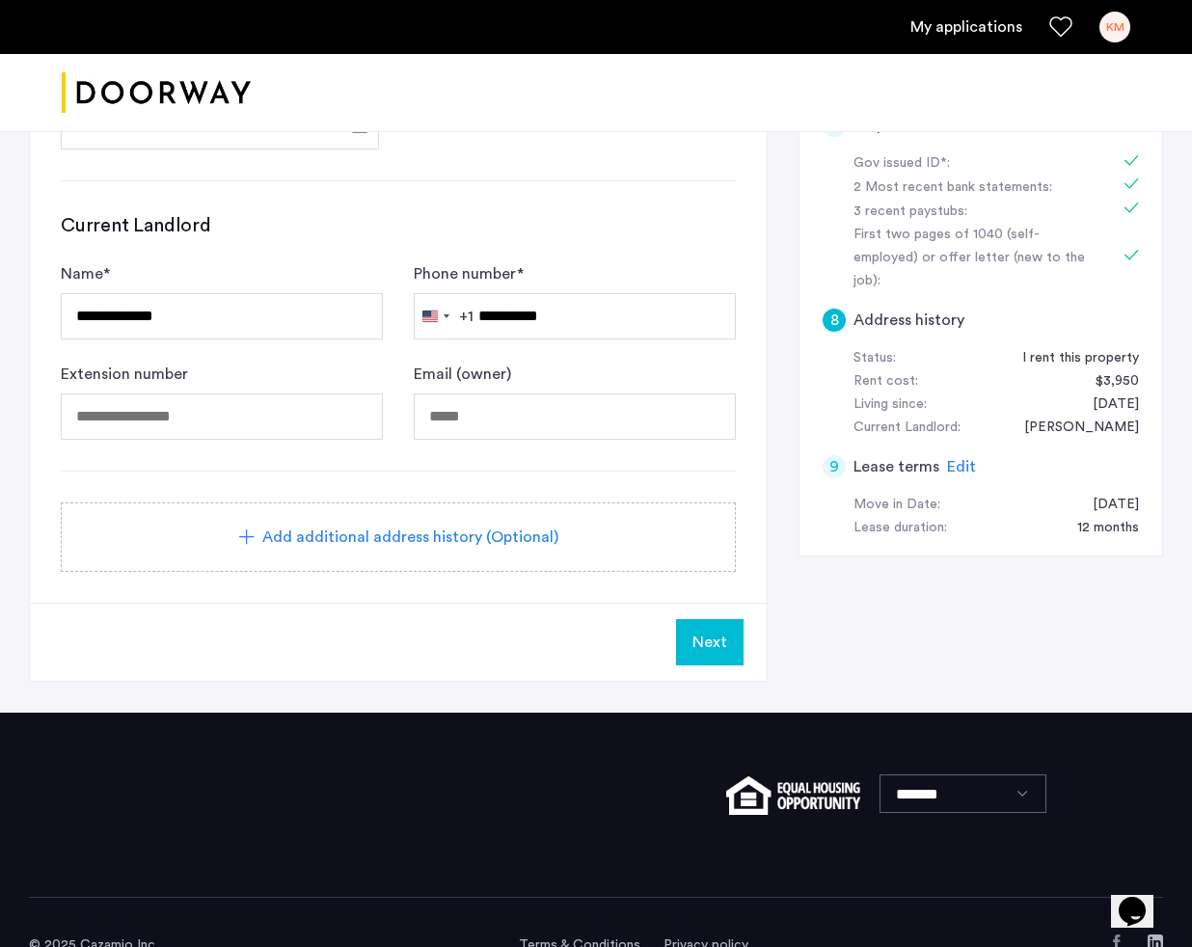
scroll to position [717, 0]
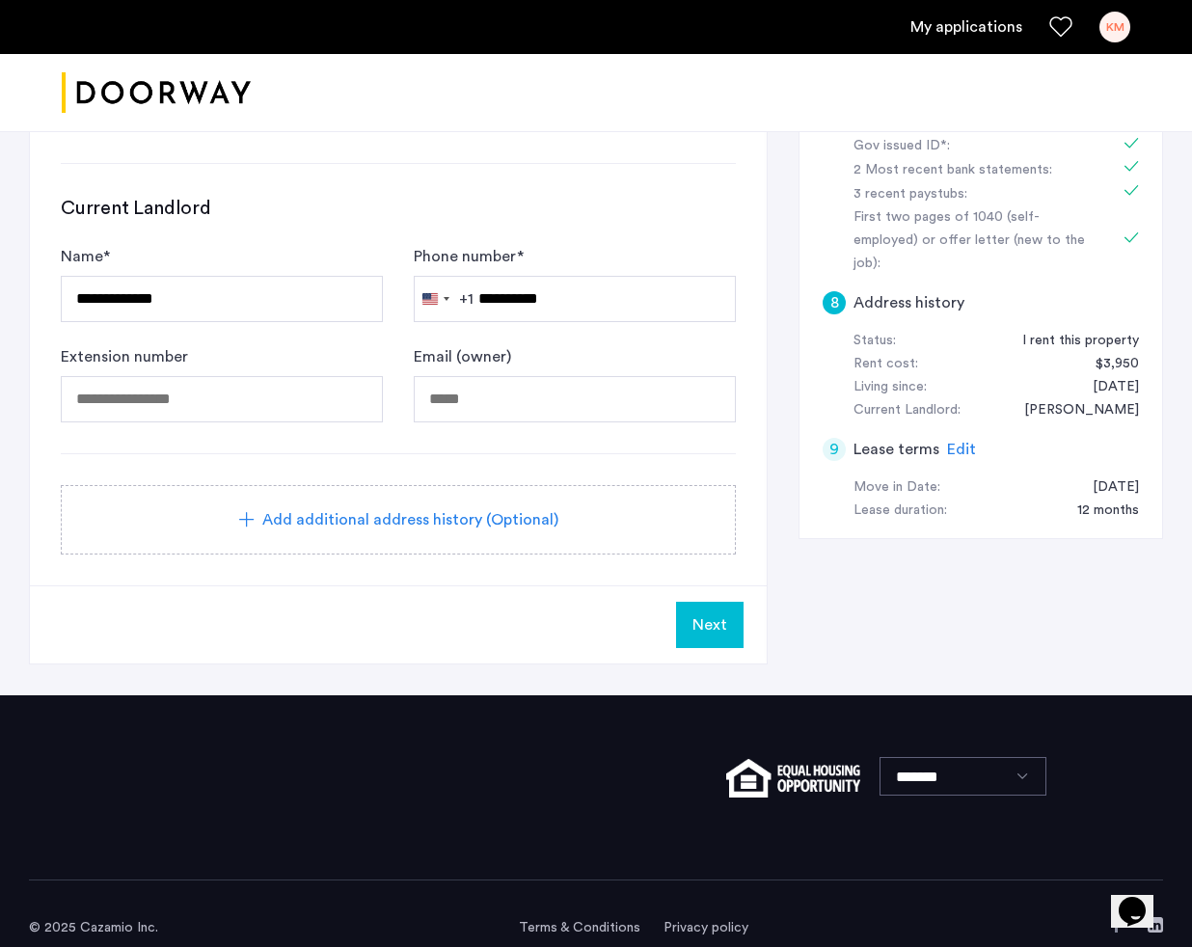
type input "*****"
click at [717, 617] on span "Next" at bounding box center [709, 624] width 35 height 23
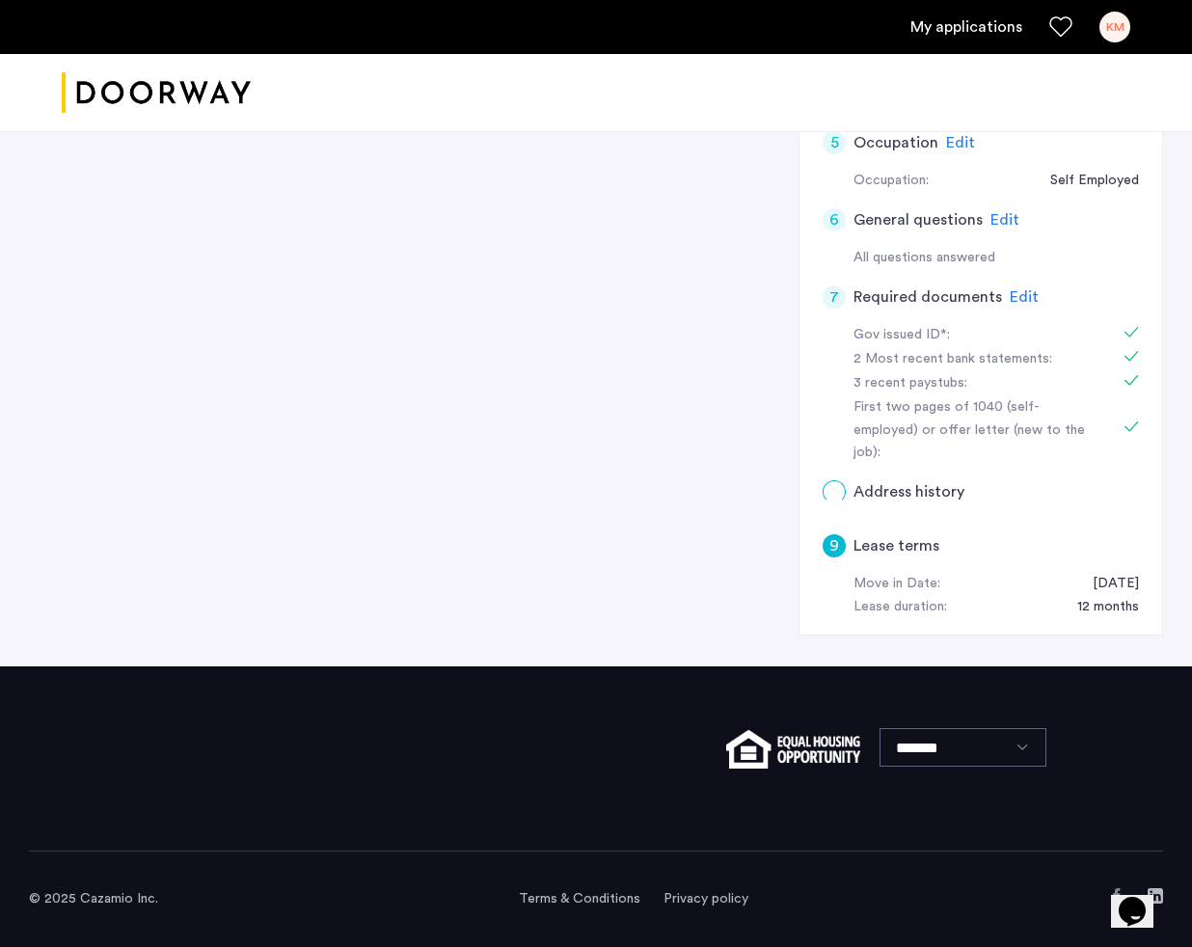
scroll to position [0, 0]
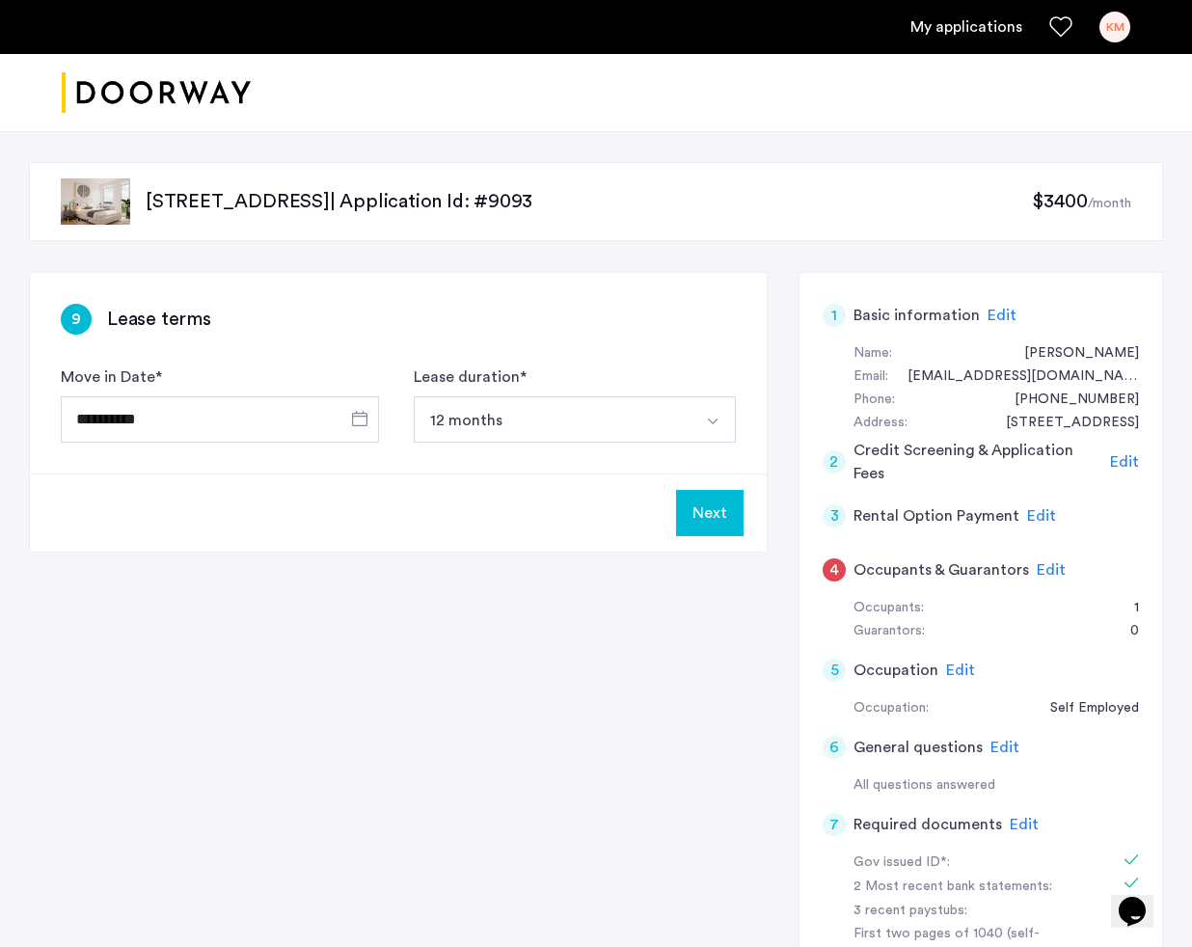
click at [843, 568] on div "4" at bounding box center [834, 569] width 23 height 23
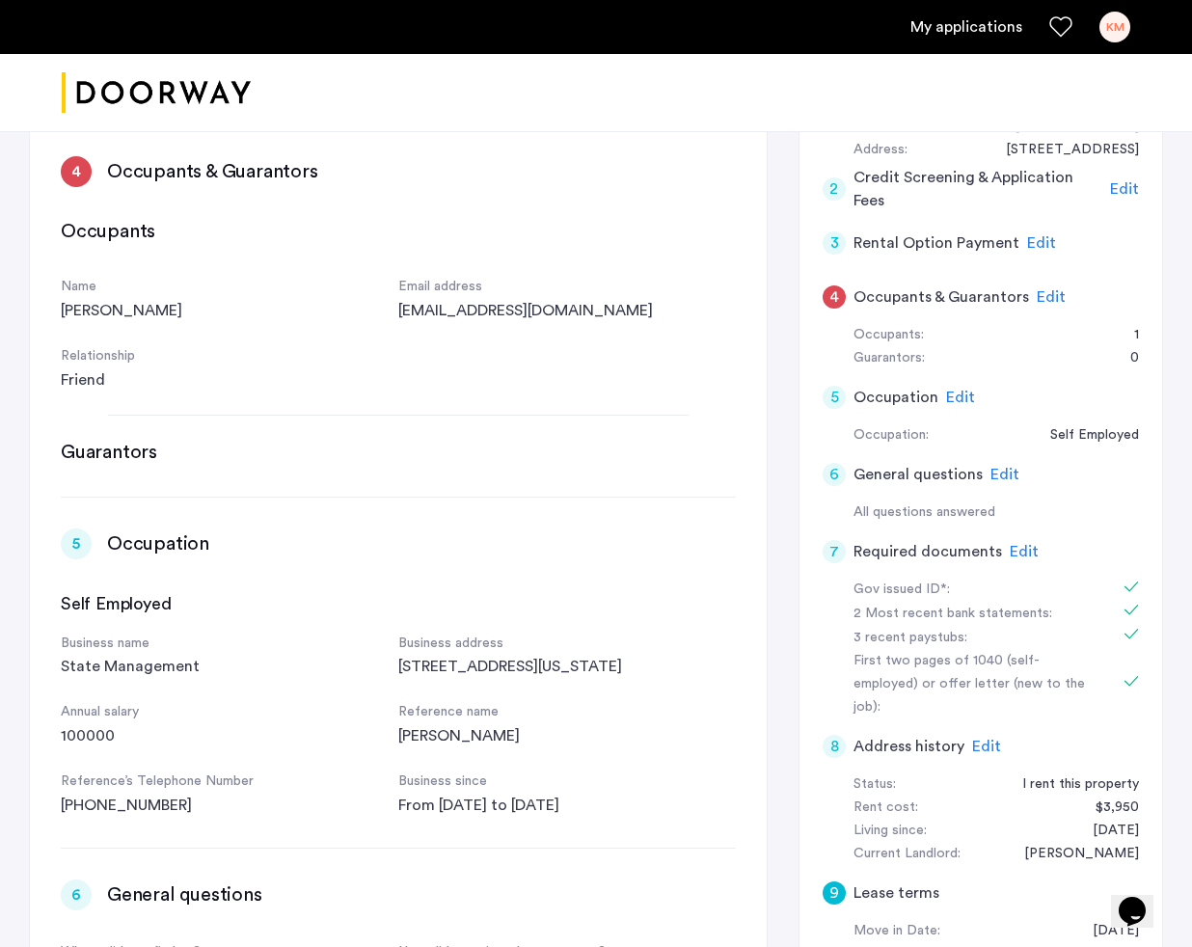
scroll to position [762, 0]
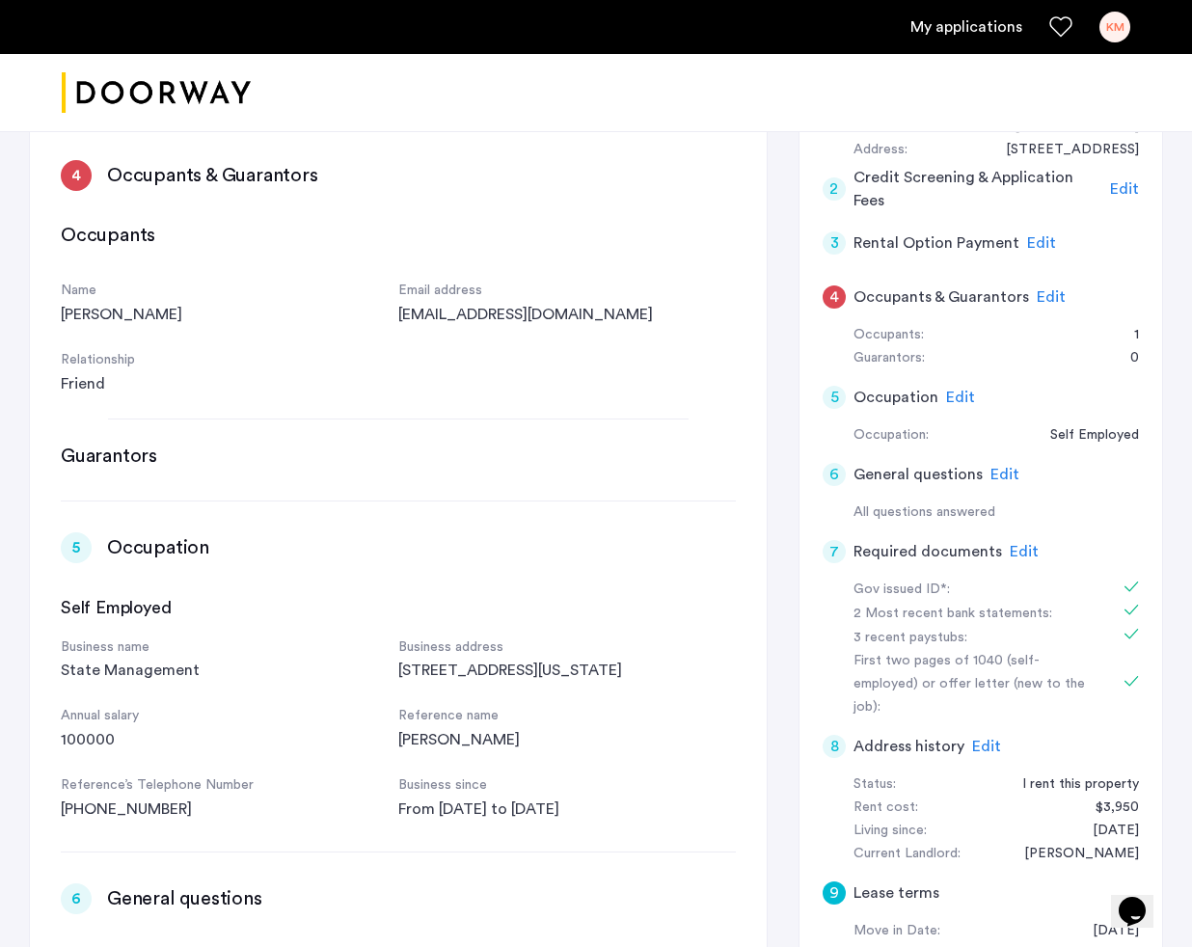
click at [131, 443] on h3 "Guarantors" at bounding box center [109, 456] width 96 height 27
click at [134, 460] on h3 "Guarantors" at bounding box center [109, 456] width 96 height 27
click at [1003, 484] on div "Edit" at bounding box center [1004, 474] width 29 height 23
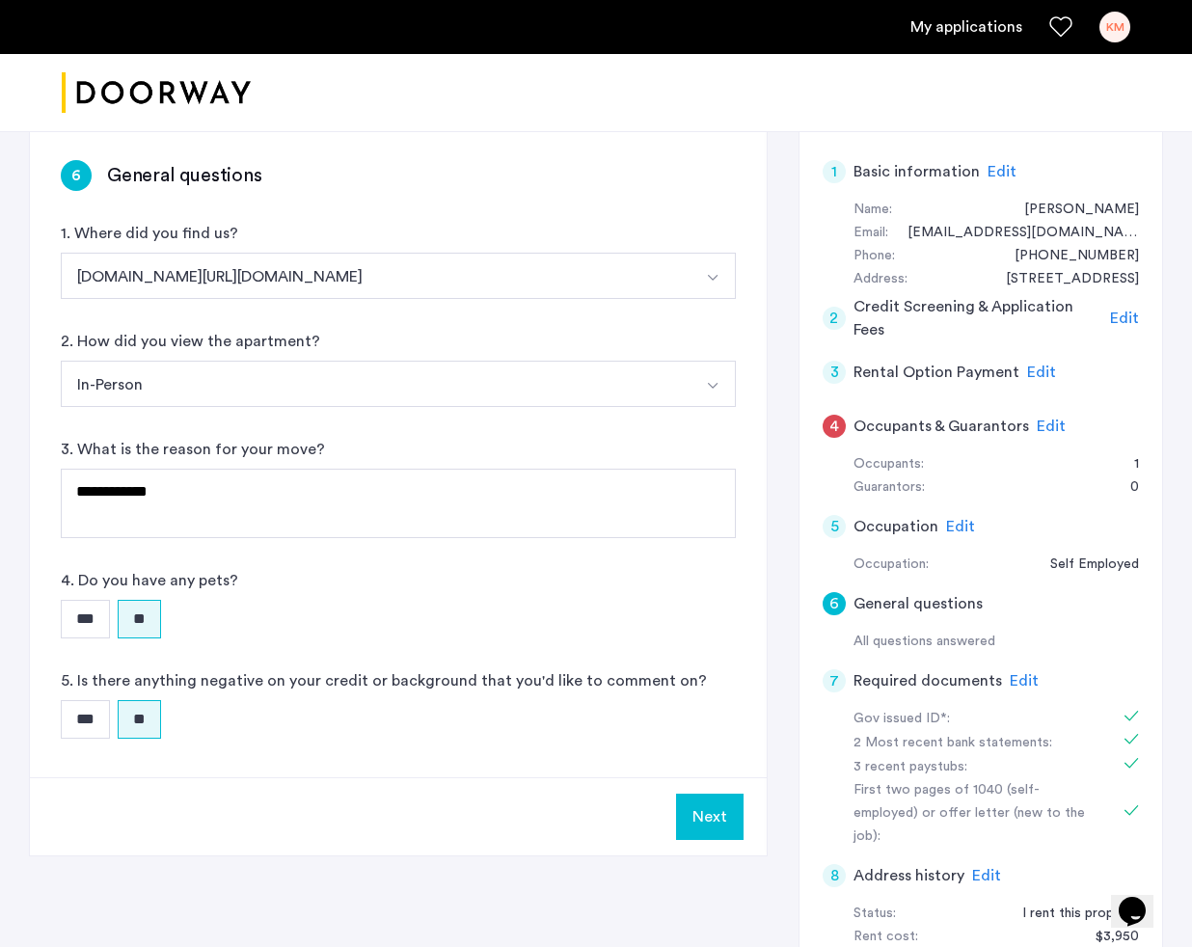
scroll to position [121, 0]
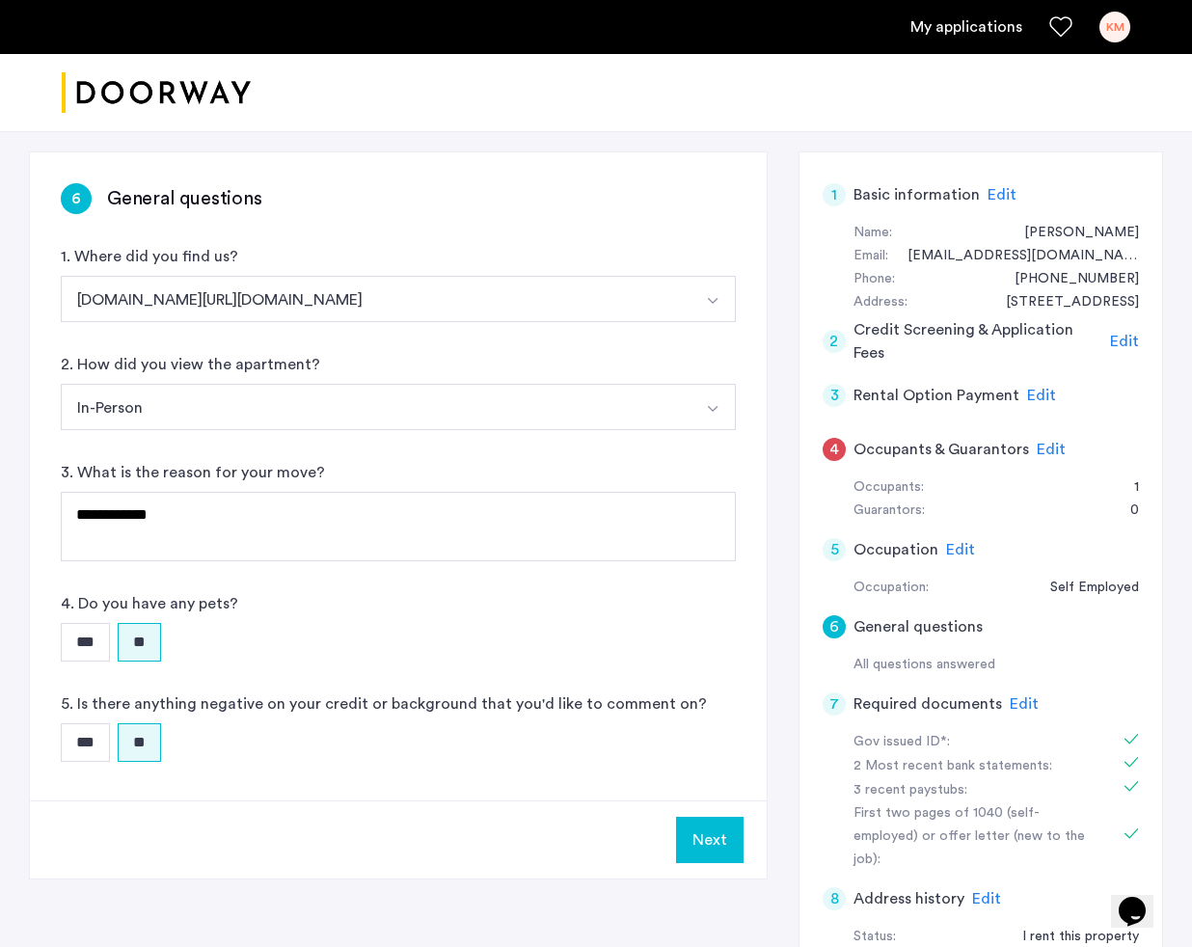
click at [835, 440] on div "4" at bounding box center [834, 449] width 23 height 23
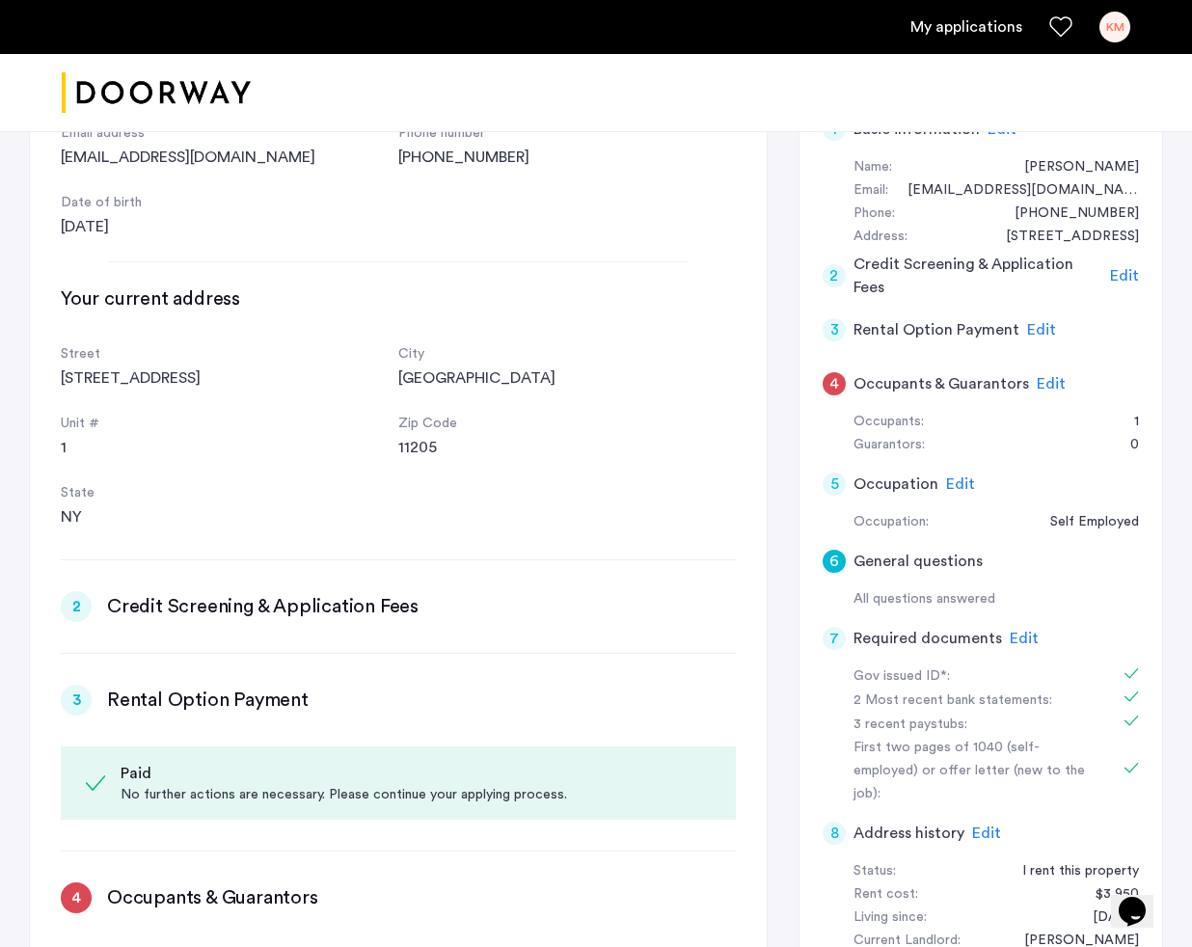
scroll to position [0, 0]
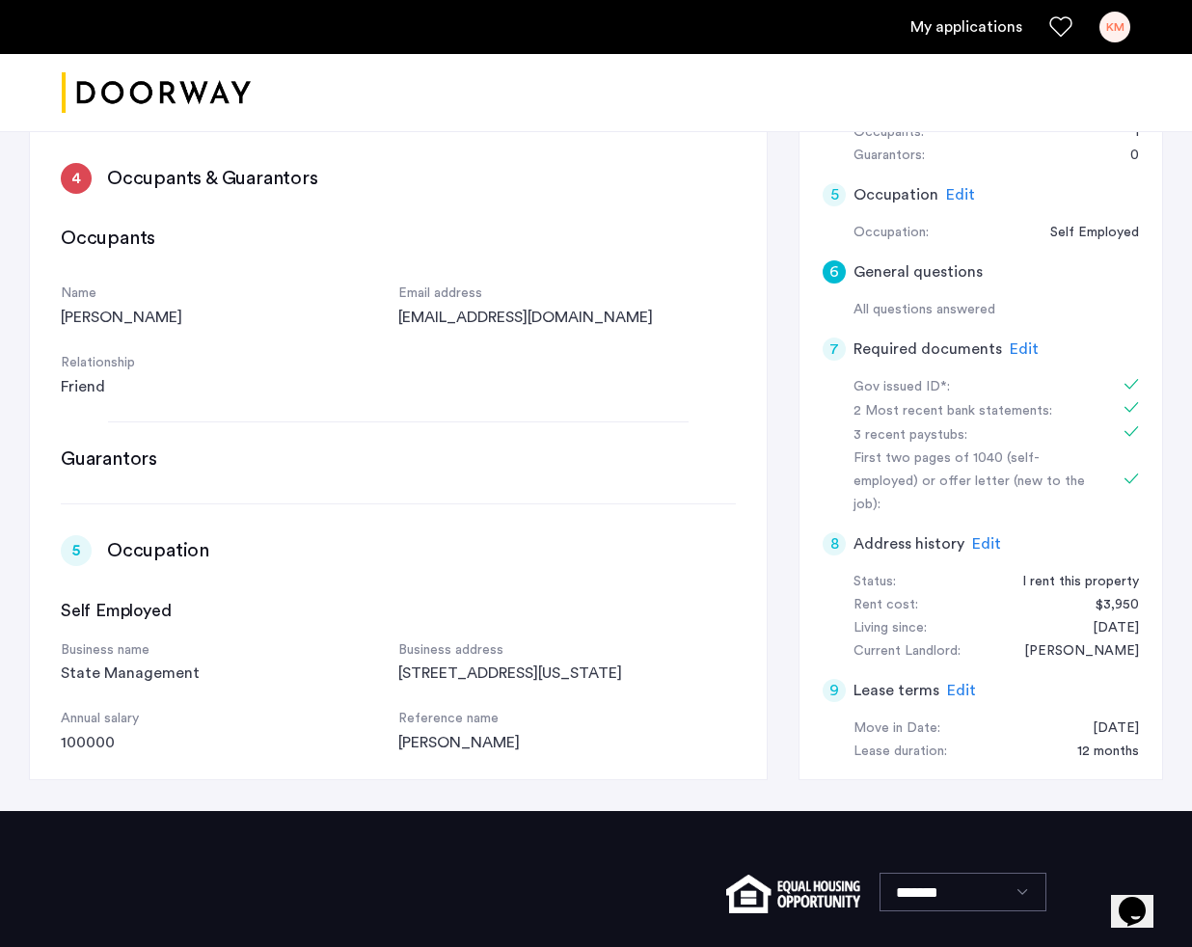
click at [120, 464] on h3 "Guarantors" at bounding box center [109, 459] width 96 height 27
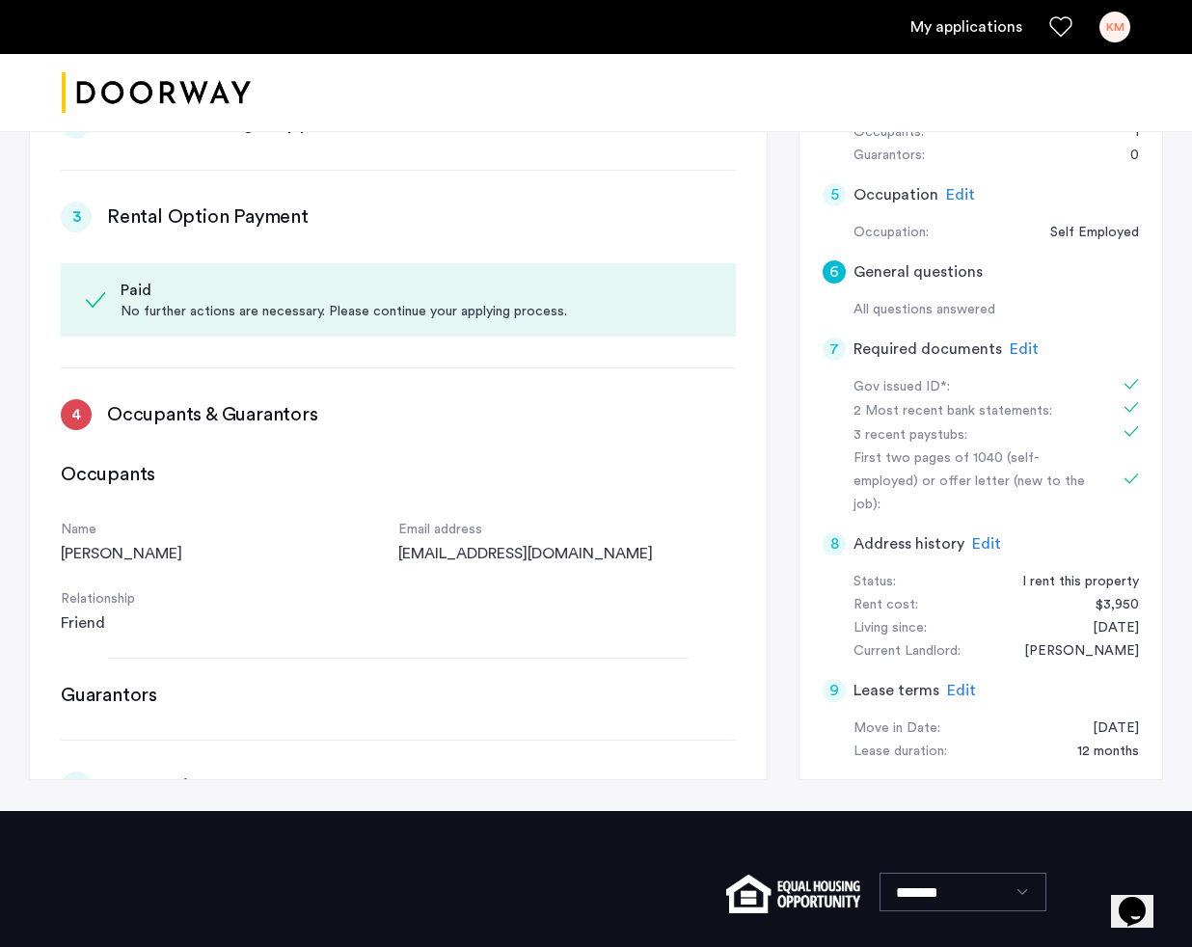
click at [88, 421] on div "4" at bounding box center [76, 414] width 31 height 31
click at [67, 415] on div "4" at bounding box center [76, 414] width 31 height 31
click at [543, 571] on div "Name Carly Ott Email address ottcarly724@gmail.com Relationship Friend" at bounding box center [398, 577] width 675 height 116
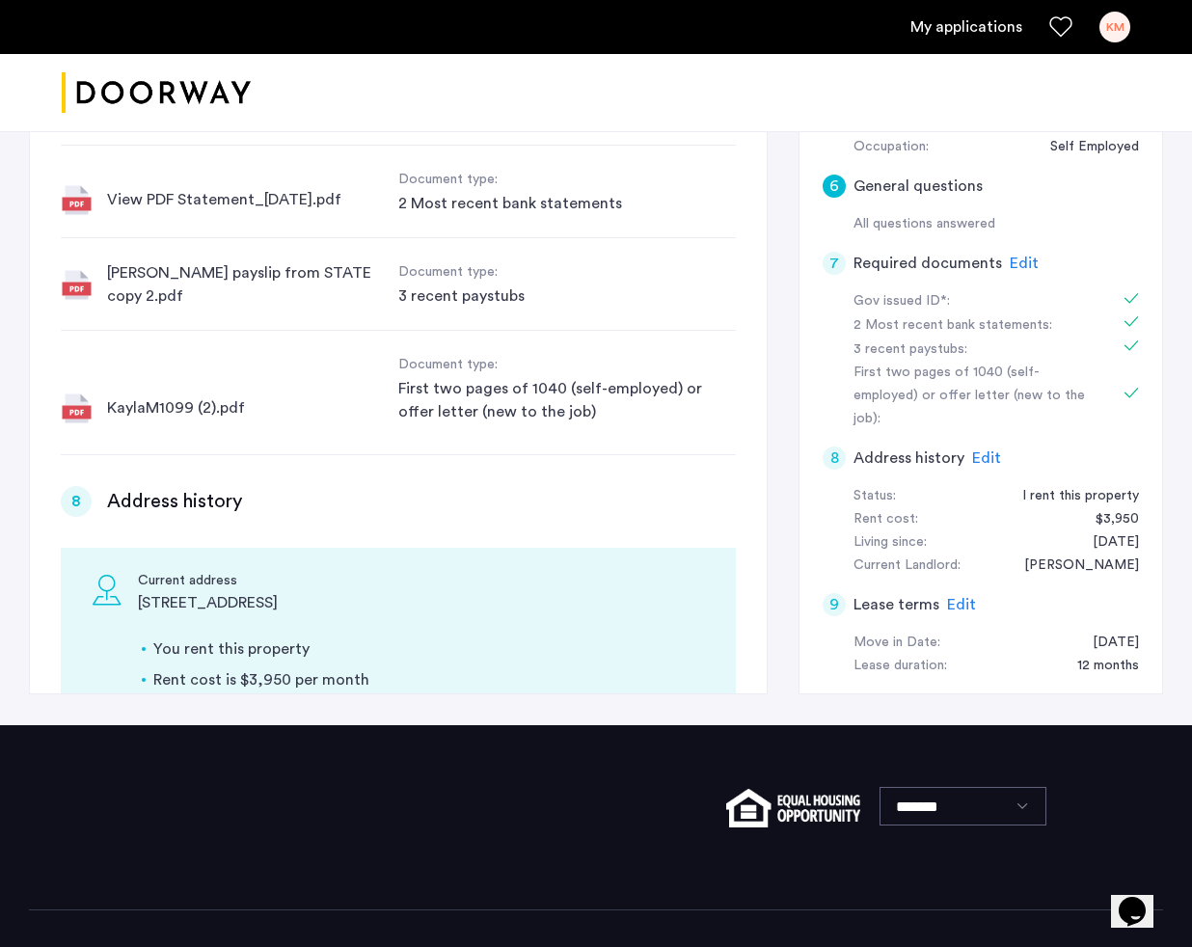
click at [914, 446] on h5 "Address history" at bounding box center [908, 457] width 111 height 23
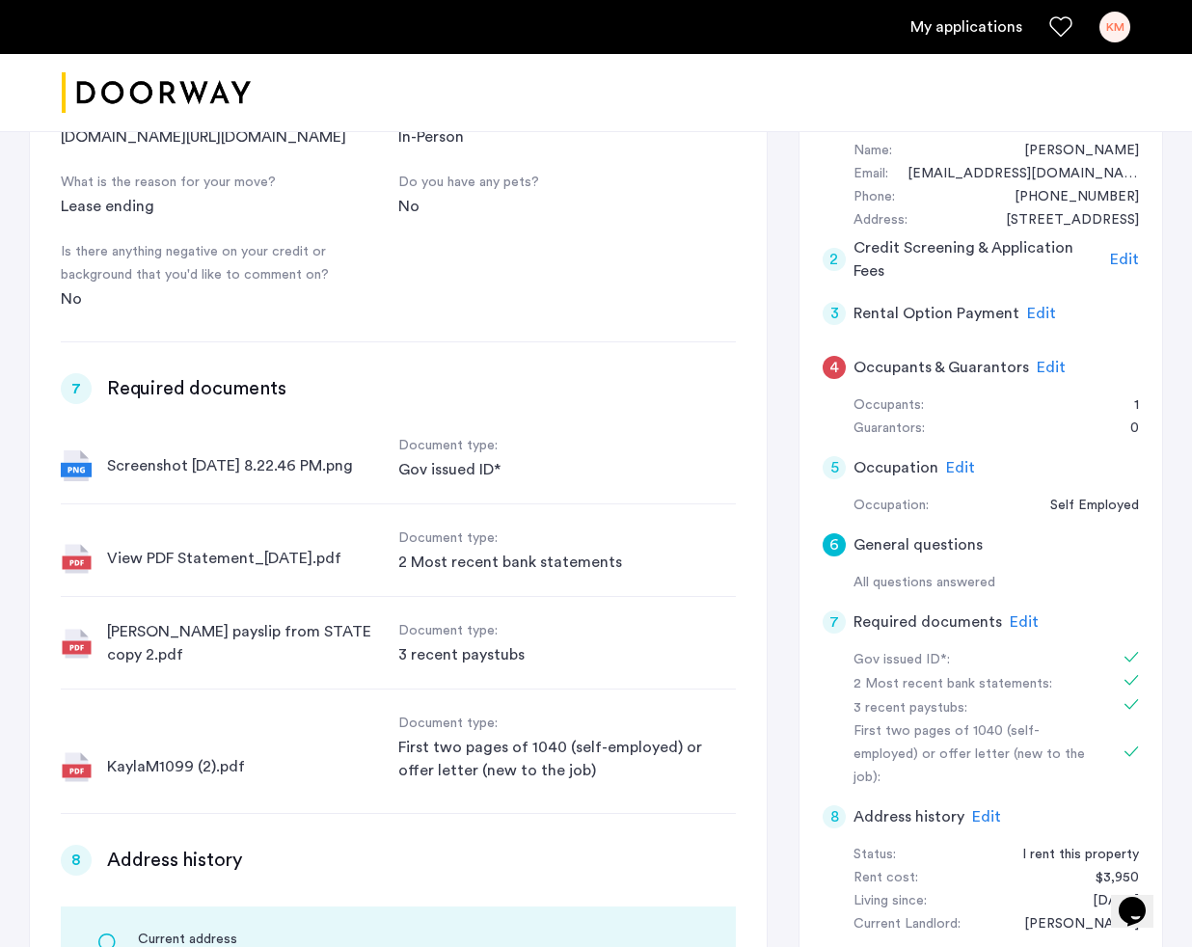
click at [832, 547] on div "6" at bounding box center [834, 544] width 23 height 23
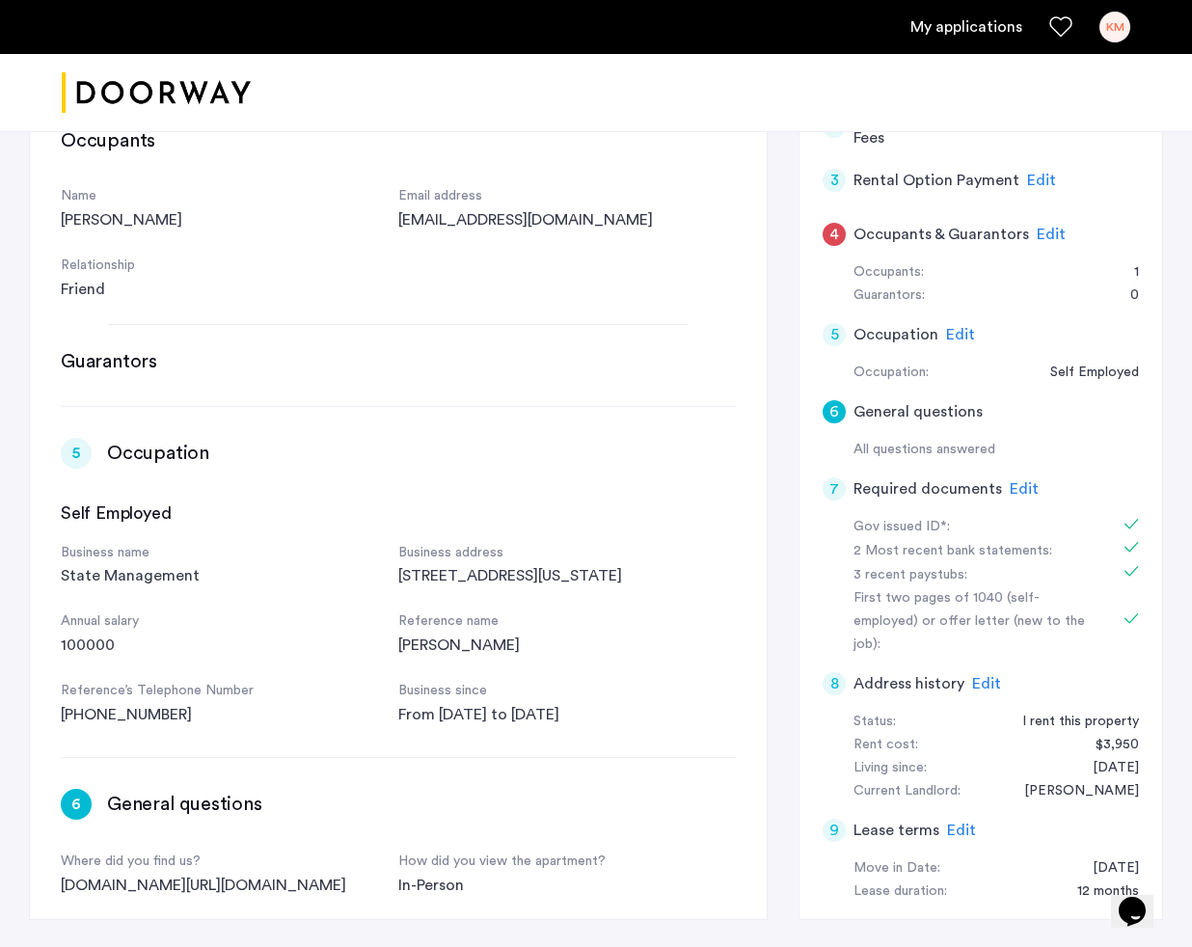
click at [835, 487] on div "7" at bounding box center [834, 488] width 23 height 23
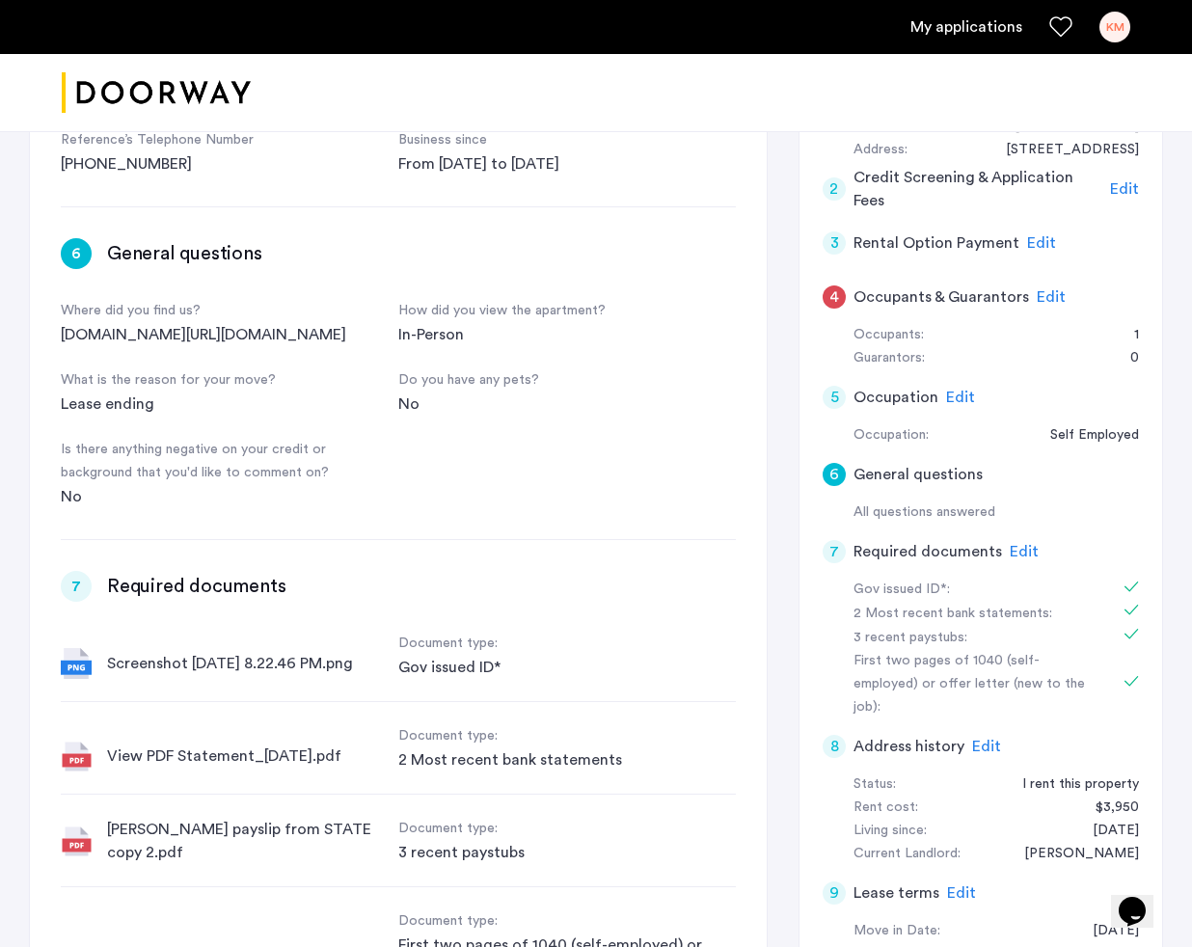
scroll to position [1523, 0]
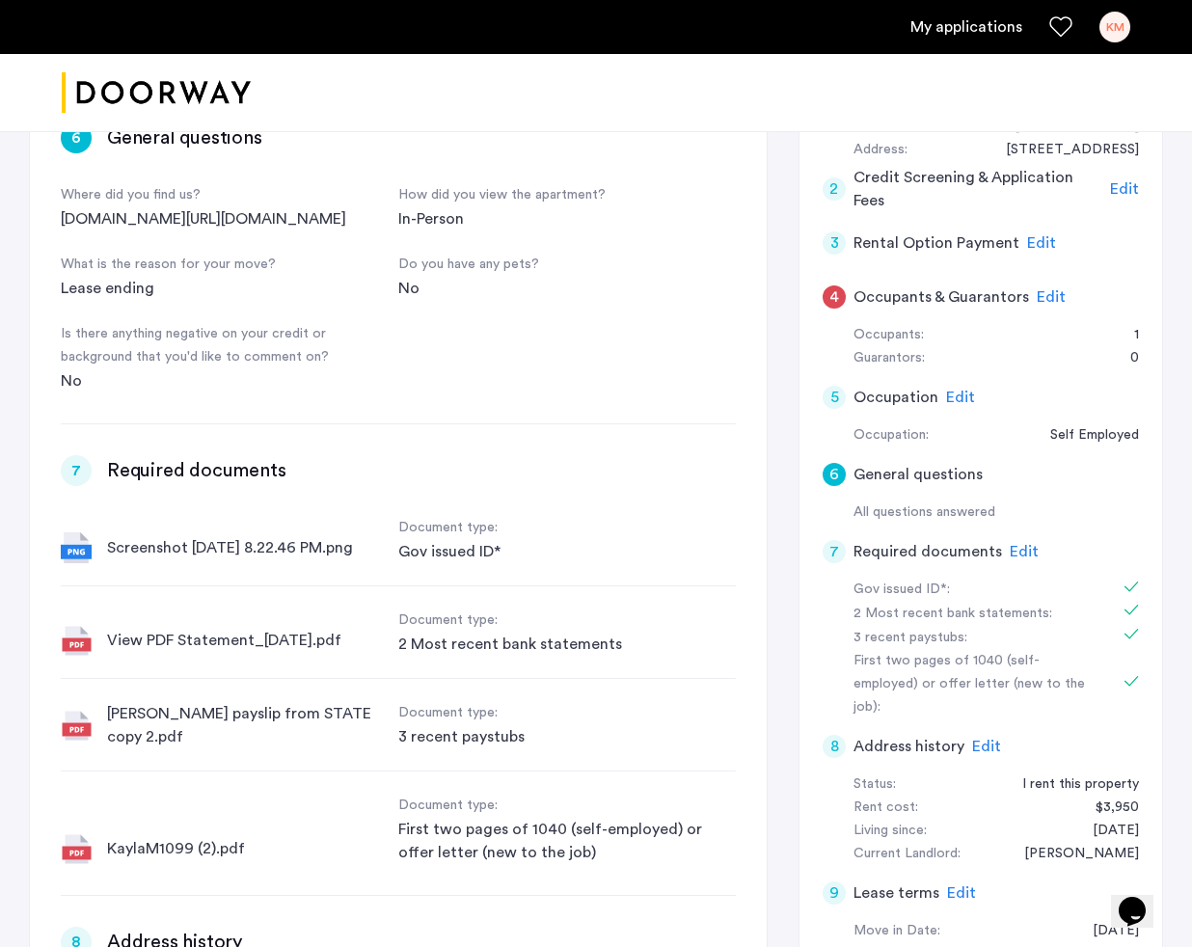
click at [74, 473] on div "7" at bounding box center [76, 470] width 31 height 31
click at [1022, 556] on span "Edit" at bounding box center [1024, 551] width 29 height 15
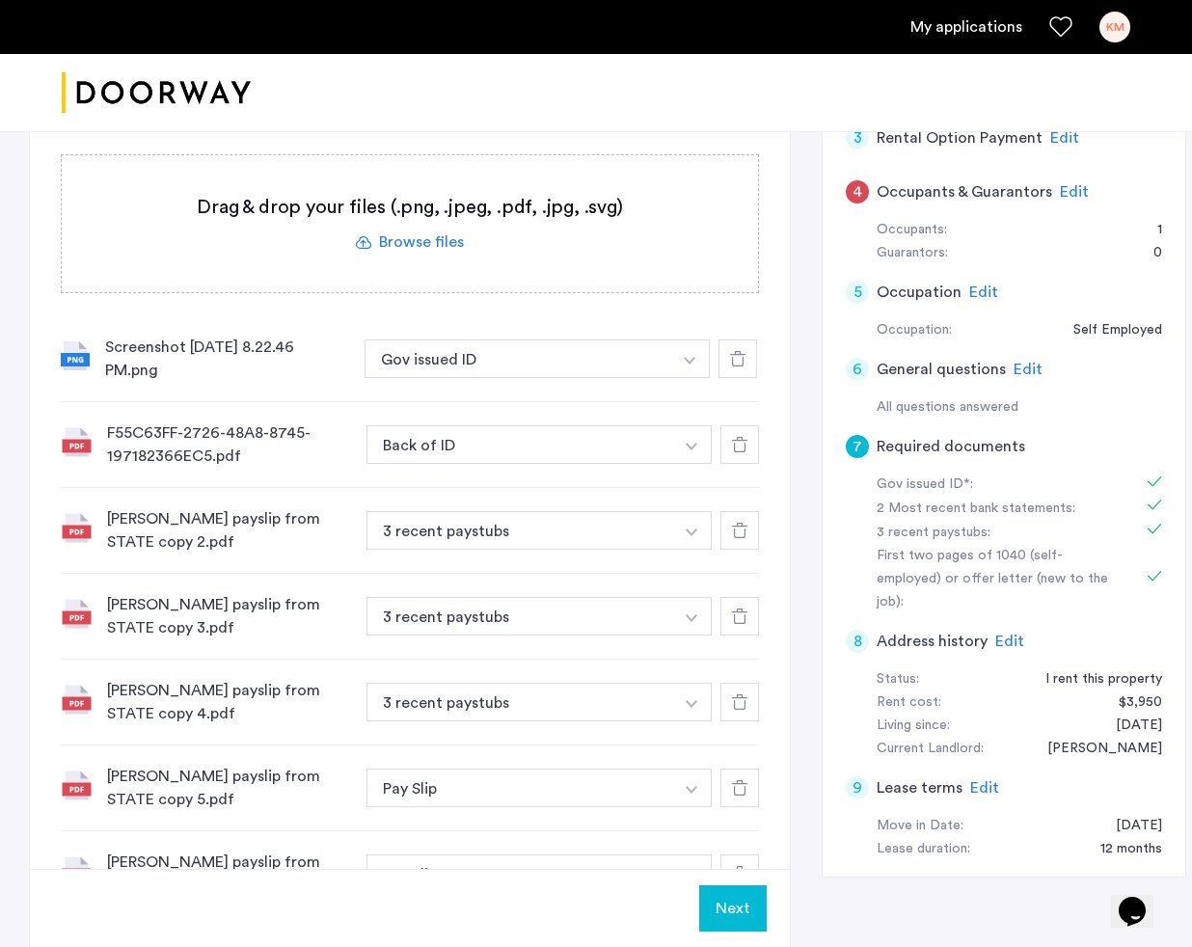
scroll to position [358, 0]
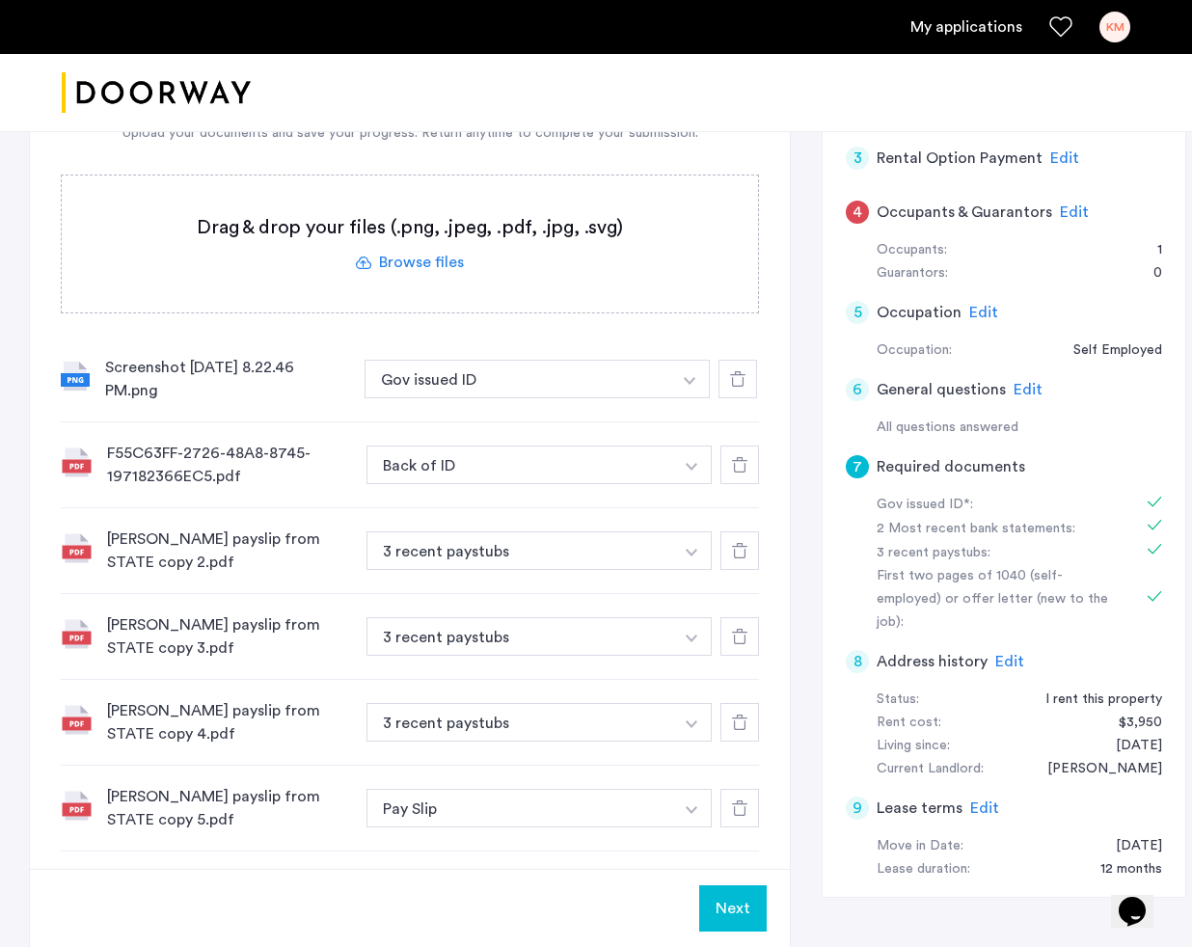
click at [729, 914] on button "Next" at bounding box center [733, 908] width 68 height 46
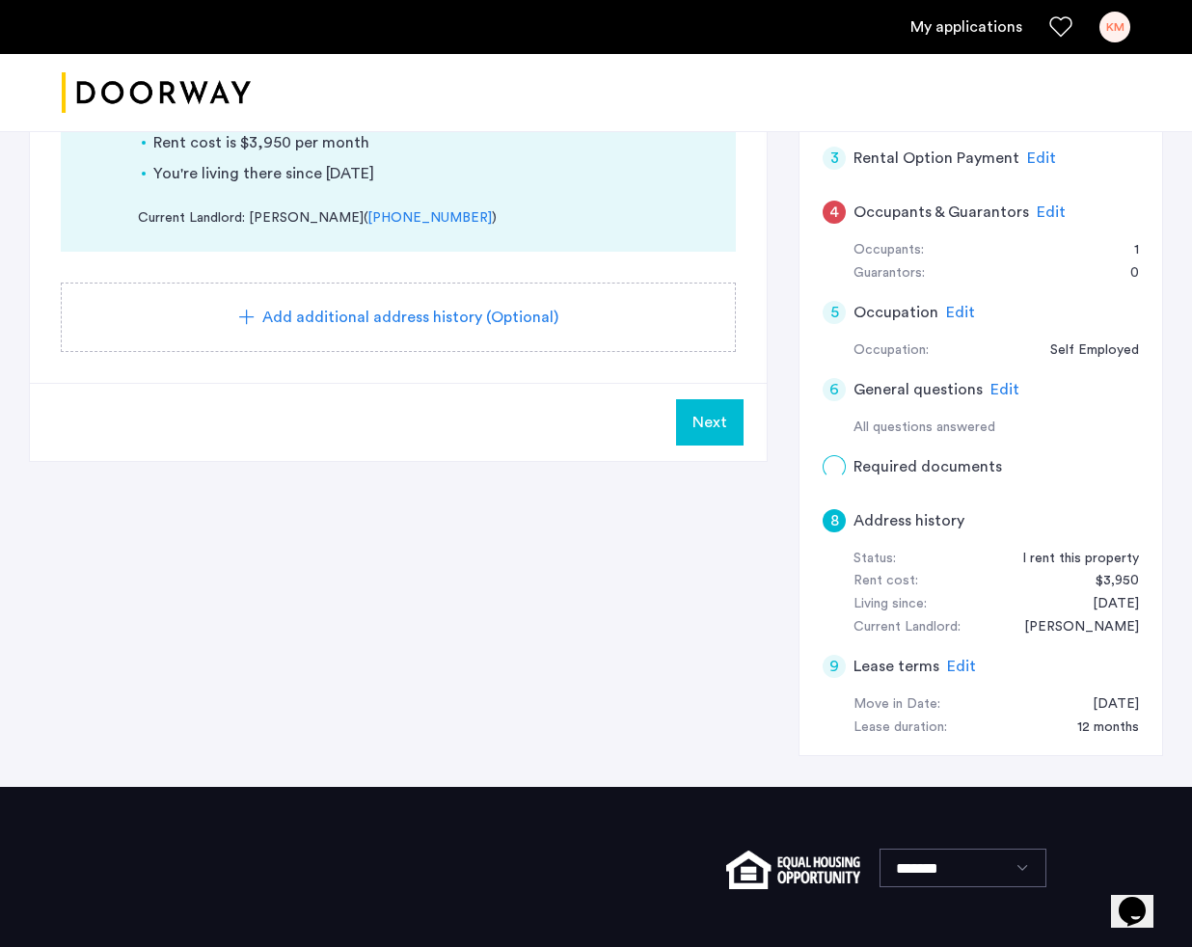
scroll to position [0, 0]
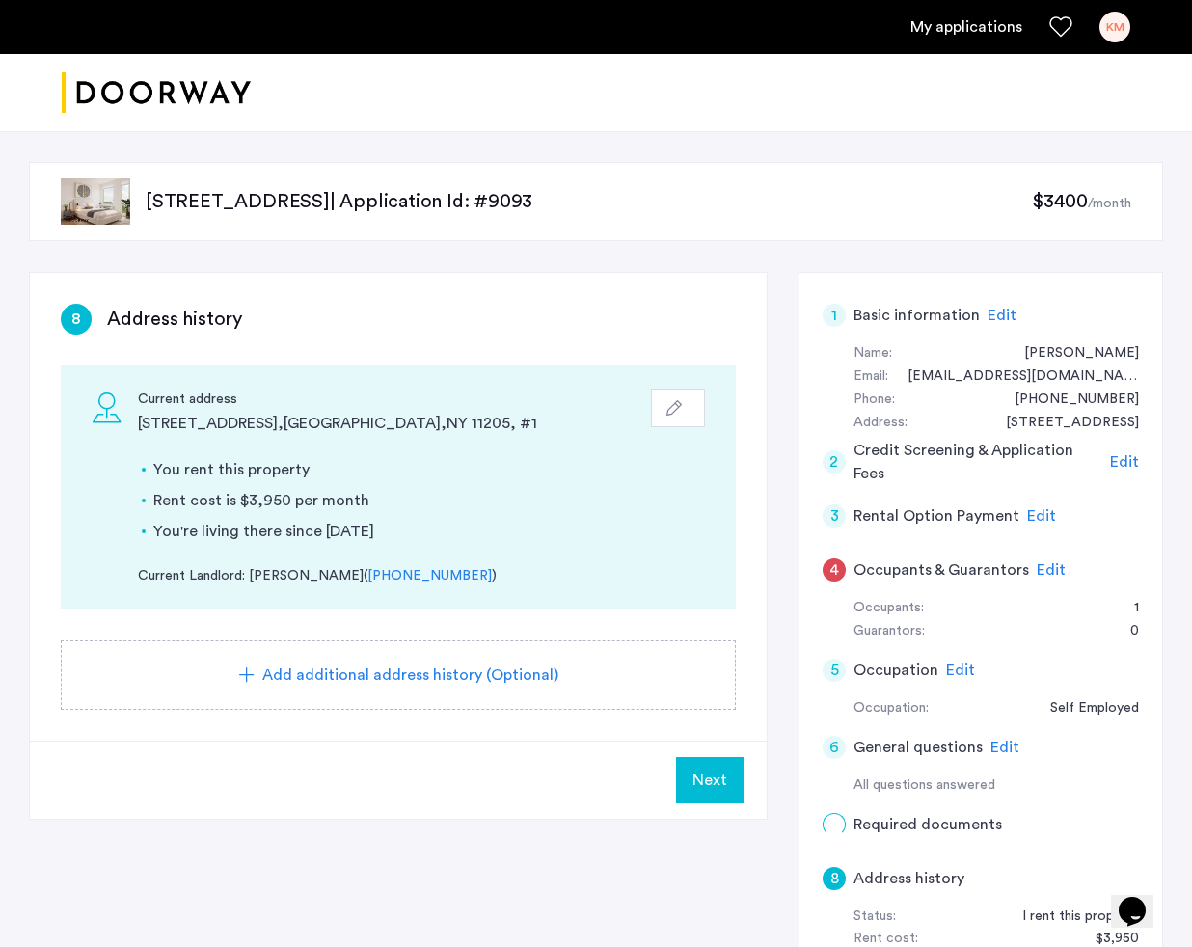
click at [703, 770] on span "Next" at bounding box center [709, 780] width 35 height 23
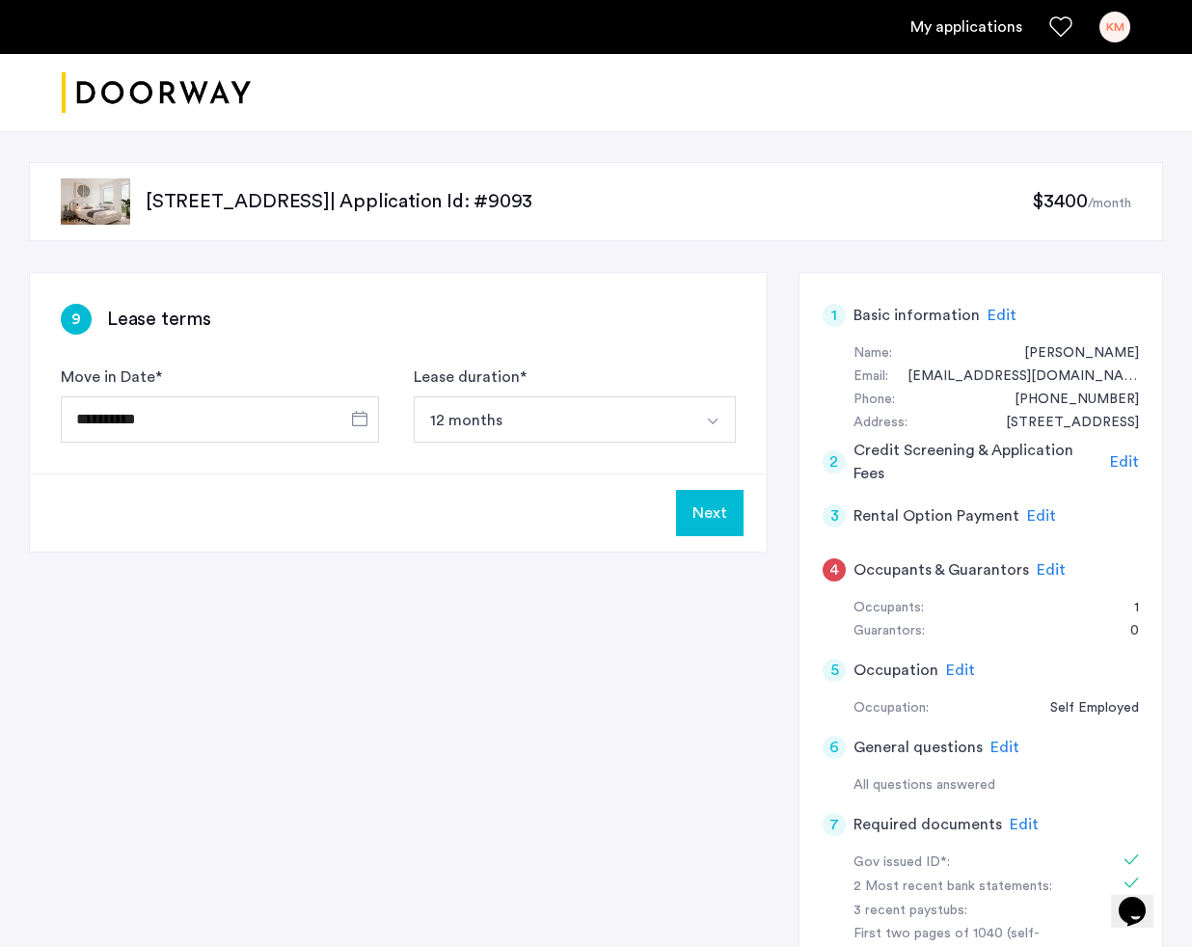
click at [708, 521] on button "Next" at bounding box center [710, 513] width 68 height 46
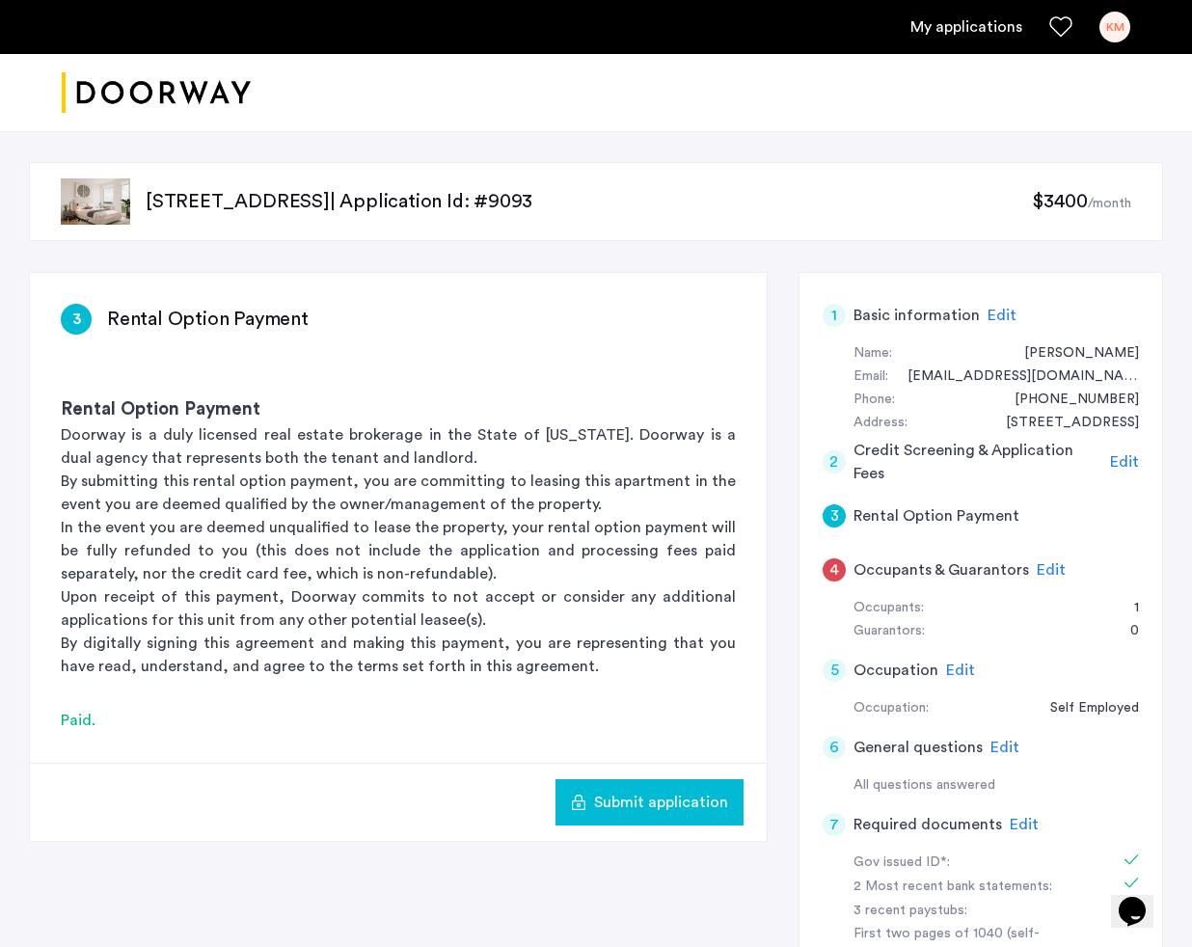
click at [633, 808] on span "Submit application" at bounding box center [661, 802] width 134 height 23
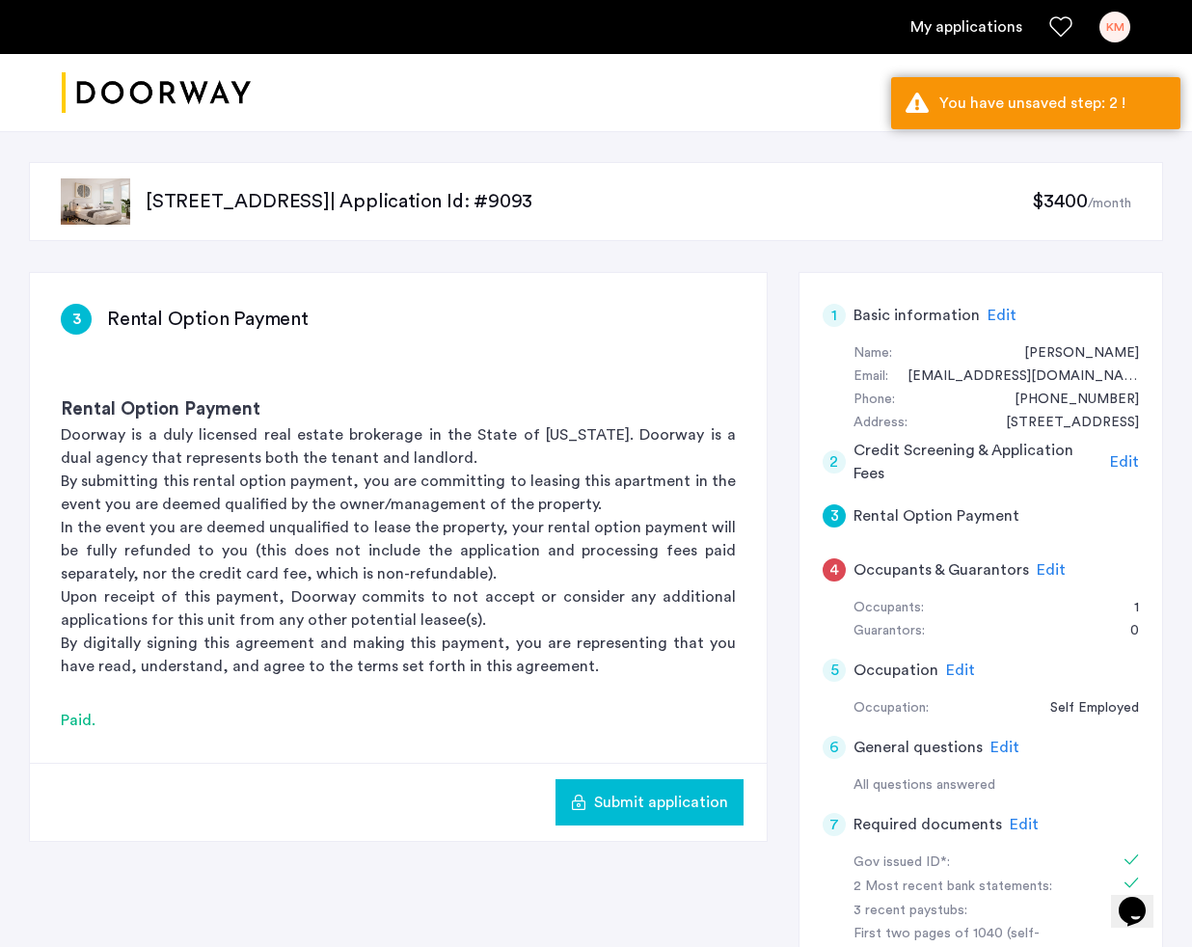
click at [1132, 457] on span "Edit" at bounding box center [1124, 461] width 29 height 15
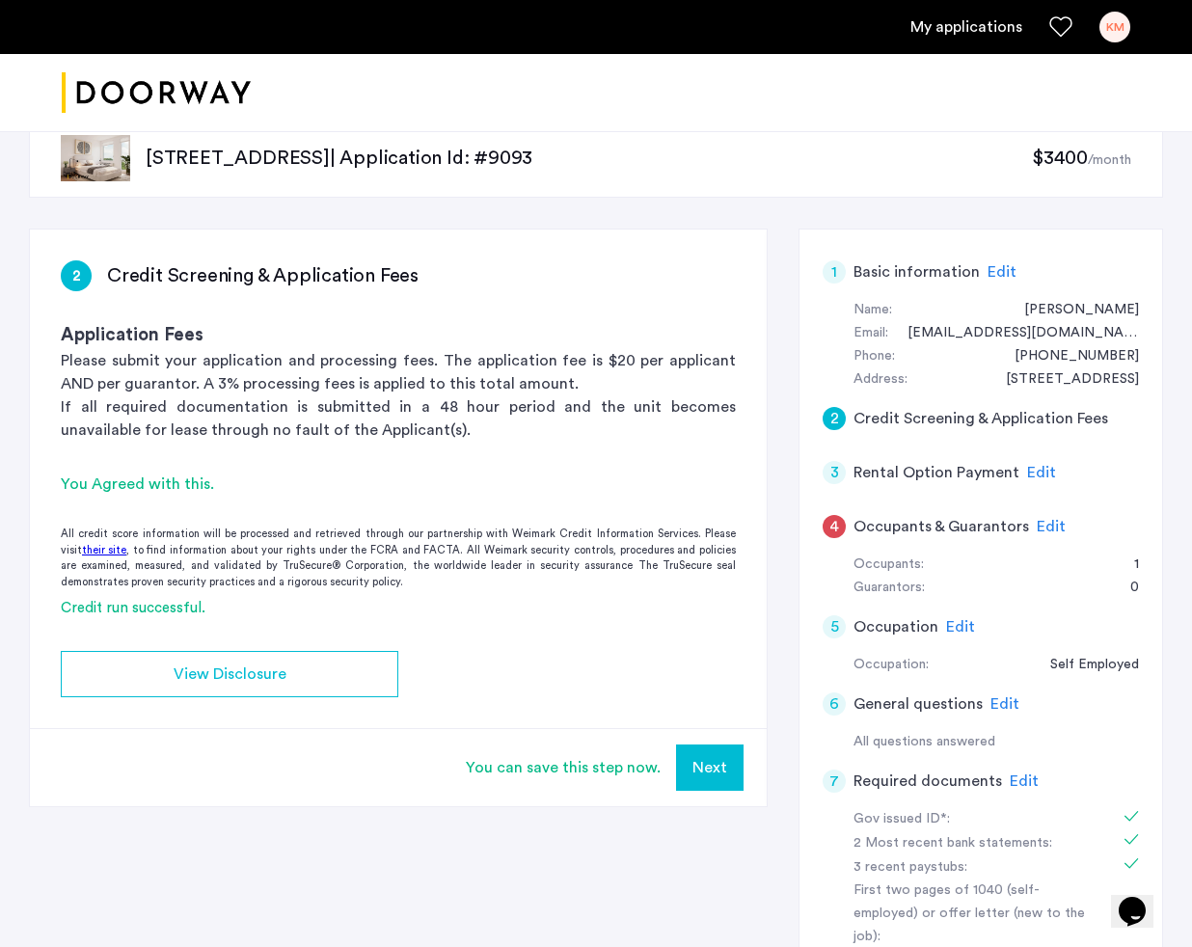
scroll to position [45, 0]
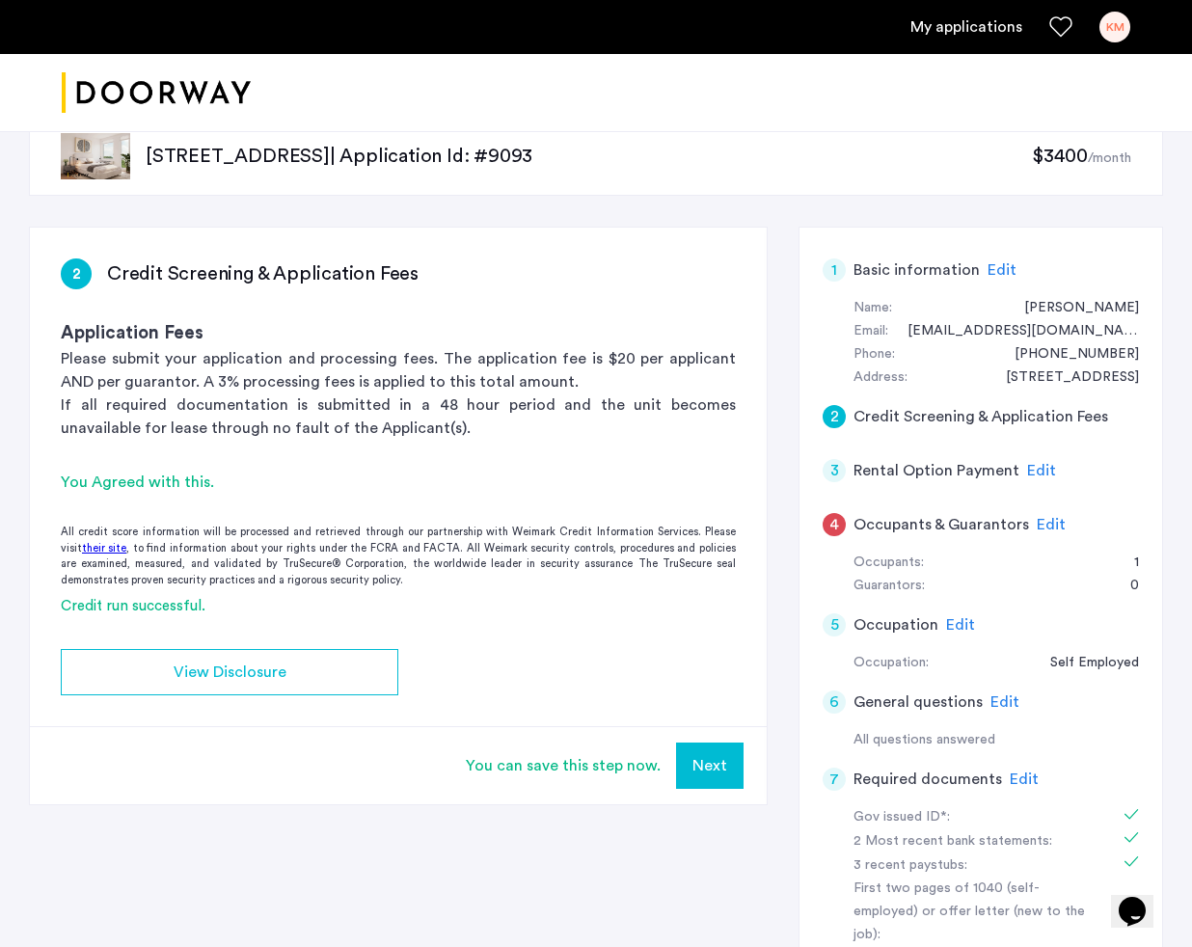
click at [851, 514] on div "4 Occupants & Guarantors Edit" at bounding box center [981, 525] width 316 height 54
click at [842, 517] on div "4" at bounding box center [834, 524] width 23 height 23
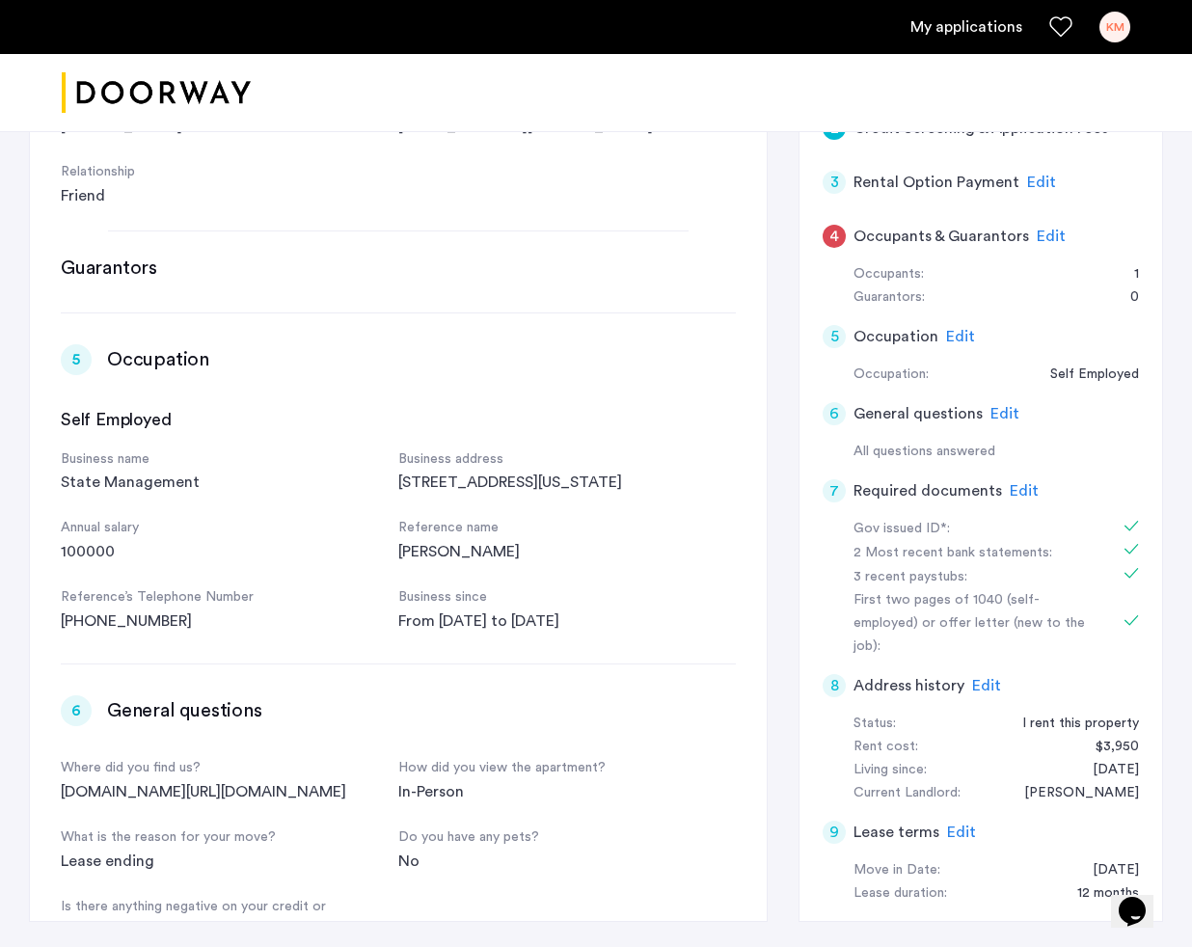
scroll to position [335, 0]
click at [835, 240] on div "4" at bounding box center [834, 235] width 23 height 23
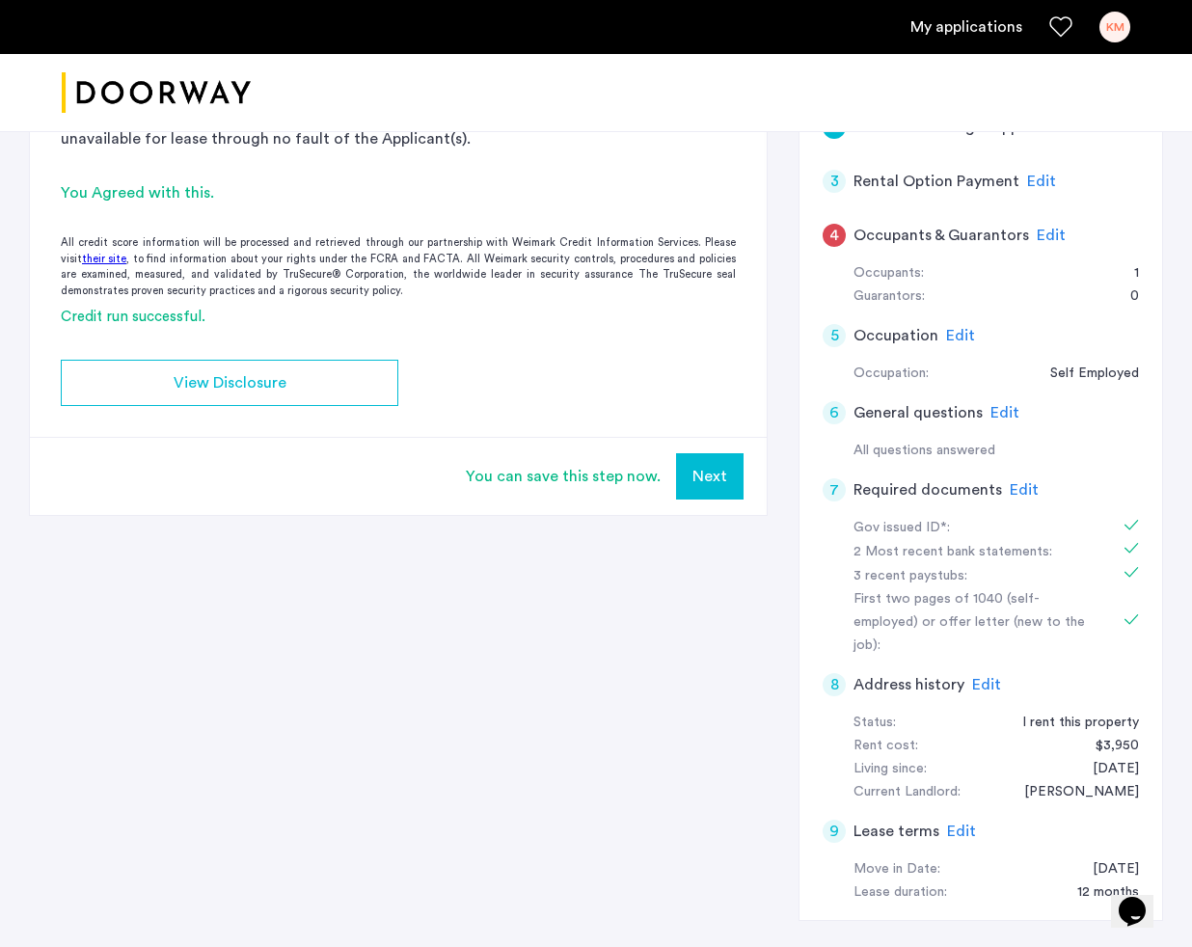
click at [717, 481] on button "Next" at bounding box center [710, 476] width 68 height 46
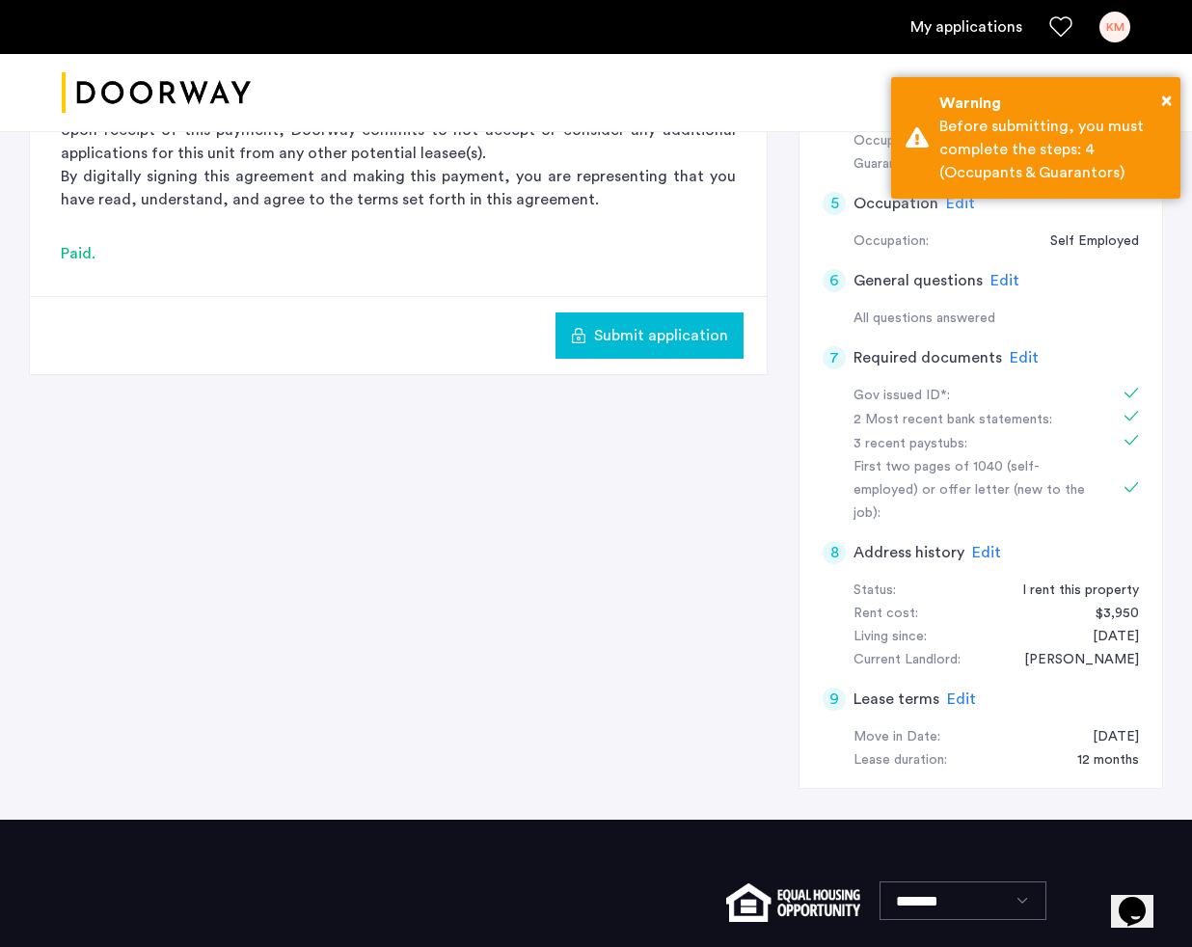
scroll to position [466, 0]
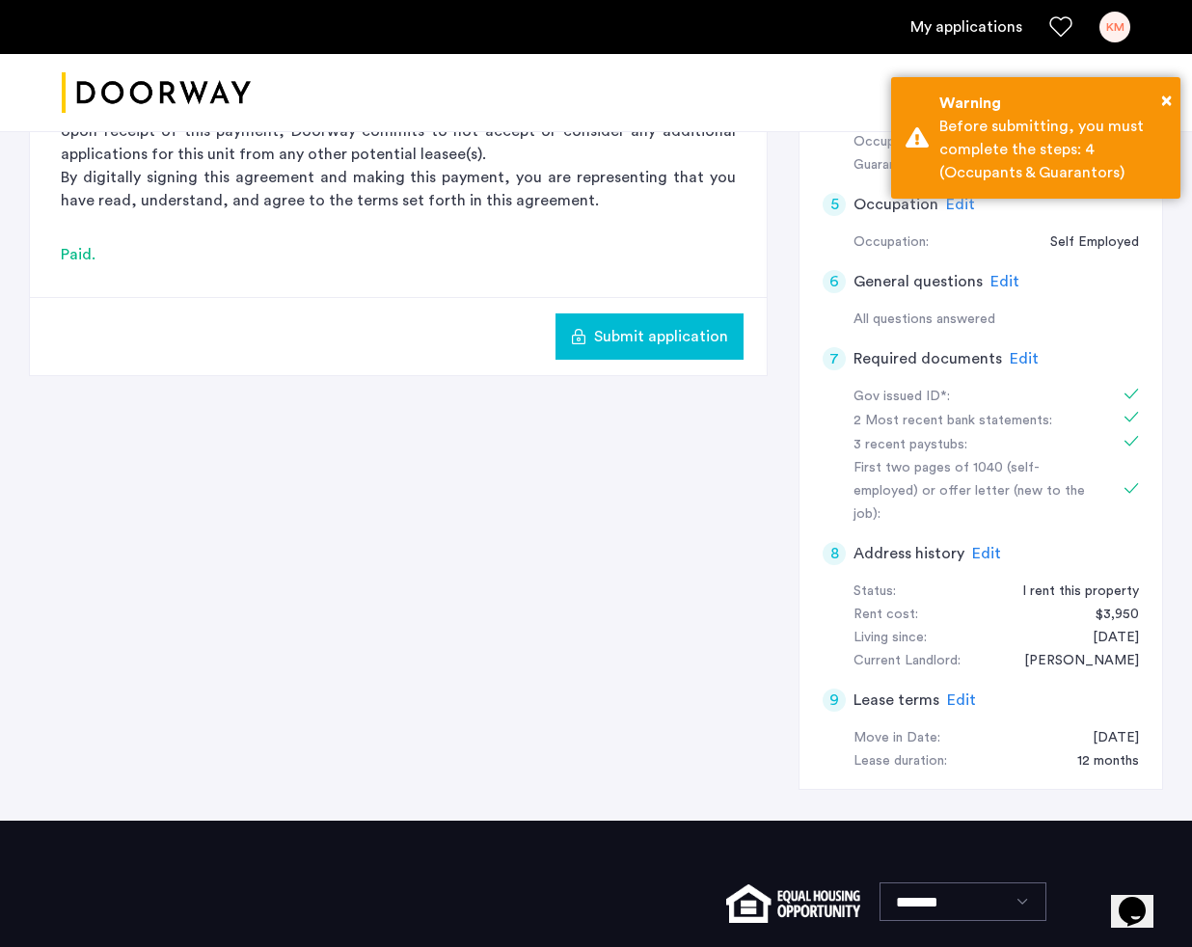
click at [844, 689] on div "9" at bounding box center [834, 700] width 23 height 23
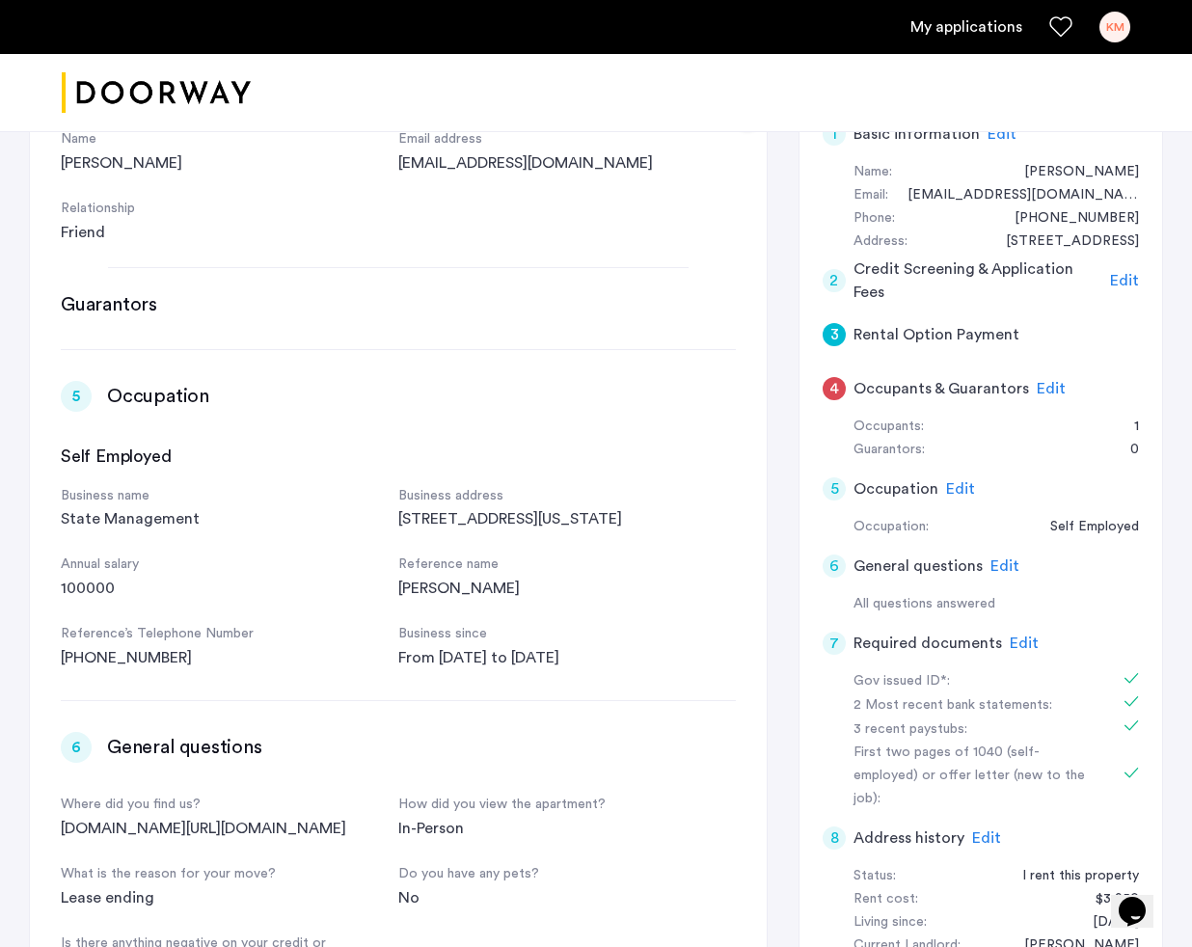
scroll to position [177, 0]
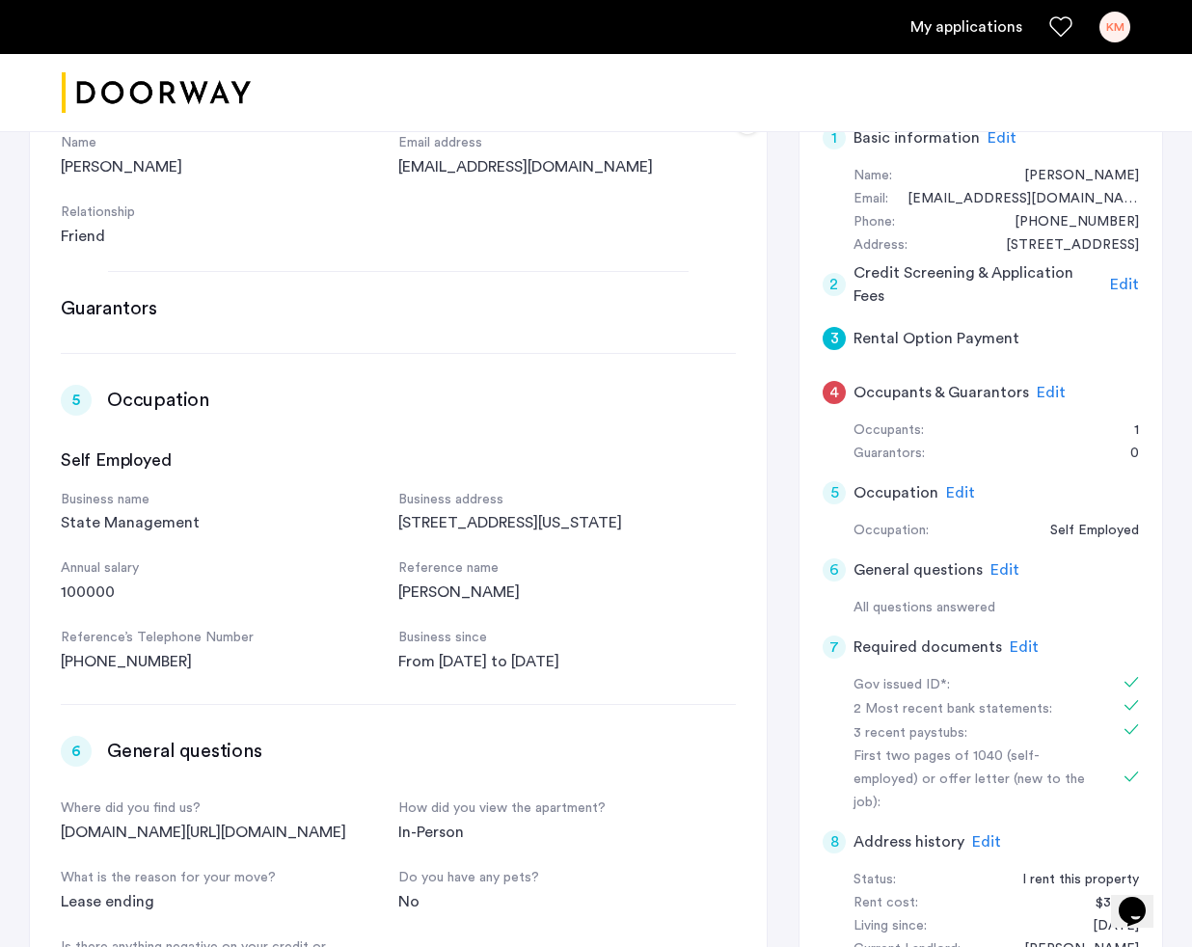
click at [1043, 395] on span "Edit" at bounding box center [1051, 392] width 29 height 15
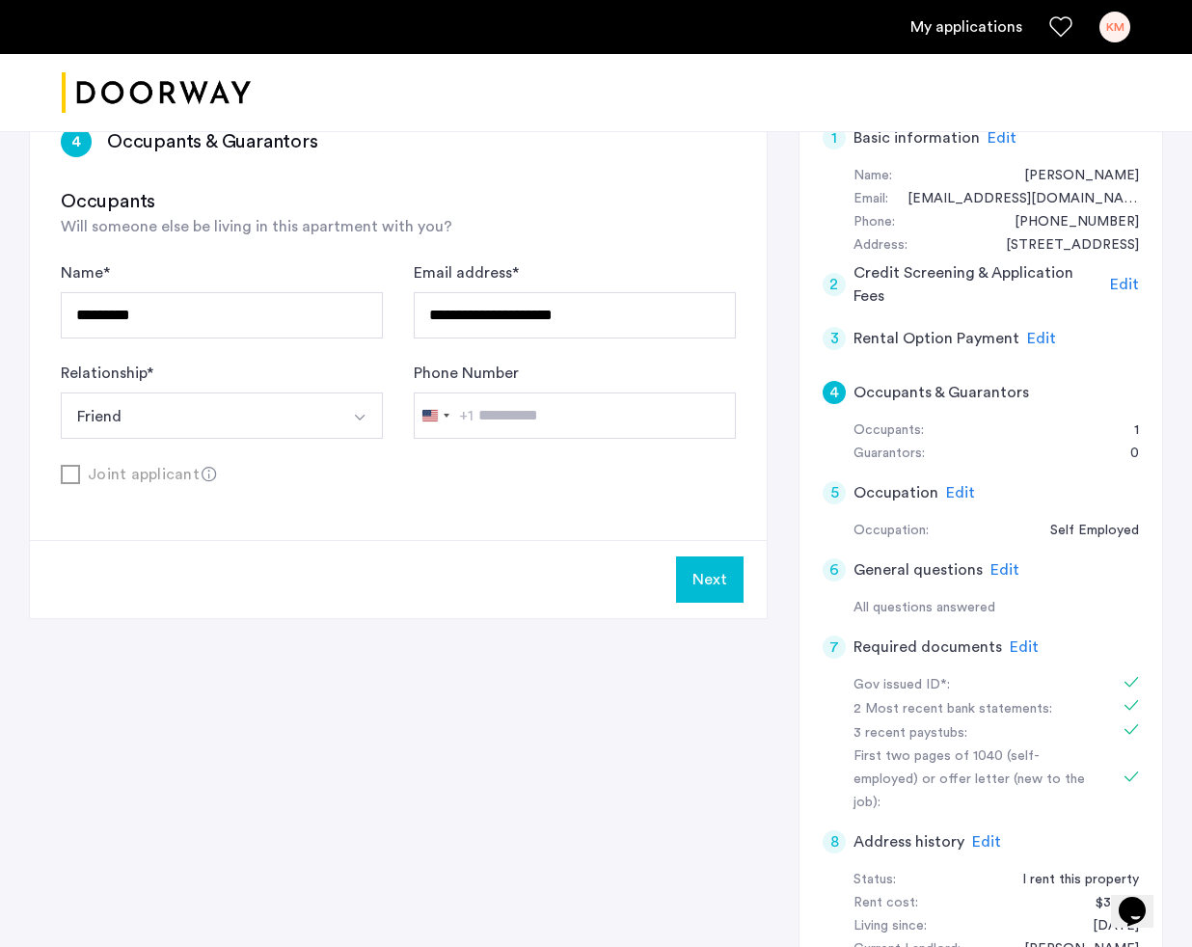
click at [712, 582] on button "Next" at bounding box center [710, 579] width 68 height 46
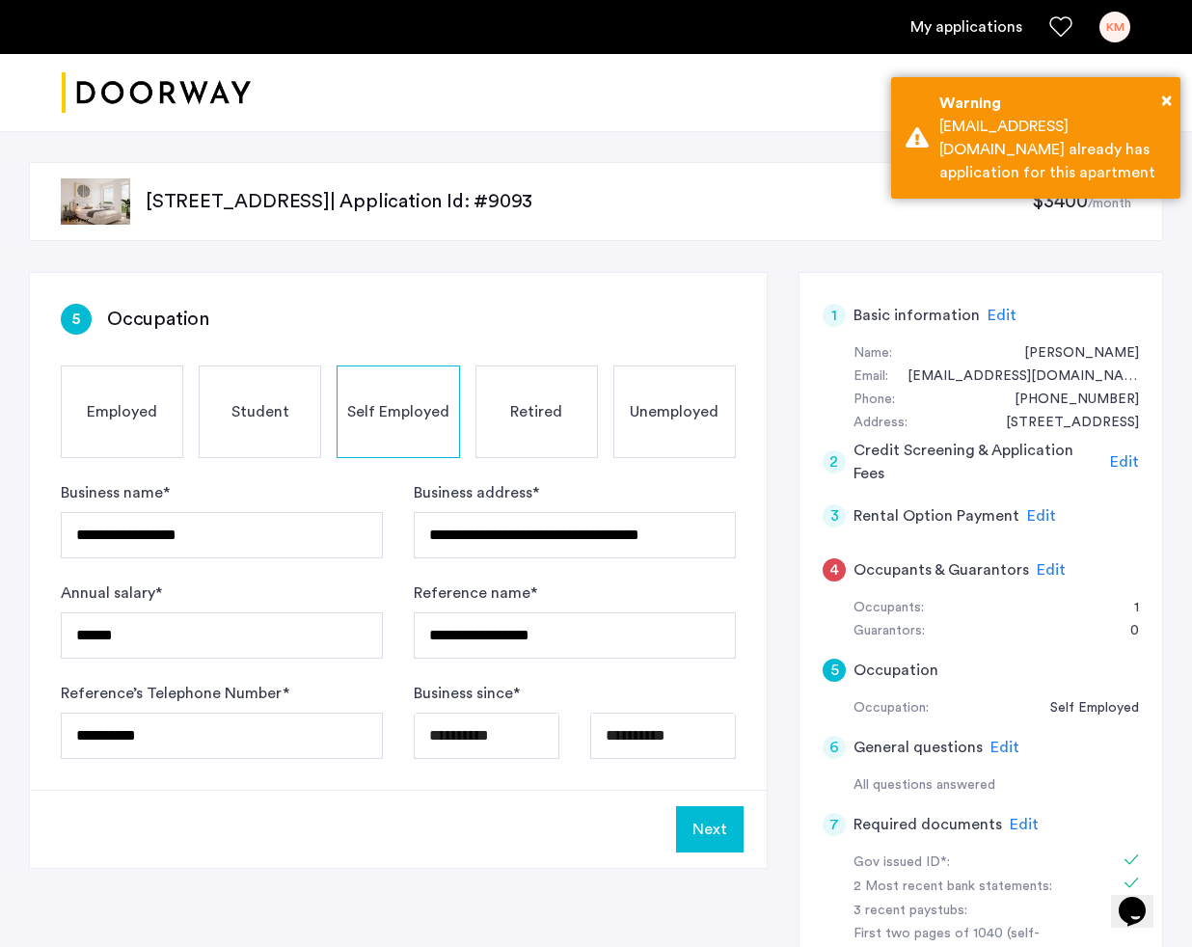
scroll to position [726, 0]
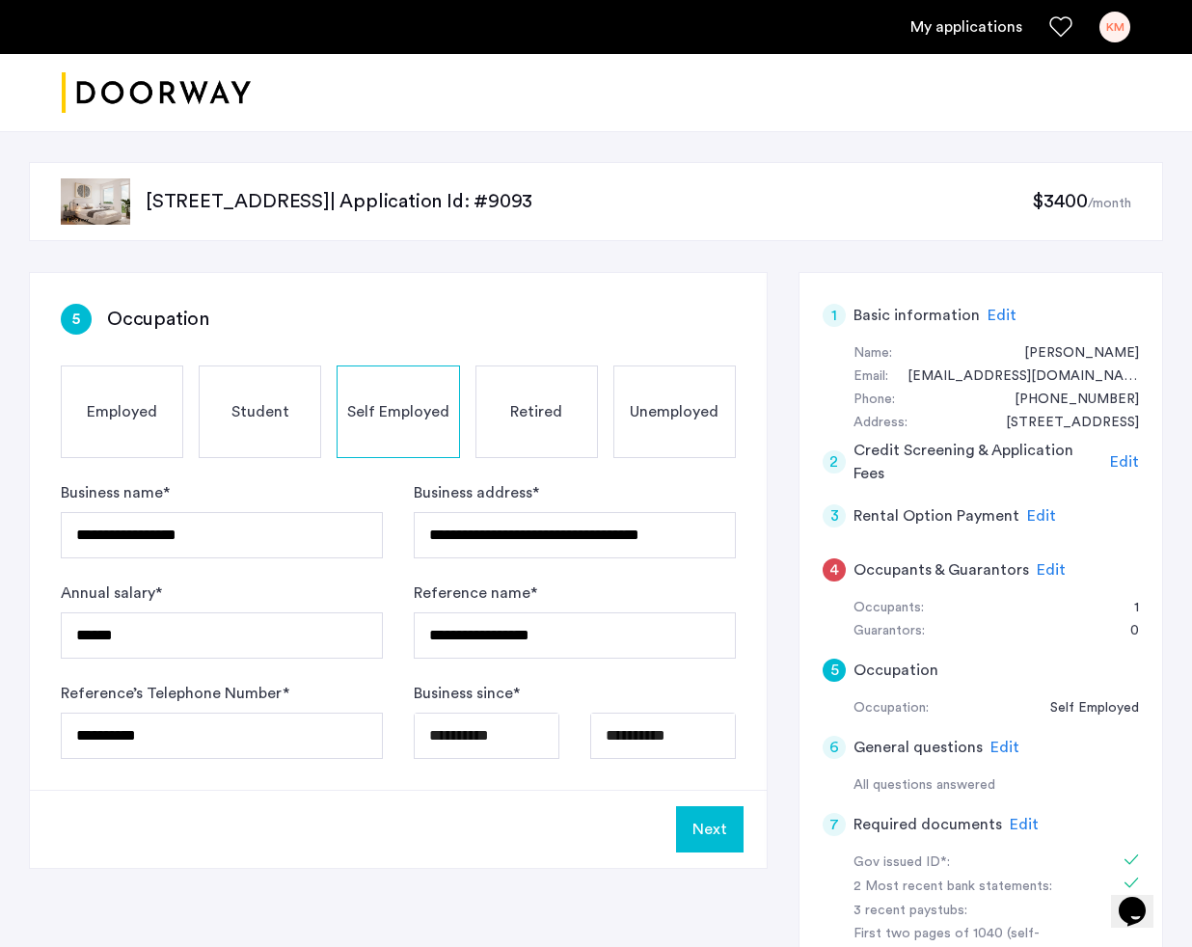
click at [724, 838] on button "Next" at bounding box center [710, 829] width 68 height 46
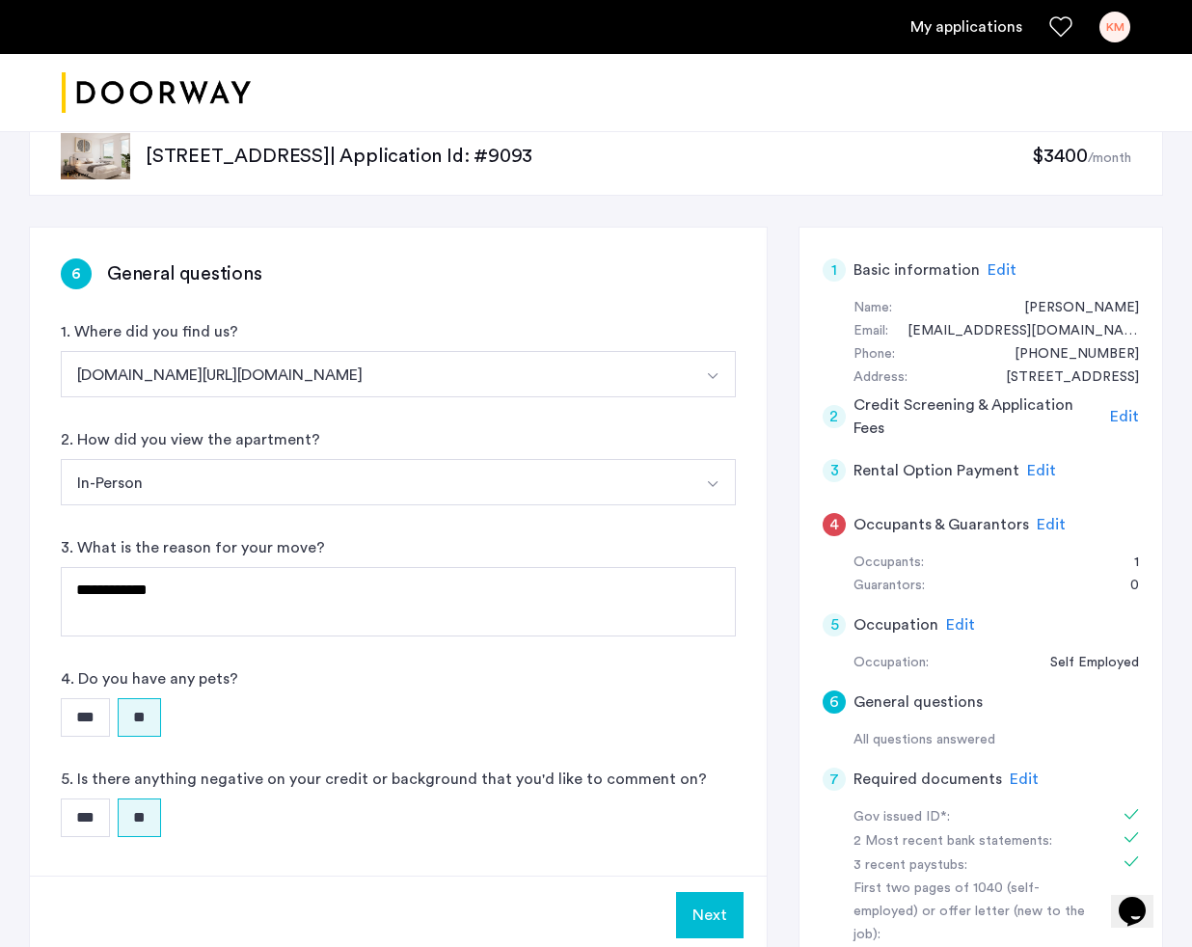
scroll to position [69, 0]
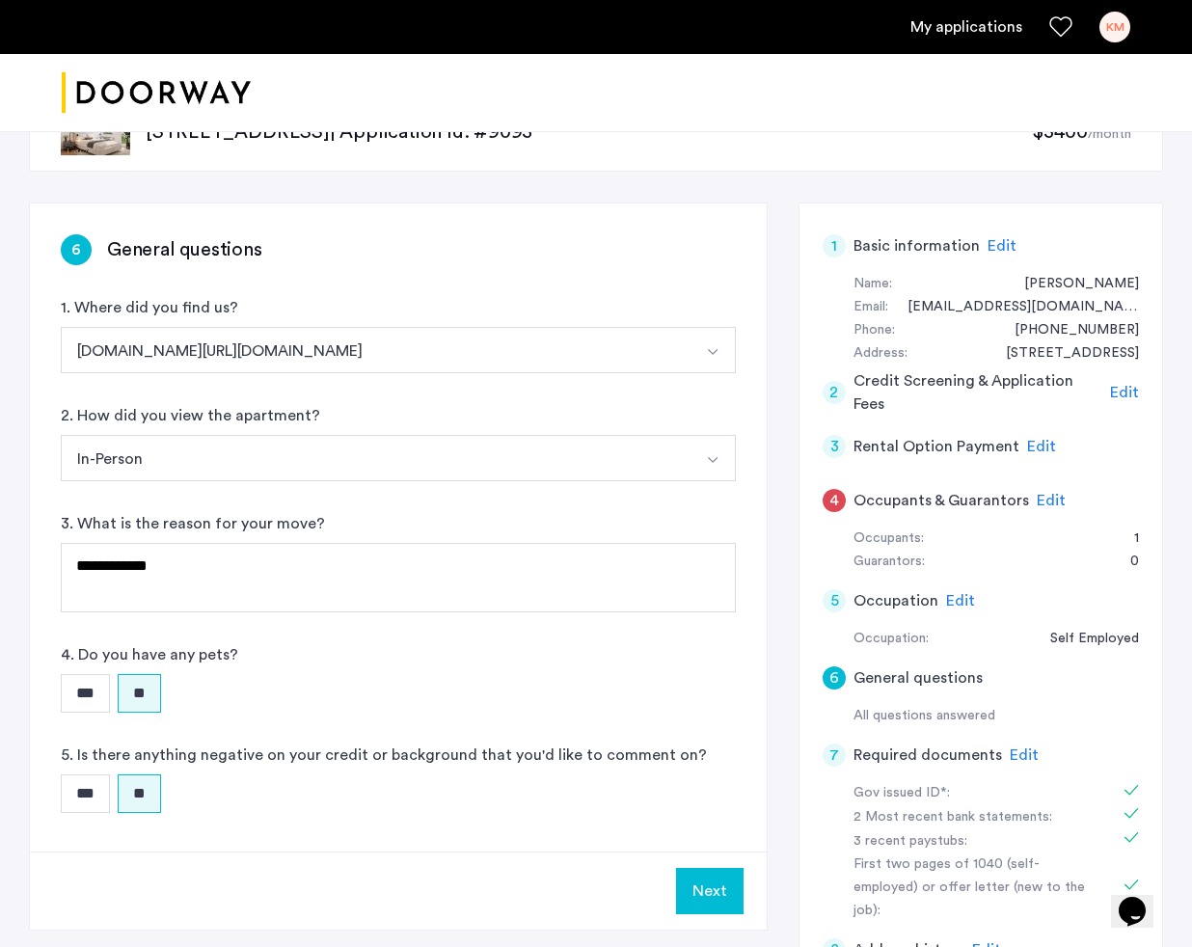
click at [727, 887] on button "Next" at bounding box center [710, 891] width 68 height 46
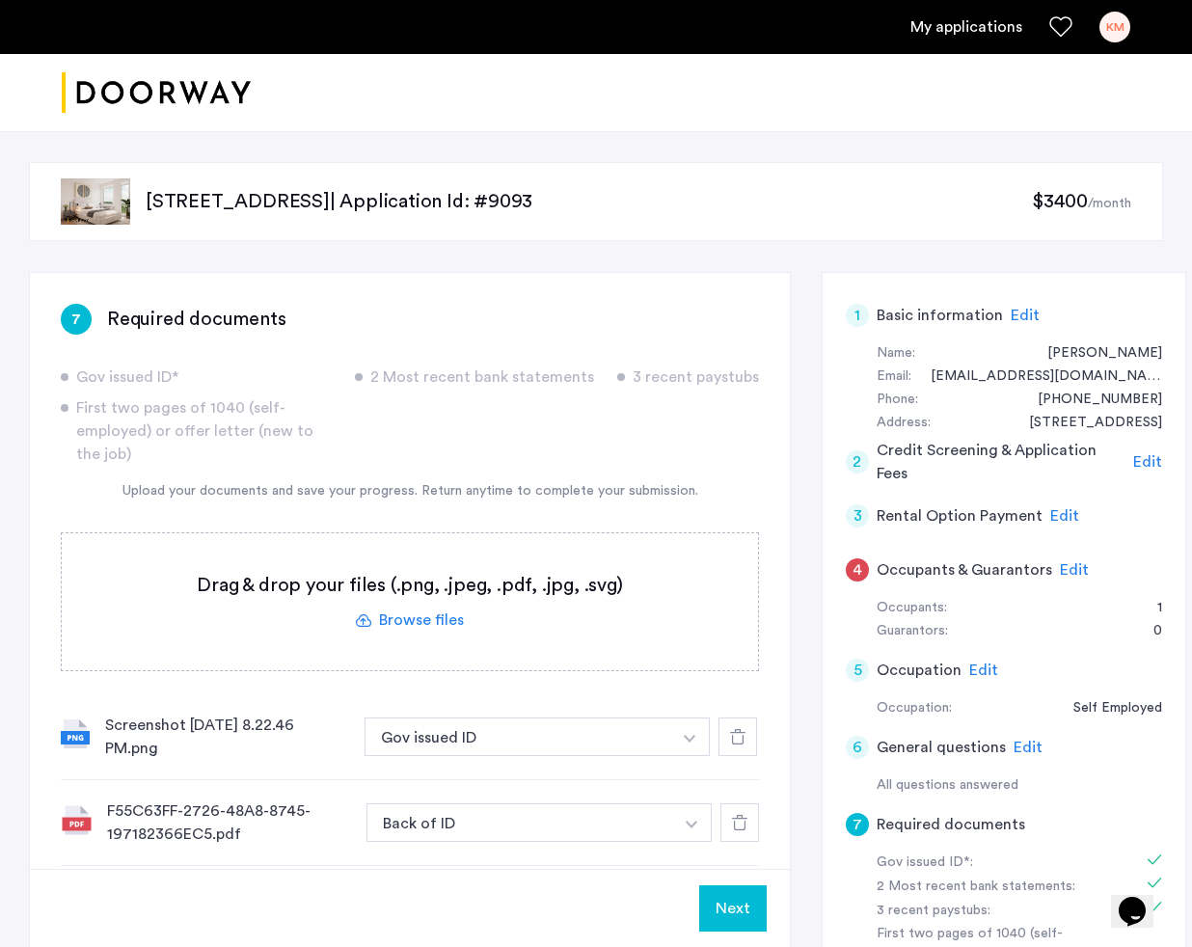
click at [729, 889] on button "Next" at bounding box center [733, 908] width 68 height 46
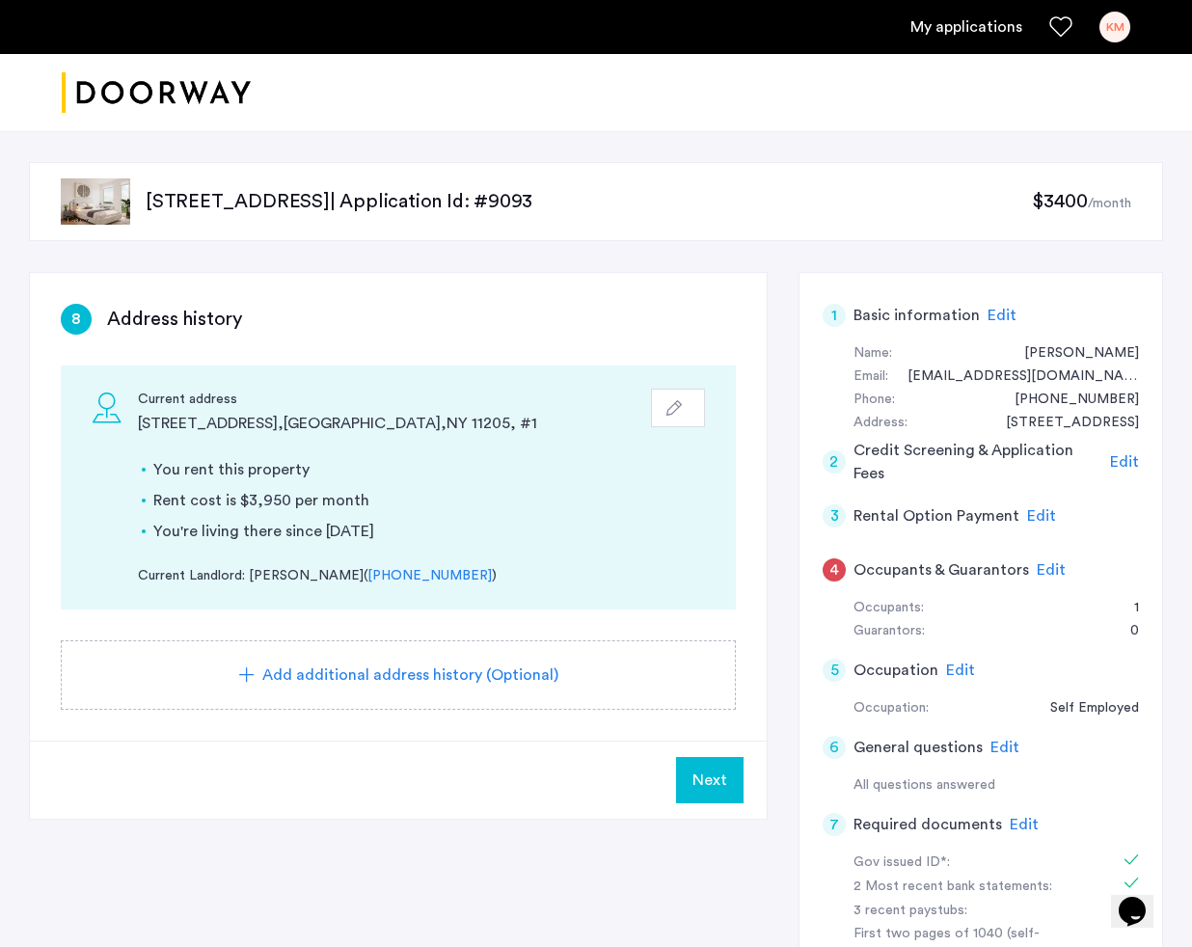
click at [741, 776] on button "Next" at bounding box center [710, 780] width 68 height 46
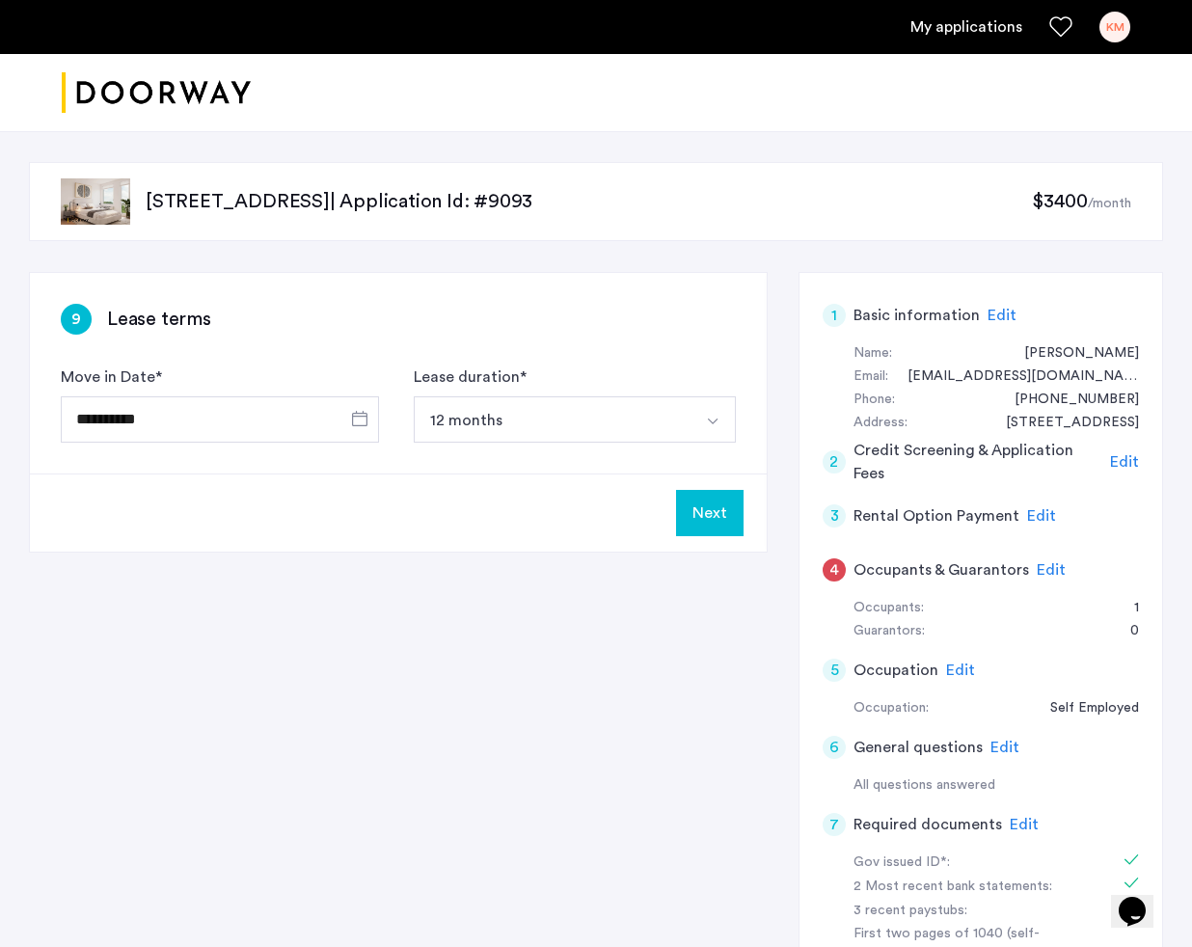
click at [712, 511] on button "Next" at bounding box center [710, 513] width 68 height 46
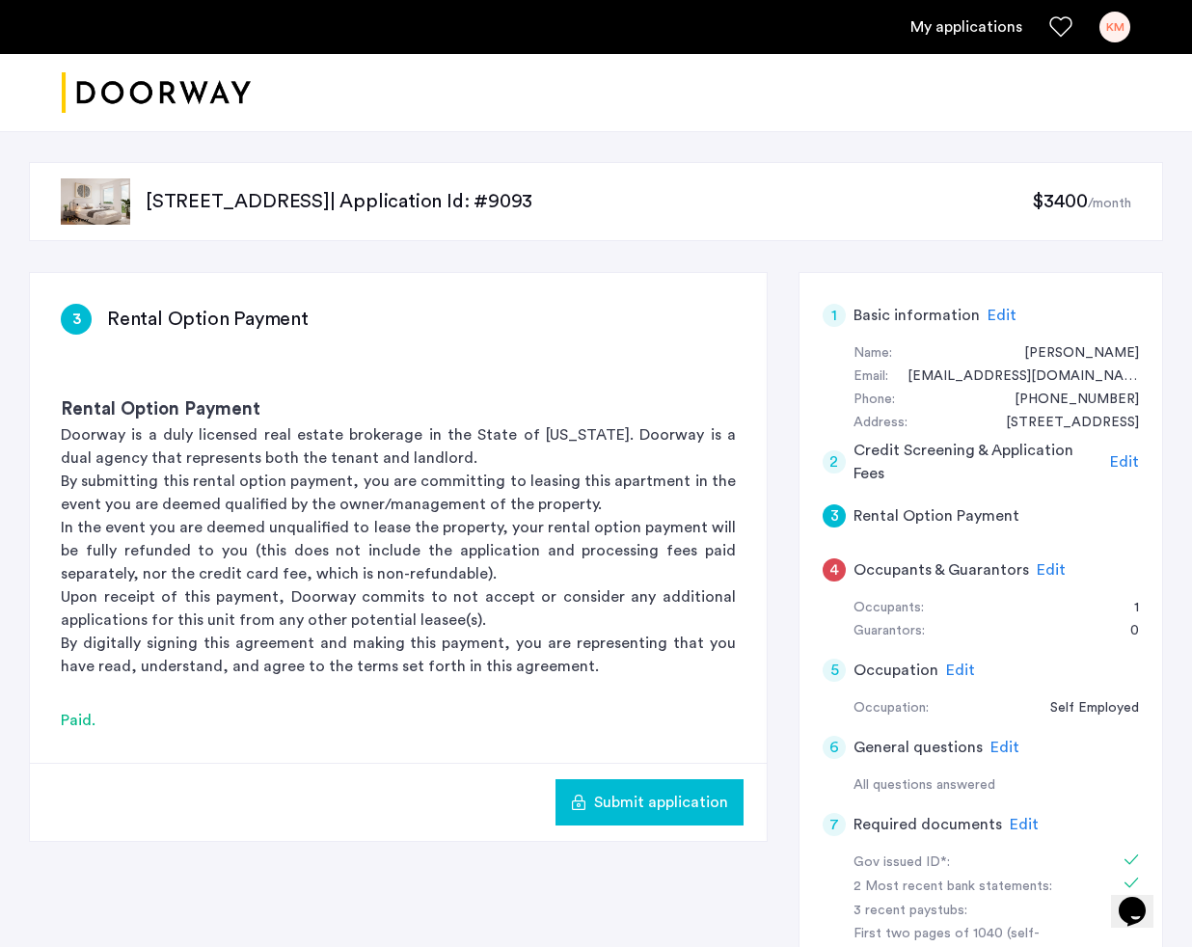
click at [684, 798] on span "Submit application" at bounding box center [661, 802] width 134 height 23
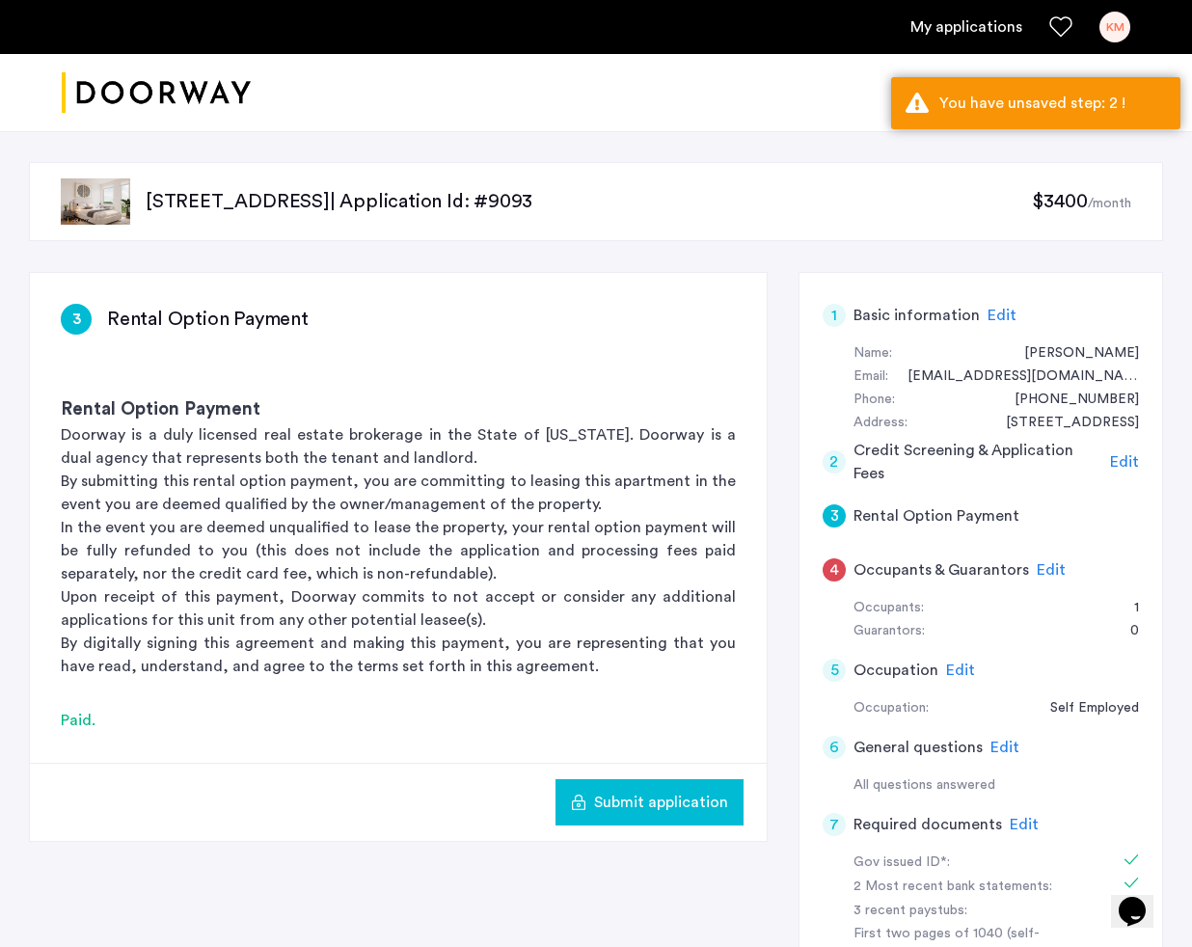
click at [834, 462] on div "2" at bounding box center [834, 461] width 23 height 23
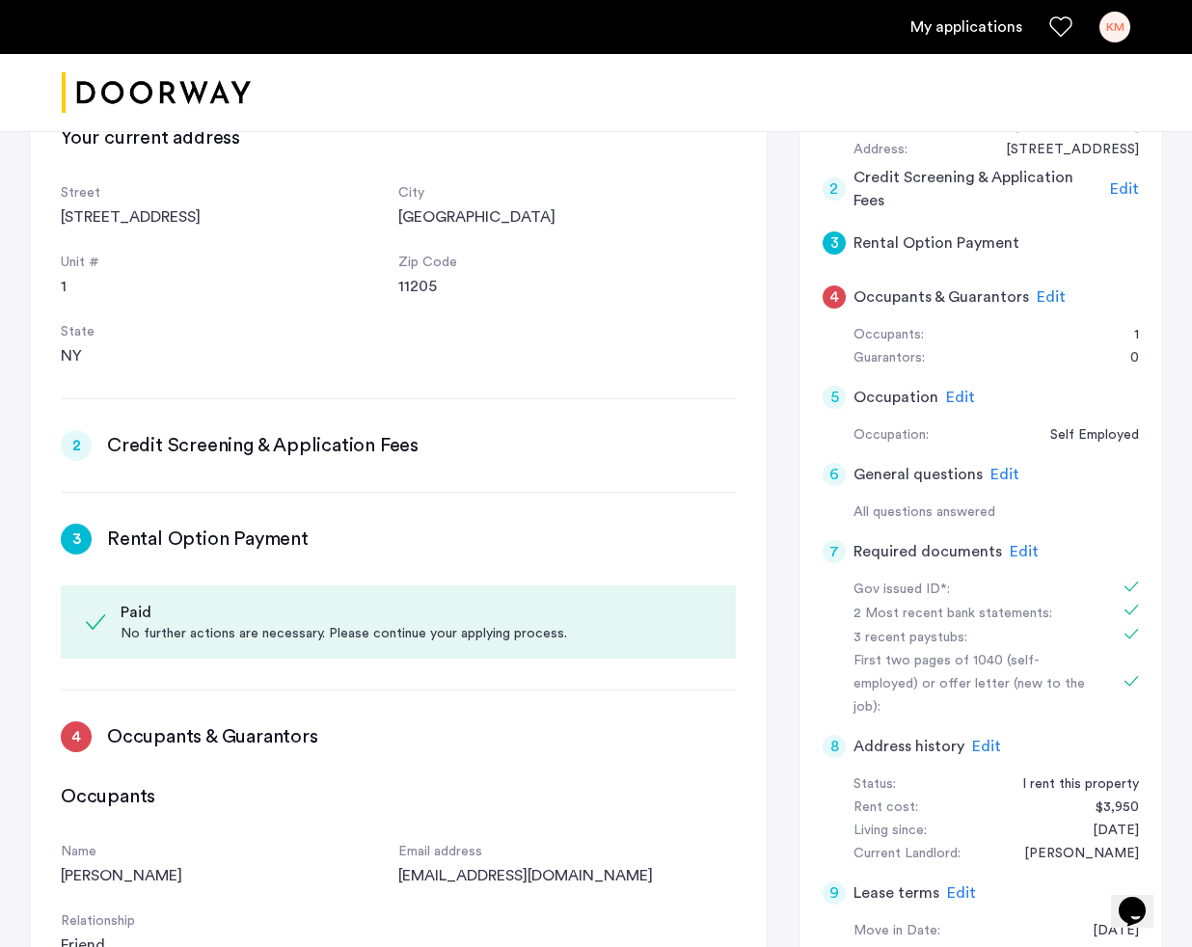
click at [76, 454] on div "2" at bounding box center [76, 445] width 31 height 31
click at [76, 446] on div "2" at bounding box center [76, 445] width 31 height 31
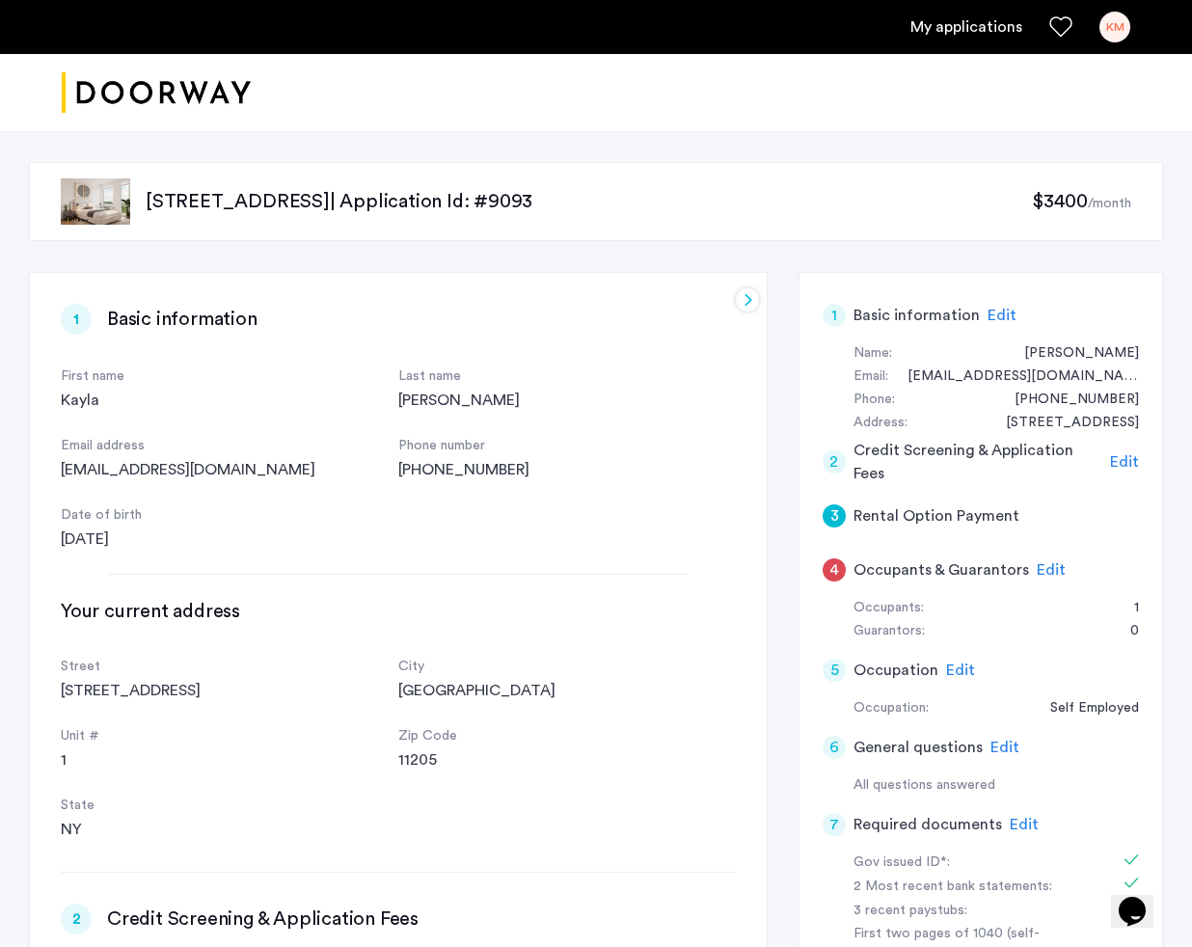
click at [942, 200] on p "962 Bushwick Avenue, Unit 5A, Brooklyn, NY 11221 | Application Id: #9093" at bounding box center [589, 201] width 886 height 27
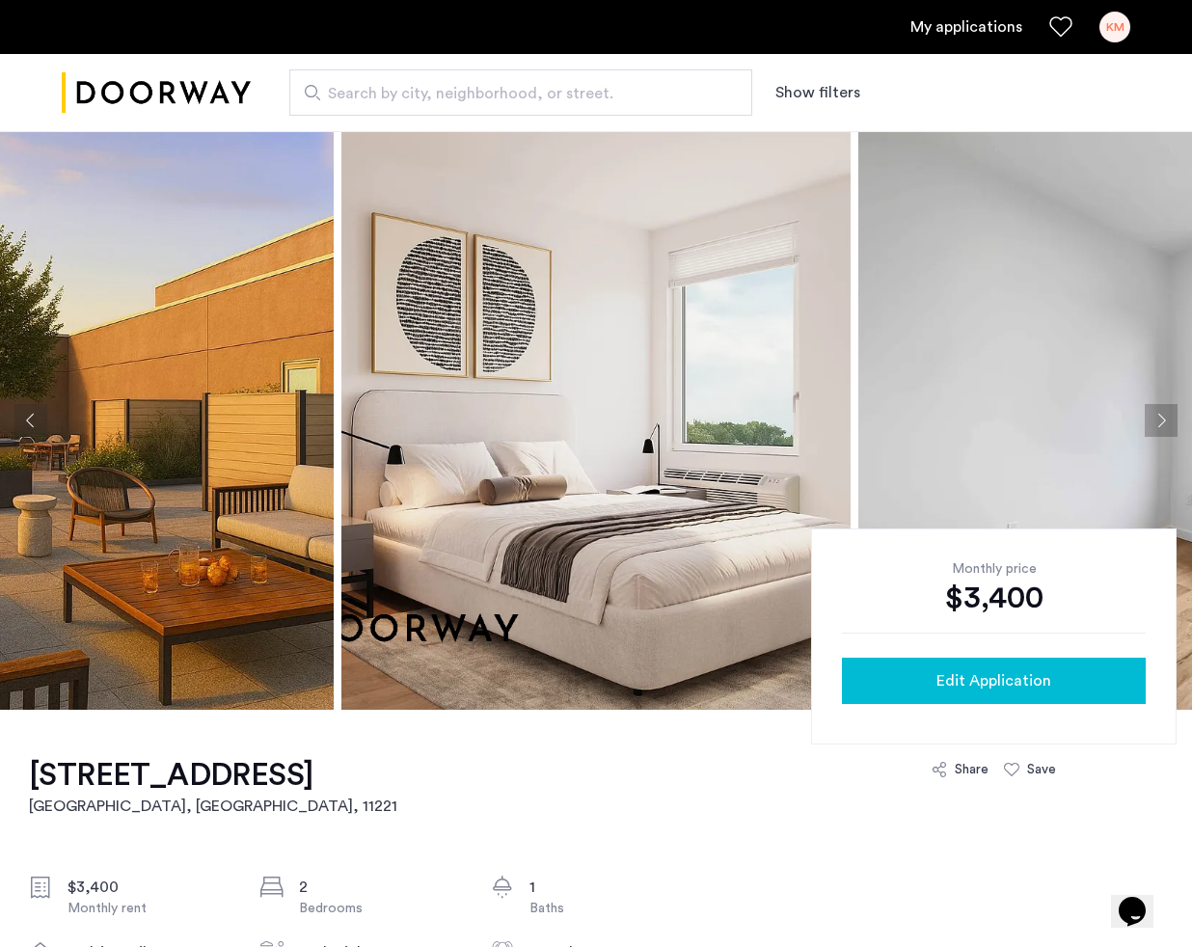
click at [978, 696] on button "Edit Application" at bounding box center [994, 681] width 304 height 46
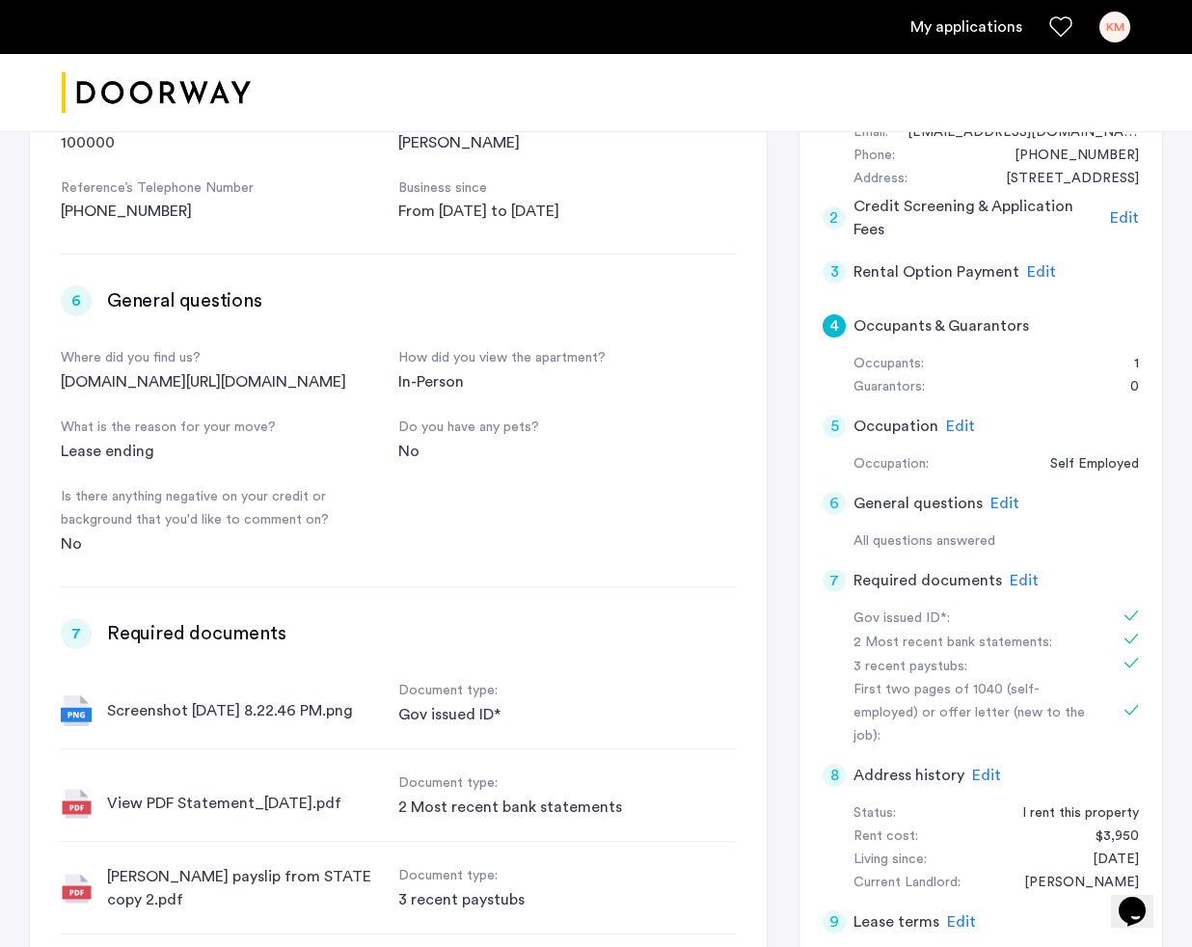
click at [835, 910] on div "9" at bounding box center [834, 921] width 23 height 23
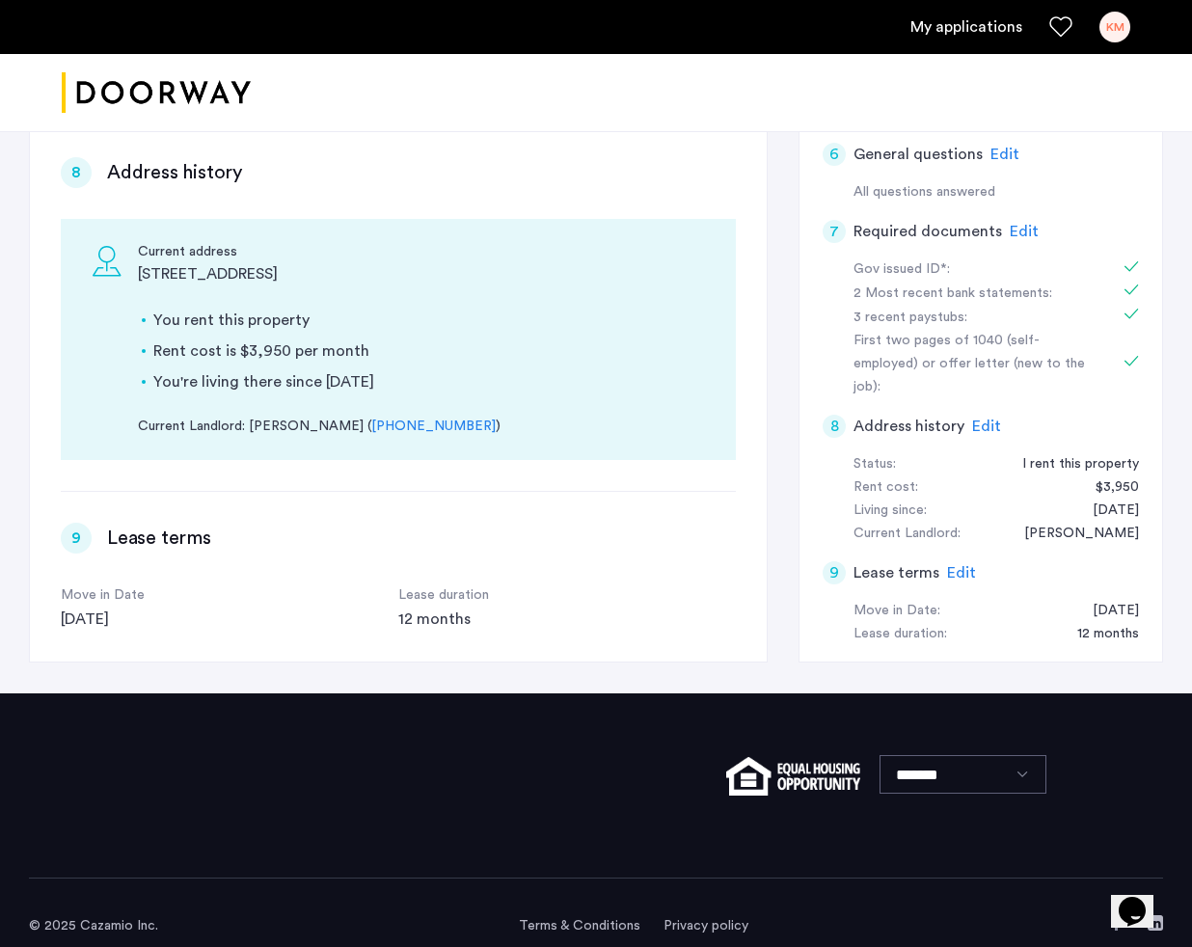
click at [974, 419] on span "Edit" at bounding box center [986, 426] width 29 height 15
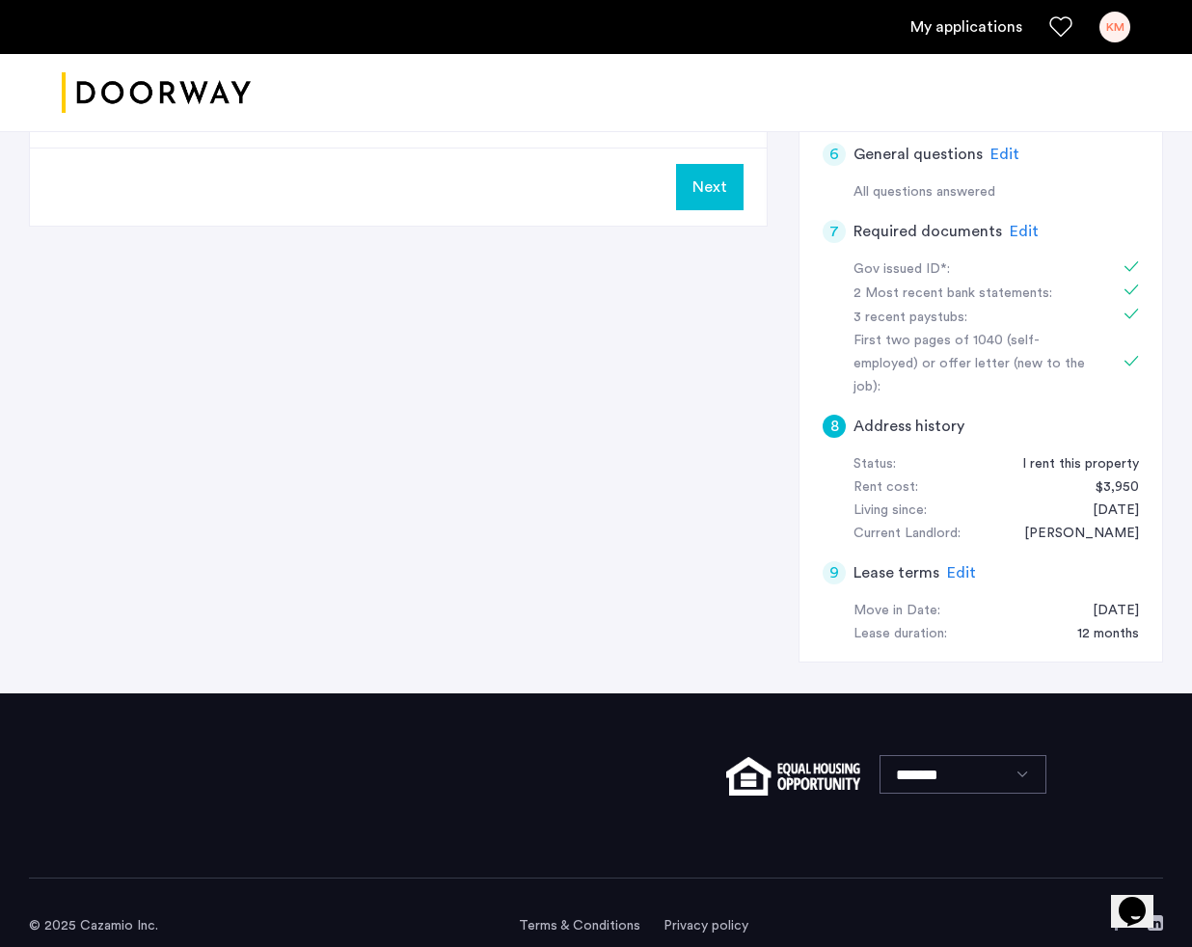
click at [707, 189] on span "Next" at bounding box center [709, 187] width 35 height 23
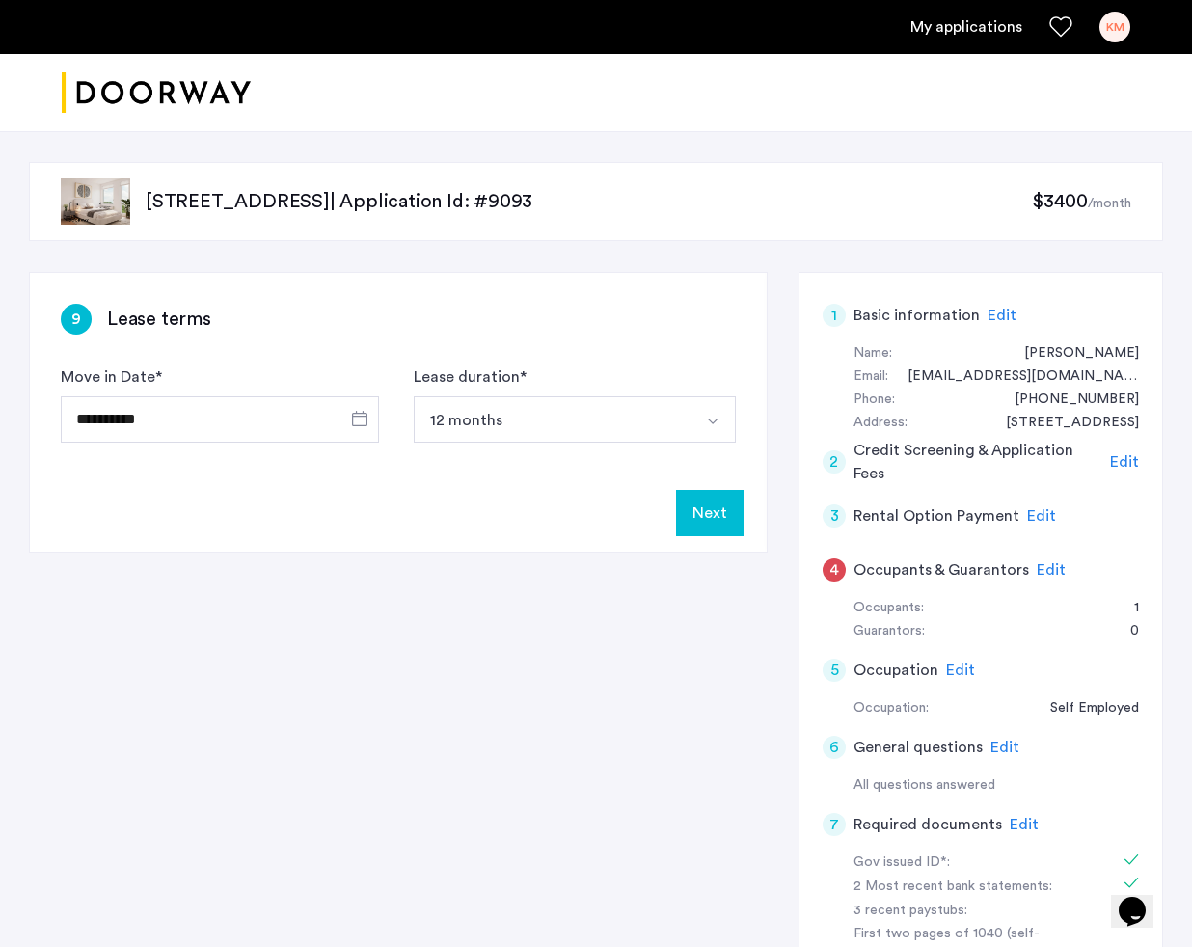
click at [720, 549] on div "Next" at bounding box center [398, 512] width 737 height 78
click at [706, 511] on button "Next" at bounding box center [710, 513] width 68 height 46
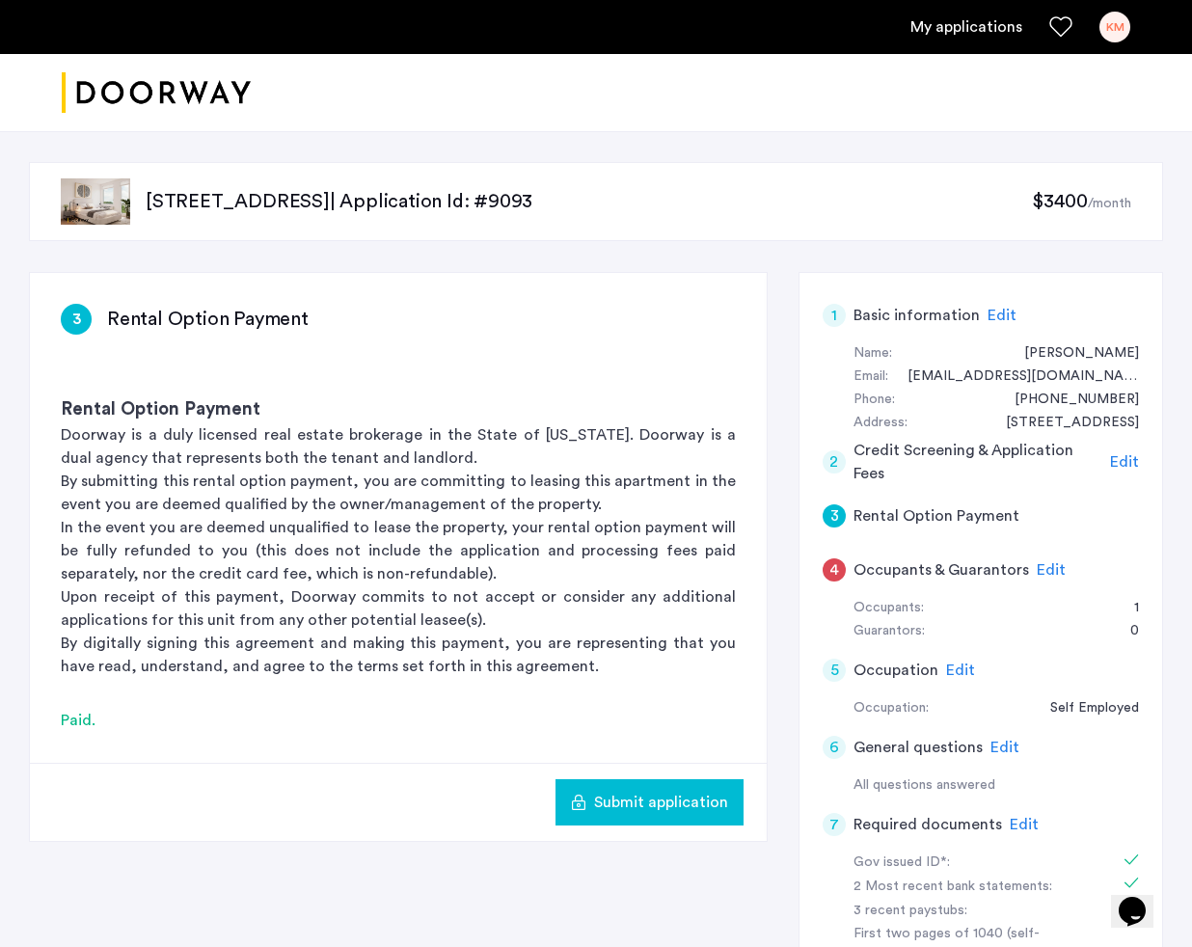
click at [1042, 573] on span "Edit" at bounding box center [1051, 569] width 29 height 15
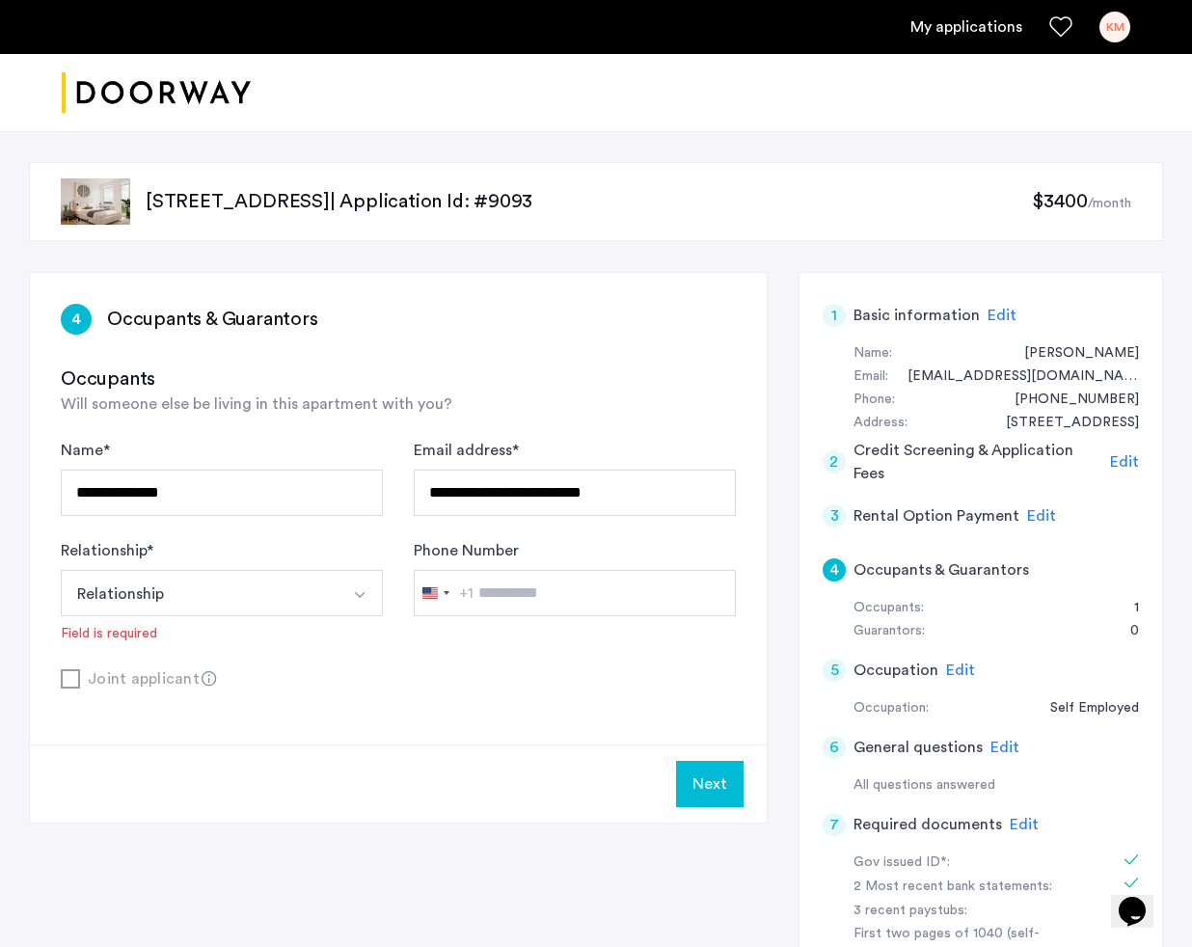
click at [205, 671] on icon at bounding box center [209, 678] width 15 height 15
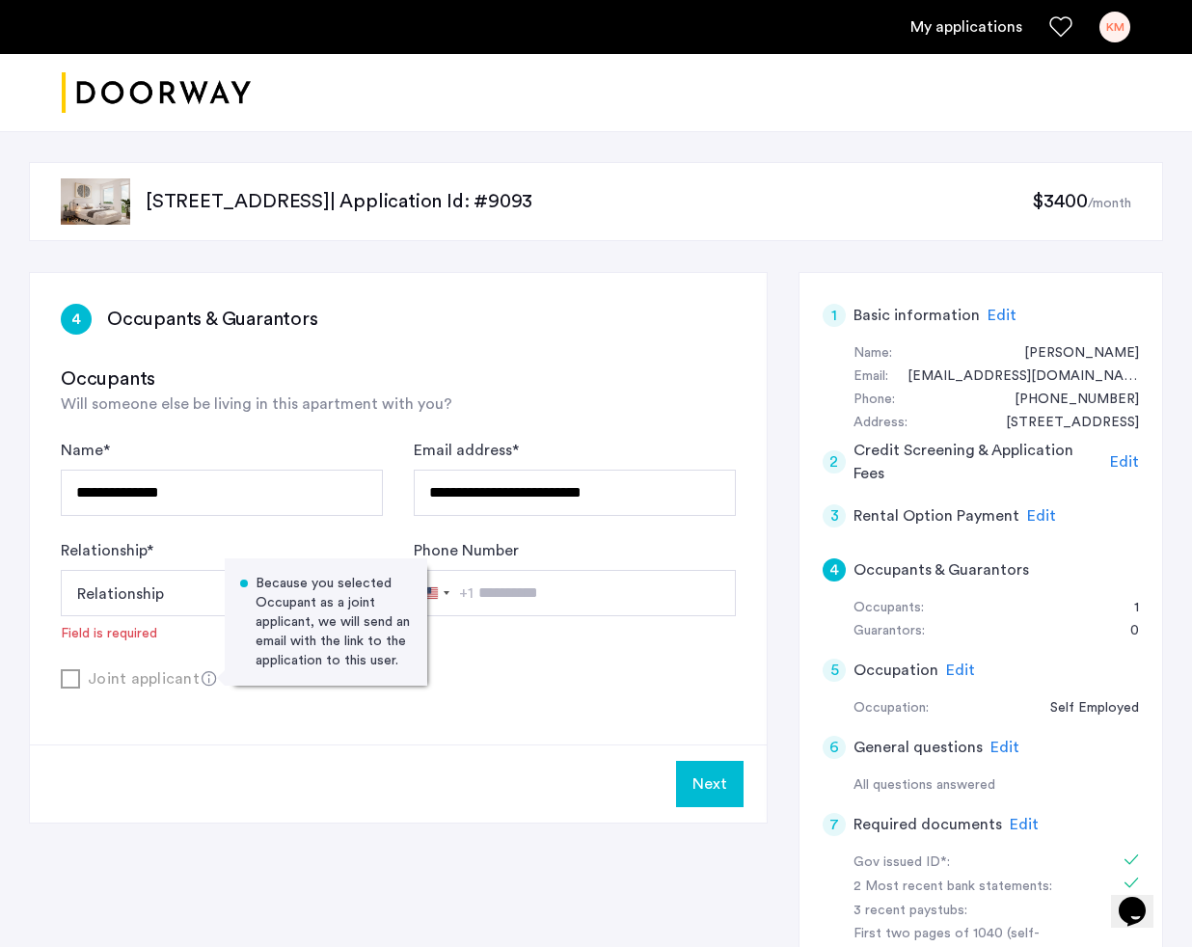
click at [295, 443] on div "**********" at bounding box center [222, 477] width 322 height 77
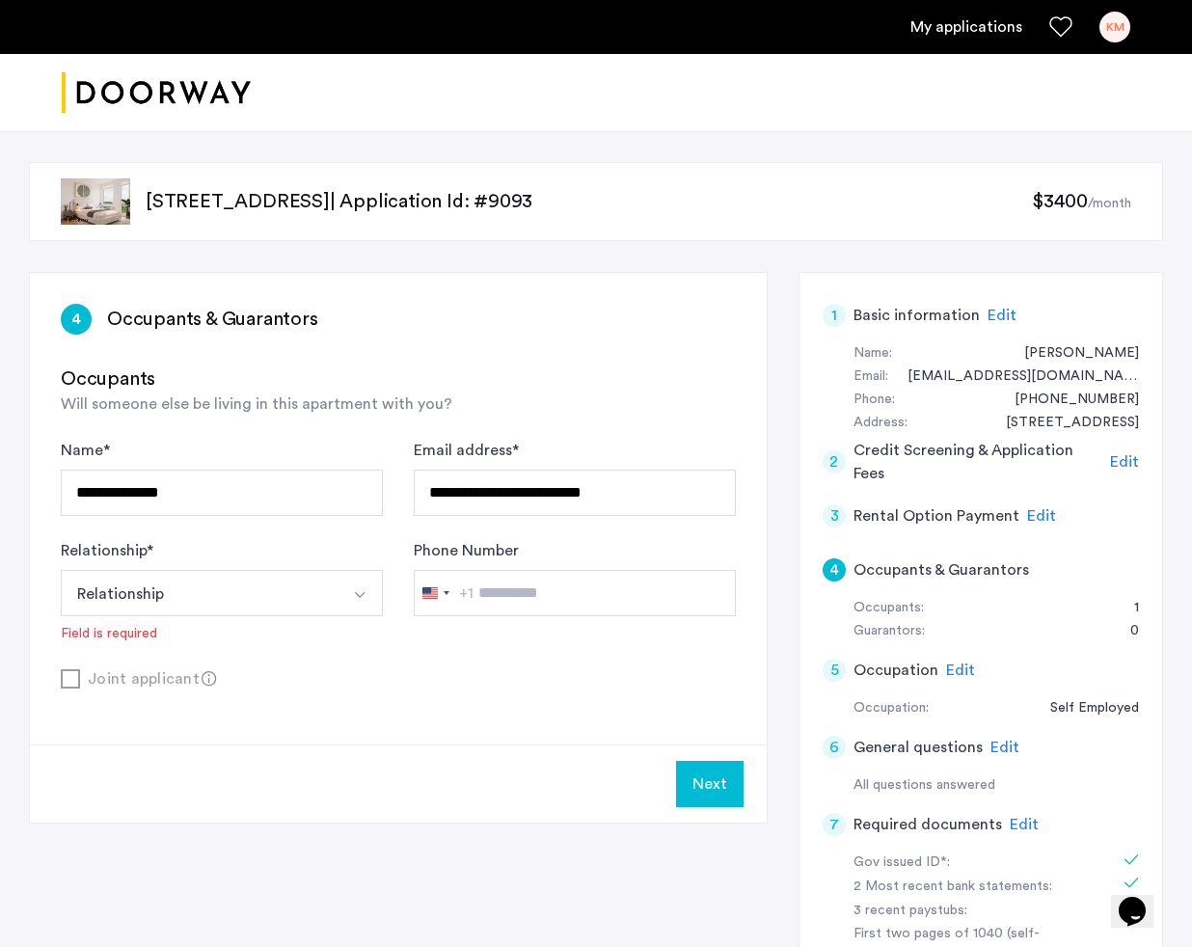
click at [329, 582] on button "Relationship" at bounding box center [199, 593] width 277 height 46
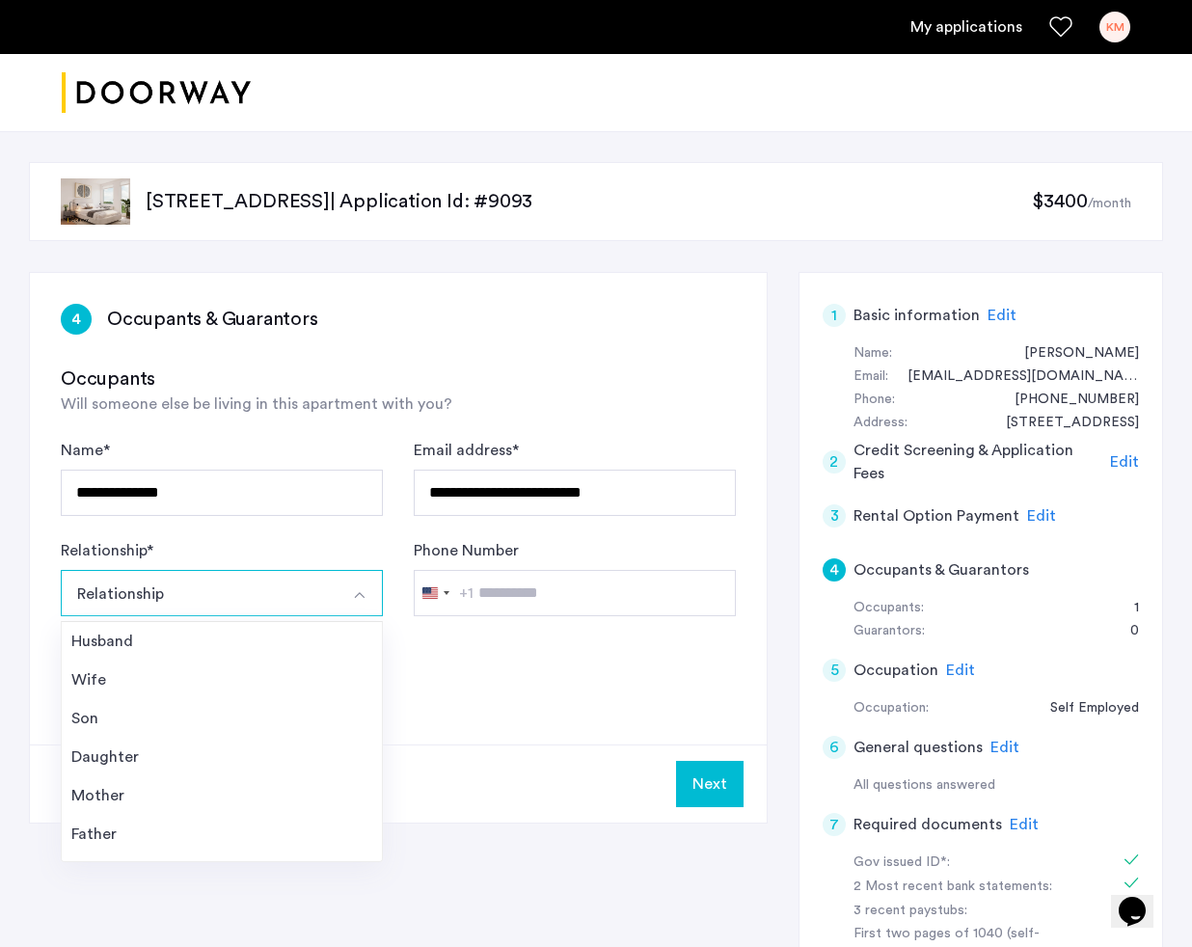
click at [329, 582] on button "Relationship" at bounding box center [199, 593] width 277 height 46
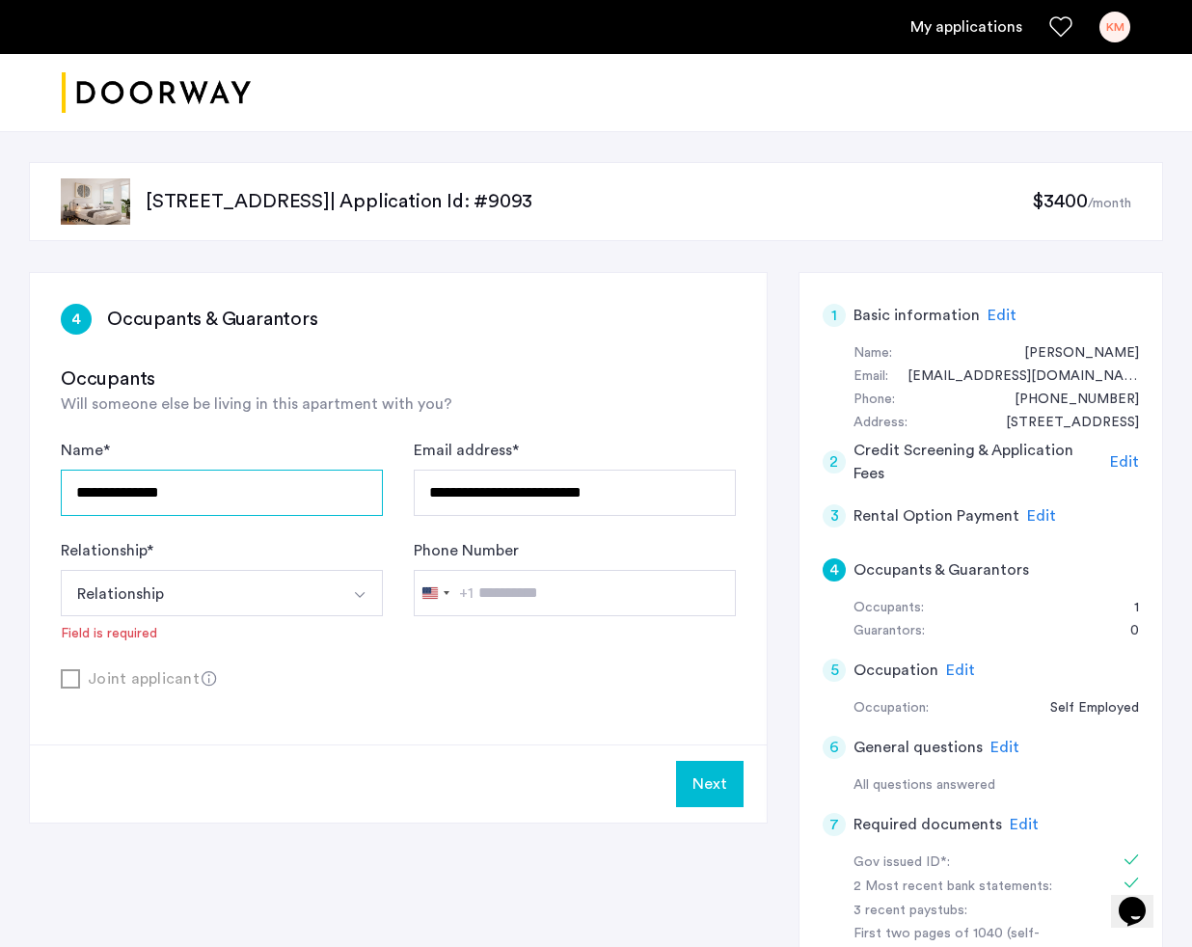
drag, startPoint x: 293, startPoint y: 492, endPoint x: 63, endPoint y: 483, distance: 230.6
click at [63, 486] on input "**********" at bounding box center [222, 493] width 322 height 46
type input "*********"
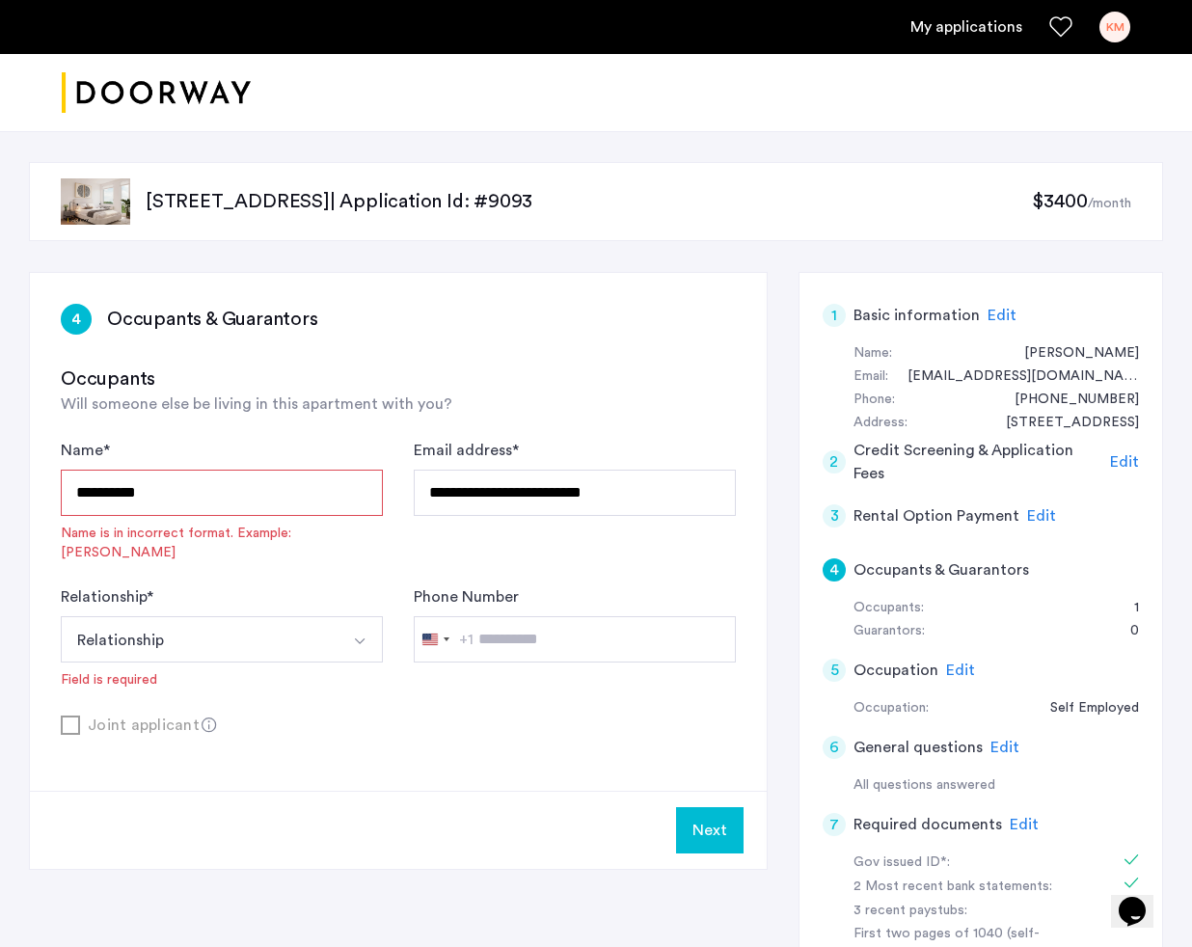
click at [516, 520] on div "**********" at bounding box center [575, 500] width 322 height 123
click at [516, 505] on input "**********" at bounding box center [575, 493] width 322 height 46
click at [537, 503] on input "**********" at bounding box center [575, 493] width 322 height 46
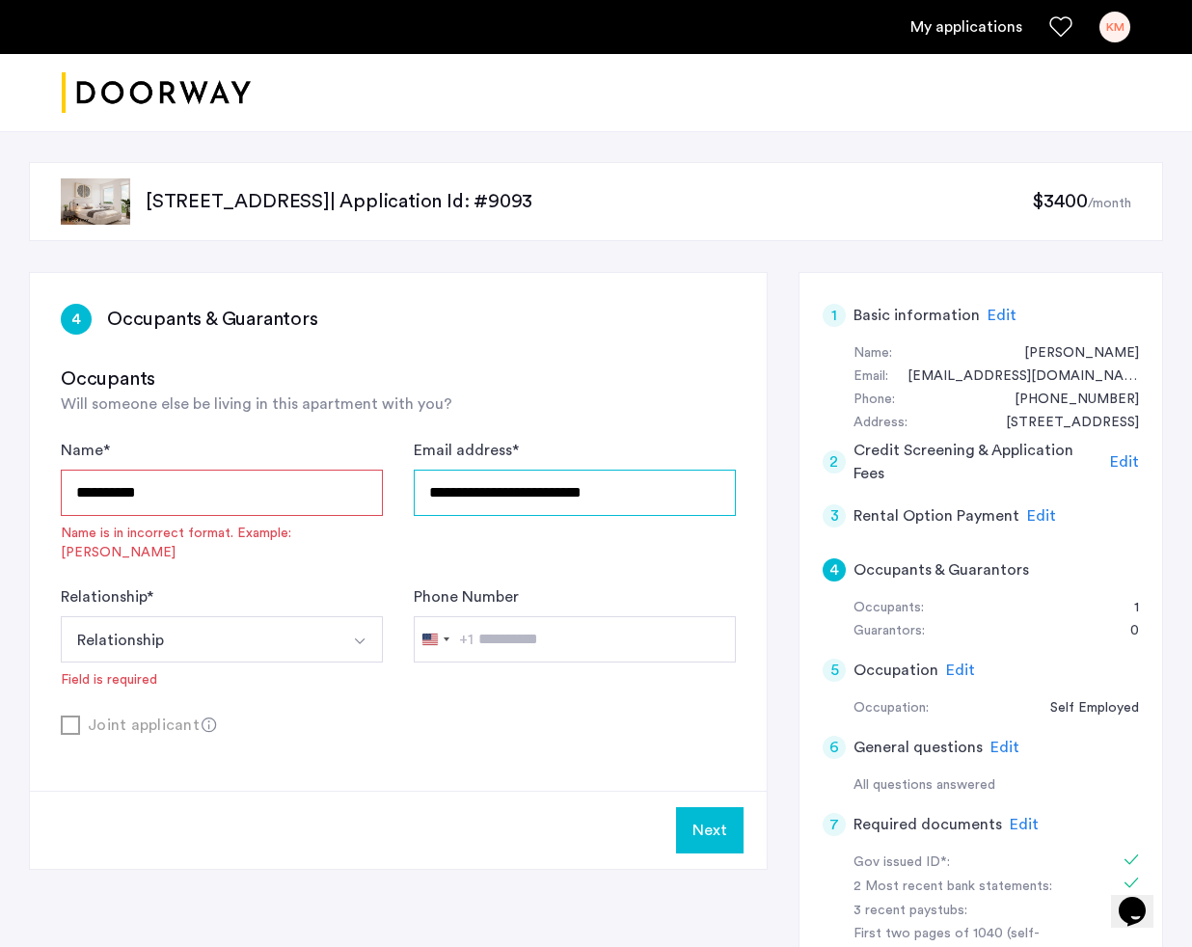
click at [475, 485] on input "**********" at bounding box center [575, 493] width 322 height 46
drag, startPoint x: 427, startPoint y: 490, endPoint x: 775, endPoint y: 486, distance: 348.2
click at [775, 486] on div "**********" at bounding box center [596, 779] width 1134 height 1014
click at [652, 488] on input "Email address *" at bounding box center [575, 493] width 322 height 46
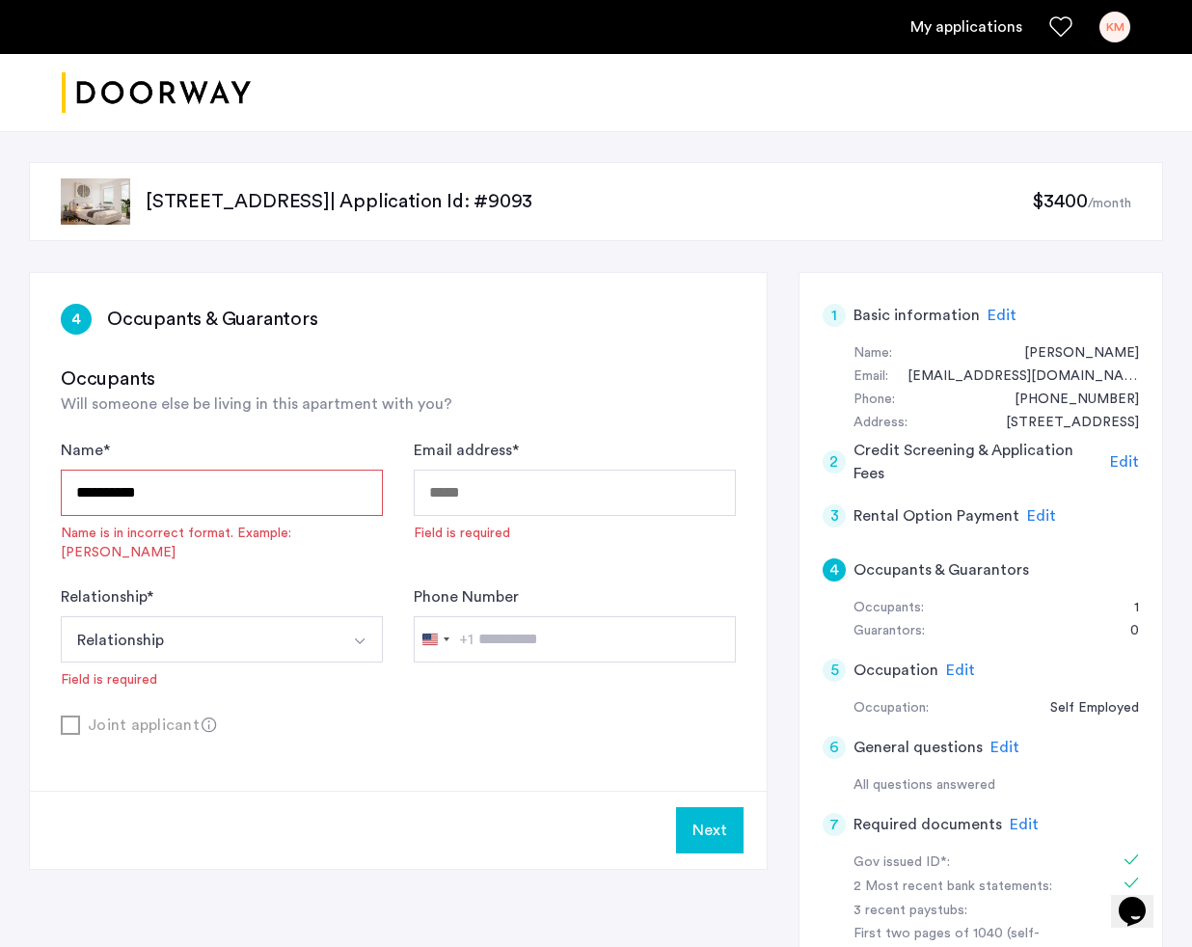
click at [284, 629] on button "Relationship" at bounding box center [199, 639] width 277 height 46
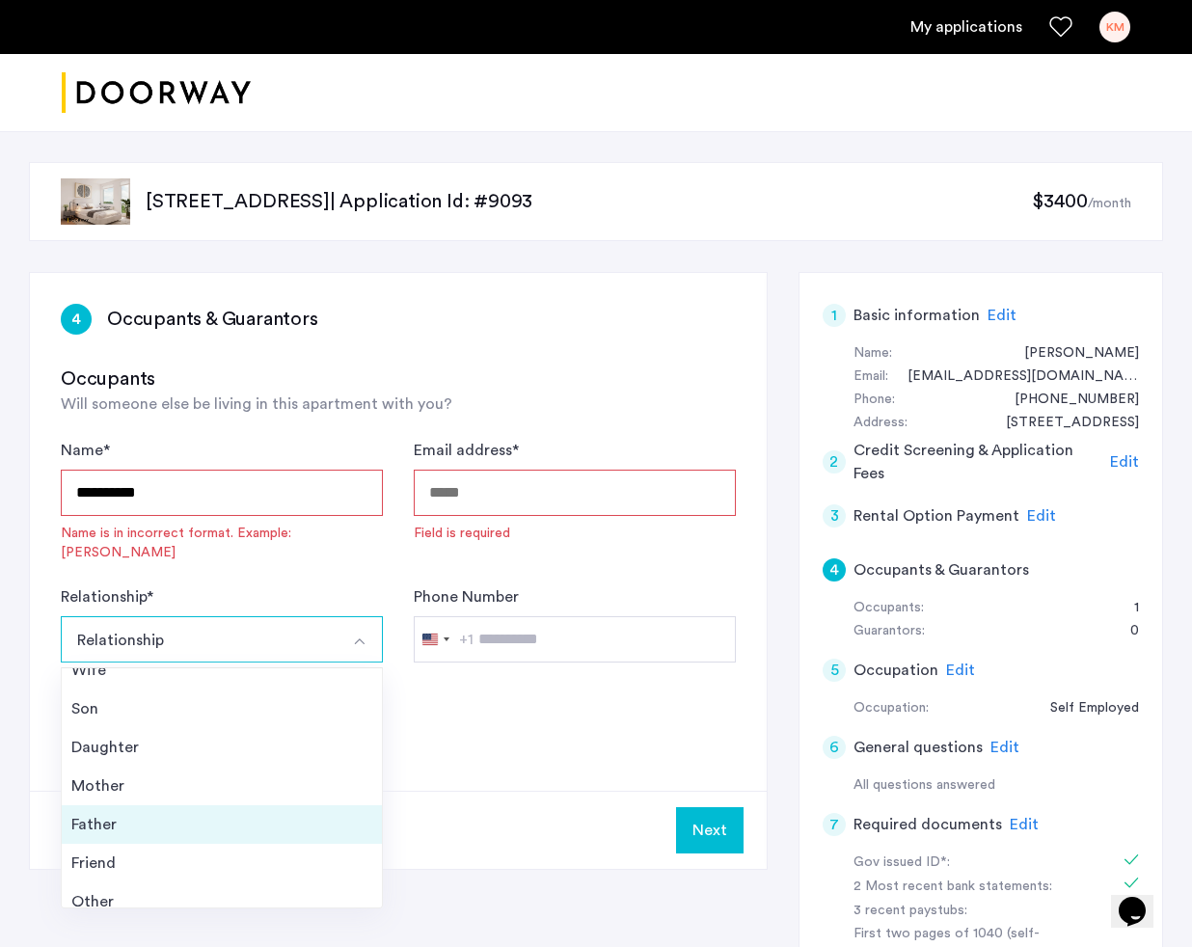
scroll to position [55, 0]
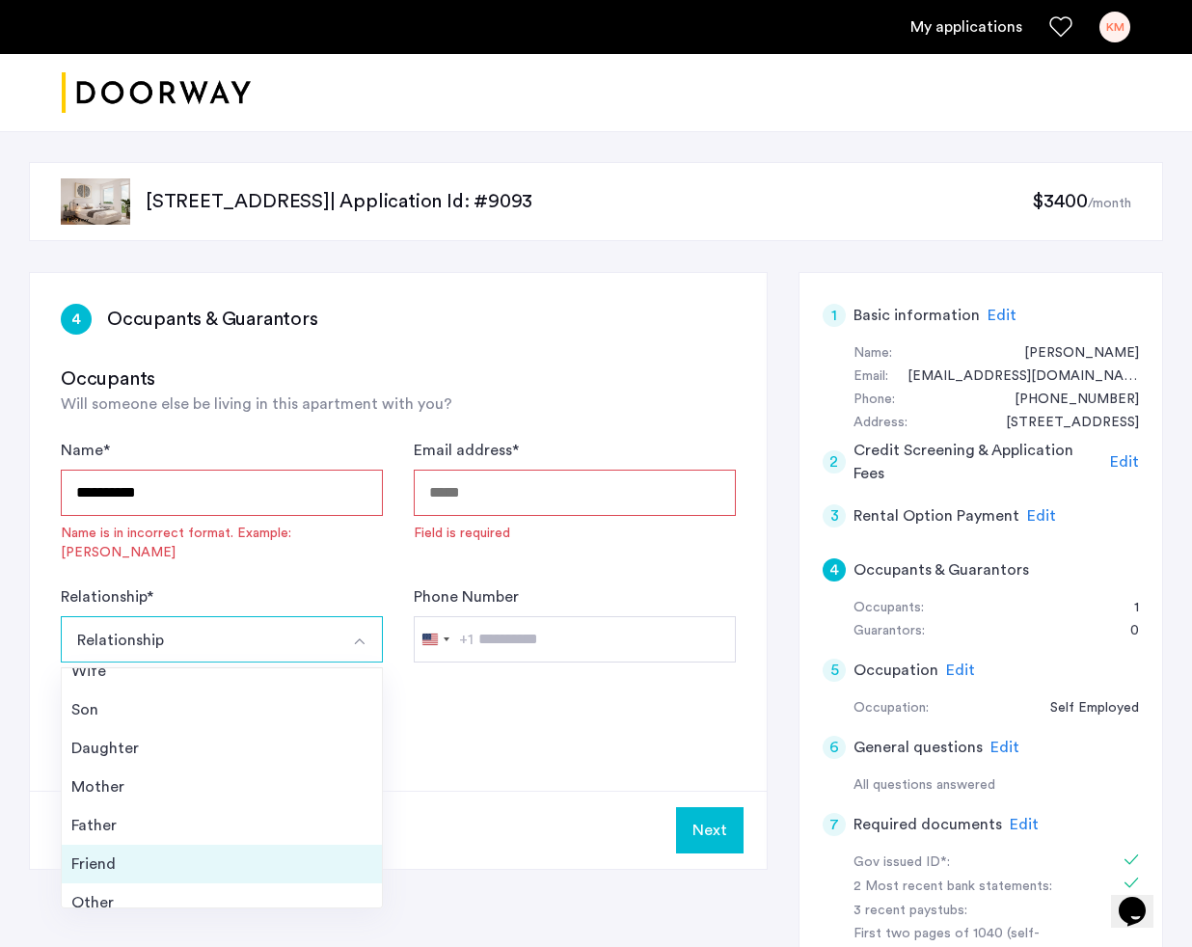
click at [189, 852] on div "Friend" at bounding box center [221, 863] width 301 height 23
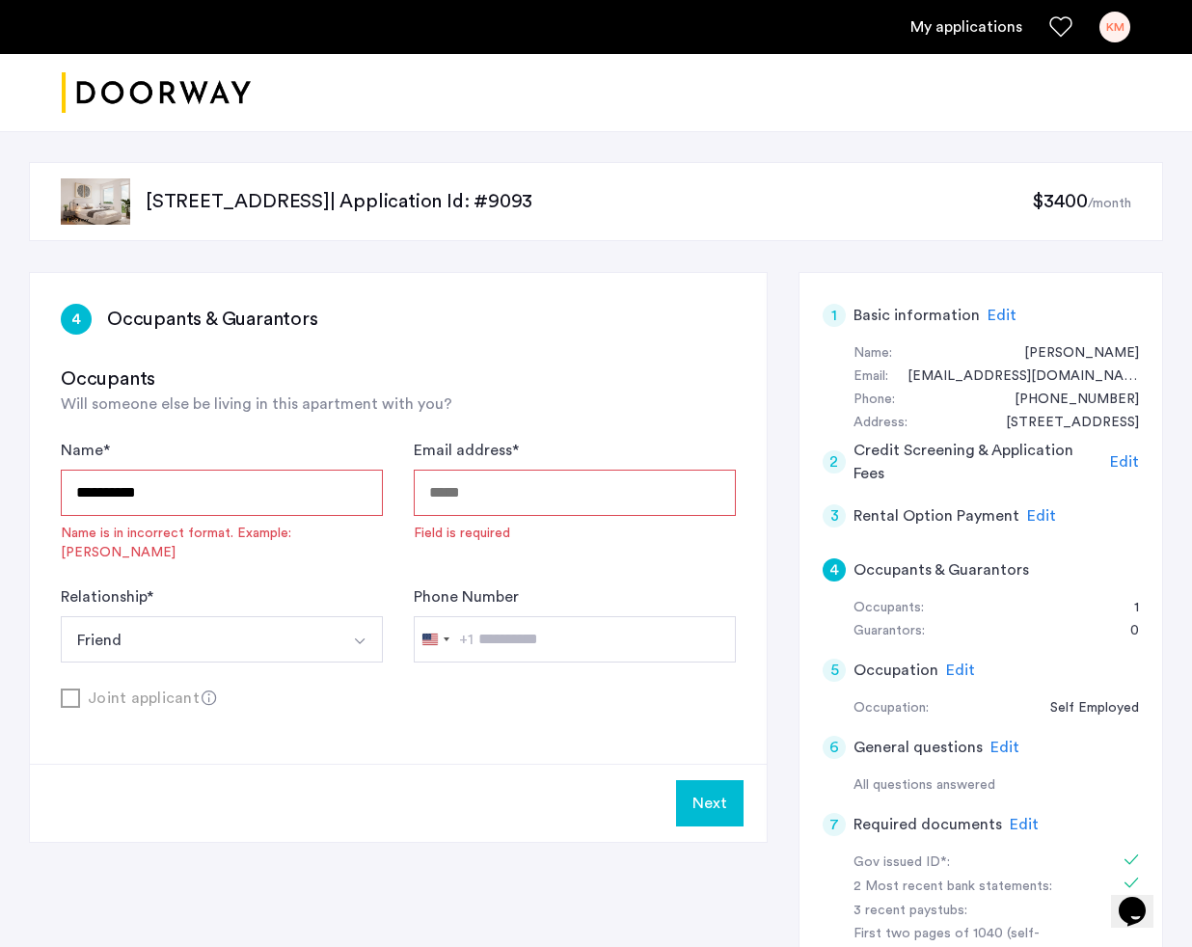
click at [547, 474] on input "Email address *" at bounding box center [575, 493] width 322 height 46
click at [459, 496] on input "Email address *" at bounding box center [575, 493] width 322 height 46
click at [563, 497] on input "Email address *" at bounding box center [575, 493] width 322 height 46
paste input "**********"
type input "**********"
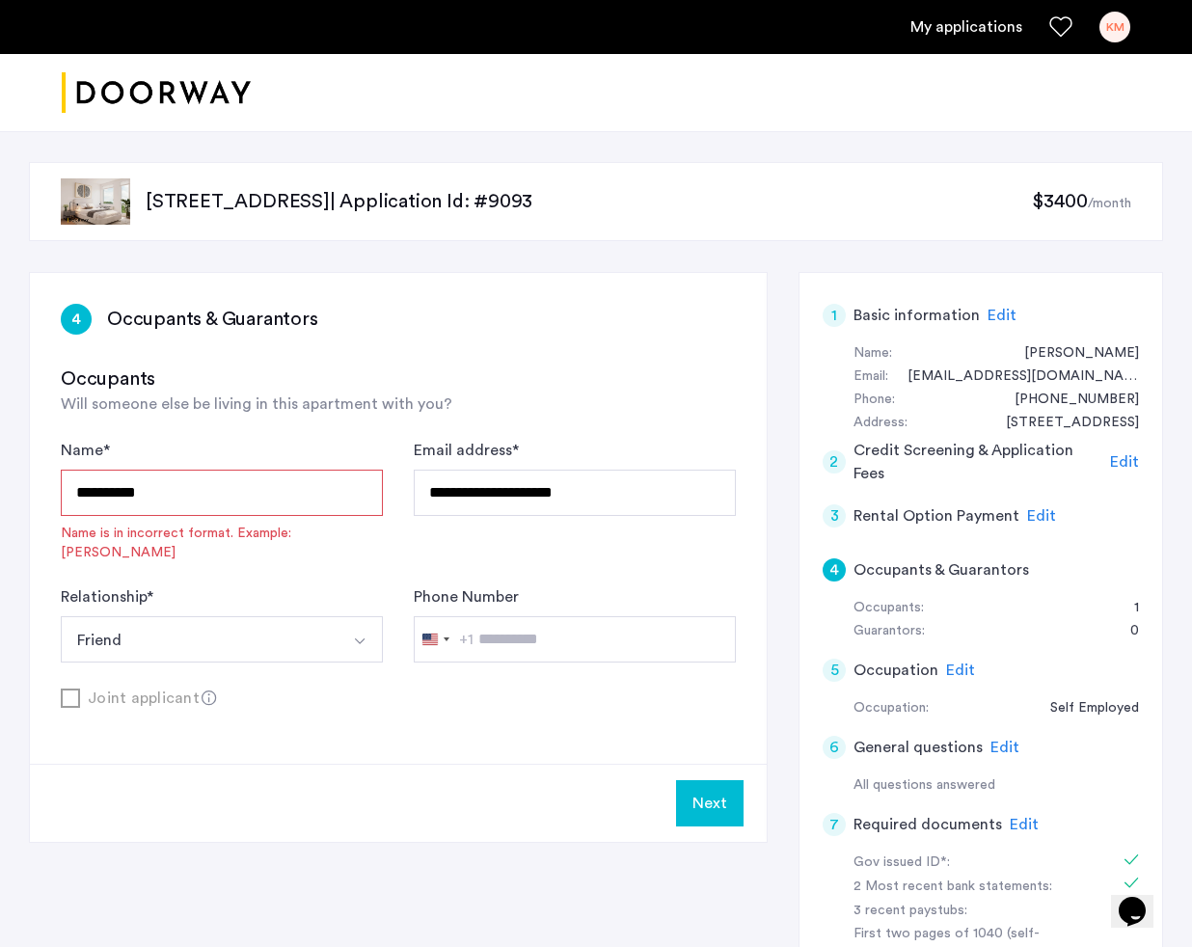
click at [274, 616] on button "Friend" at bounding box center [199, 639] width 277 height 46
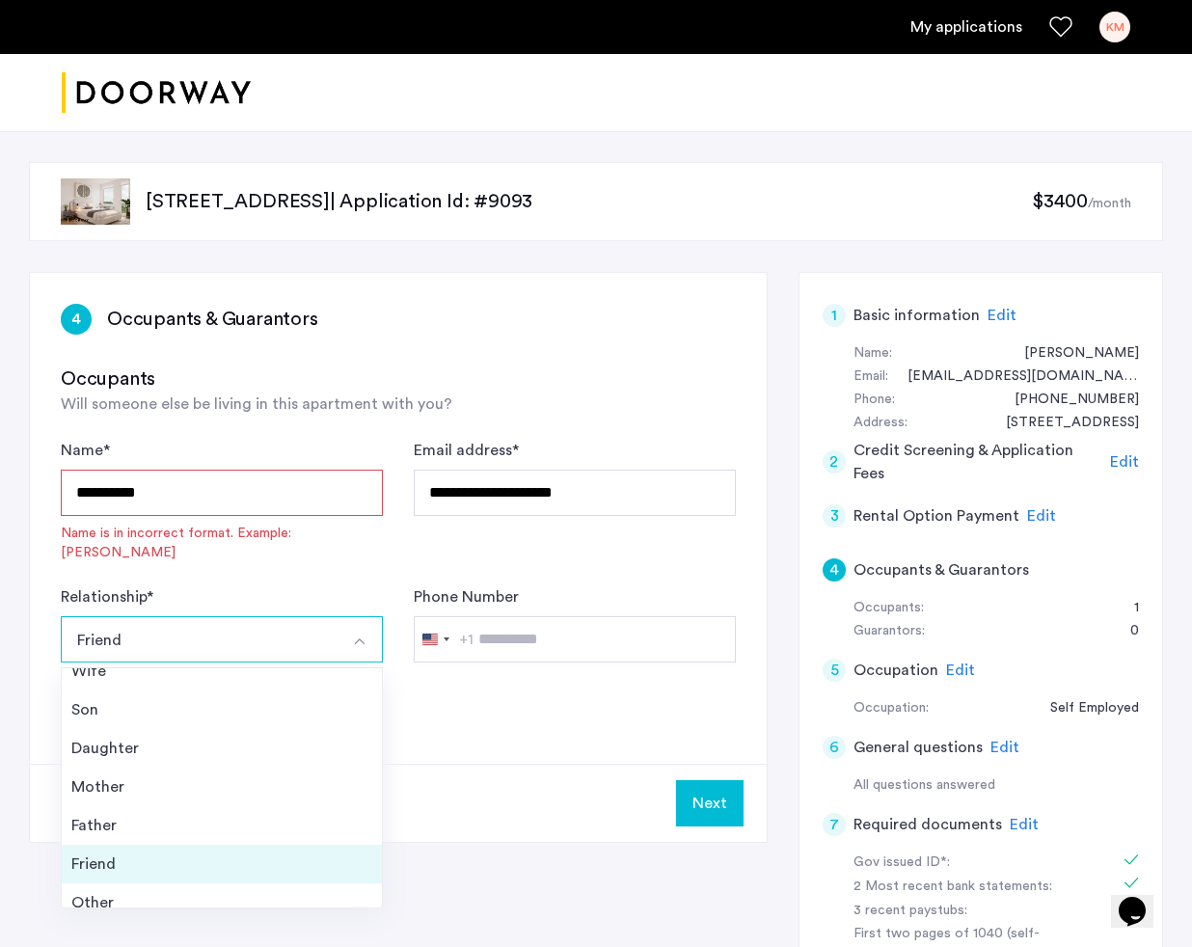
click at [224, 852] on div "Friend" at bounding box center [221, 863] width 301 height 23
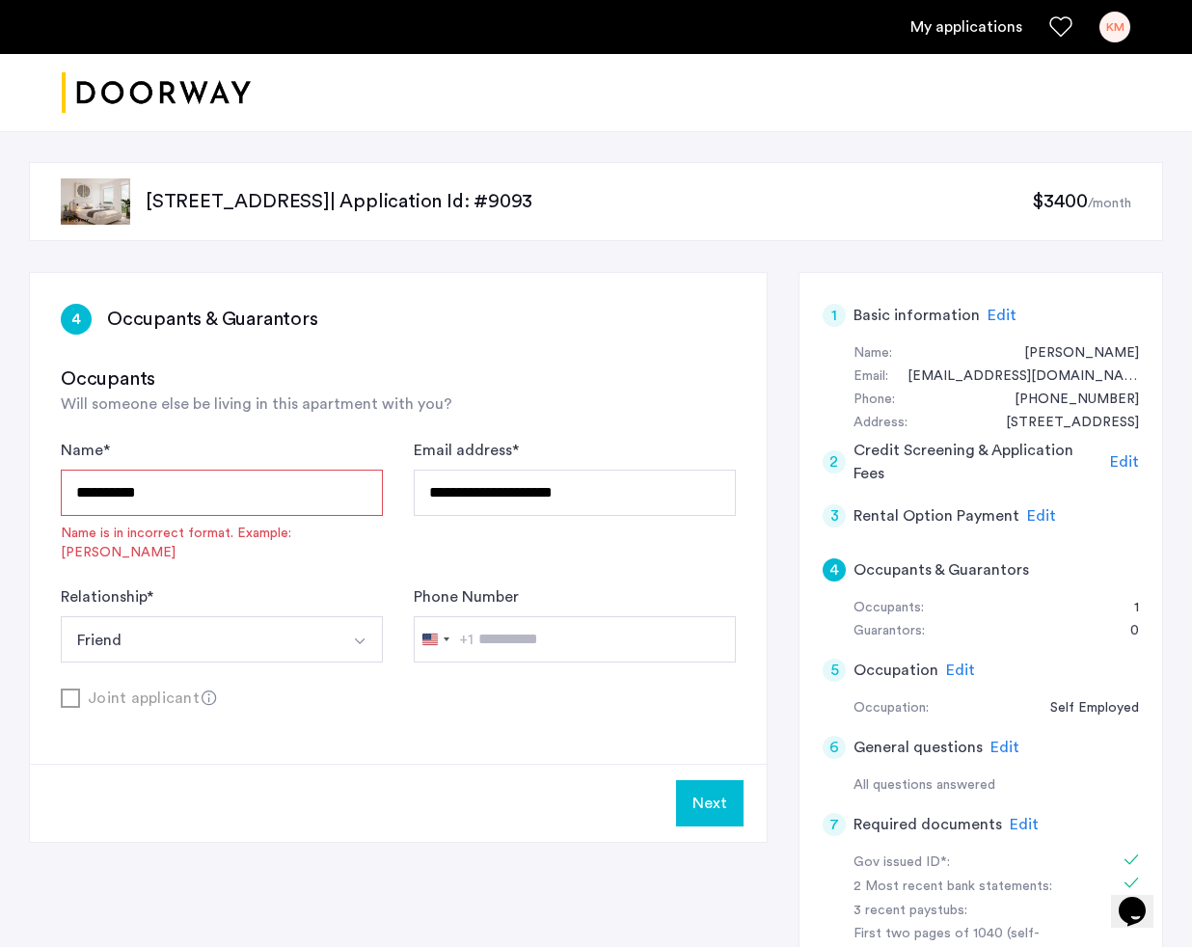
click at [176, 492] on input "*********" at bounding box center [222, 493] width 322 height 46
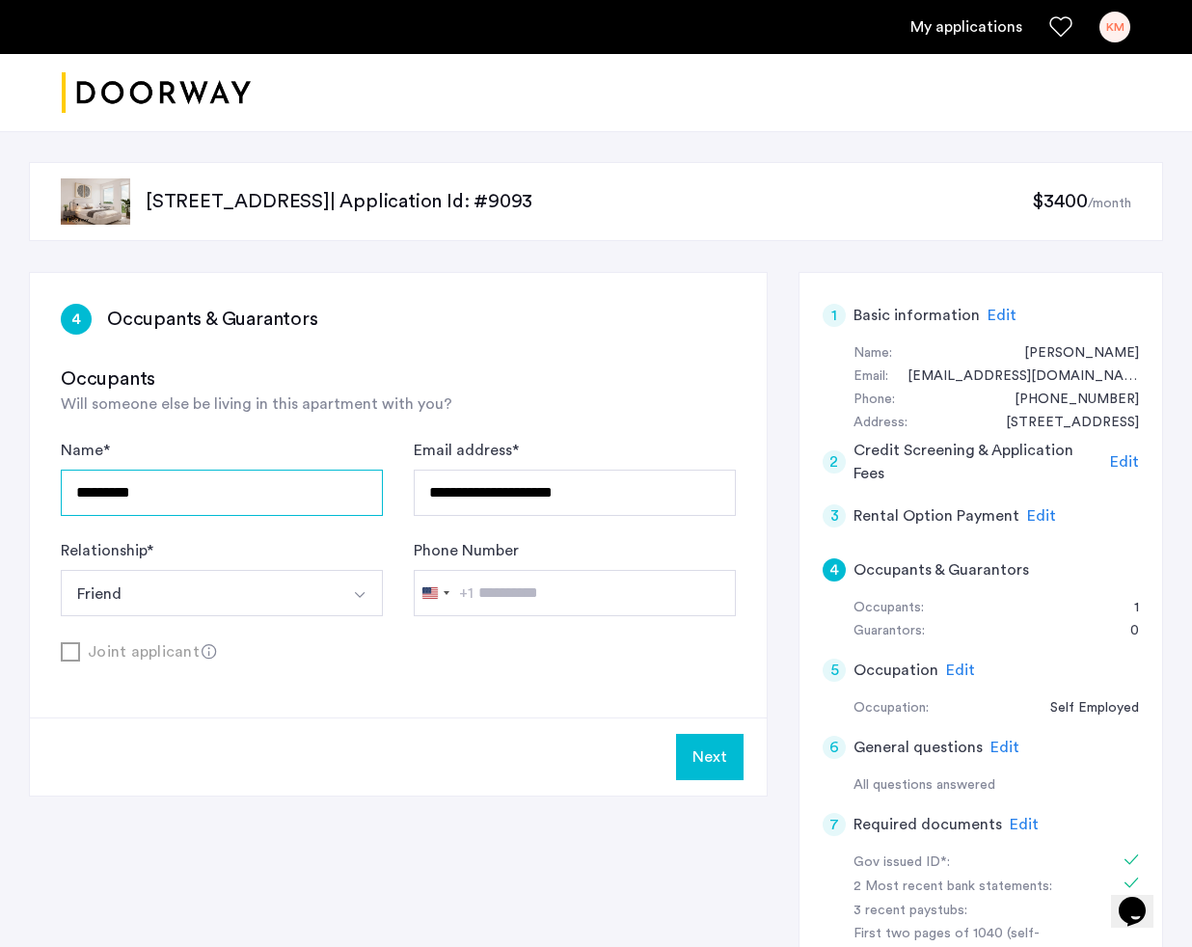
type input "*********"
click at [700, 746] on button "Next" at bounding box center [710, 757] width 68 height 46
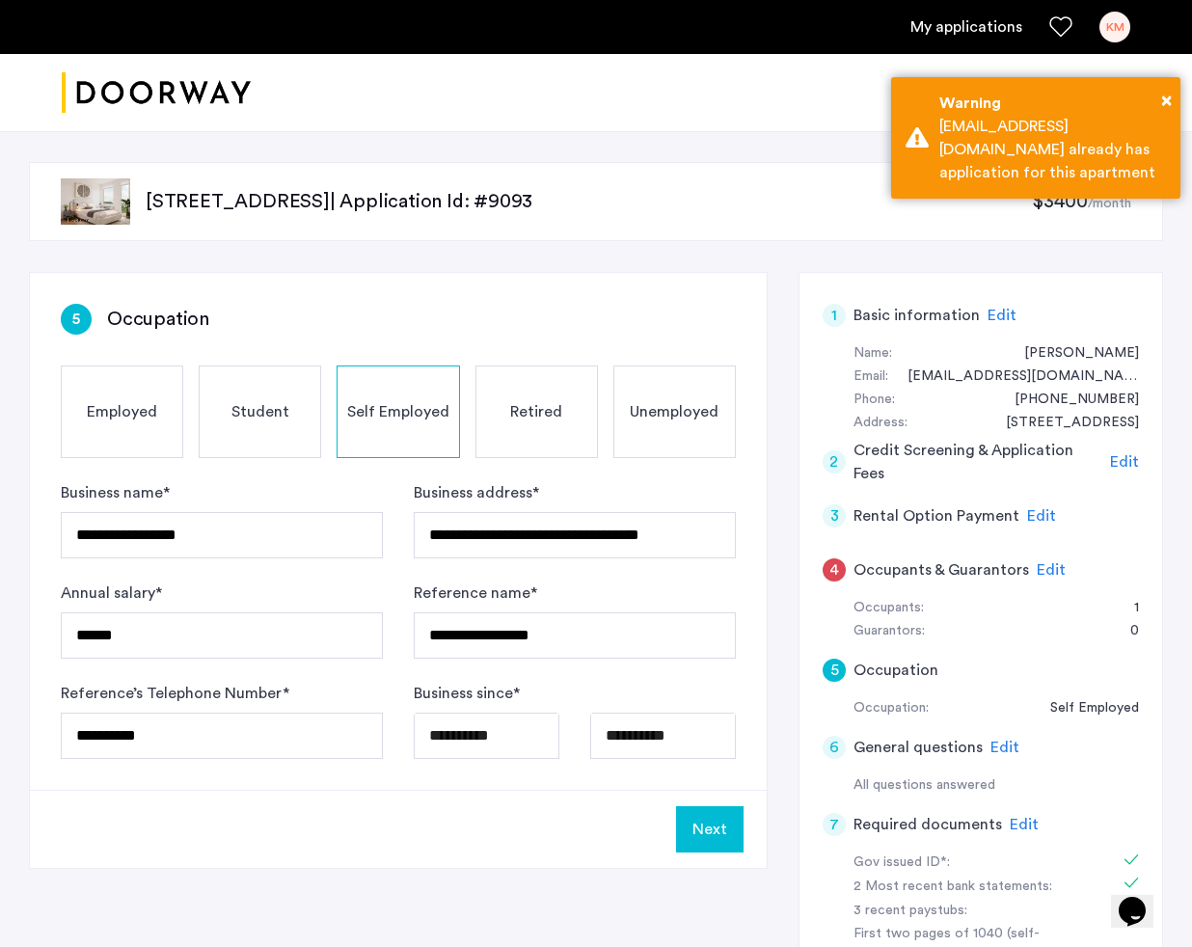
scroll to position [1325, 0]
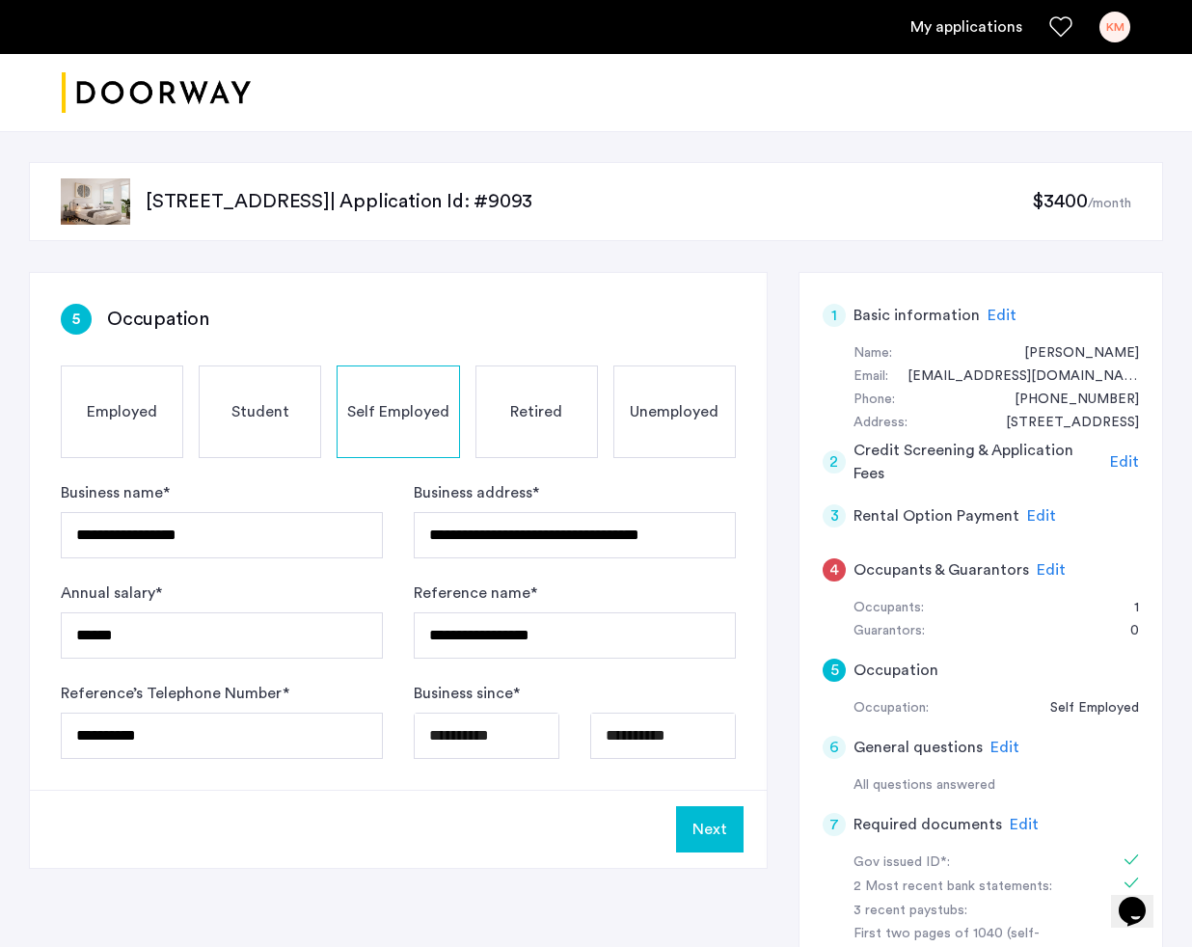
click at [827, 565] on div "4" at bounding box center [834, 569] width 23 height 23
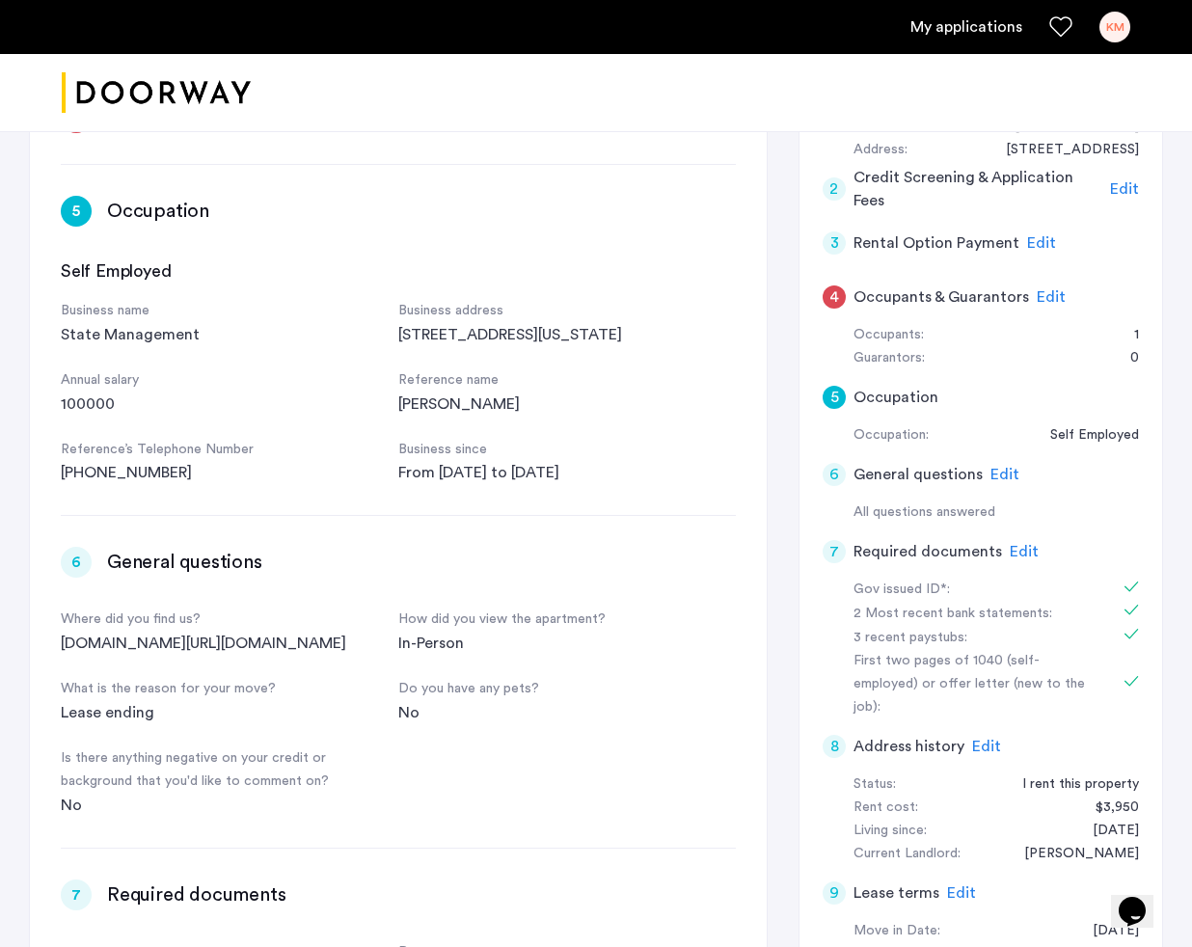
scroll to position [819, 0]
click at [1040, 289] on span "Edit" at bounding box center [1051, 296] width 29 height 15
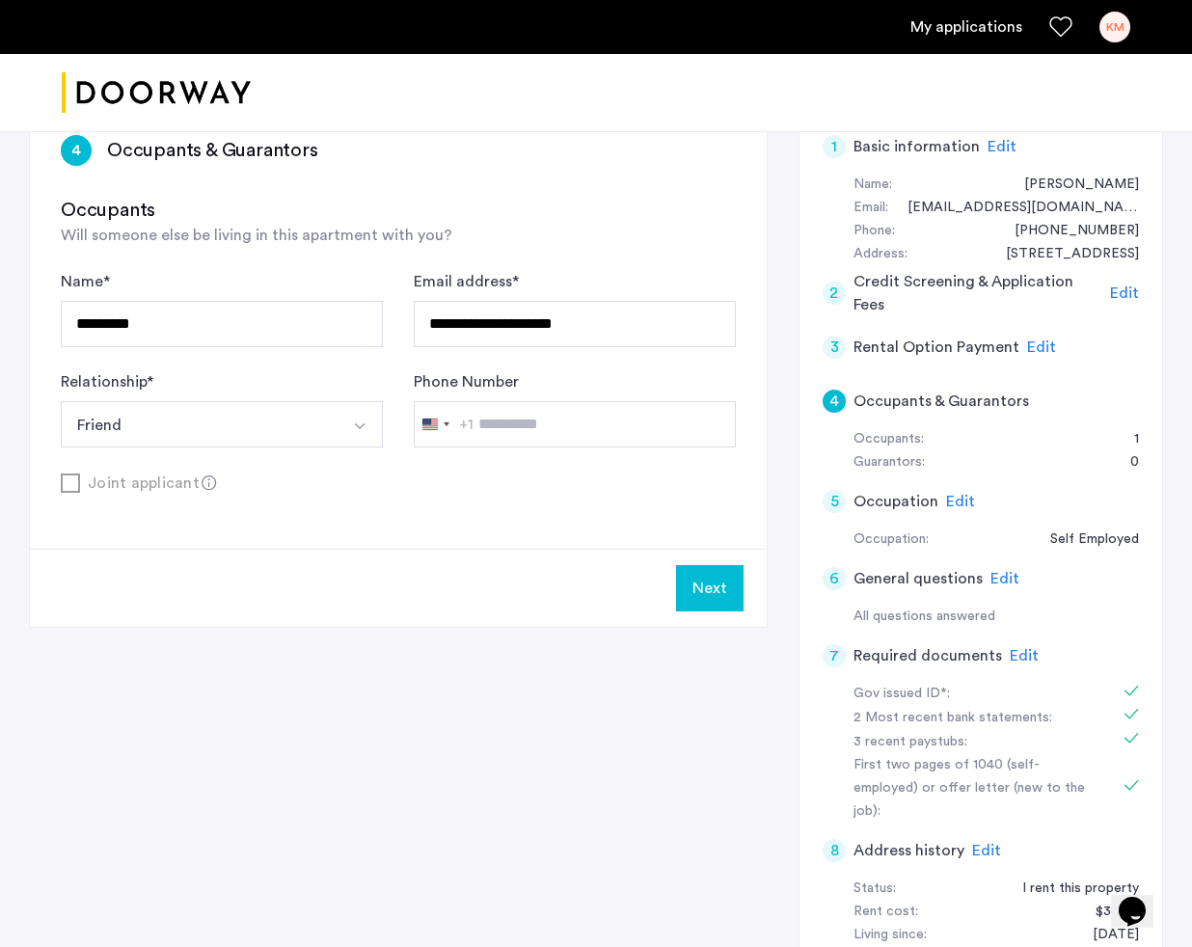
scroll to position [171, 0]
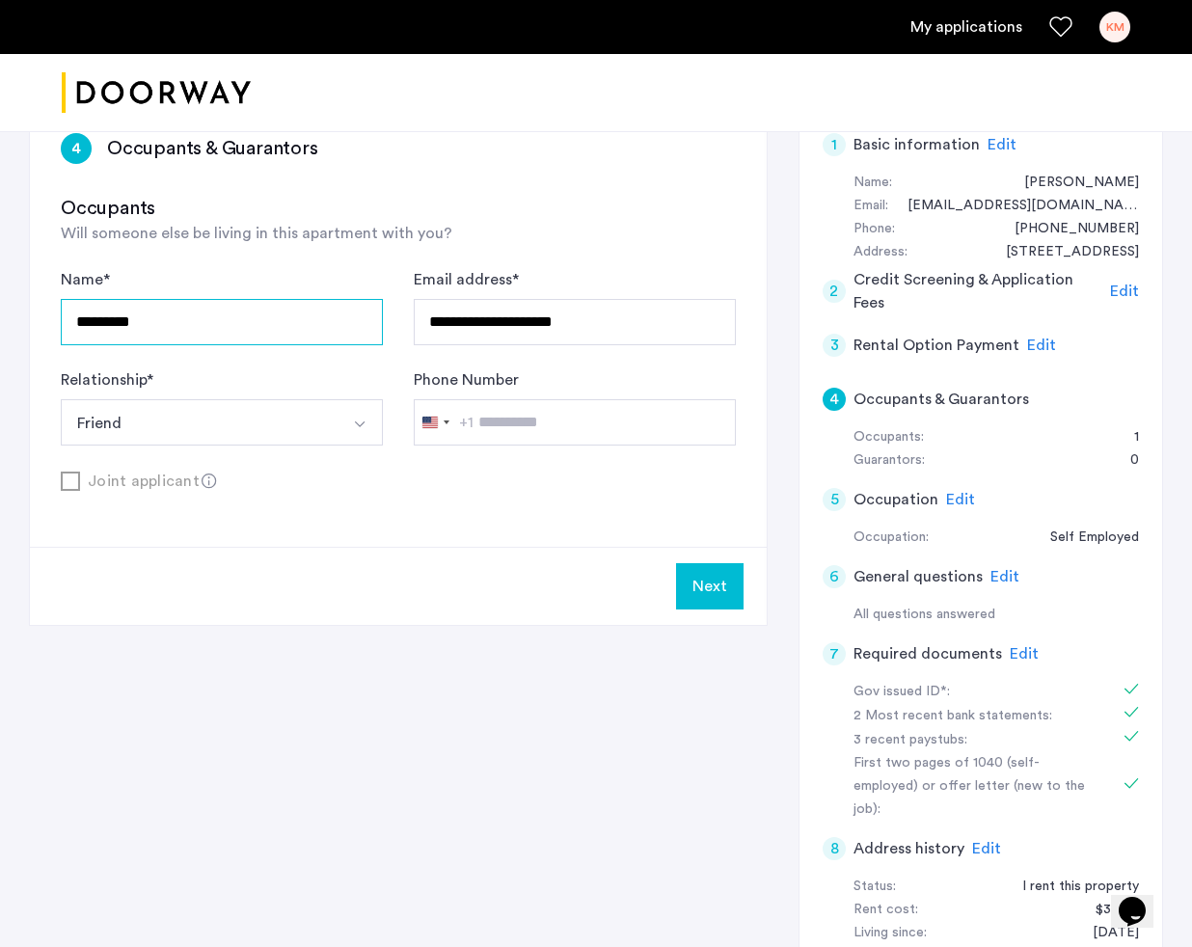
drag, startPoint x: 181, startPoint y: 319, endPoint x: 25, endPoint y: 313, distance: 156.3
click at [25, 313] on div "**********" at bounding box center [596, 537] width 1192 height 1155
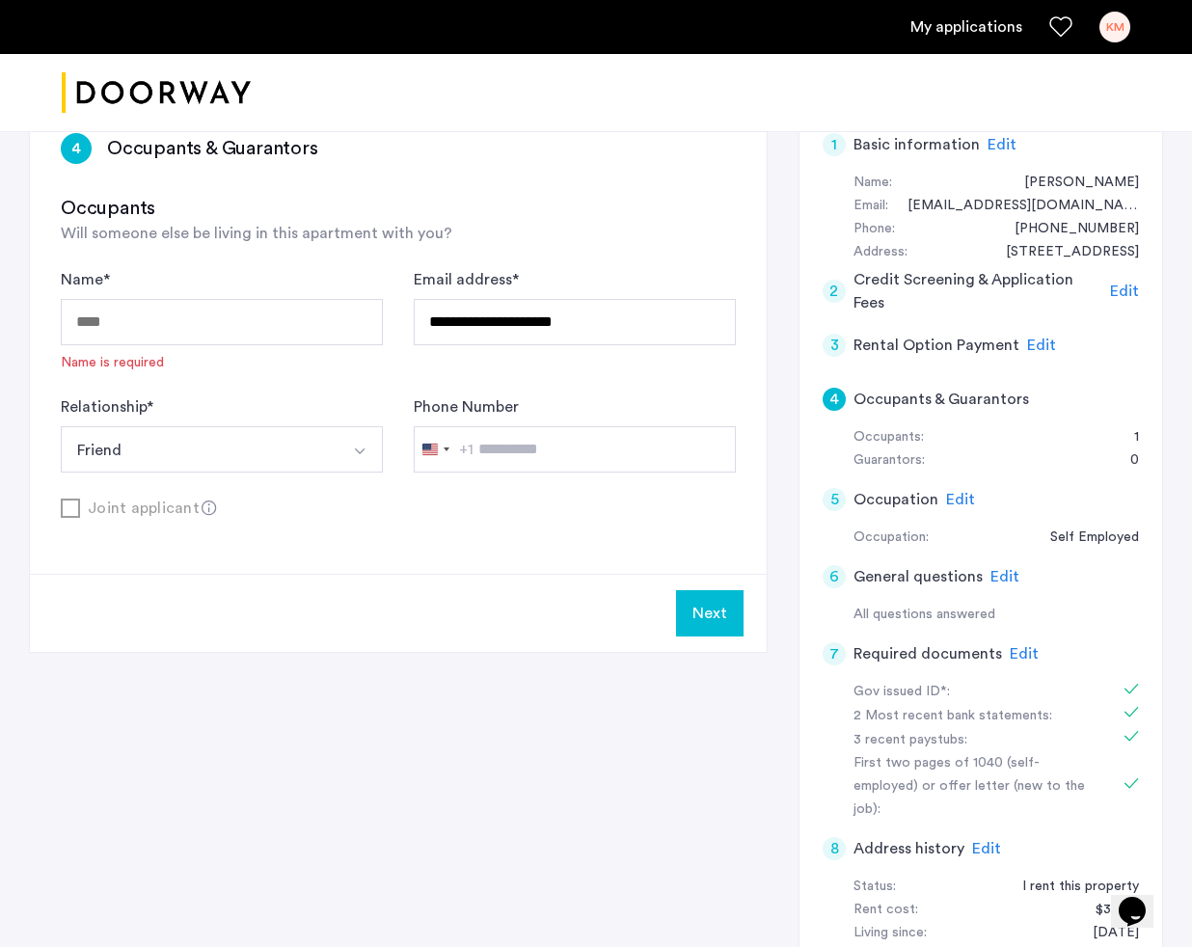
click at [166, 443] on button "Friend" at bounding box center [199, 449] width 277 height 46
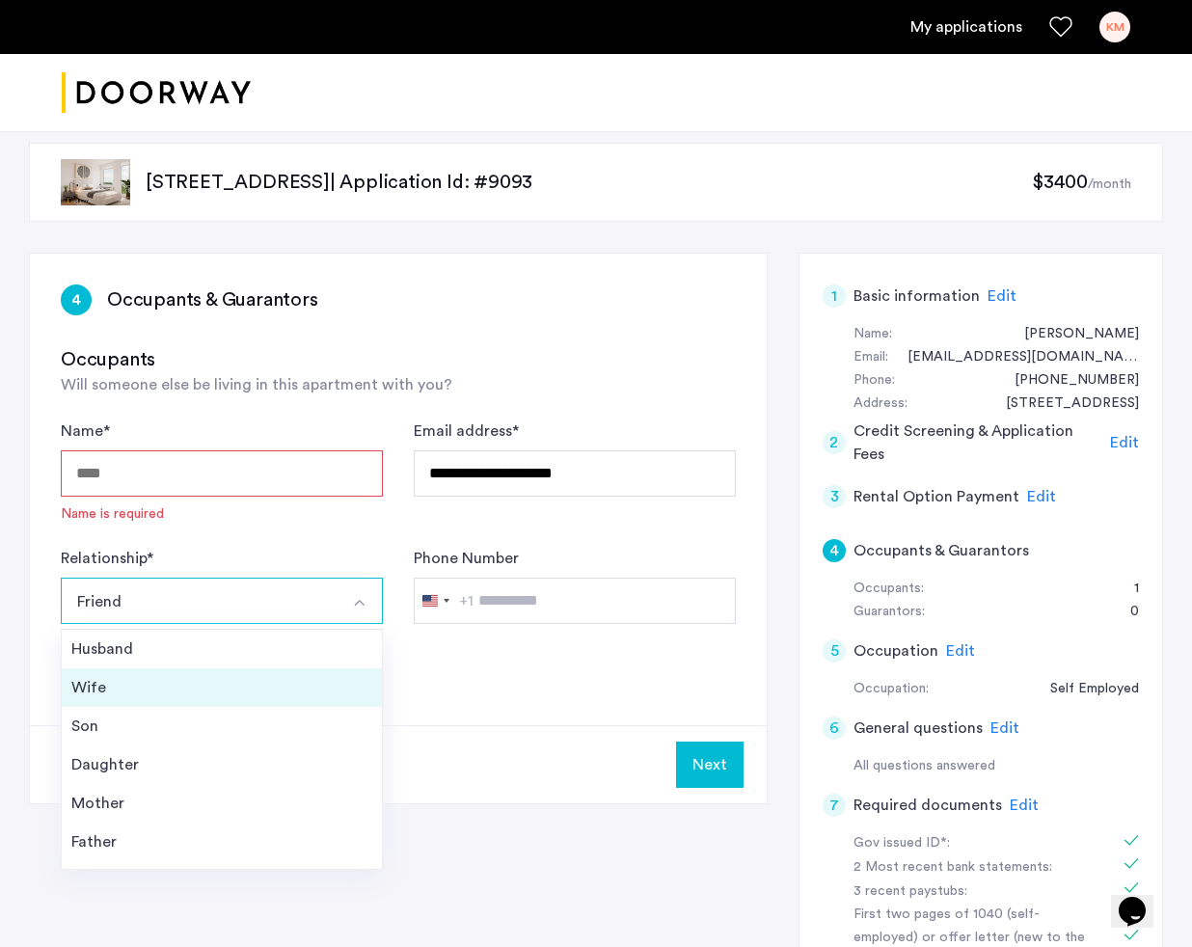
scroll to position [0, 0]
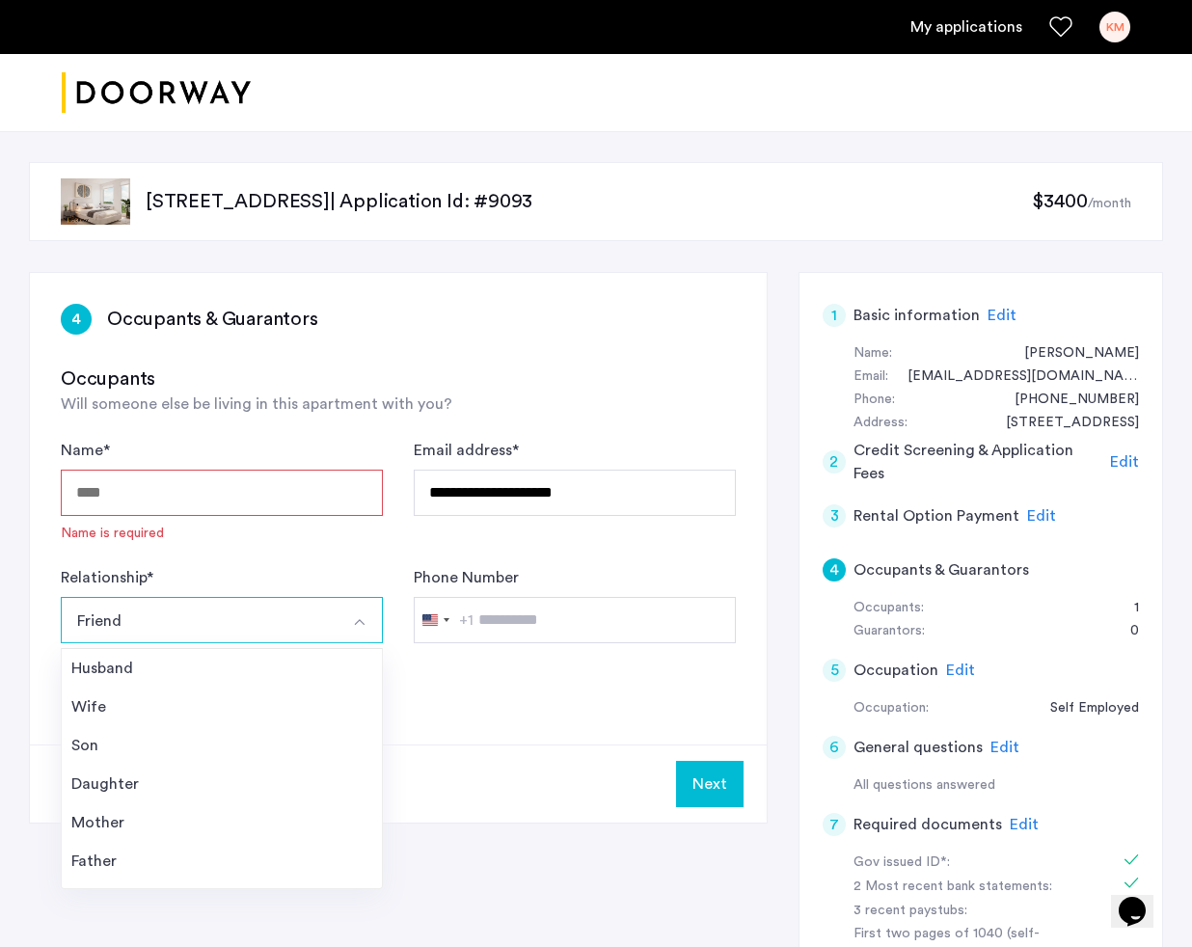
click at [277, 622] on button "Friend" at bounding box center [199, 620] width 277 height 46
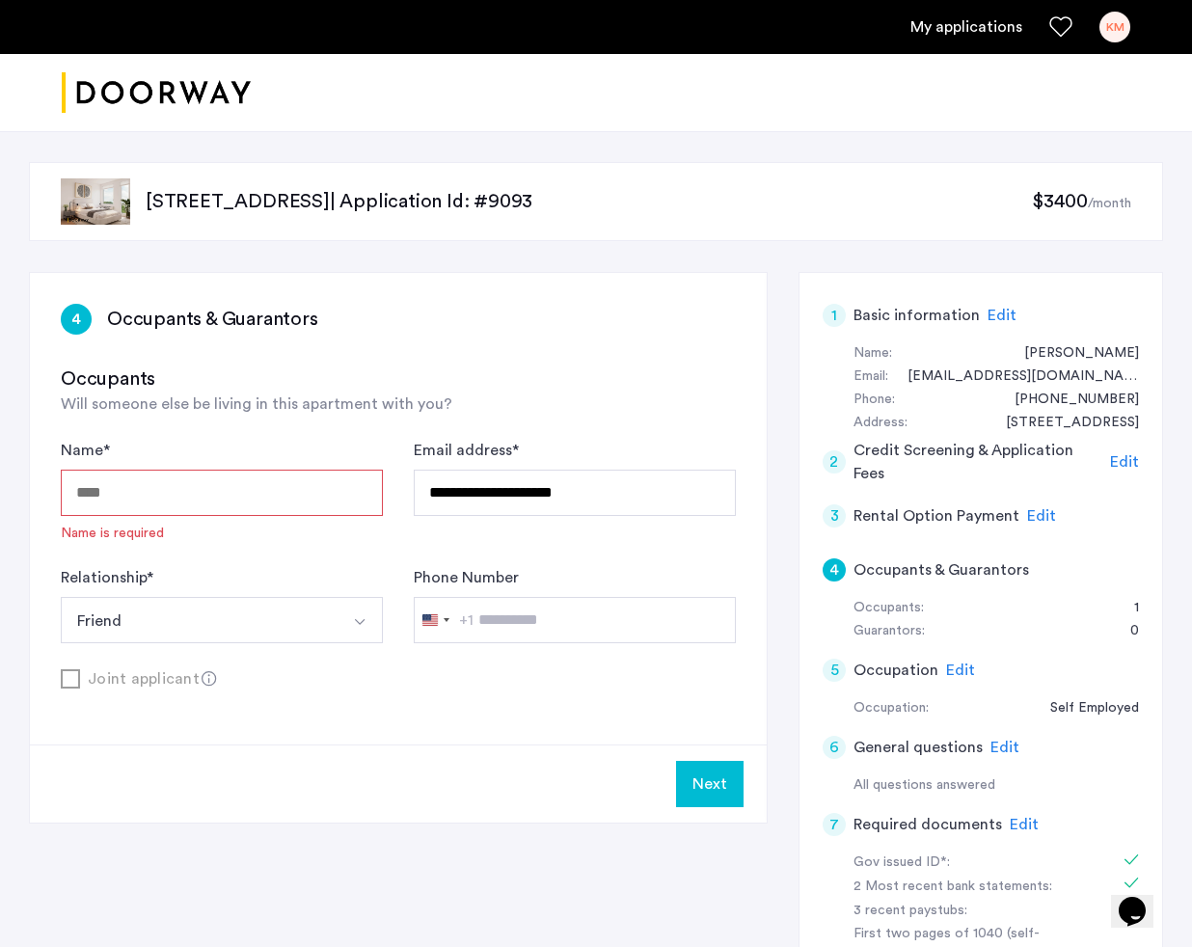
click at [365, 601] on button "Select option" at bounding box center [360, 620] width 46 height 46
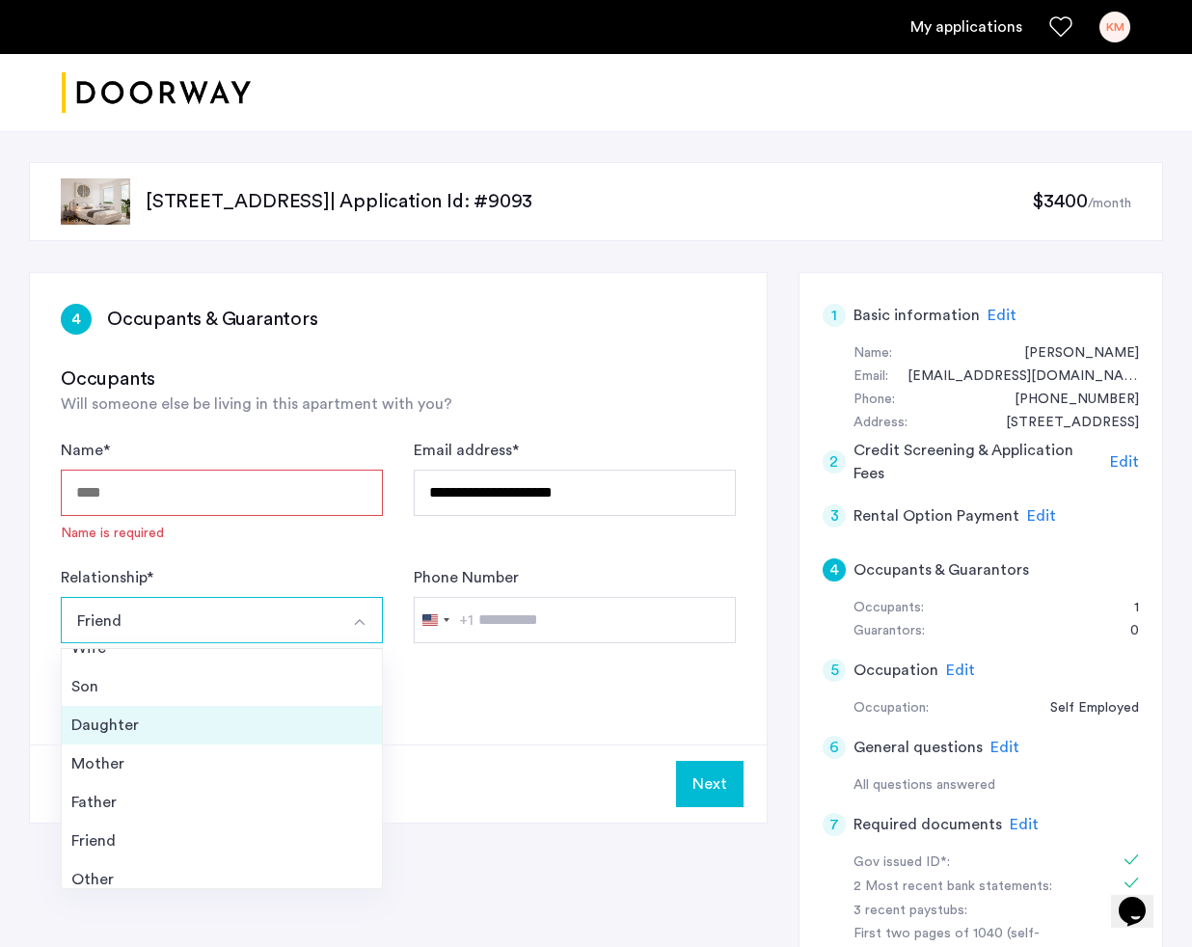
scroll to position [69, 0]
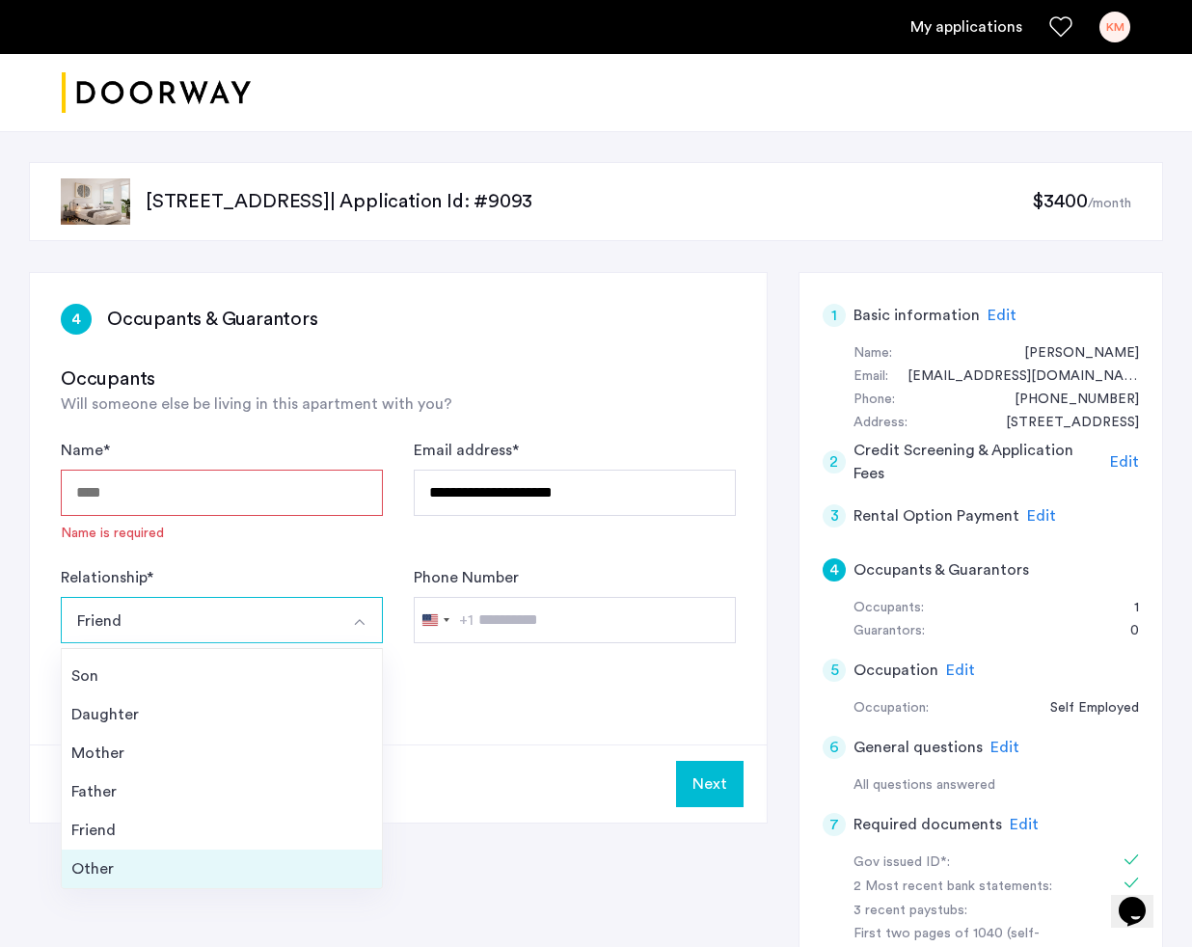
click at [206, 866] on div "Other" at bounding box center [221, 868] width 301 height 23
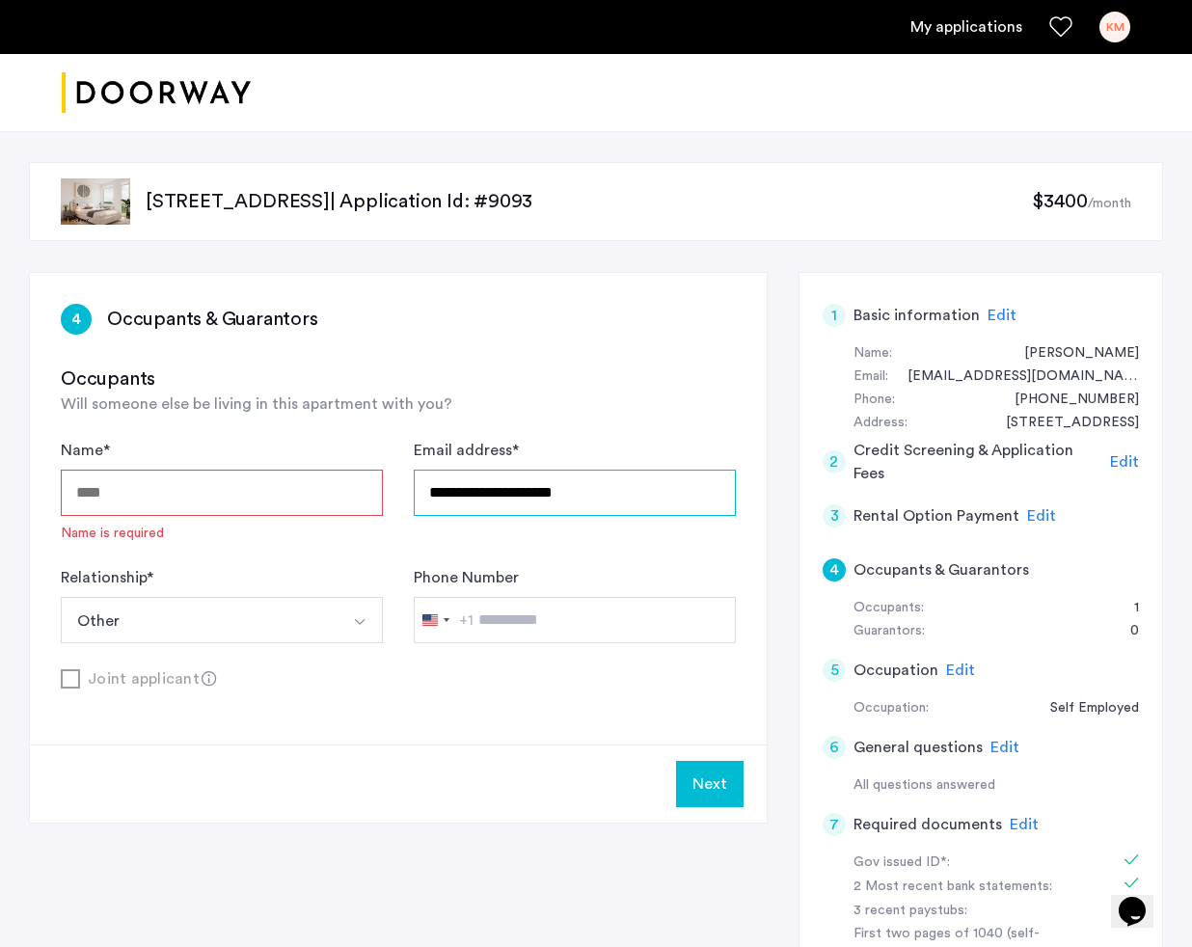
click at [530, 494] on input "**********" at bounding box center [575, 493] width 322 height 46
drag, startPoint x: 629, startPoint y: 489, endPoint x: 402, endPoint y: 483, distance: 226.7
click at [402, 483] on div "**********" at bounding box center [398, 541] width 675 height 204
click at [318, 613] on button "Other" at bounding box center [199, 620] width 277 height 46
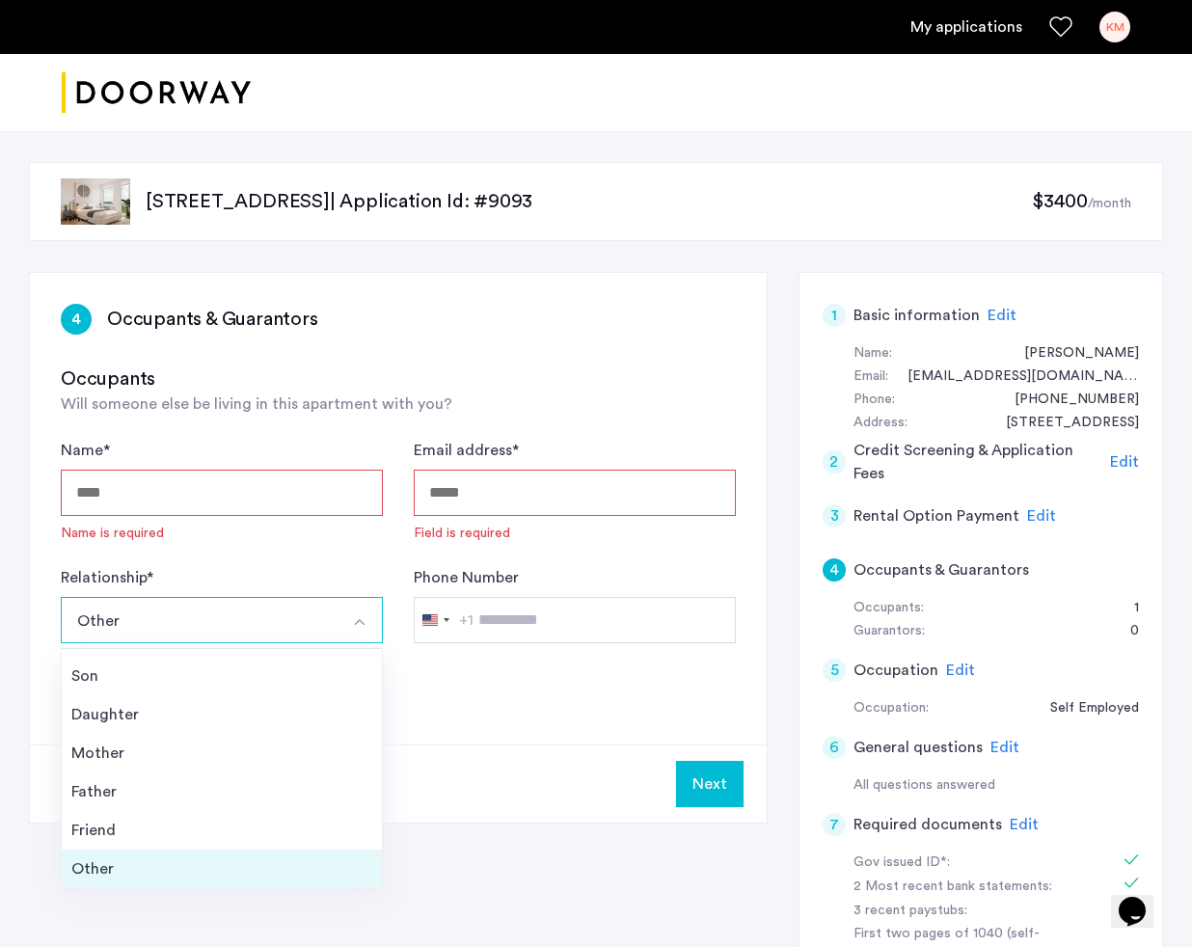
click at [298, 870] on div "Other" at bounding box center [221, 868] width 301 height 23
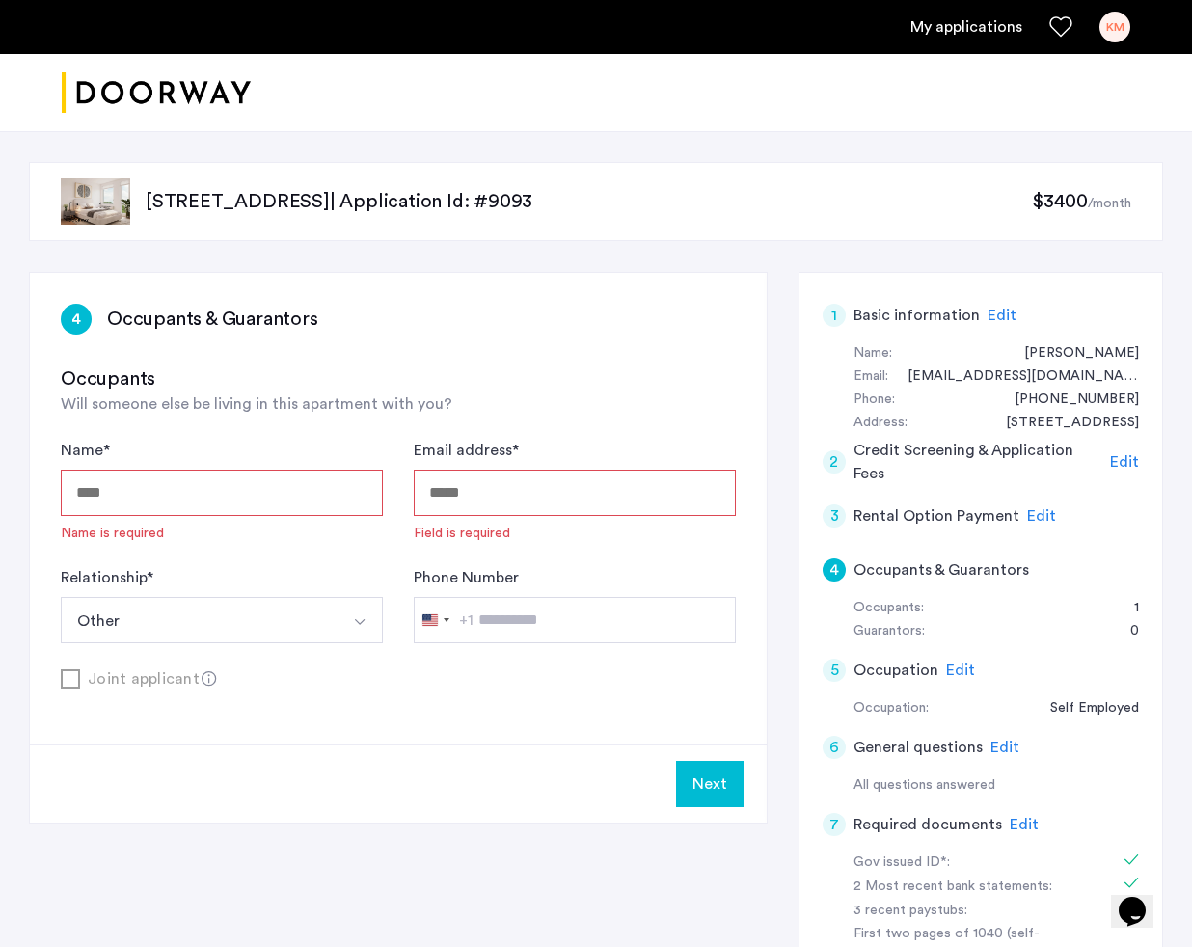
click at [559, 504] on input "Email address *" at bounding box center [575, 493] width 322 height 46
type input "**********"
click at [219, 507] on input "Name *" at bounding box center [222, 493] width 322 height 46
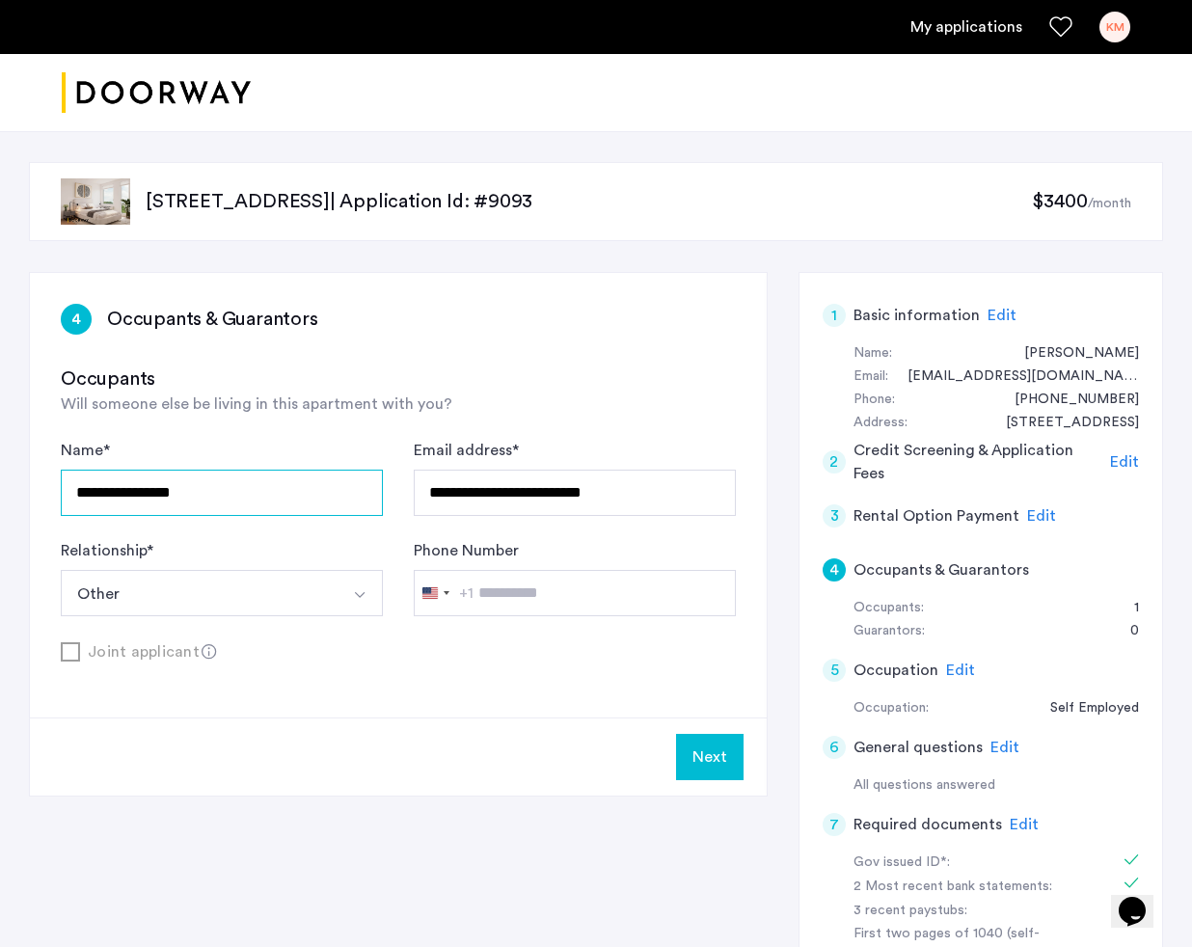
click at [132, 494] on input "**********" at bounding box center [222, 493] width 322 height 46
type input "**********"
click at [729, 746] on button "Next" at bounding box center [710, 757] width 68 height 46
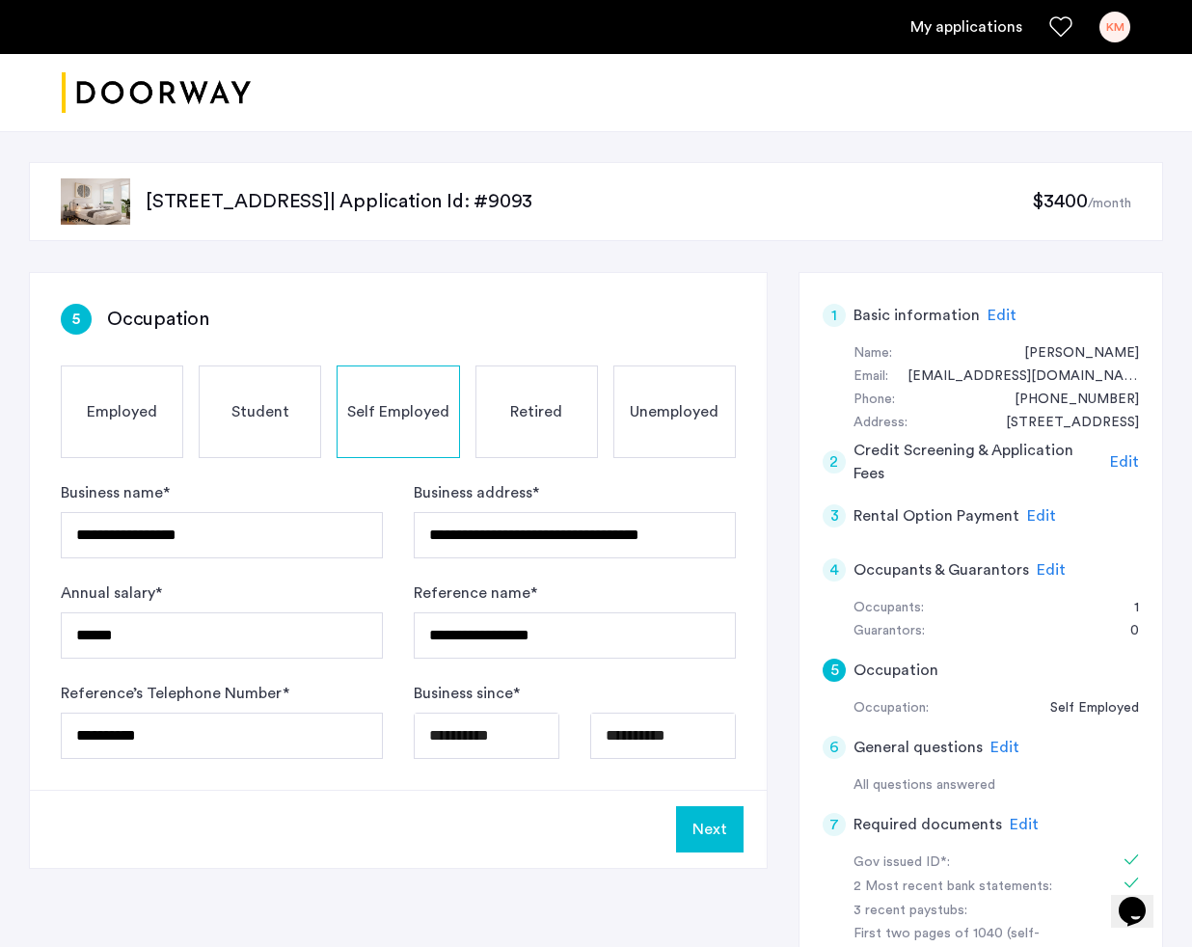
click at [714, 832] on button "Next" at bounding box center [710, 829] width 68 height 46
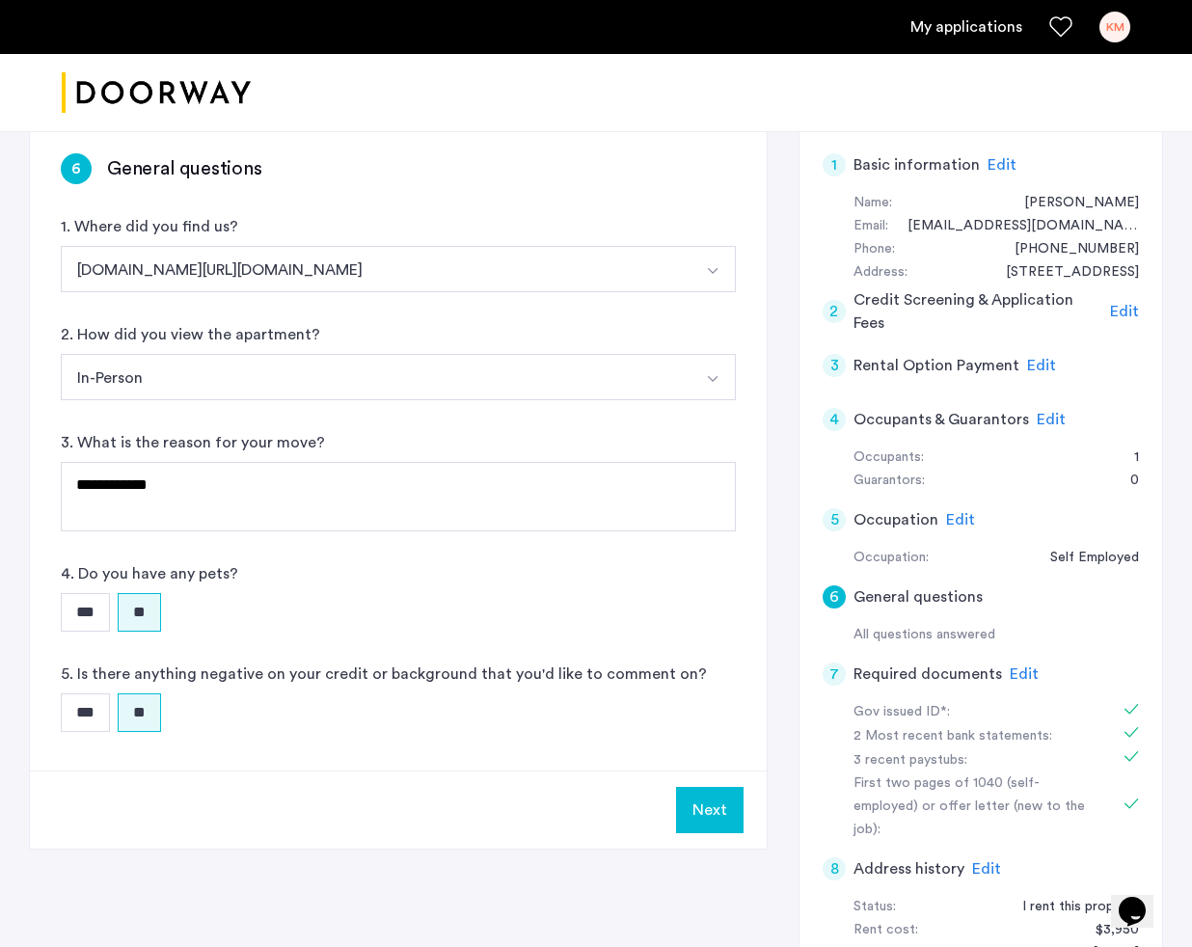
scroll to position [157, 0]
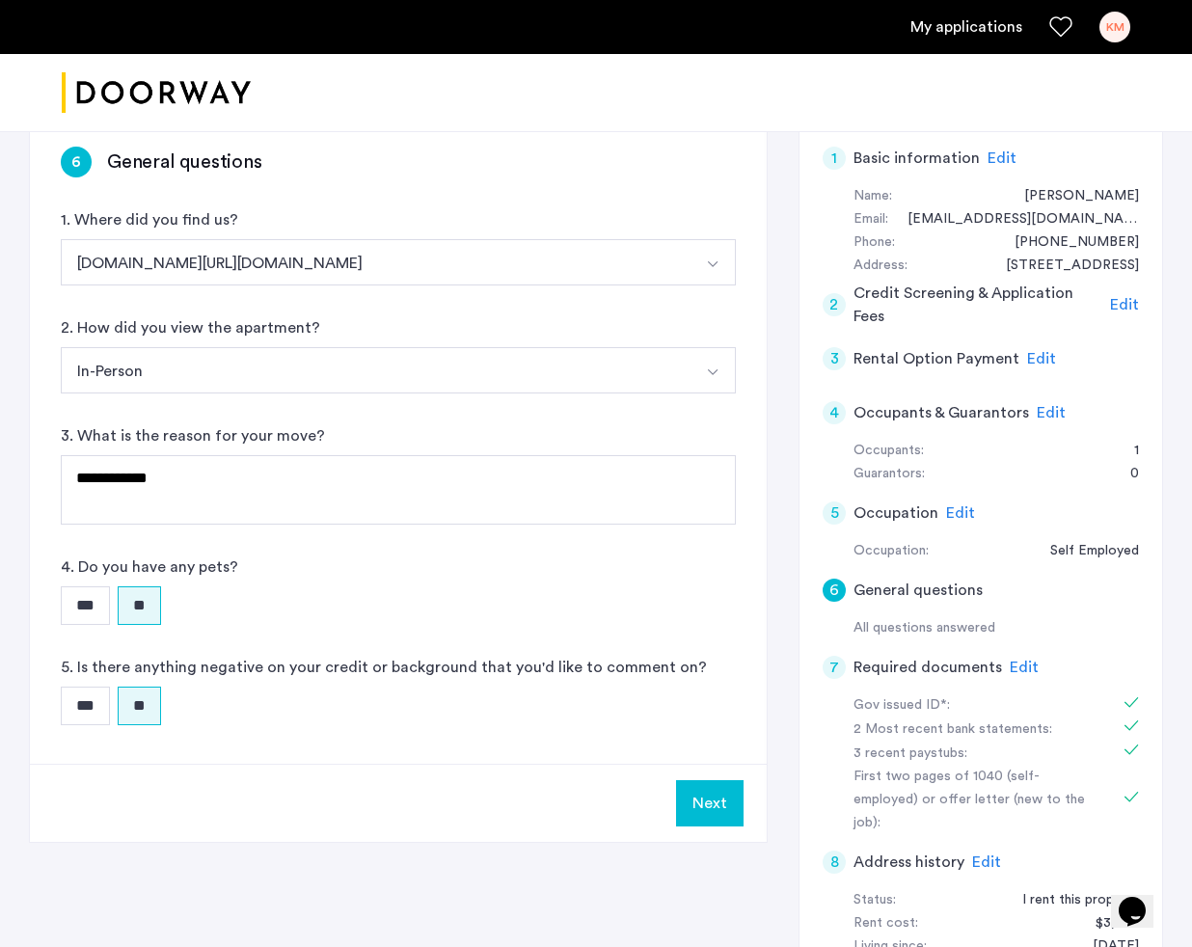
click at [705, 811] on button "Next" at bounding box center [710, 803] width 68 height 46
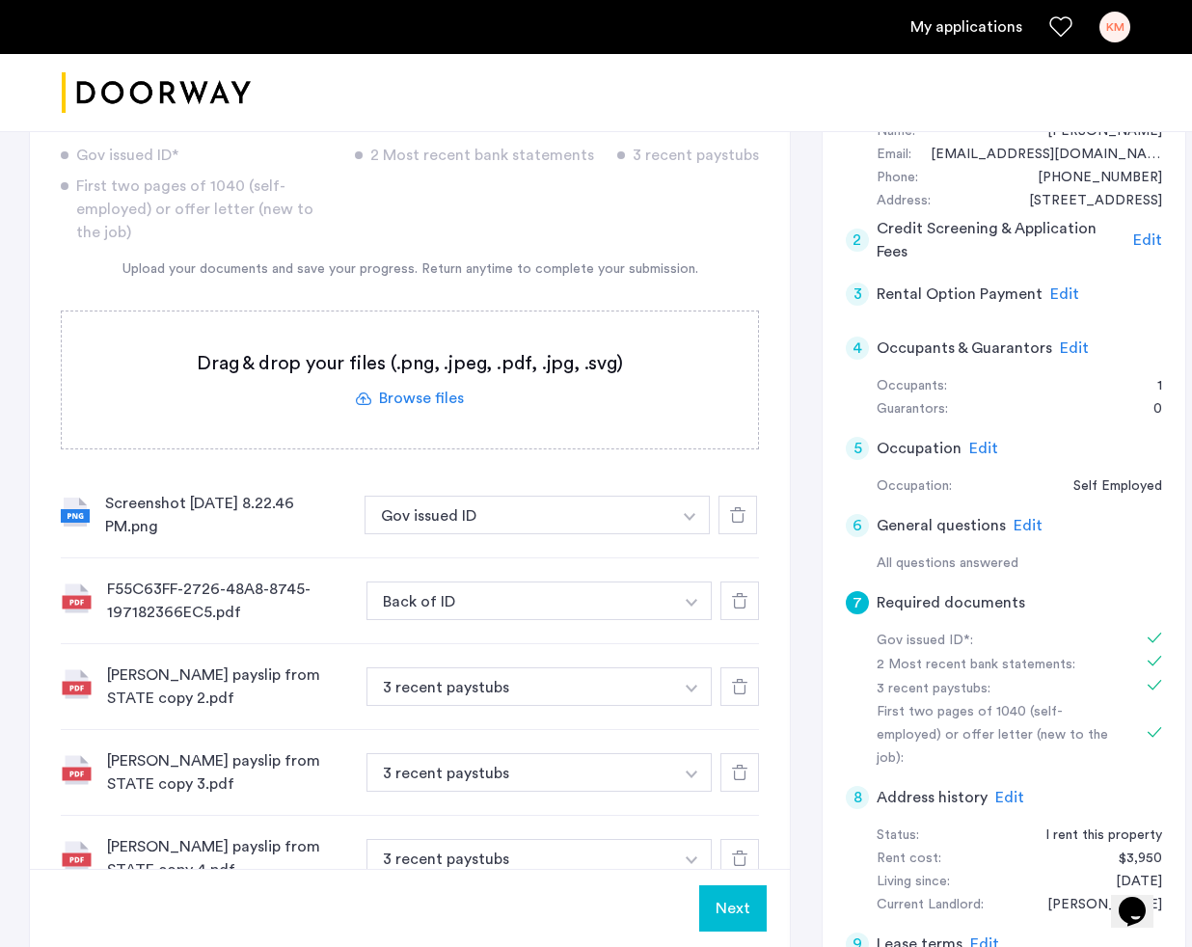
scroll to position [320, 0]
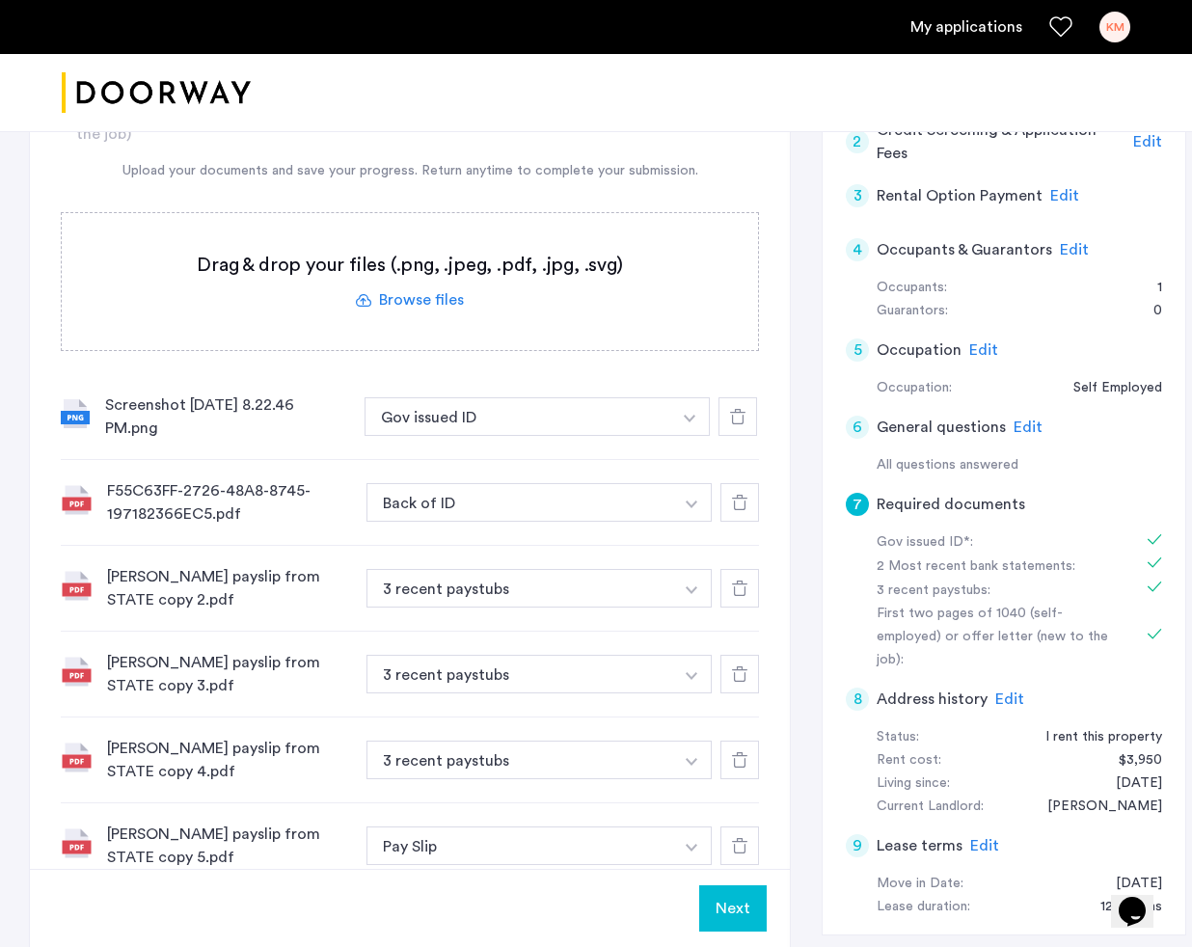
click at [717, 892] on button "Next" at bounding box center [733, 908] width 68 height 46
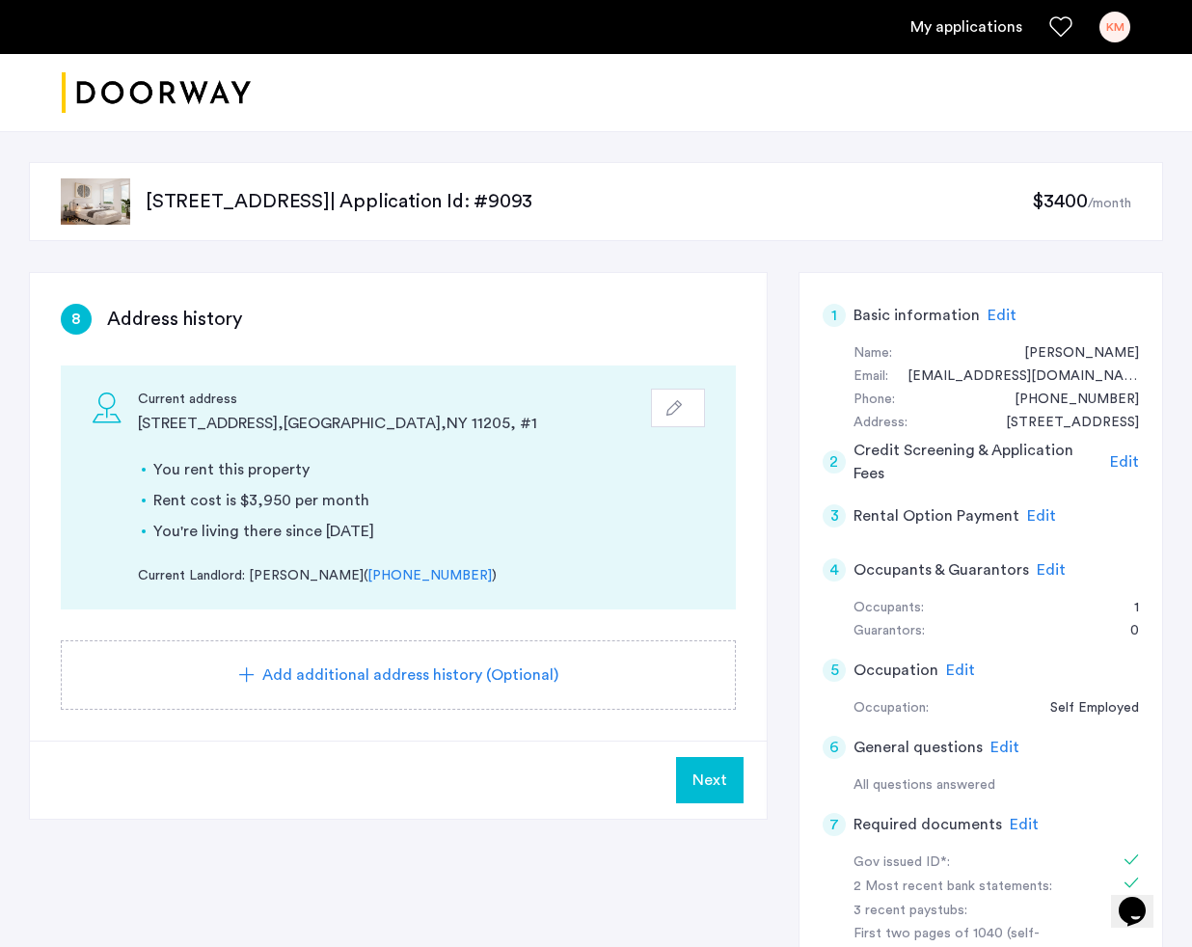
click at [722, 765] on button "Next" at bounding box center [710, 780] width 68 height 46
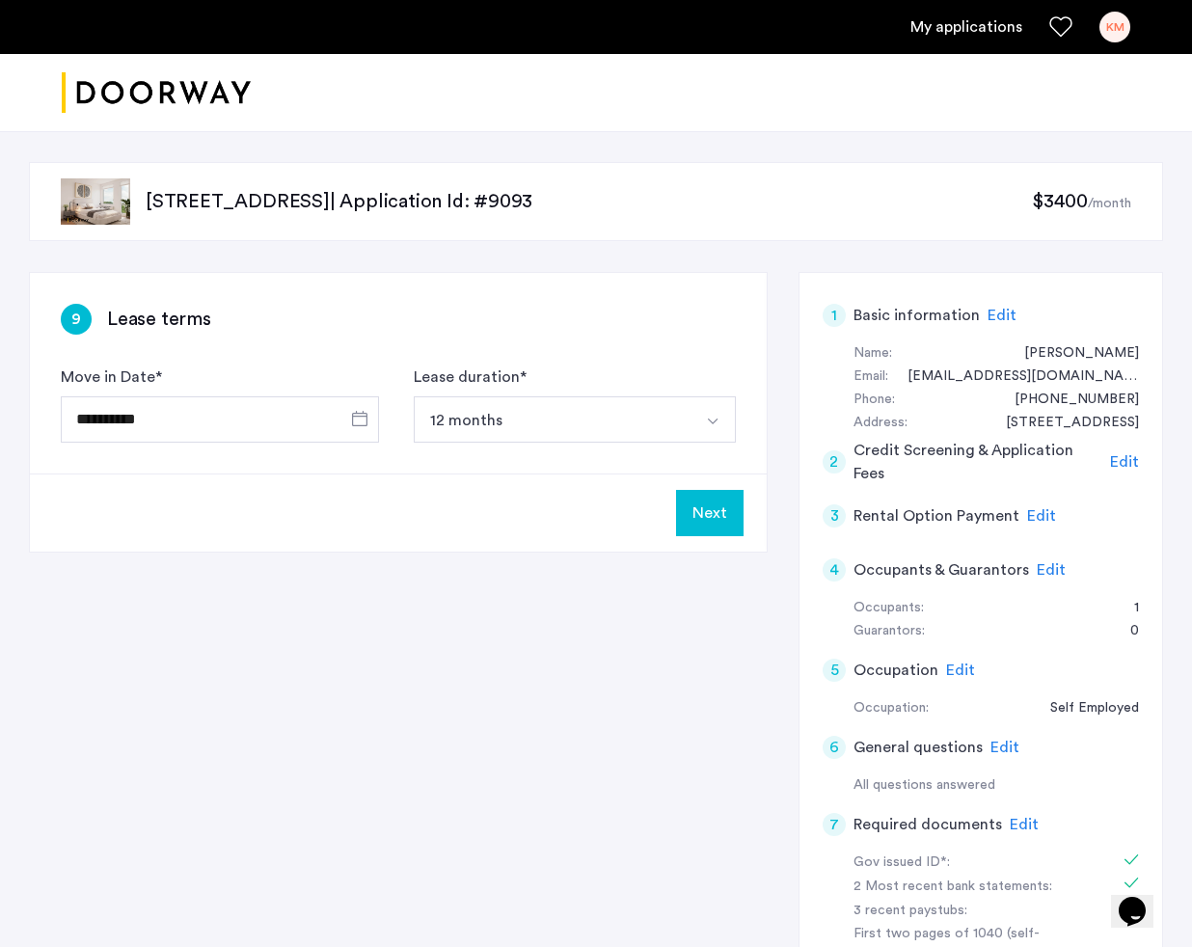
click at [739, 505] on button "Next" at bounding box center [710, 513] width 68 height 46
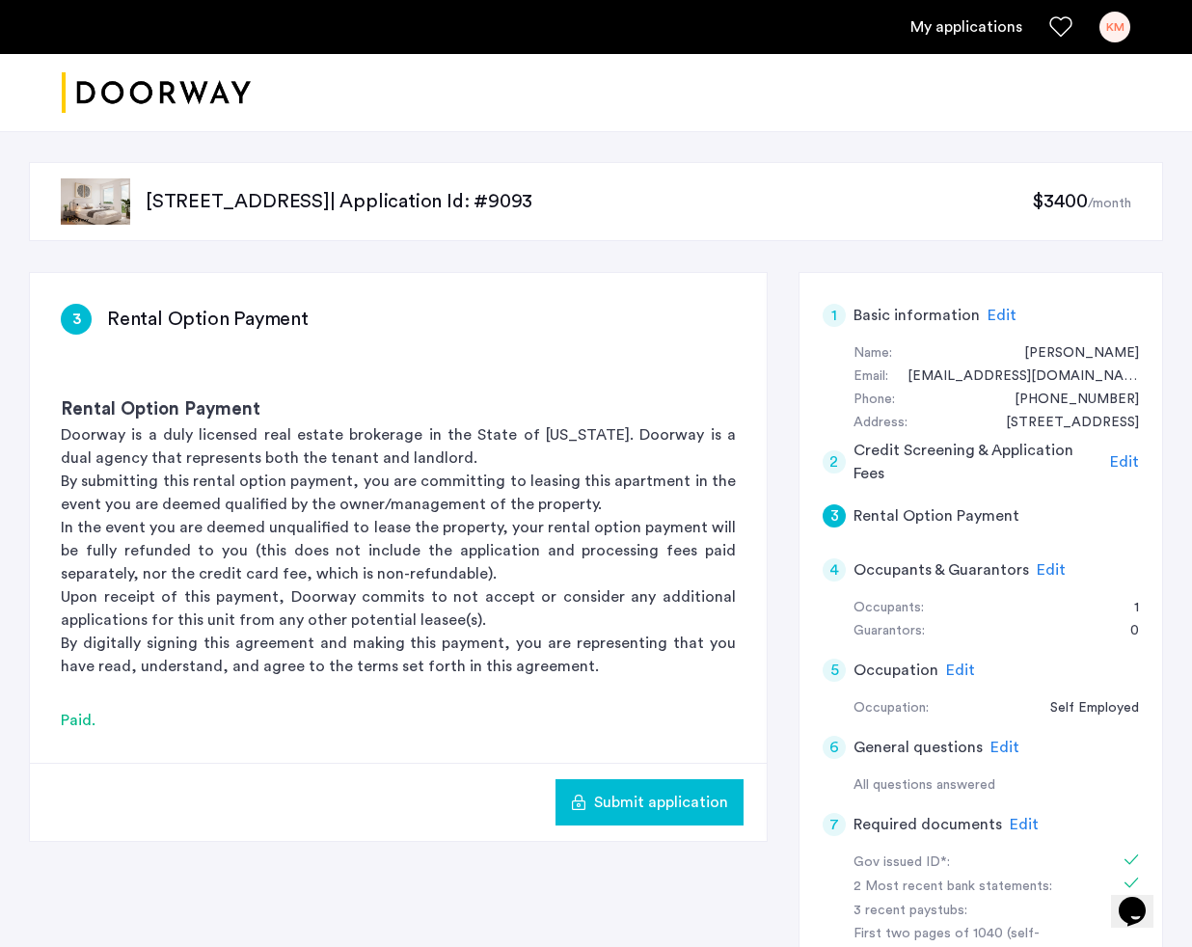
click at [673, 806] on span "Submit application" at bounding box center [661, 802] width 134 height 23
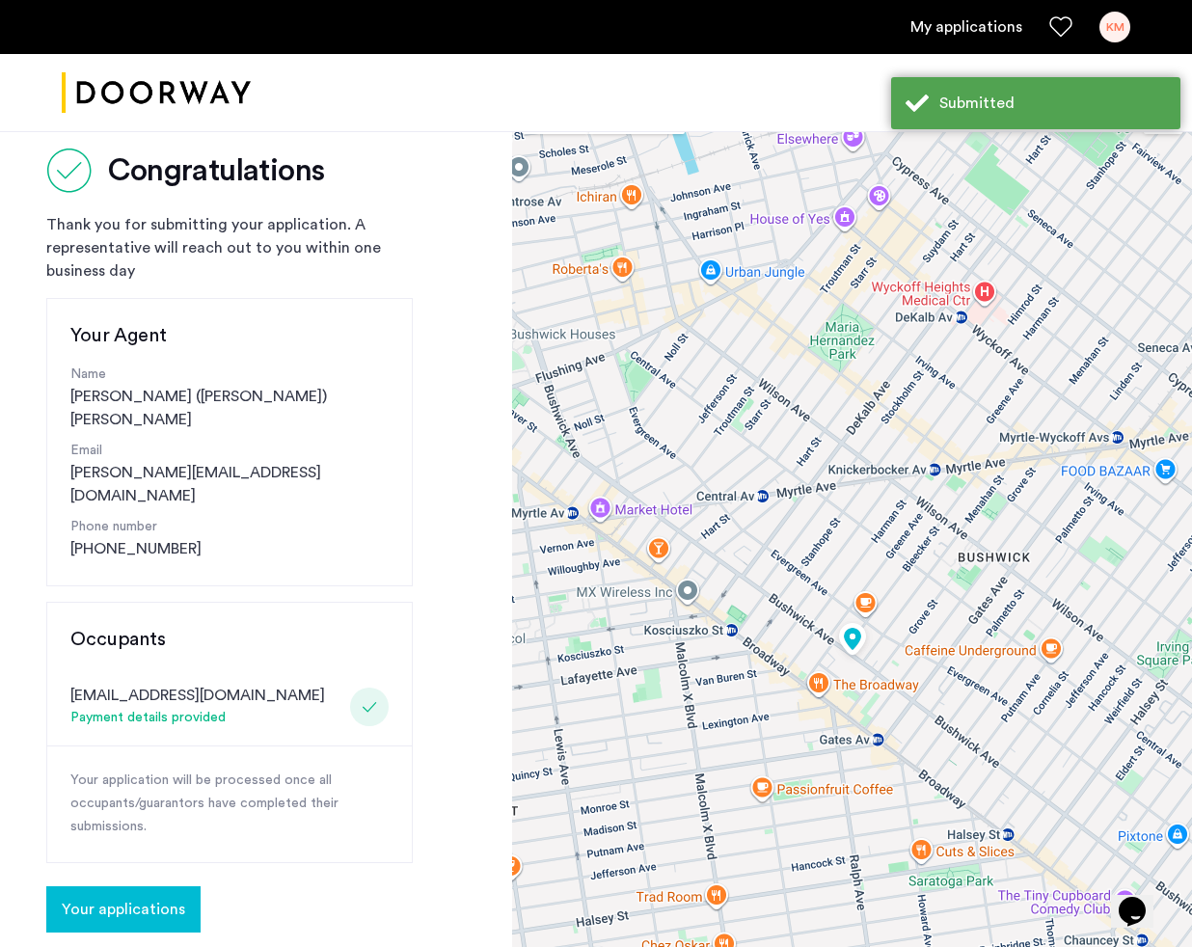
scroll to position [68, 0]
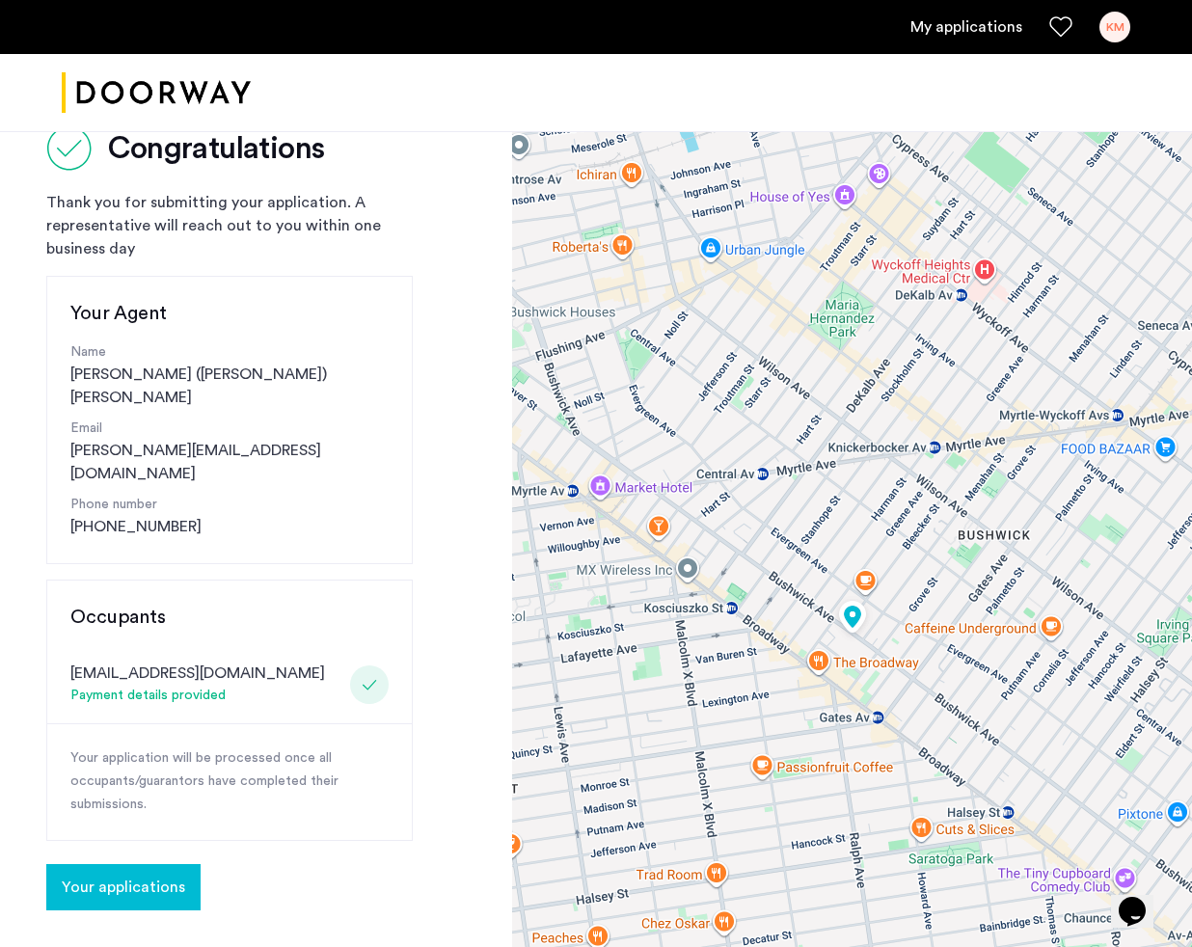
click at [172, 876] on span "Your applications" at bounding box center [123, 887] width 123 height 23
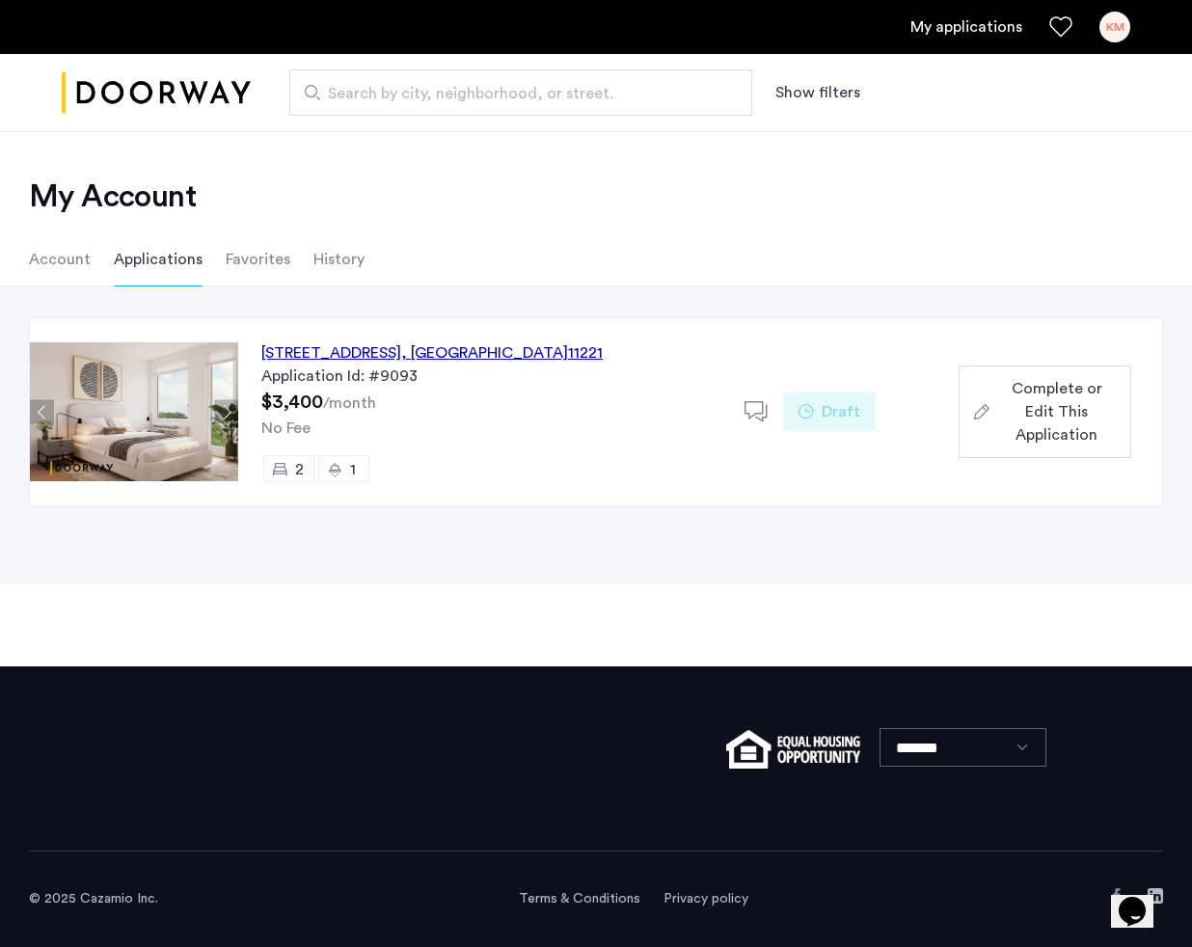
click at [254, 269] on li "Favorites" at bounding box center [258, 259] width 65 height 54
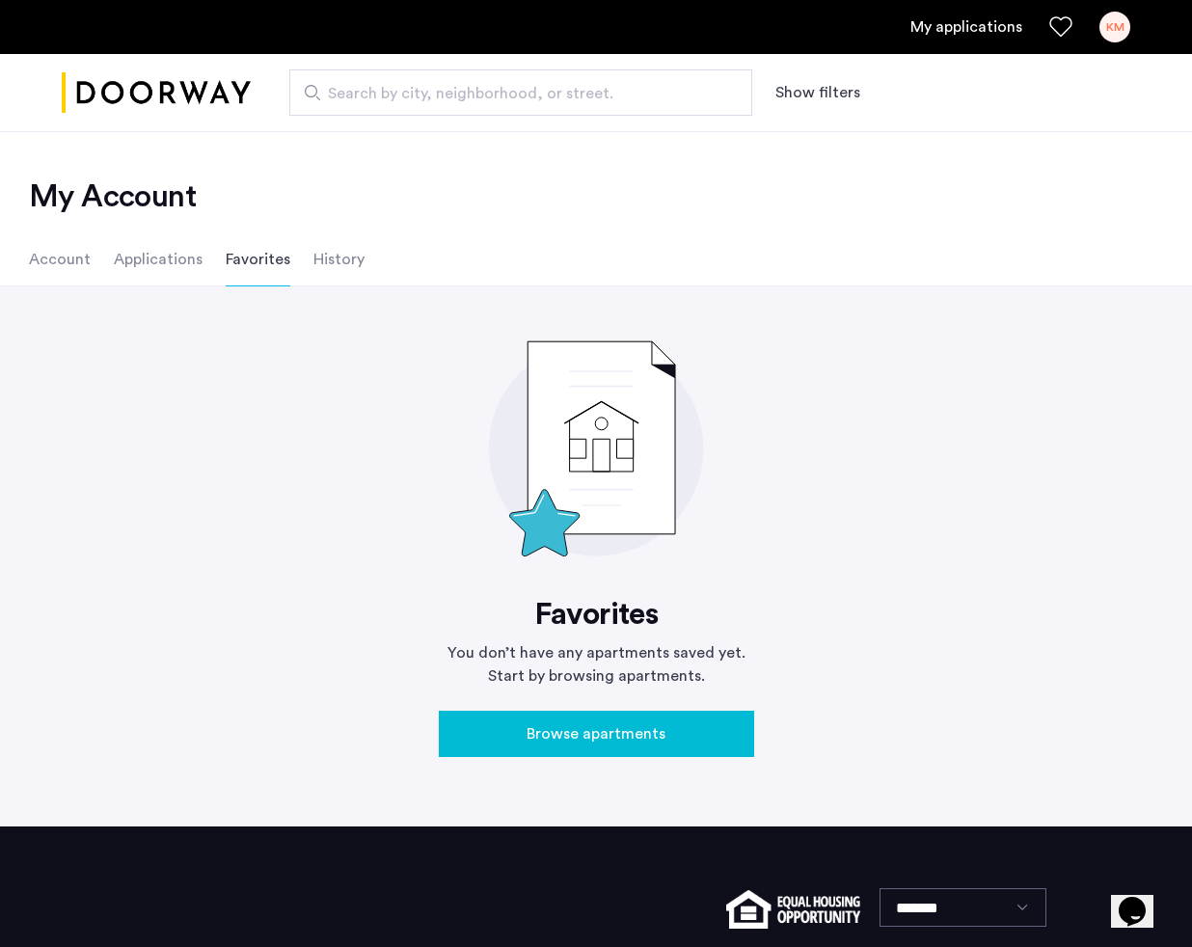
click at [321, 248] on li "History" at bounding box center [338, 259] width 51 height 54
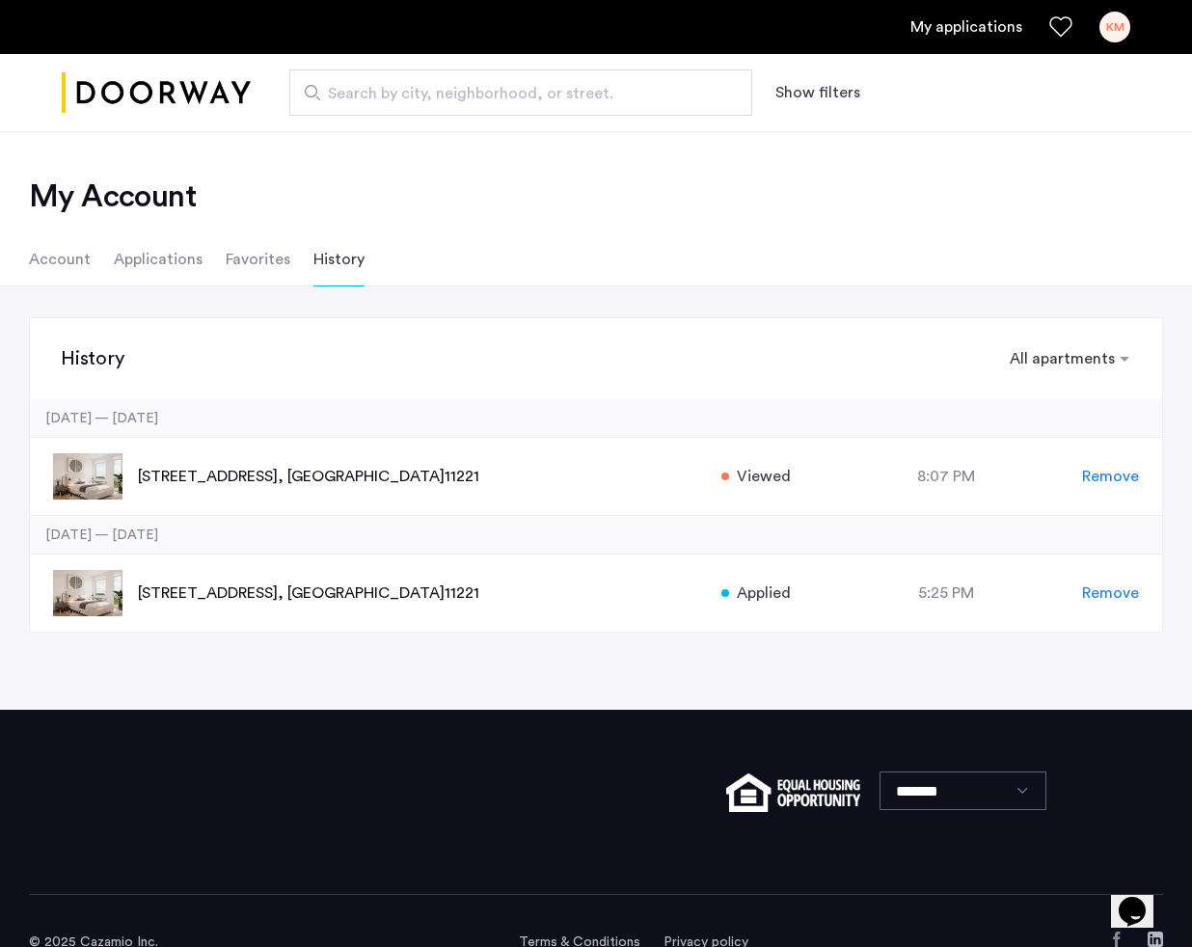
click at [58, 254] on li "Account" at bounding box center [60, 259] width 62 height 54
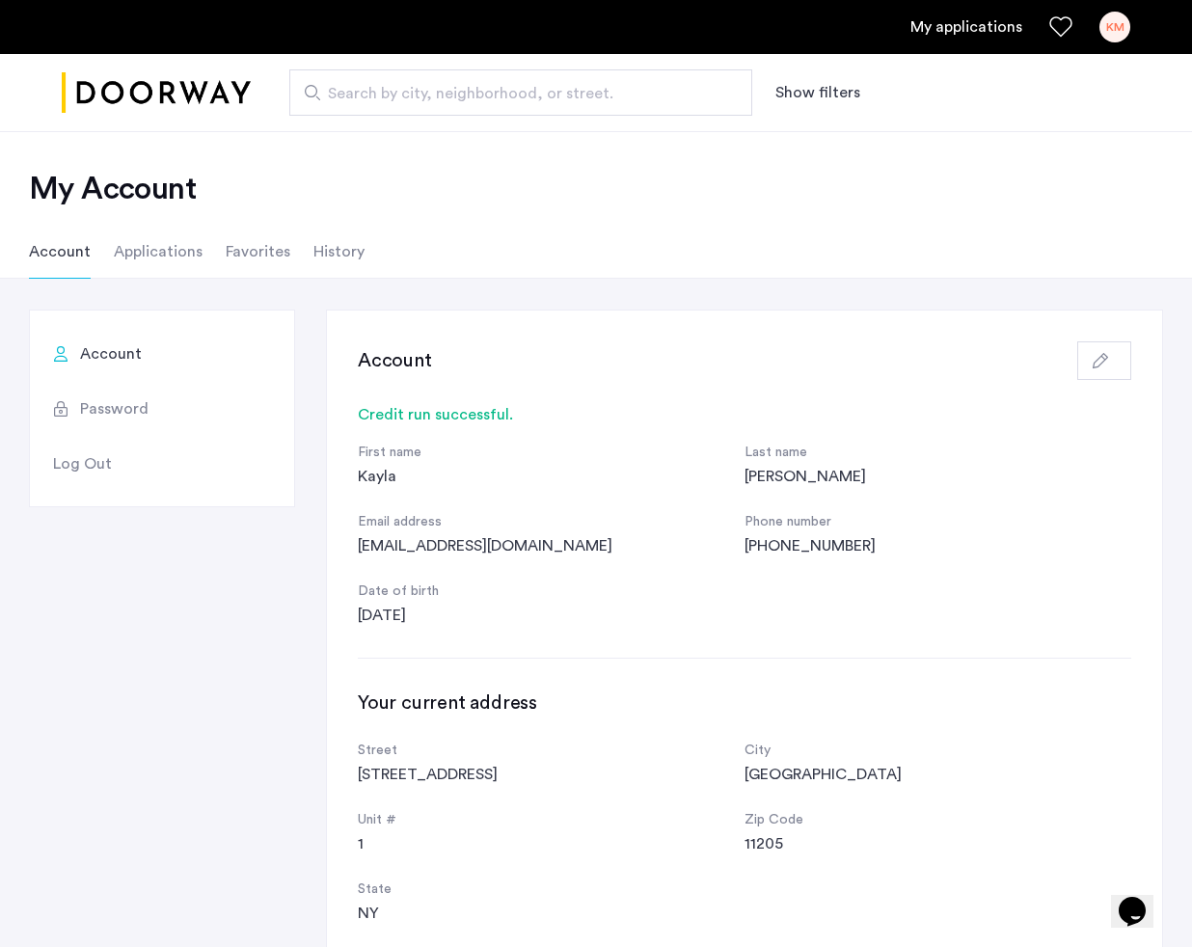
scroll to position [6, 0]
click at [152, 250] on li "Applications" at bounding box center [158, 254] width 89 height 54
